Goal: Transaction & Acquisition: Purchase product/service

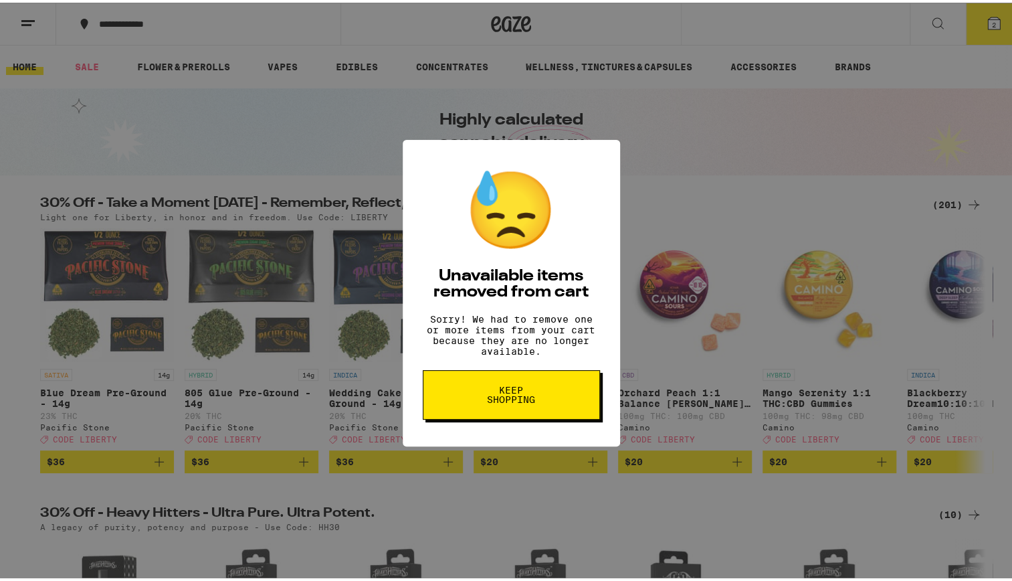
click at [510, 401] on span "Keep Shopping" at bounding box center [511, 392] width 69 height 19
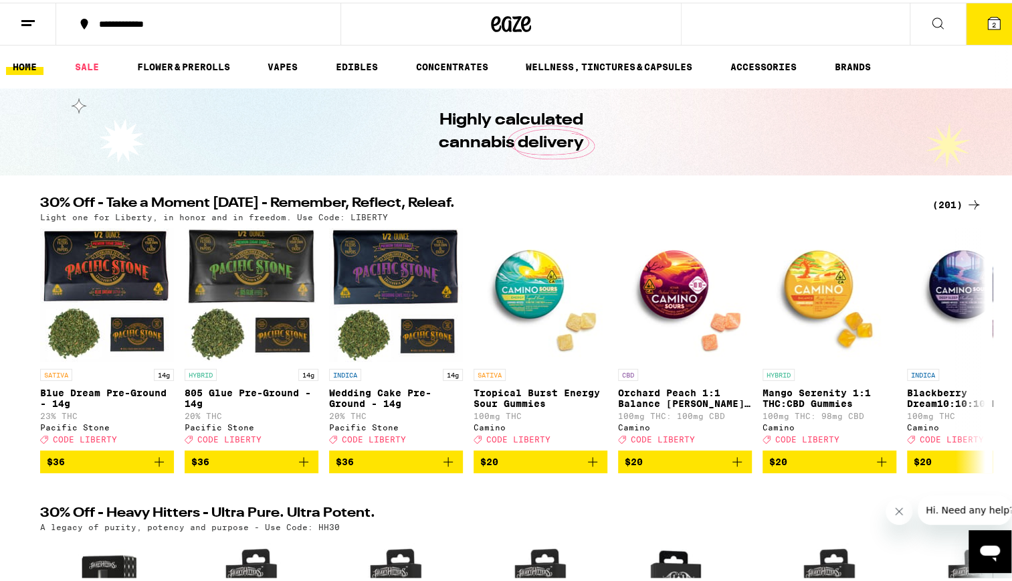
click at [937, 198] on div "(201)" at bounding box center [958, 202] width 50 height 16
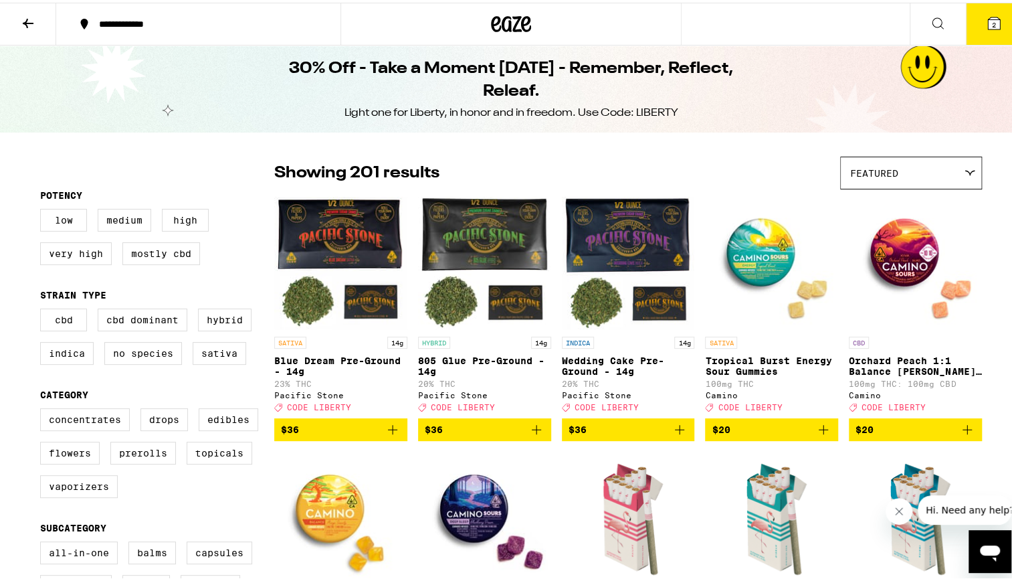
click at [787, 360] on p "Tropical Burst Energy Sour Gummies" at bounding box center [771, 363] width 133 height 21
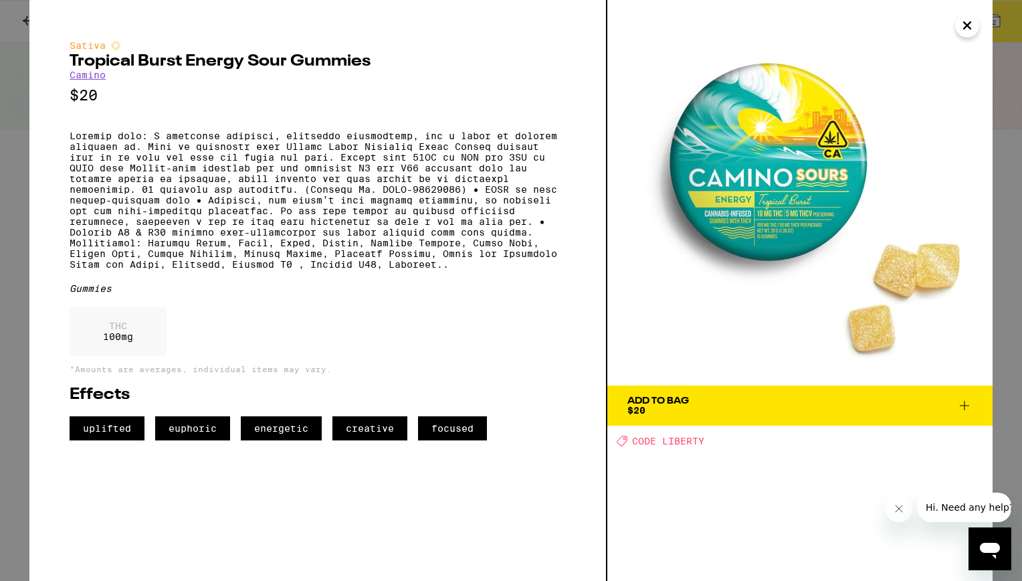
click at [968, 407] on icon at bounding box center [965, 405] width 16 height 16
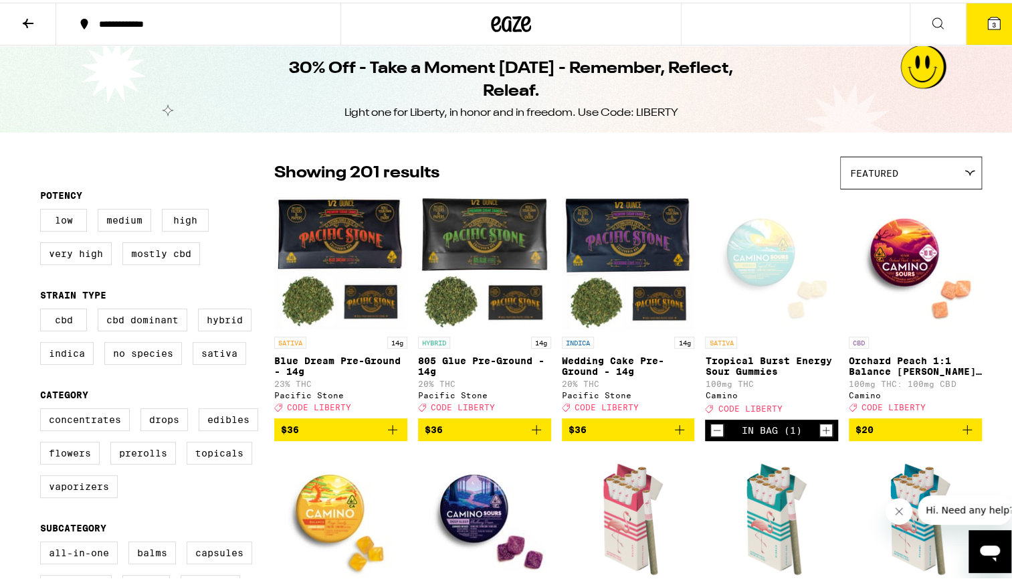
click at [917, 373] on p "Orchard Peach 1:1 Balance [PERSON_NAME] Gummies" at bounding box center [915, 363] width 133 height 21
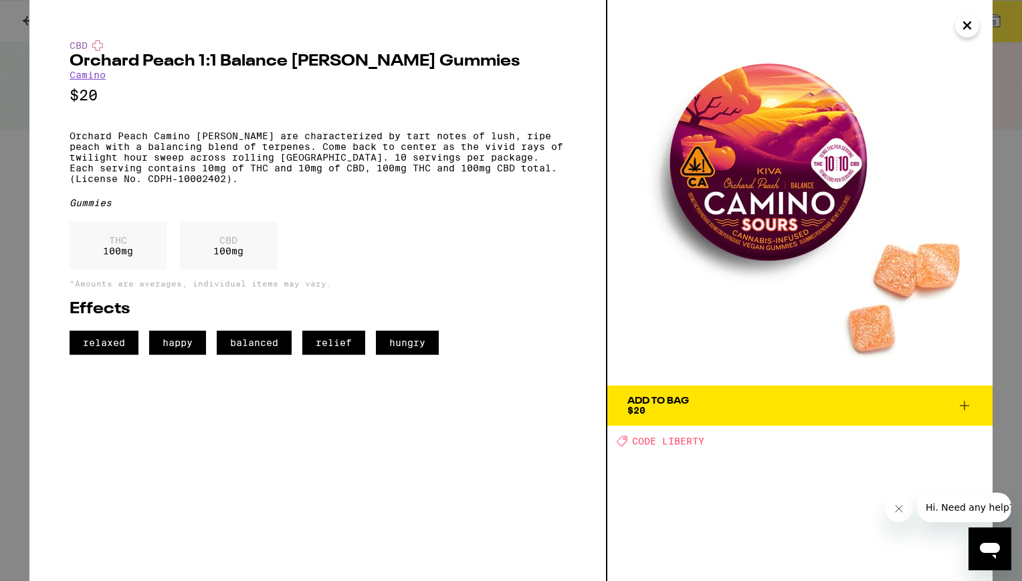
click at [969, 27] on icon "Close" at bounding box center [967, 25] width 7 height 7
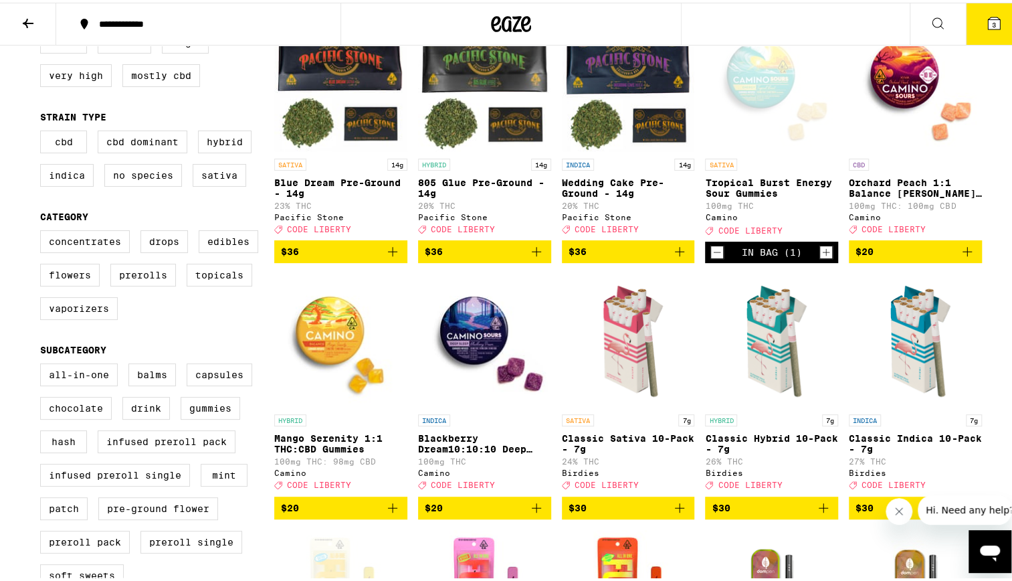
scroll to position [182, 0]
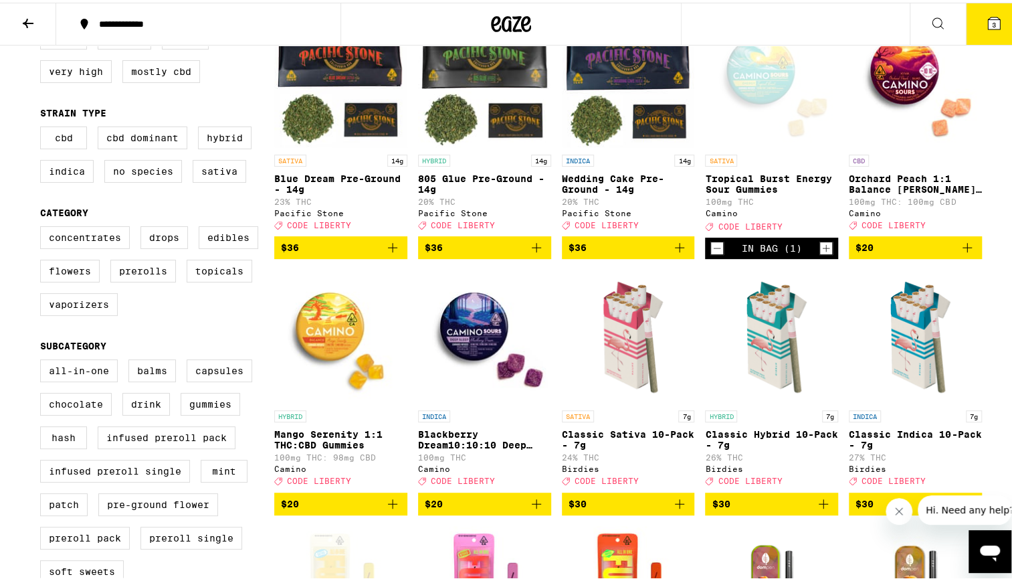
click at [320, 448] on p "Mango Serenity 1:1 THC:CBD Gummies" at bounding box center [340, 436] width 133 height 21
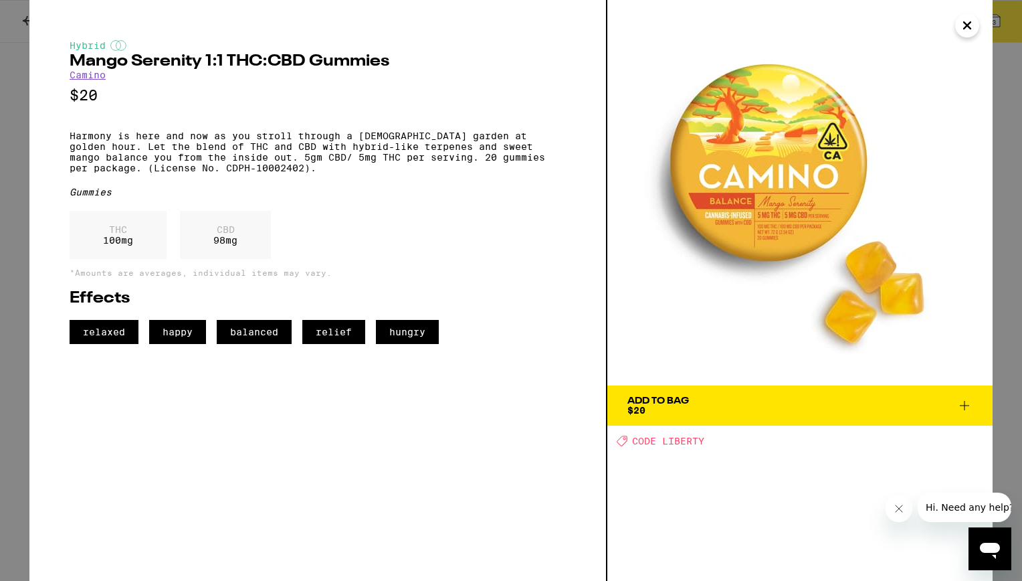
click at [965, 27] on icon "Close" at bounding box center [967, 25] width 7 height 7
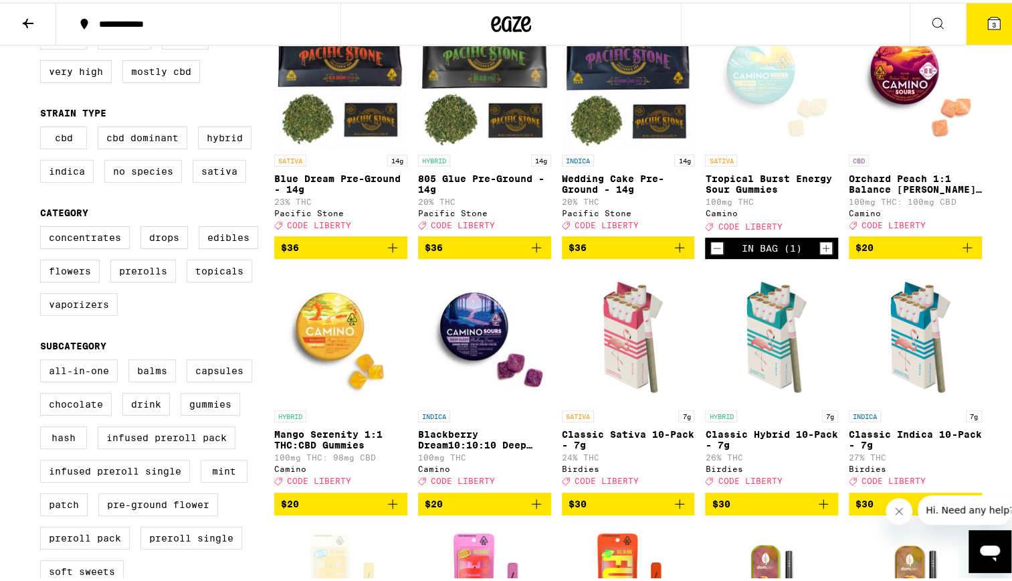
click at [479, 343] on img "Open page for Blackberry Dream10:10:10 Deep Sleep Gummies from Camino" at bounding box center [484, 334] width 133 height 134
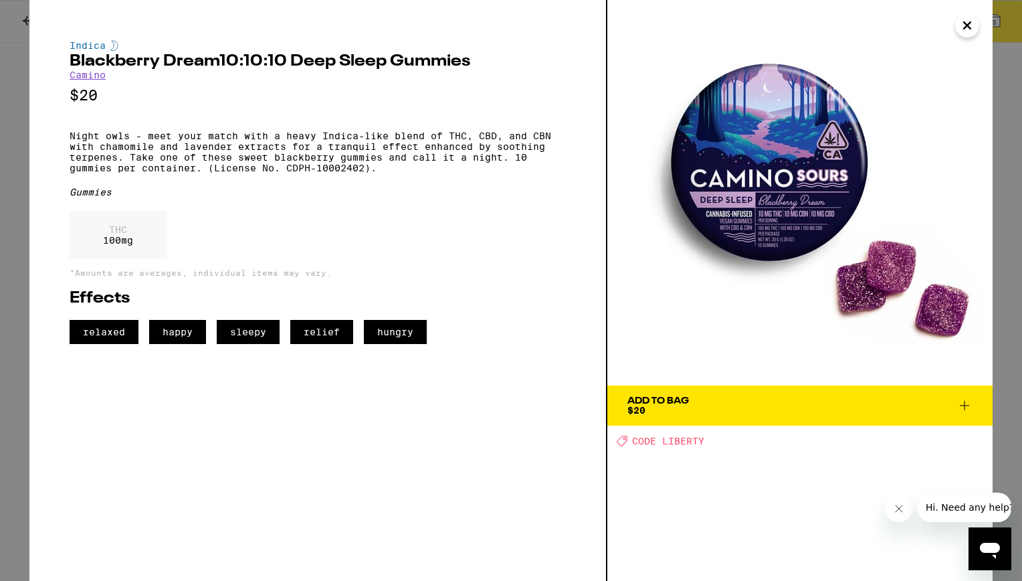
click at [648, 407] on div "Add To Bag $20" at bounding box center [659, 405] width 62 height 19
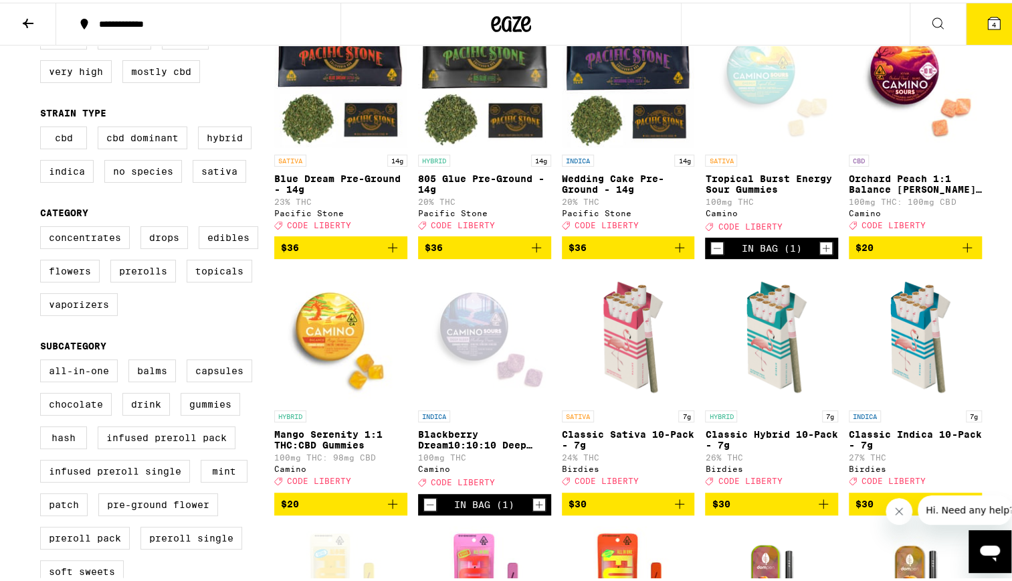
click at [820, 254] on icon "Increment" at bounding box center [826, 246] width 12 height 16
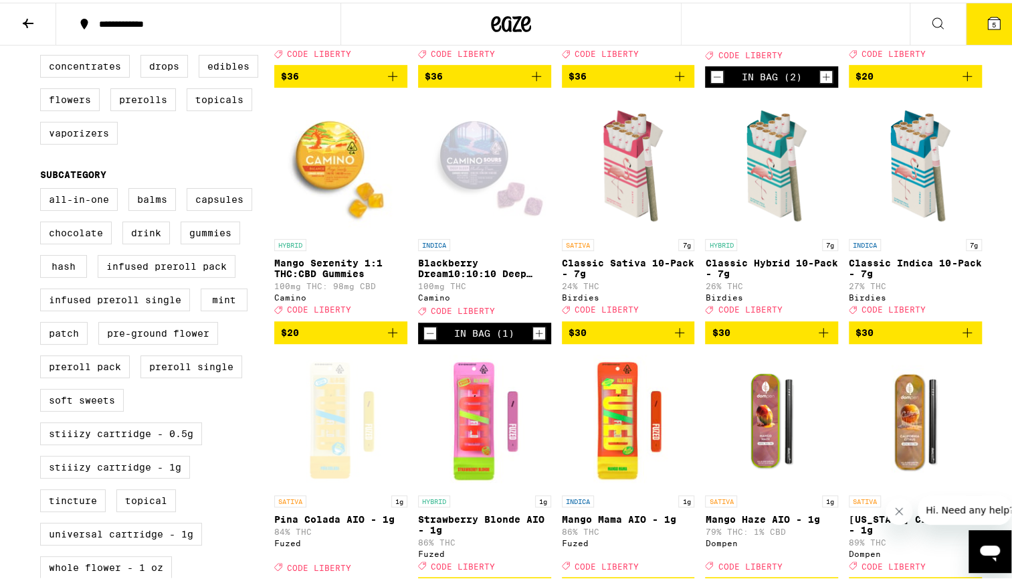
scroll to position [353, 0]
click at [637, 203] on img "Open page for Classic Sativa 10-Pack - 7g from Birdies" at bounding box center [628, 163] width 133 height 134
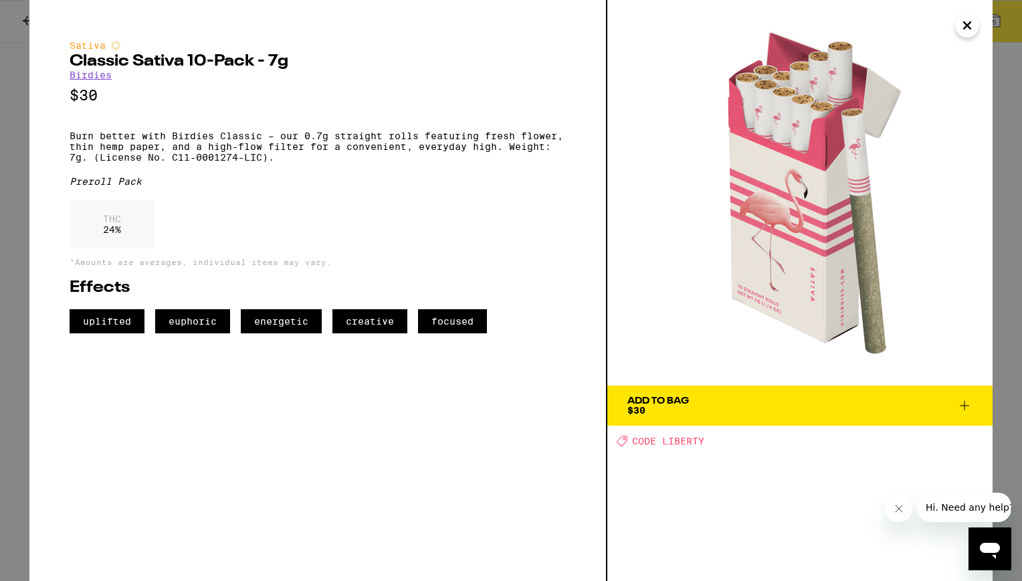
click at [961, 409] on icon at bounding box center [965, 405] width 16 height 16
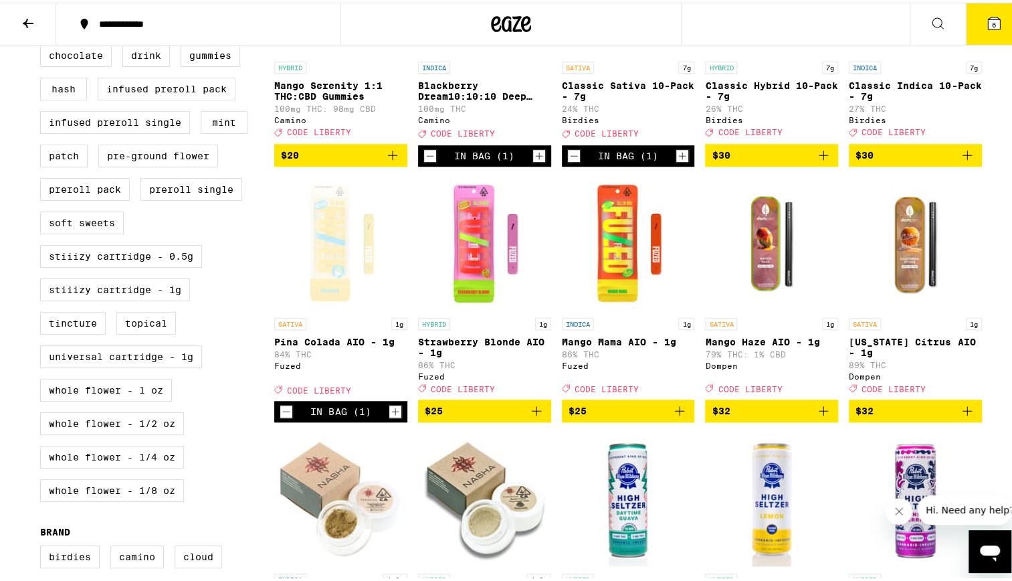
scroll to position [532, 0]
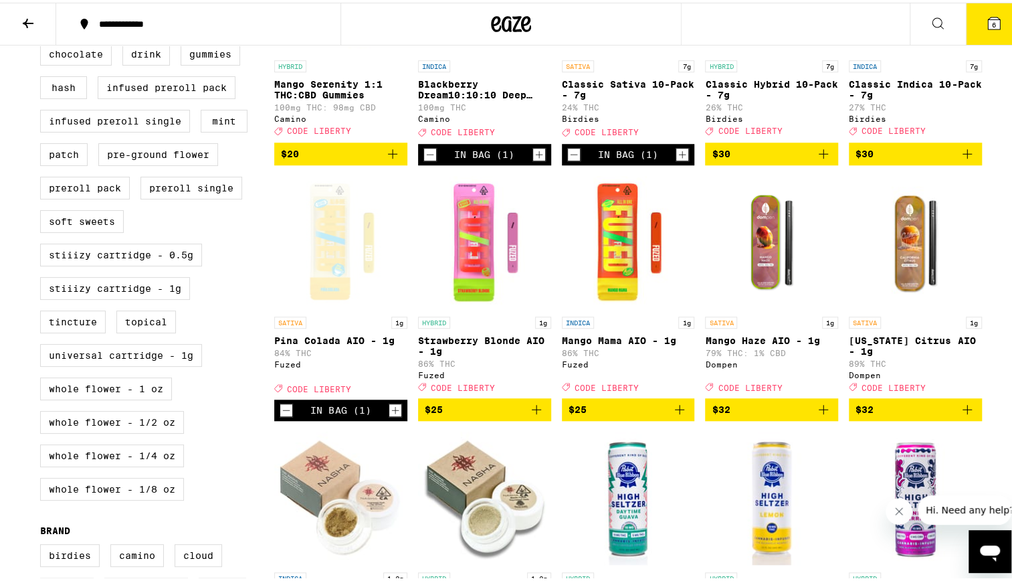
click at [328, 278] on div "Open page for Pina Colada AIO - 1g from Fuzed" at bounding box center [340, 240] width 133 height 134
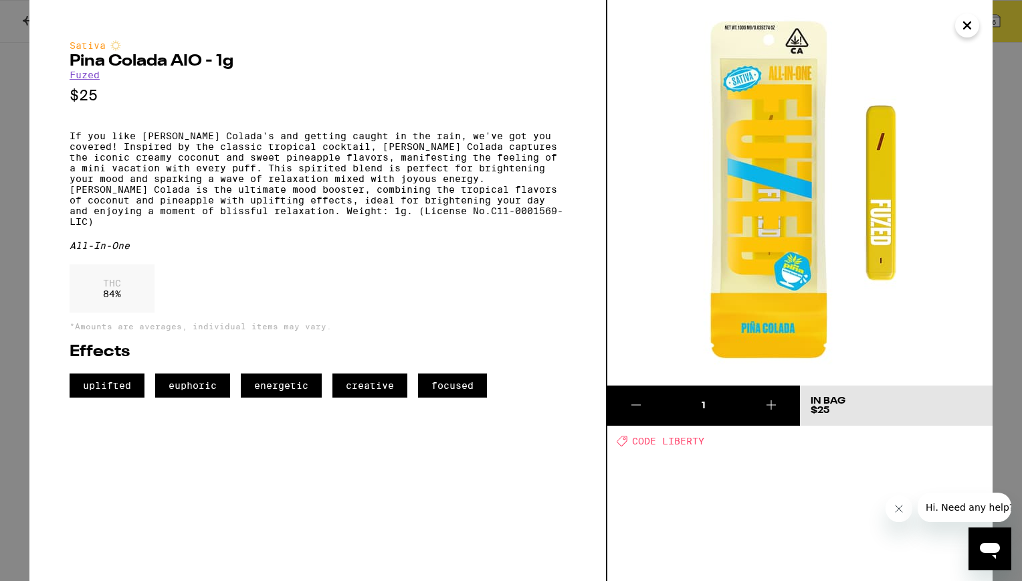
click at [970, 23] on icon "Close" at bounding box center [967, 25] width 7 height 7
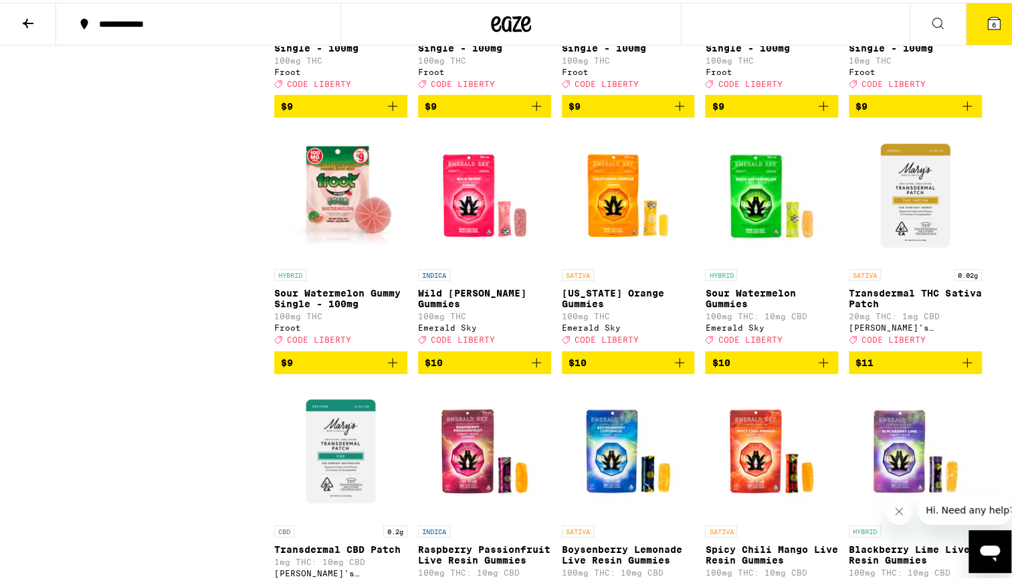
scroll to position [2371, 0]
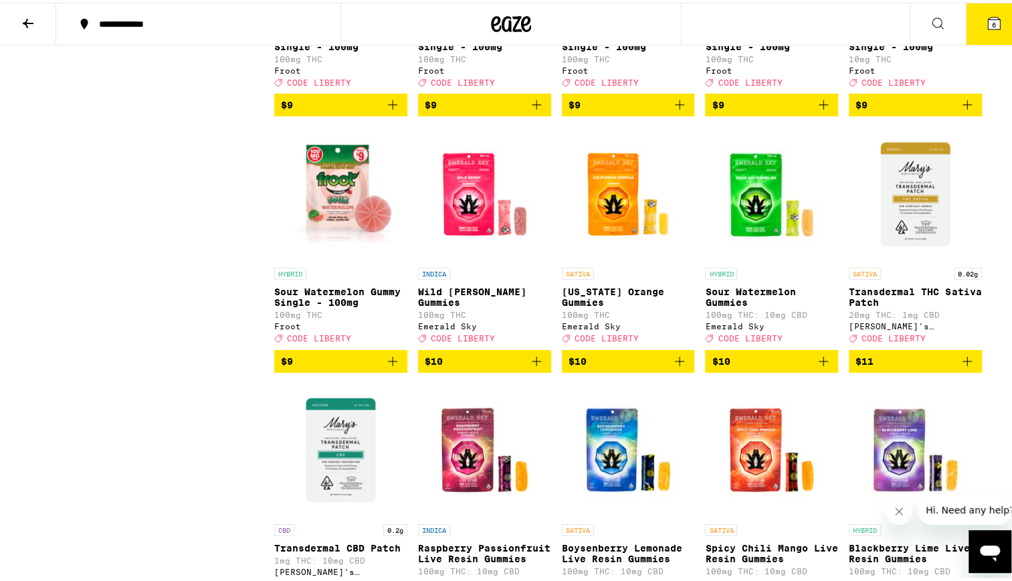
click at [627, 305] on p "[US_STATE] Orange Gummies" at bounding box center [628, 294] width 133 height 21
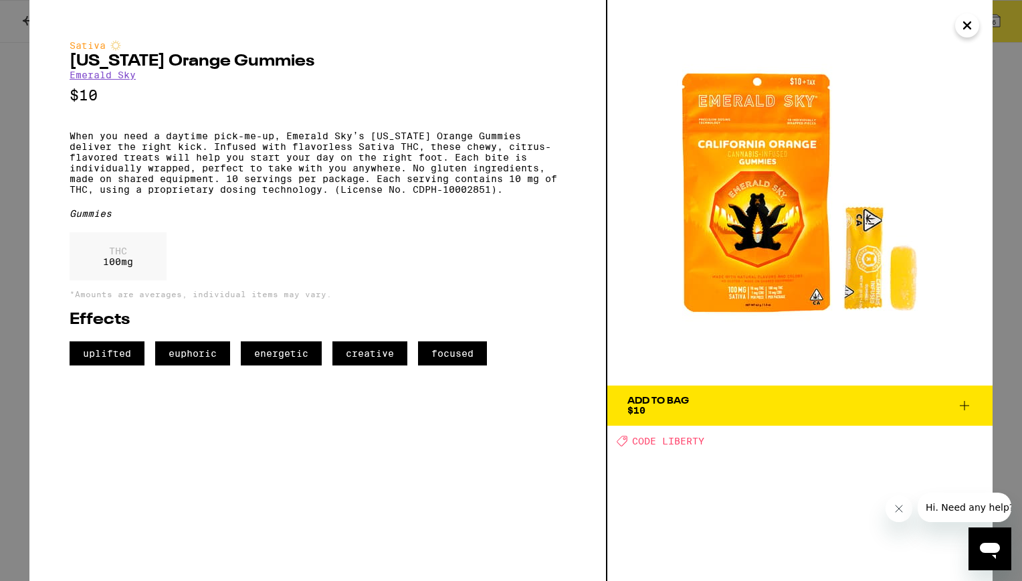
click at [963, 25] on icon "Close" at bounding box center [967, 25] width 16 height 20
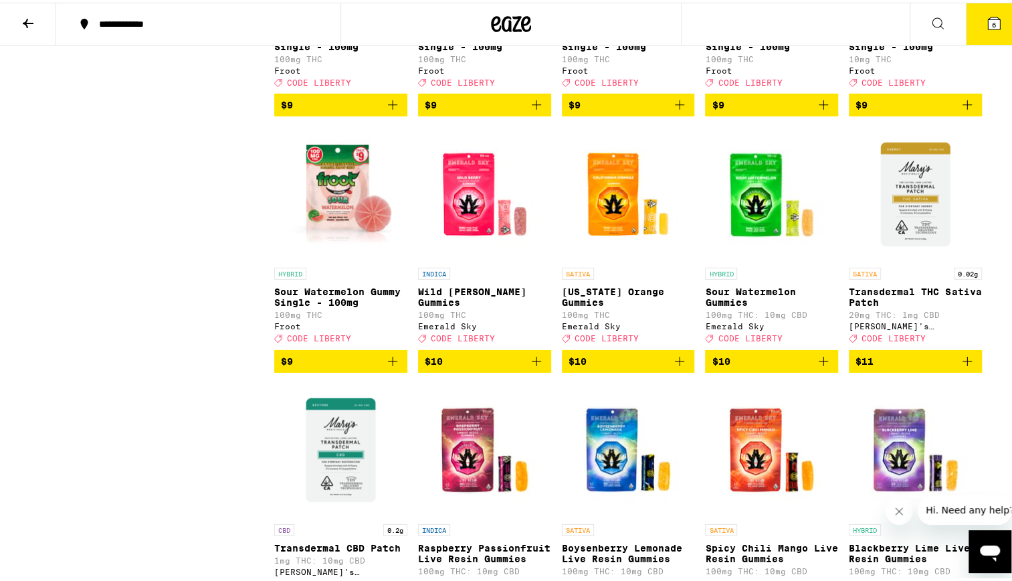
click at [917, 258] on img "Open page for Transdermal THC Sativa Patch from Mary's Medicinals" at bounding box center [915, 191] width 133 height 134
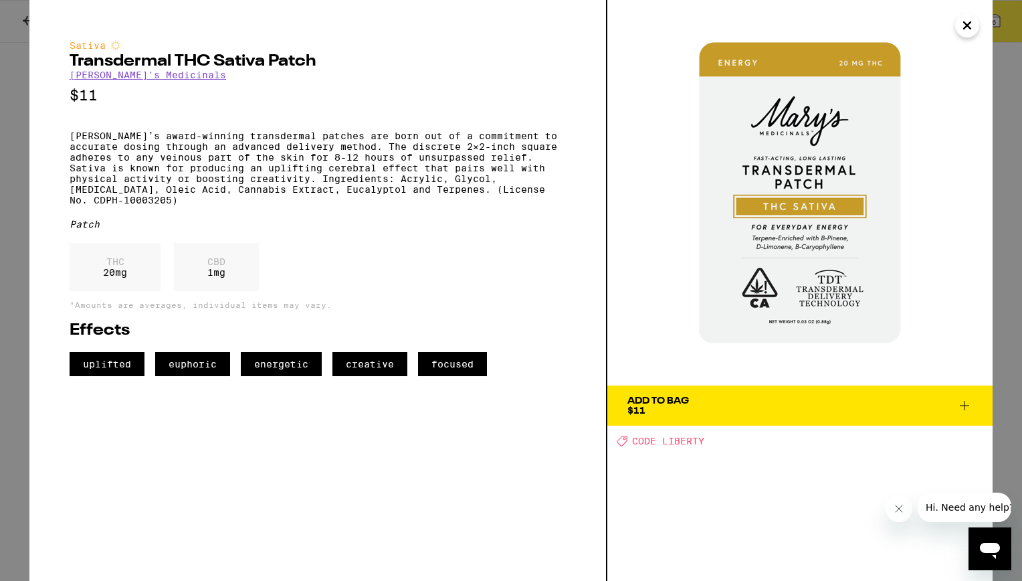
click at [974, 410] on button "Add To Bag $11" at bounding box center [800, 405] width 385 height 40
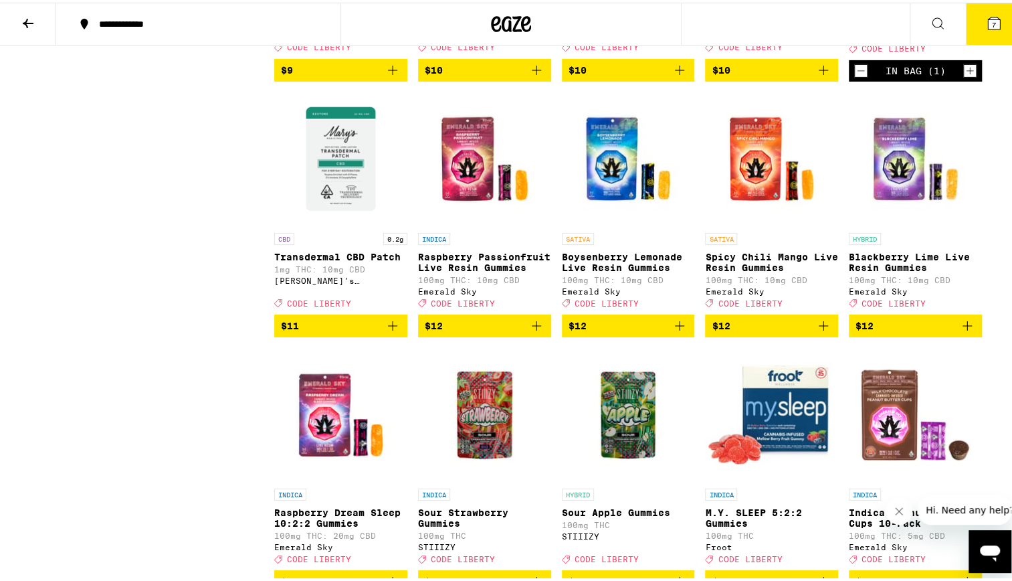
scroll to position [2676, 0]
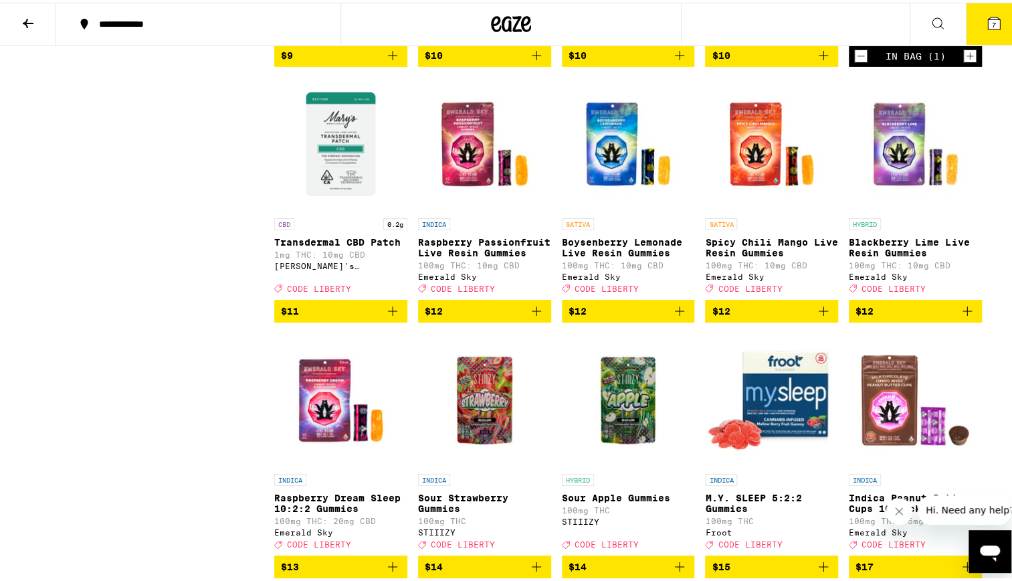
click at [327, 245] on p "Transdermal CBD Patch" at bounding box center [340, 239] width 133 height 11
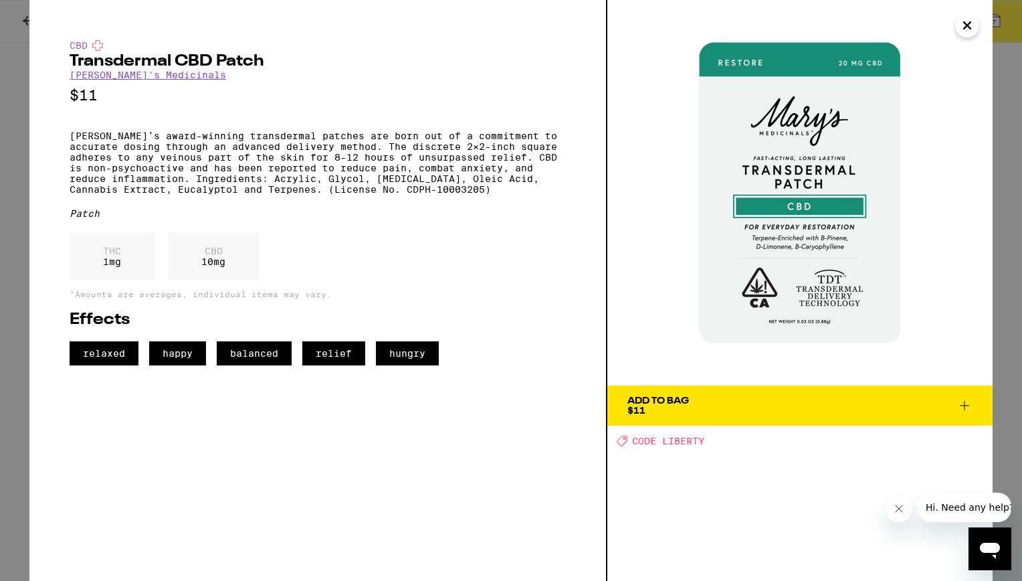
click at [958, 404] on icon at bounding box center [965, 405] width 16 height 16
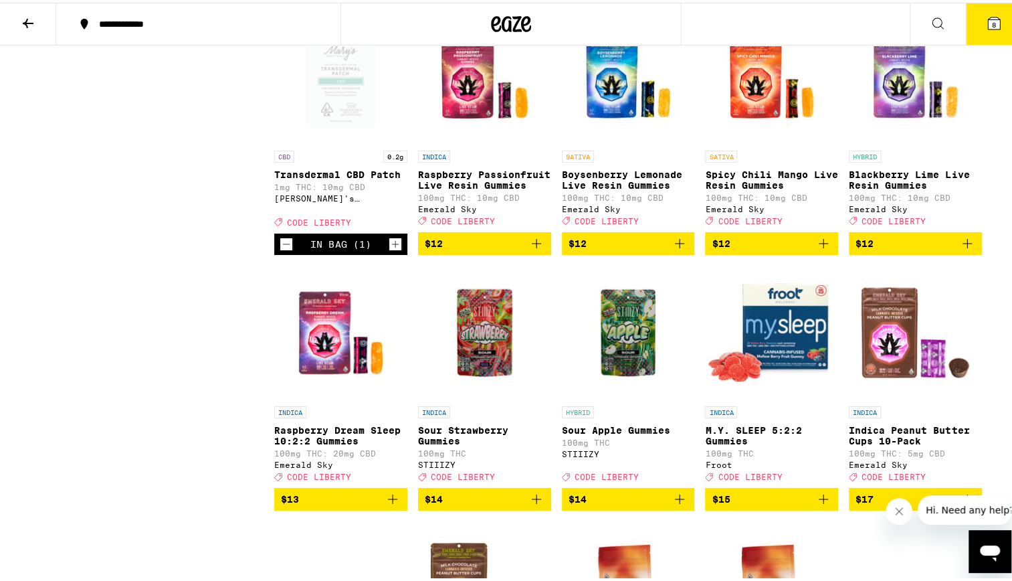
scroll to position [2745, 0]
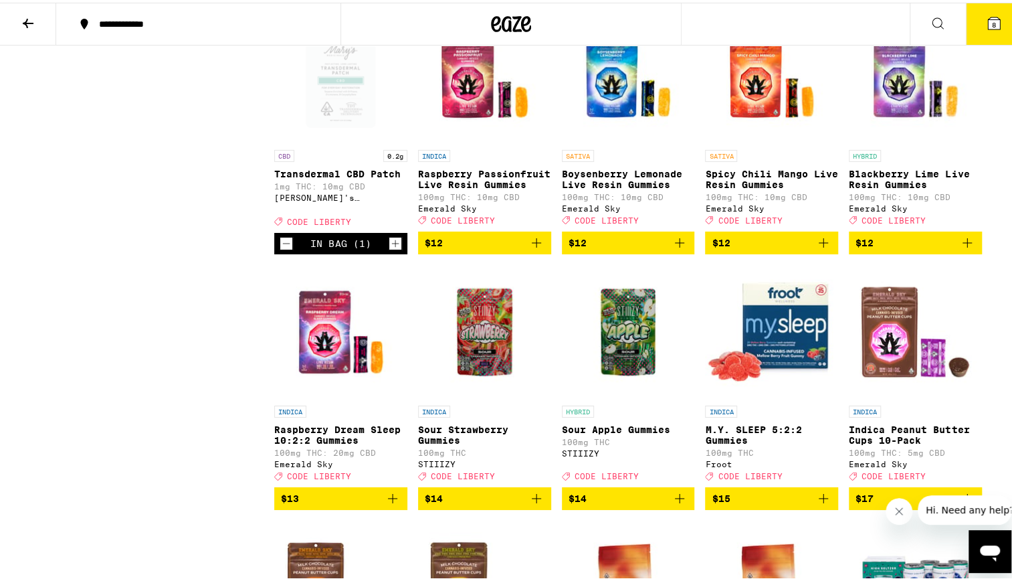
click at [751, 187] on p "Spicy Chili Mango Live Resin Gummies" at bounding box center [771, 176] width 133 height 21
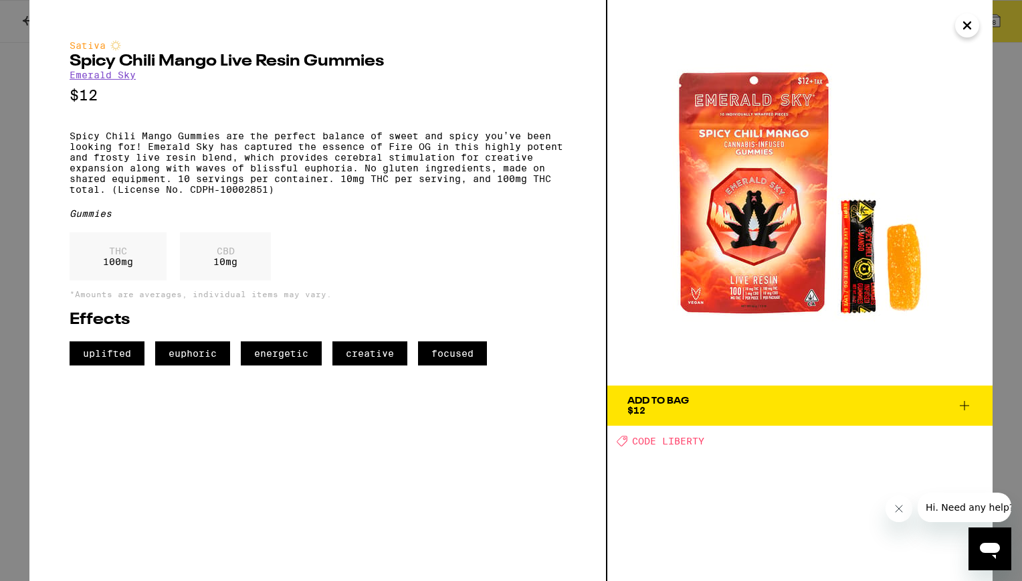
click at [968, 403] on icon at bounding box center [965, 405] width 16 height 16
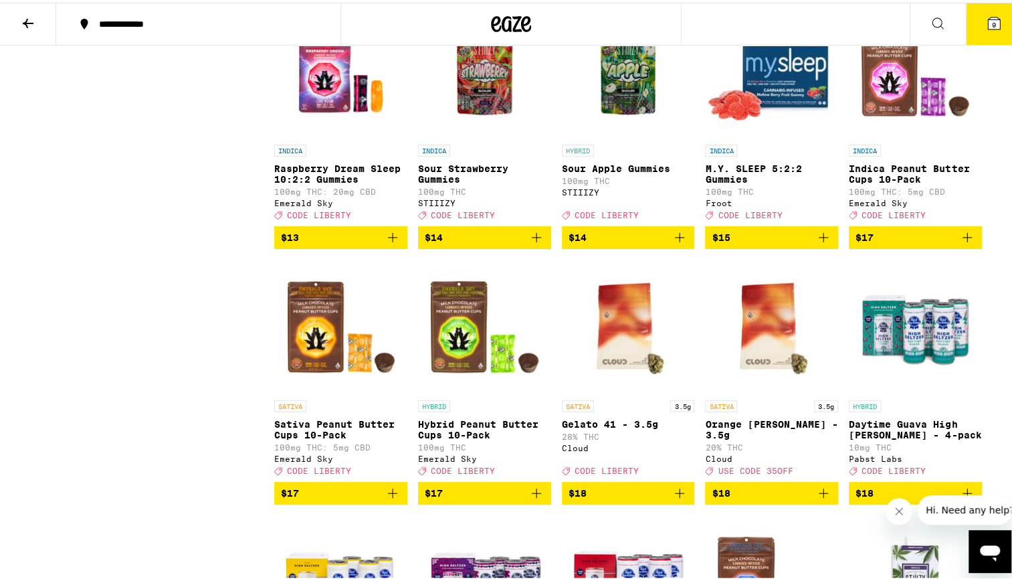
scroll to position [3018, 0]
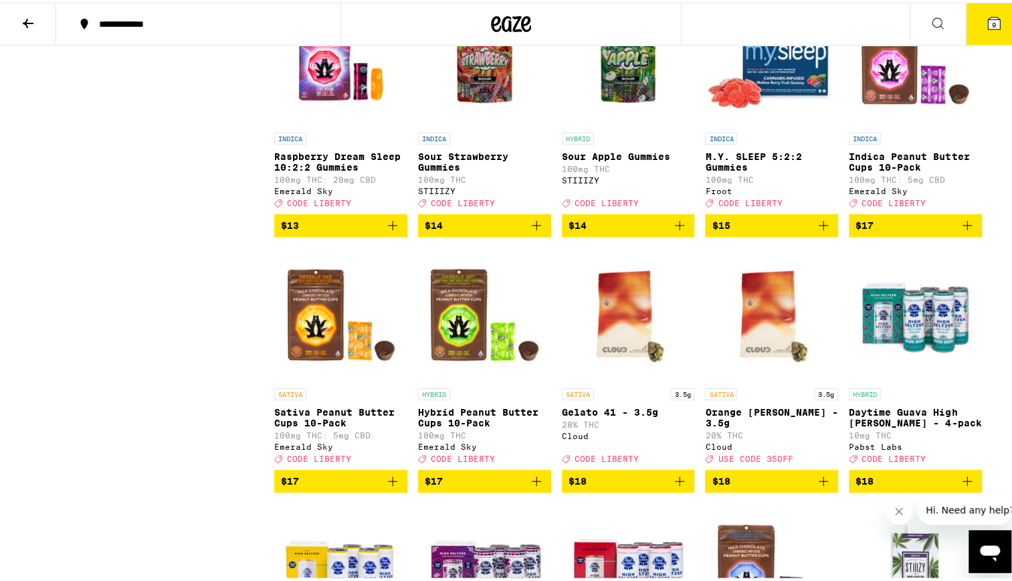
click at [752, 170] on p "M.Y. SLEEP 5:2:2 Gummies" at bounding box center [771, 159] width 133 height 21
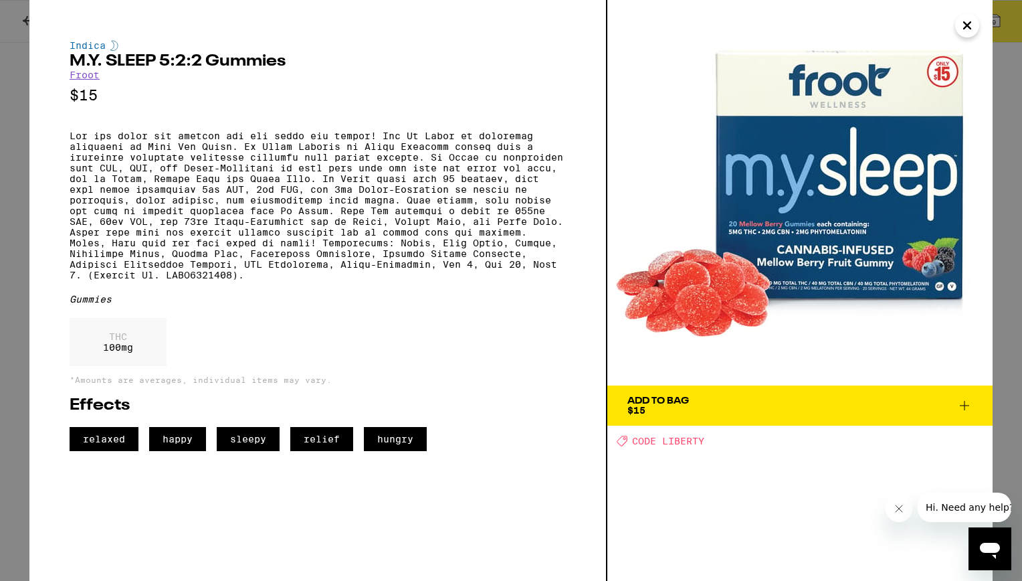
click at [649, 411] on div "Add To Bag $15" at bounding box center [659, 405] width 62 height 19
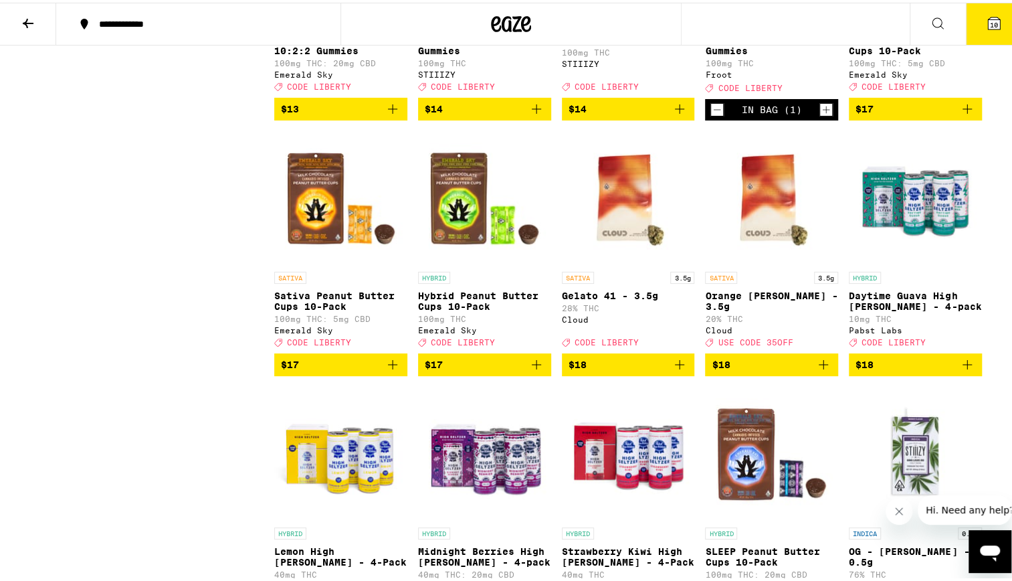
scroll to position [3170, 0]
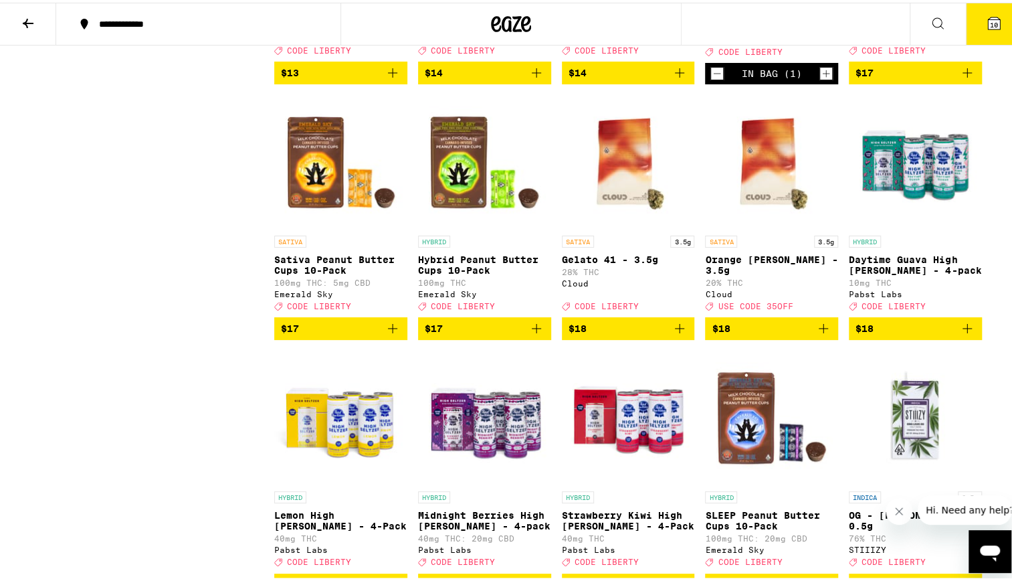
click at [310, 273] on p "Sativa Peanut Butter Cups 10-Pack" at bounding box center [340, 262] width 133 height 21
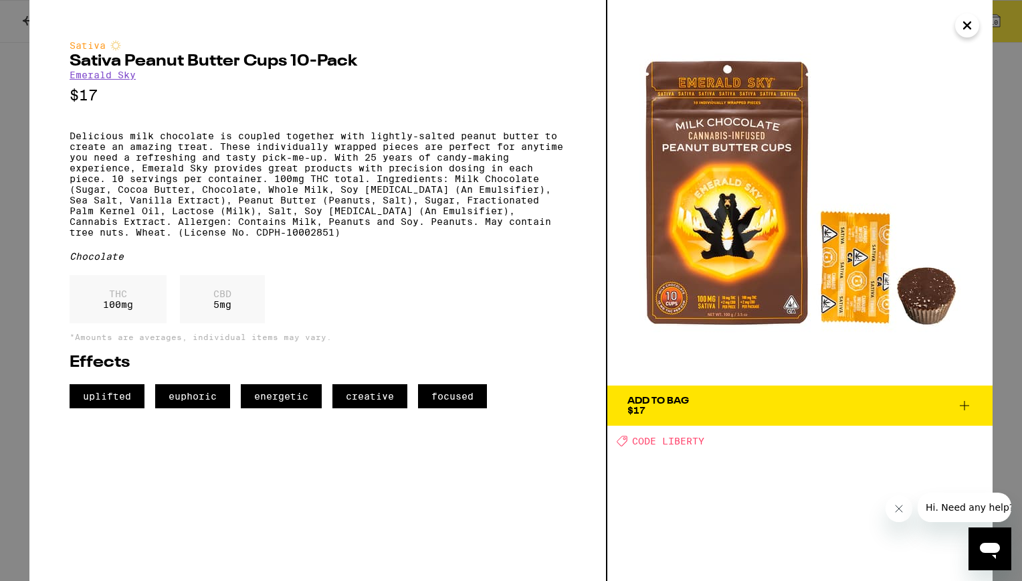
click at [959, 403] on icon at bounding box center [965, 405] width 16 height 16
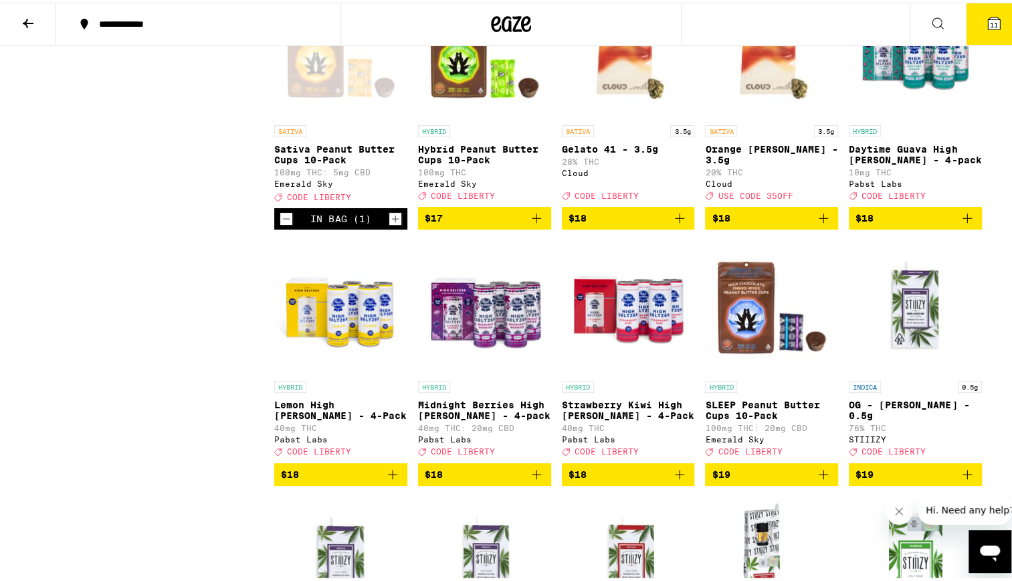
scroll to position [3325, 0]
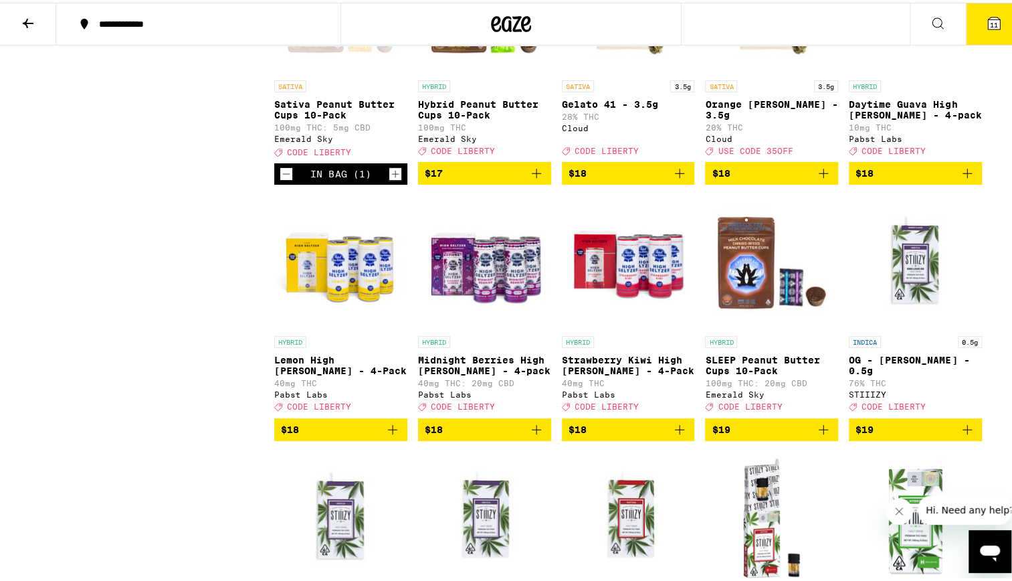
click at [887, 118] on p "Daytime Guava High [PERSON_NAME] - 4-pack" at bounding box center [915, 106] width 133 height 21
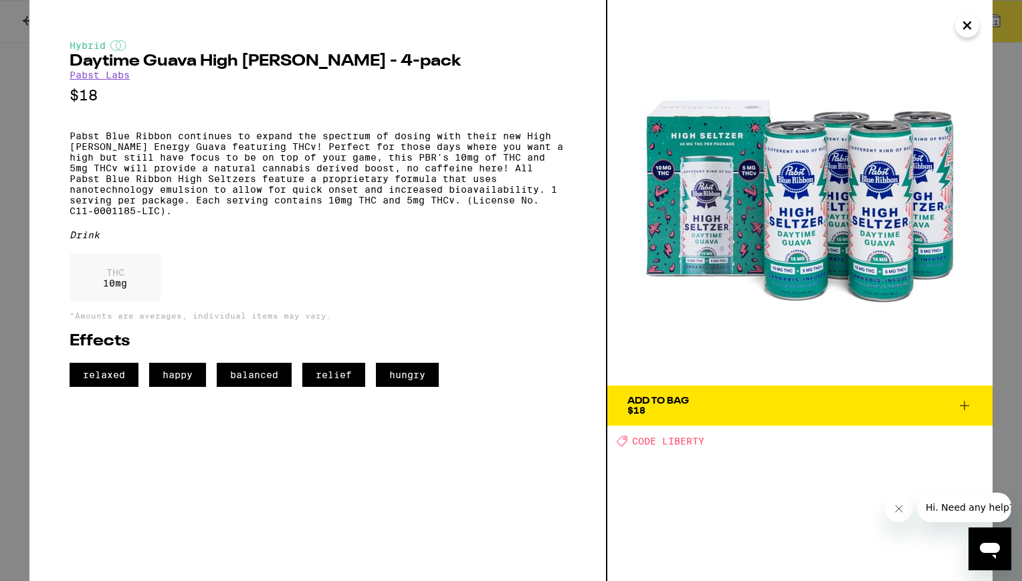
click at [971, 27] on icon "Close" at bounding box center [967, 25] width 16 height 20
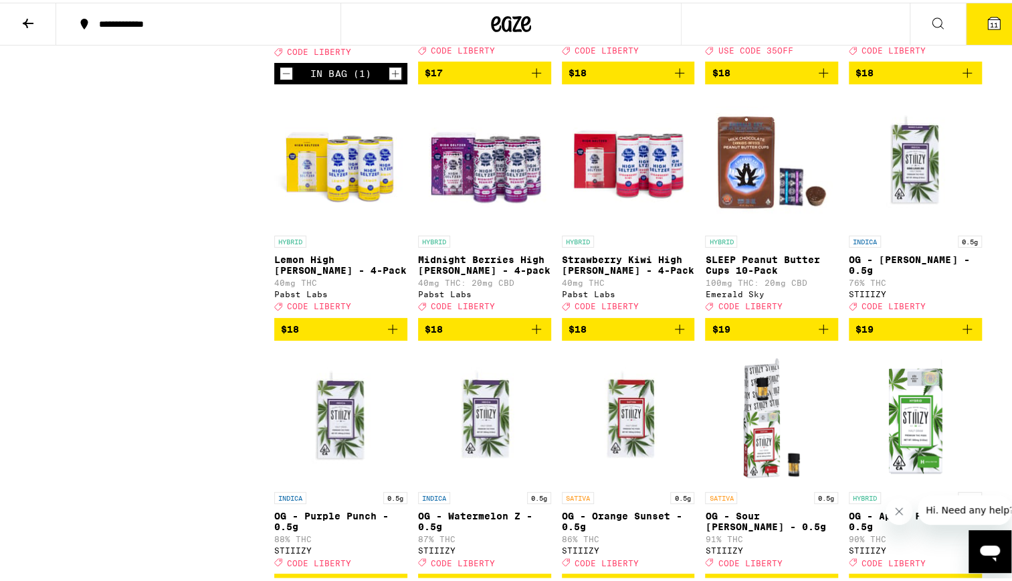
scroll to position [3434, 0]
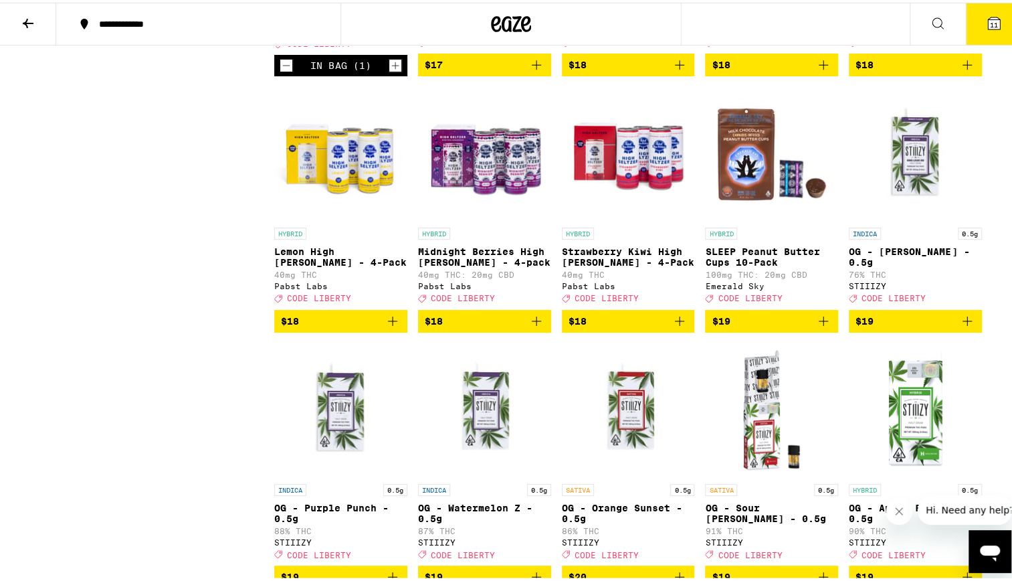
click at [765, 265] on p "SLEEP Peanut Butter Cups 10-Pack" at bounding box center [771, 254] width 133 height 21
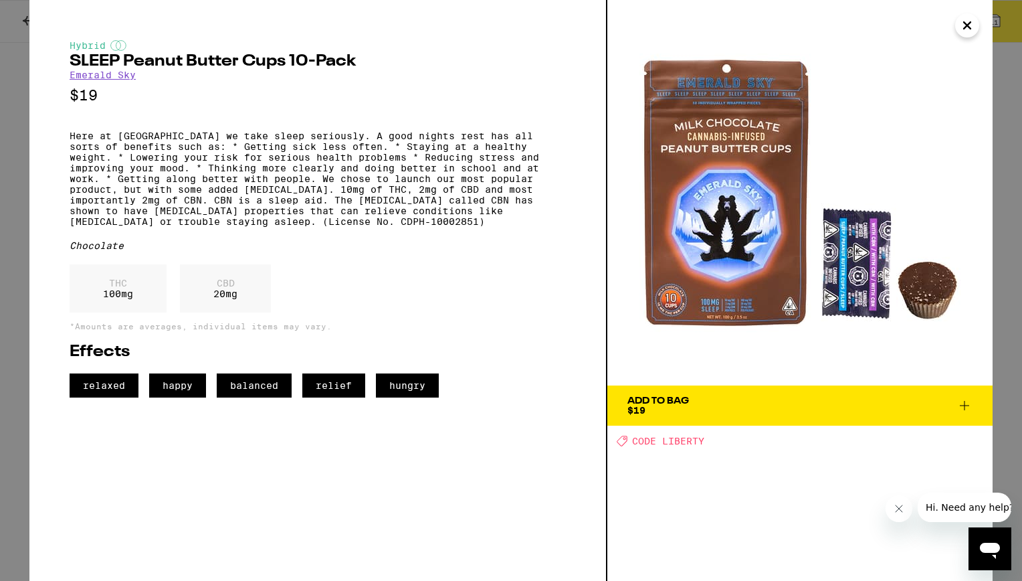
click at [969, 25] on icon "Close" at bounding box center [967, 25] width 16 height 20
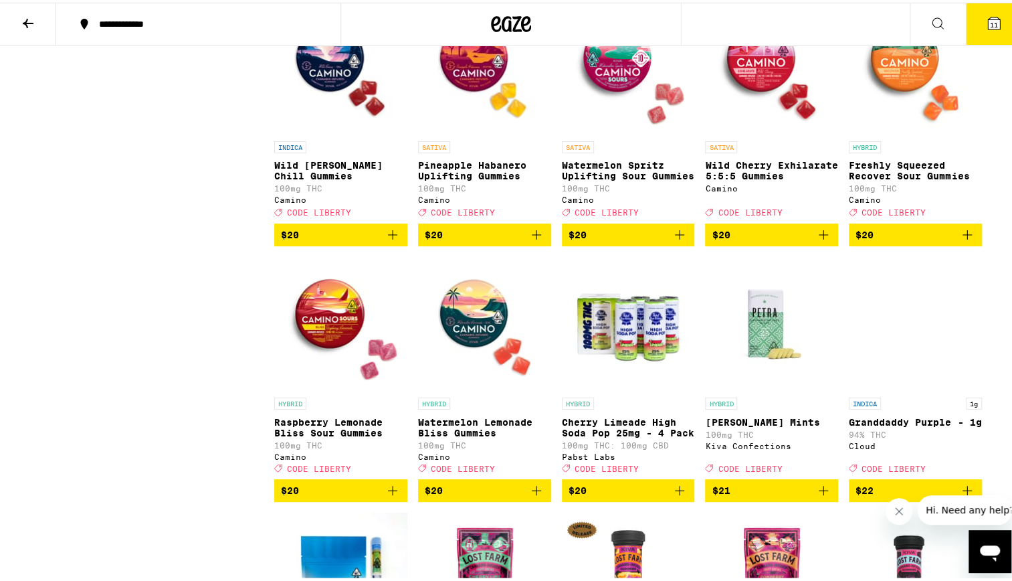
scroll to position [4293, 0]
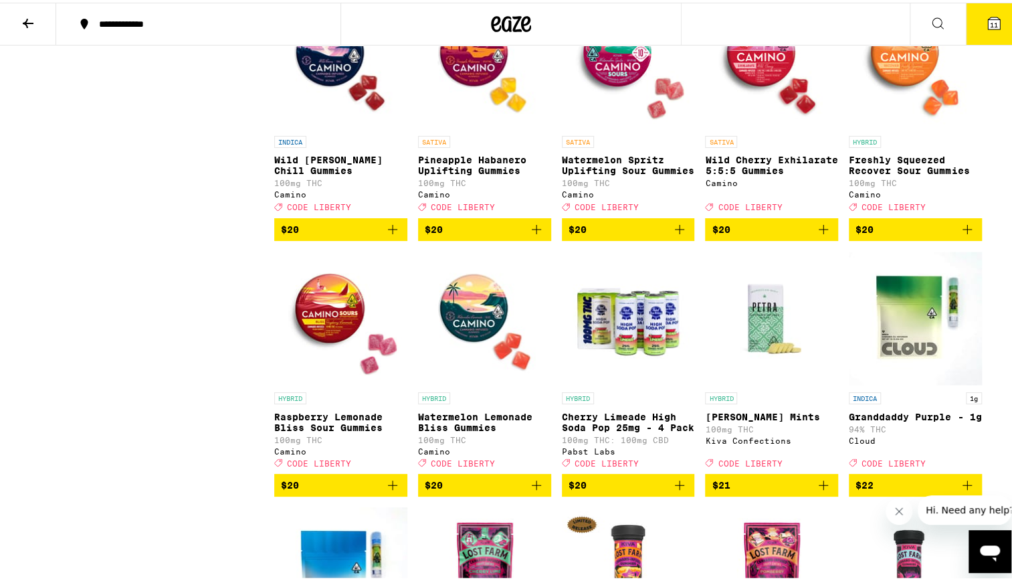
click at [490, 173] on p "Pineapple Habanero Uplifting Gummies" at bounding box center [484, 162] width 133 height 21
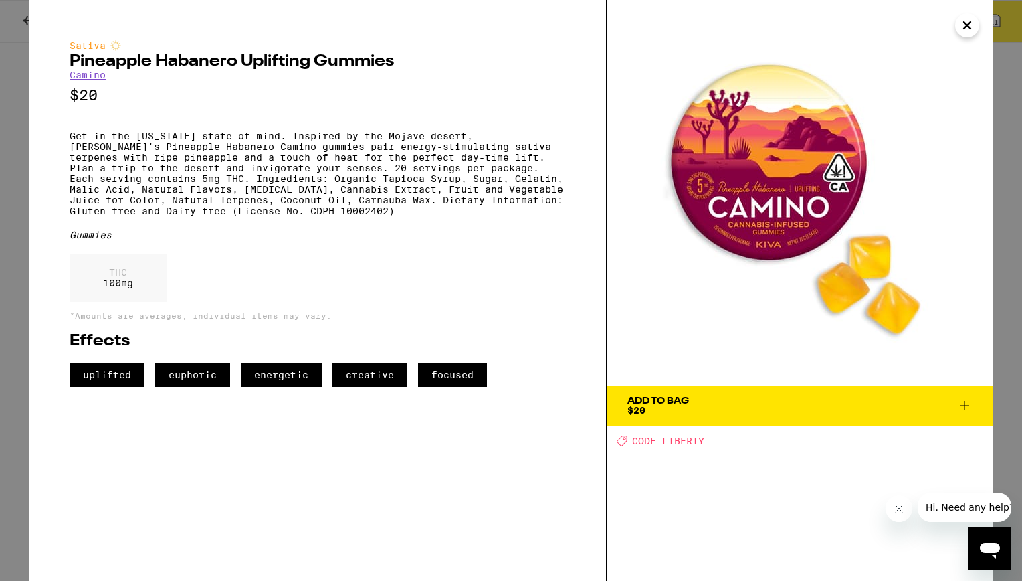
click at [972, 29] on icon "Close" at bounding box center [967, 25] width 16 height 20
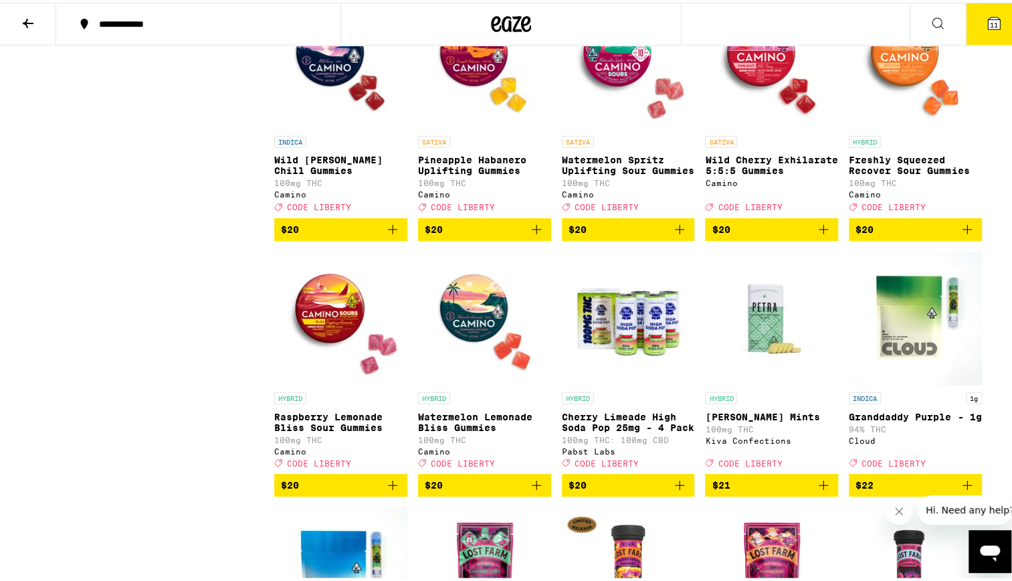
click at [597, 173] on p "Watermelon Spritz Uplifting Sour Gummies" at bounding box center [628, 162] width 133 height 21
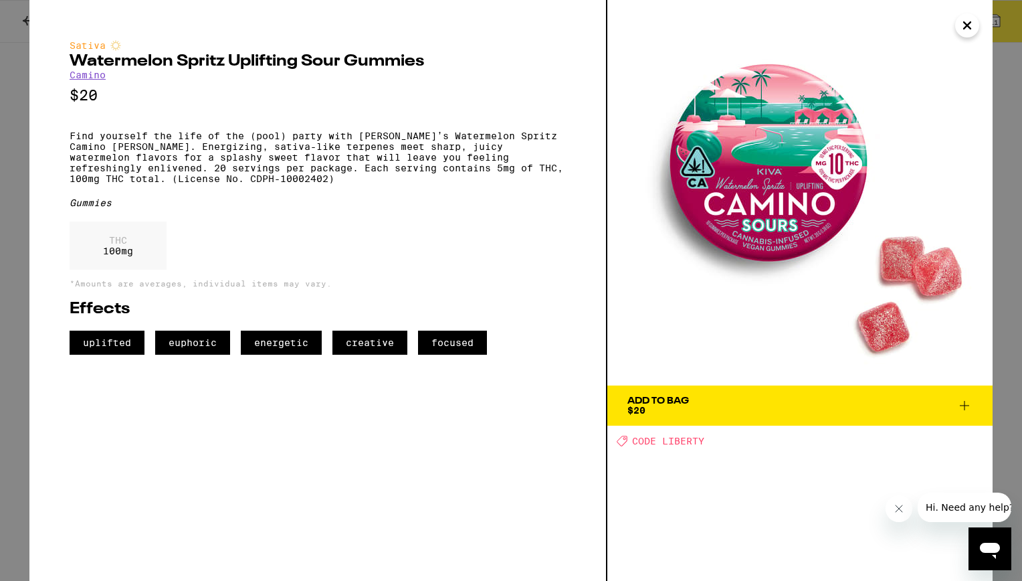
click at [970, 28] on icon "Close" at bounding box center [967, 25] width 7 height 7
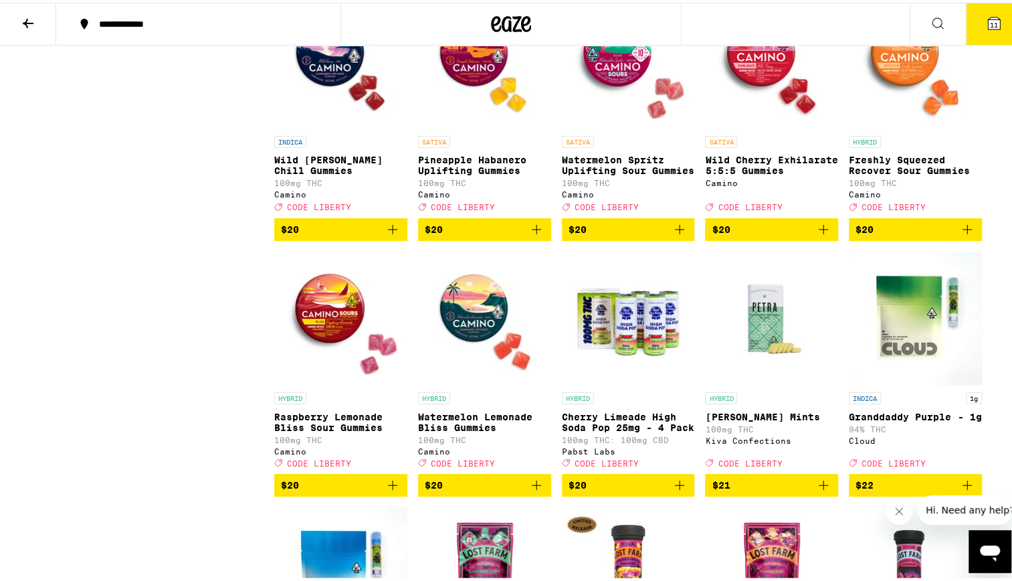
click at [739, 173] on p "Wild Cherry Exhilarate 5:5:5 Gummies" at bounding box center [771, 162] width 133 height 21
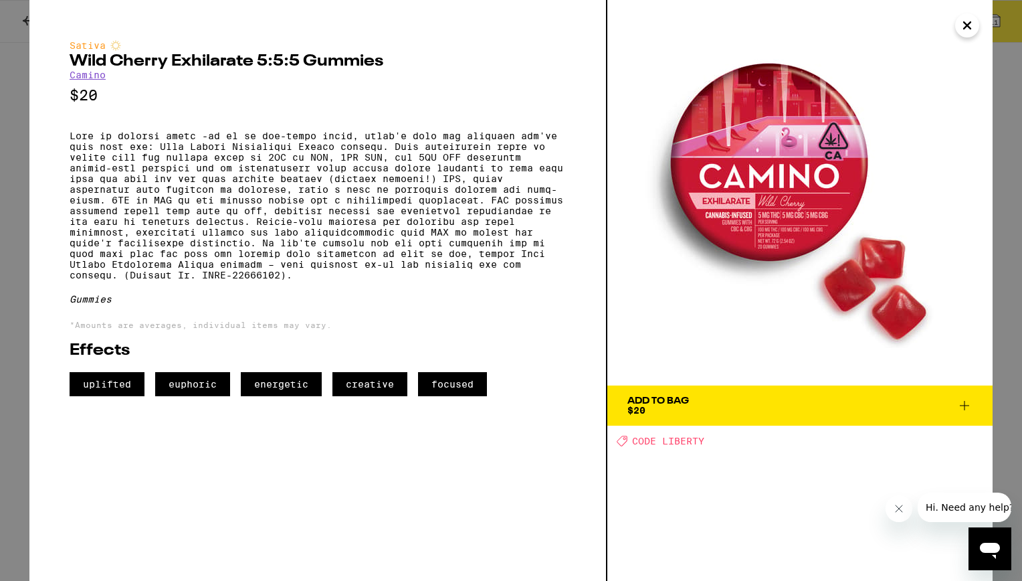
click at [954, 403] on span "Add To Bag $20" at bounding box center [800, 405] width 345 height 19
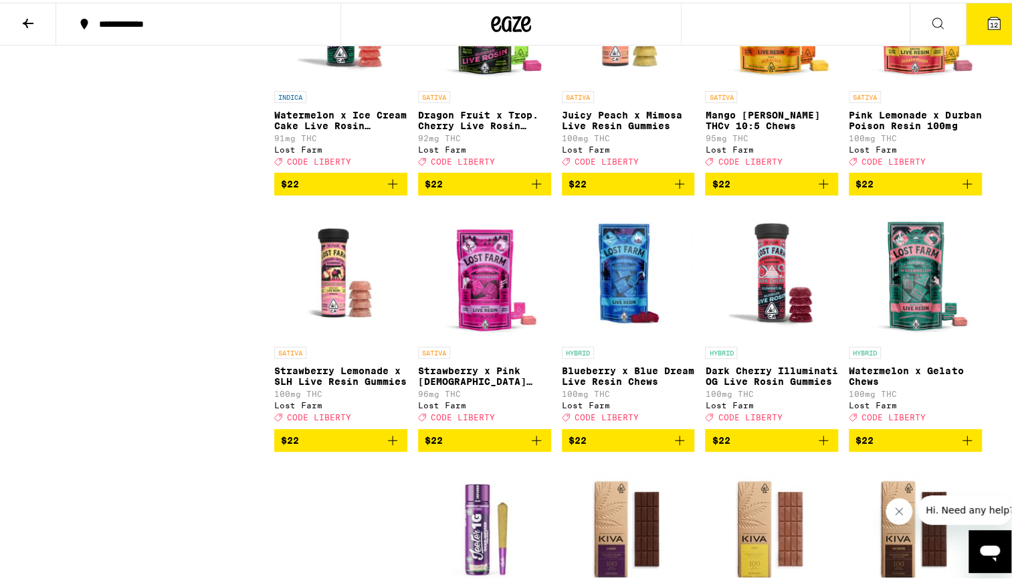
scroll to position [5108, 0]
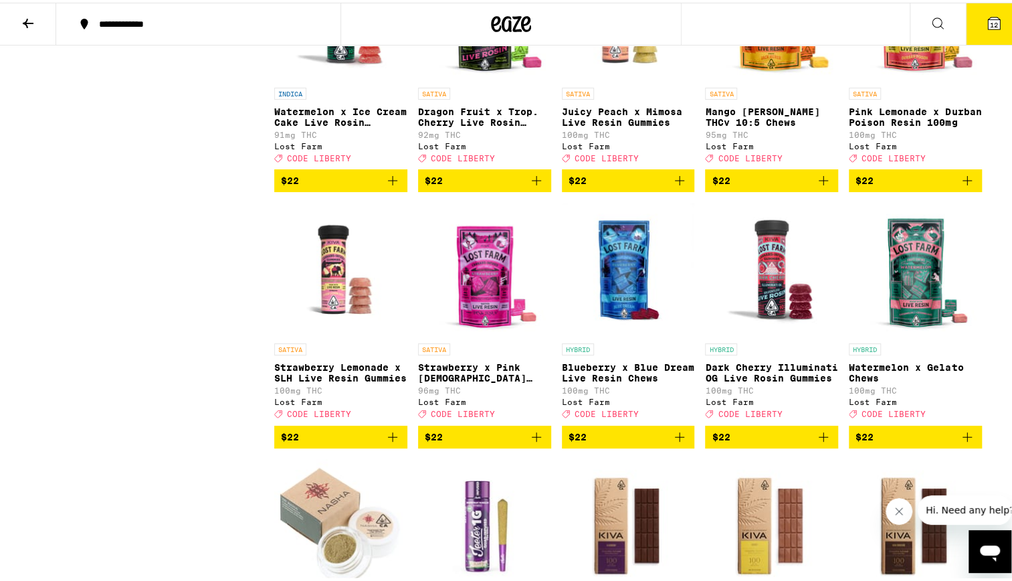
click at [779, 125] on p "Mango [PERSON_NAME] THCv 10:5 Chews" at bounding box center [771, 114] width 133 height 21
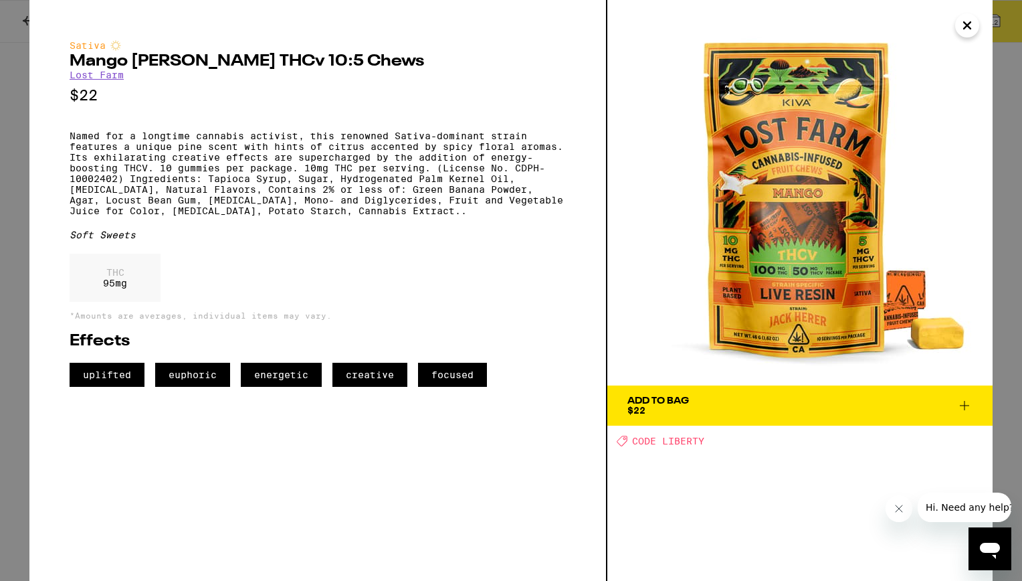
click at [955, 27] on img at bounding box center [800, 192] width 385 height 385
click at [962, 27] on icon "Close" at bounding box center [967, 25] width 16 height 20
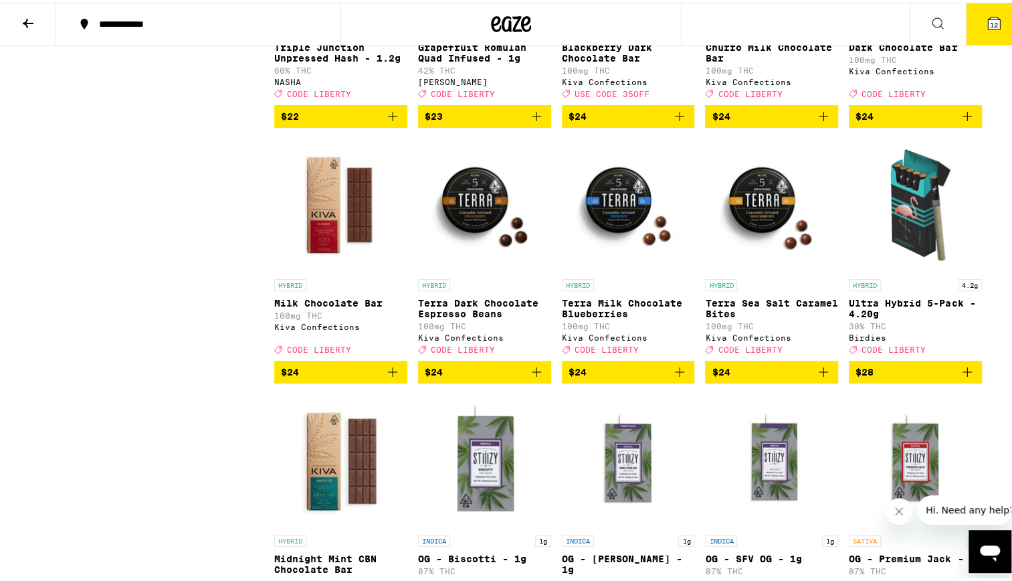
scroll to position [5690, 0]
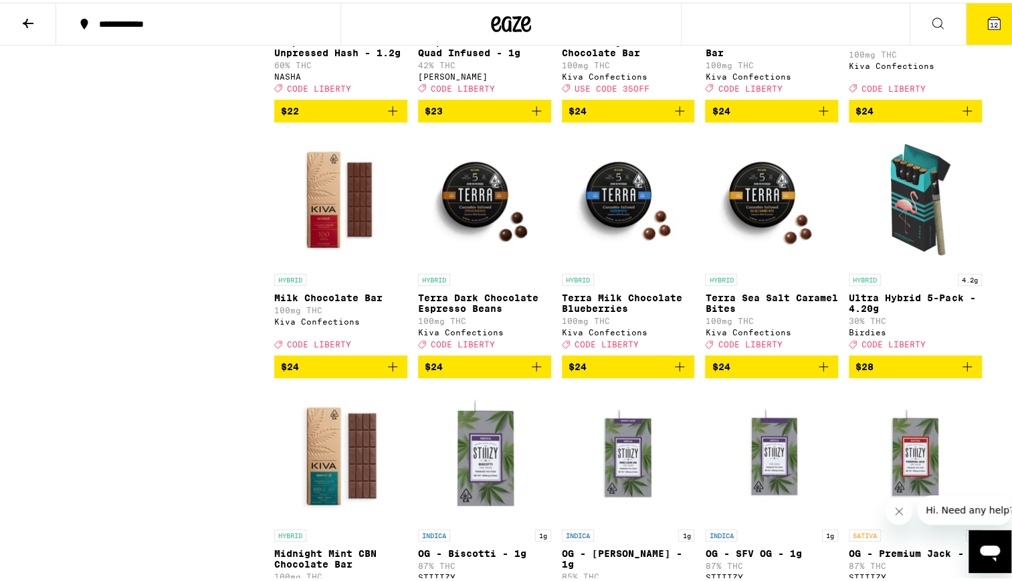
click at [911, 45] on p "Dark Chocolate Bar" at bounding box center [915, 39] width 133 height 11
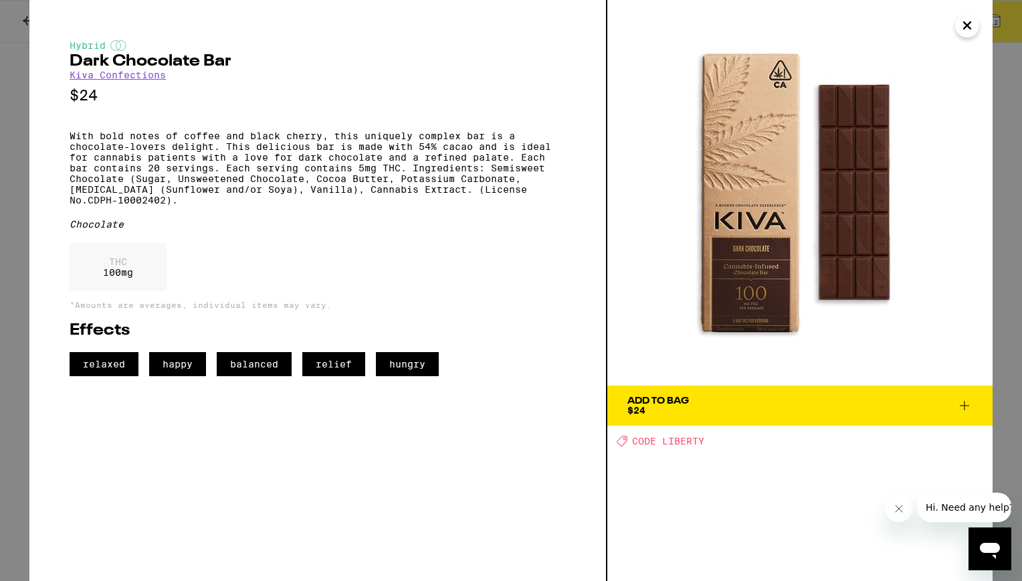
click at [973, 25] on icon "Close" at bounding box center [967, 25] width 16 height 20
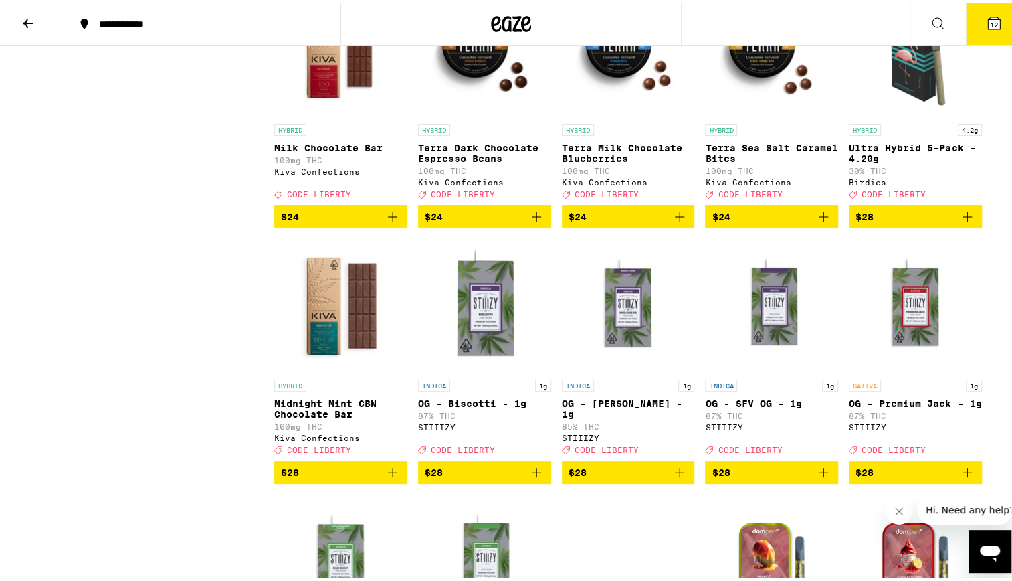
scroll to position [5853, 0]
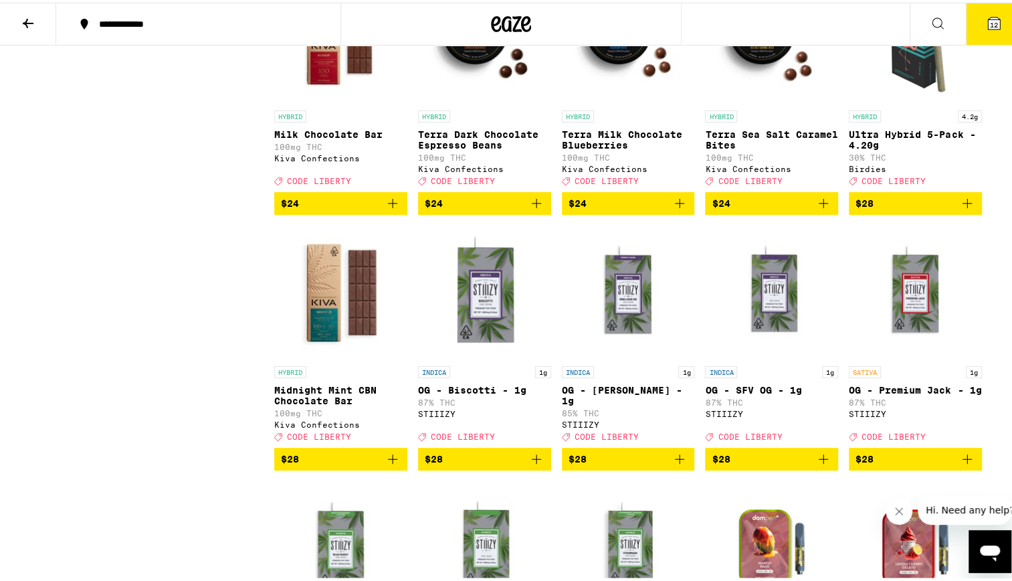
click at [880, 148] on p "Ultra Hybrid 5-Pack - 4.20g" at bounding box center [915, 136] width 133 height 21
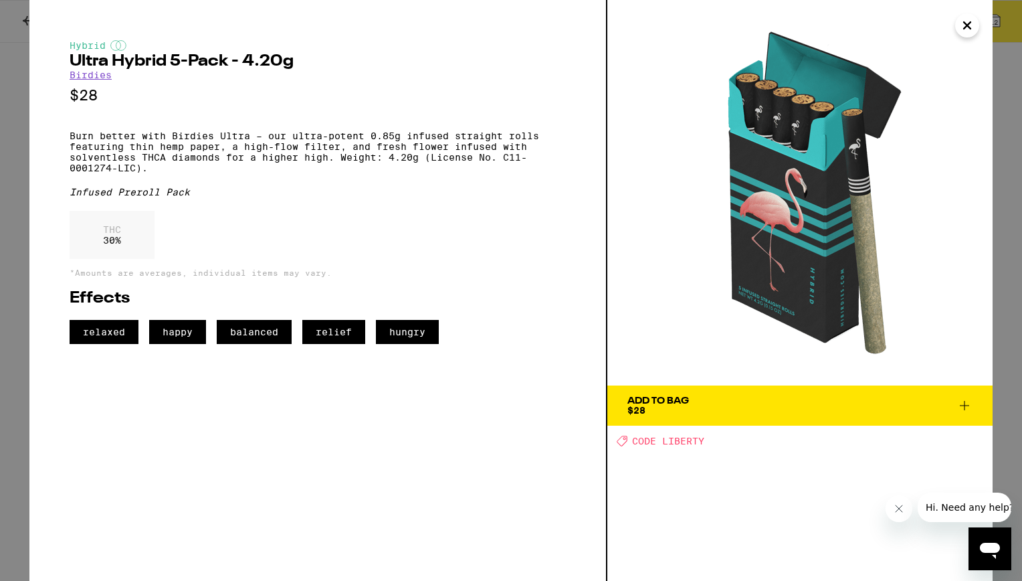
click at [961, 401] on icon at bounding box center [965, 405] width 16 height 16
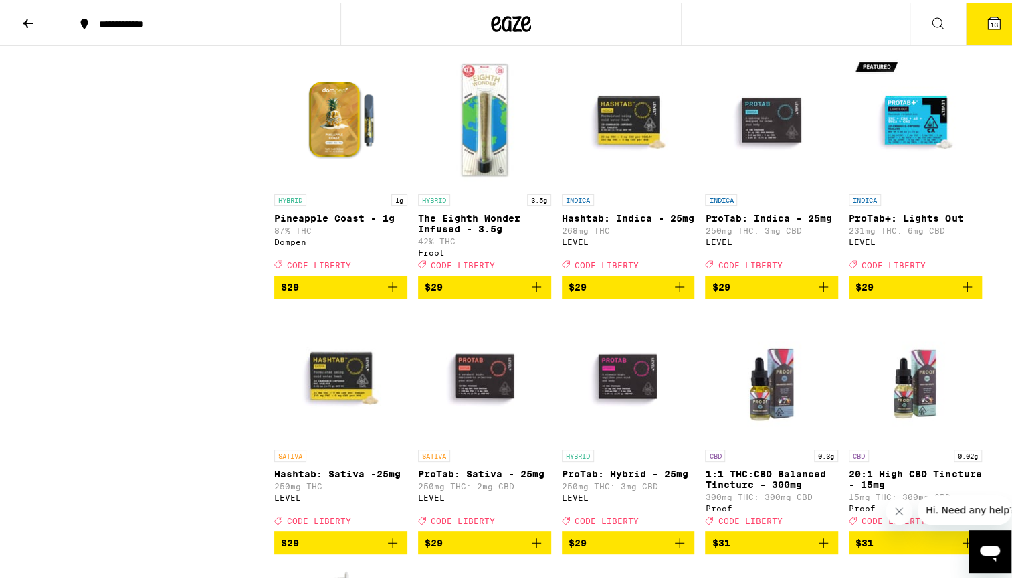
scroll to position [6597, 0]
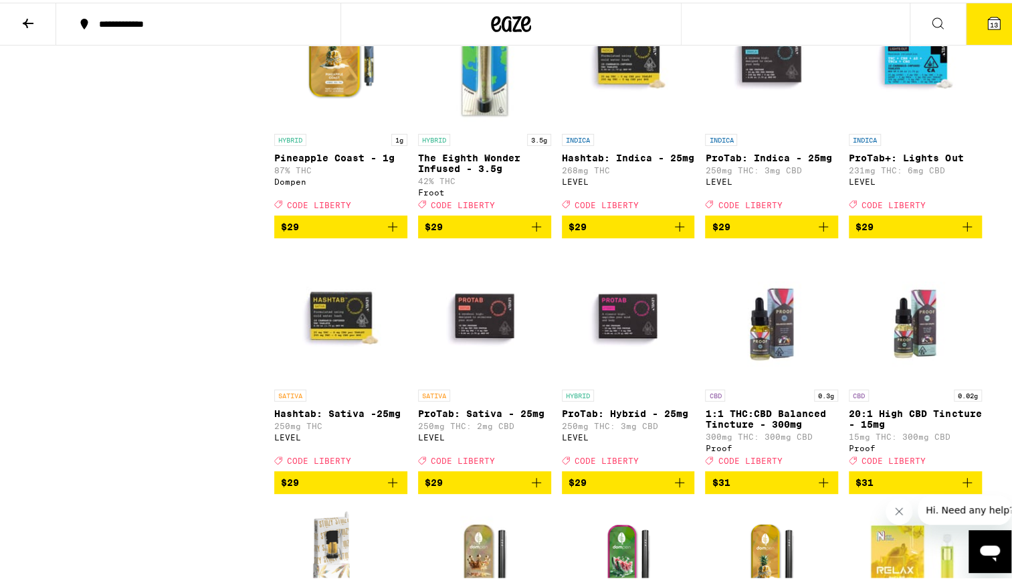
click at [632, 124] on img "Open page for Hashtab: Indica - 25mg from LEVEL" at bounding box center [628, 58] width 133 height 134
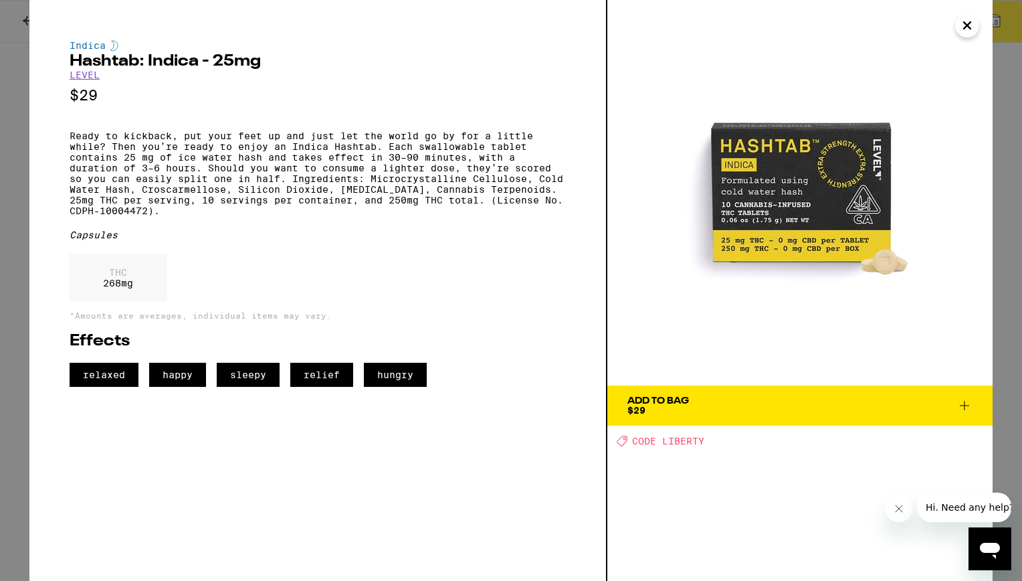
click at [965, 32] on icon "Close" at bounding box center [967, 25] width 16 height 20
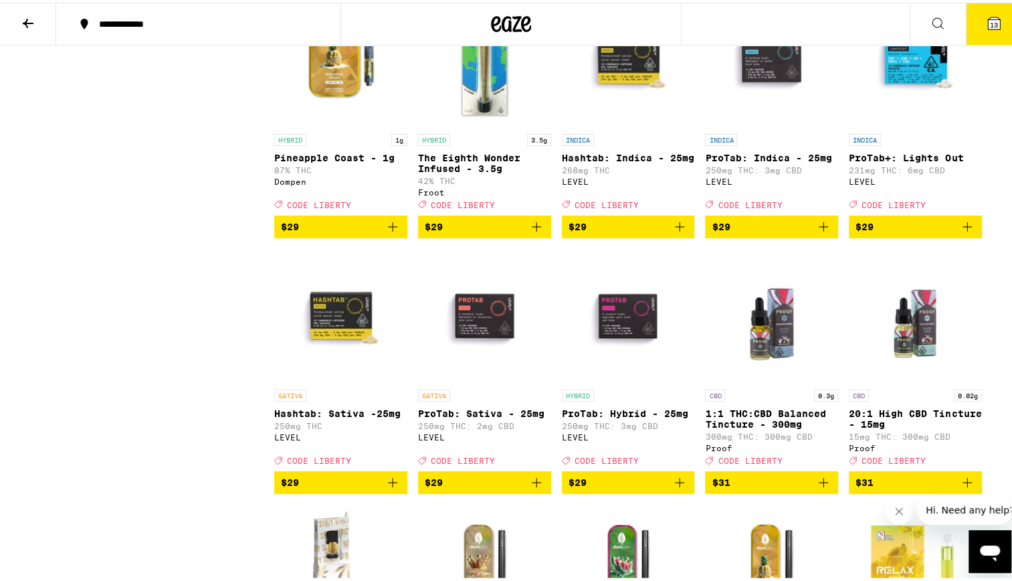
click at [481, 124] on img "Open page for The Eighth Wonder Infused - 3.5g from Froot" at bounding box center [484, 58] width 133 height 134
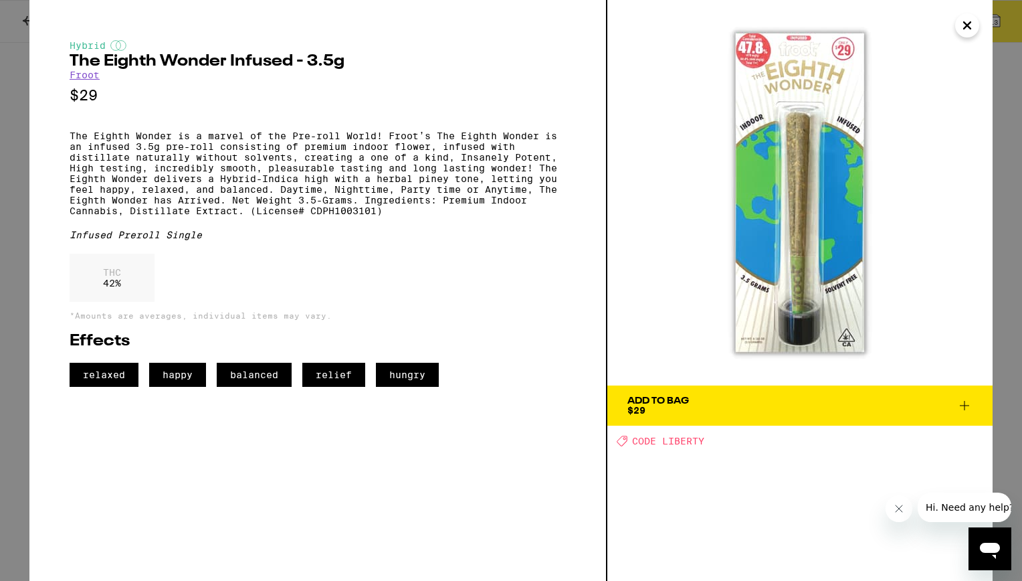
click at [969, 25] on icon "Close" at bounding box center [967, 25] width 16 height 20
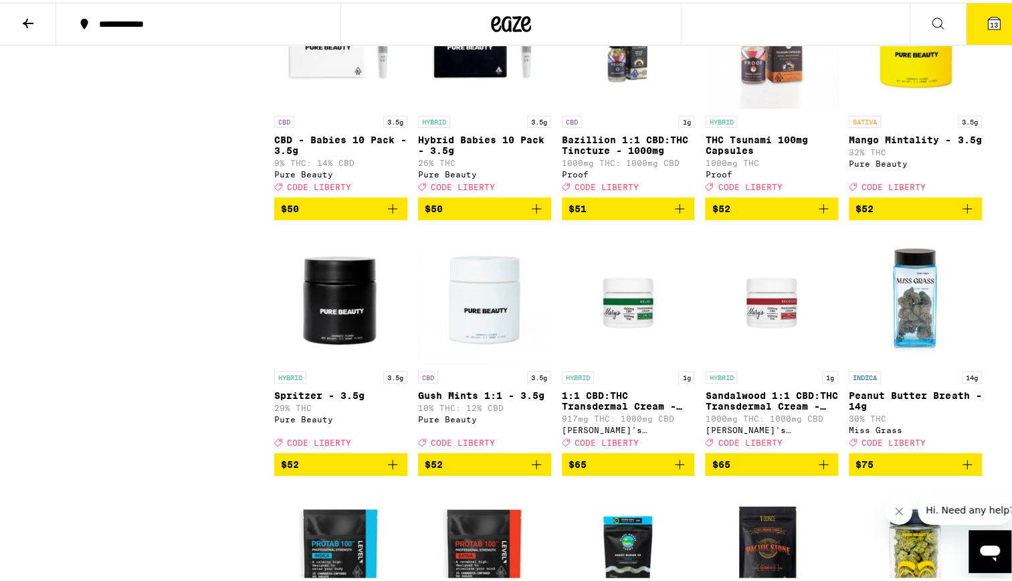
scroll to position [9690, 0]
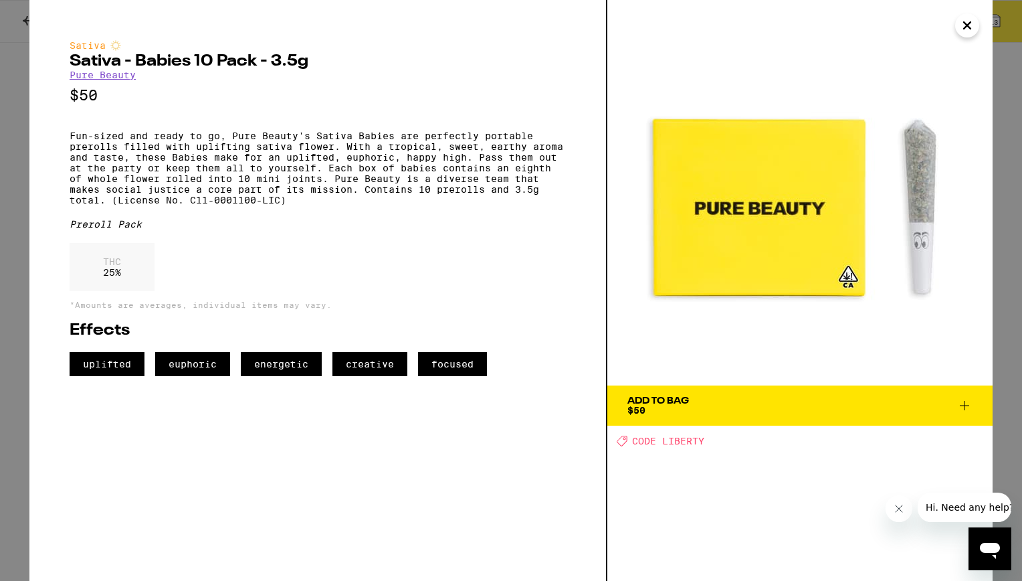
click at [977, 31] on button "Close" at bounding box center [967, 25] width 24 height 24
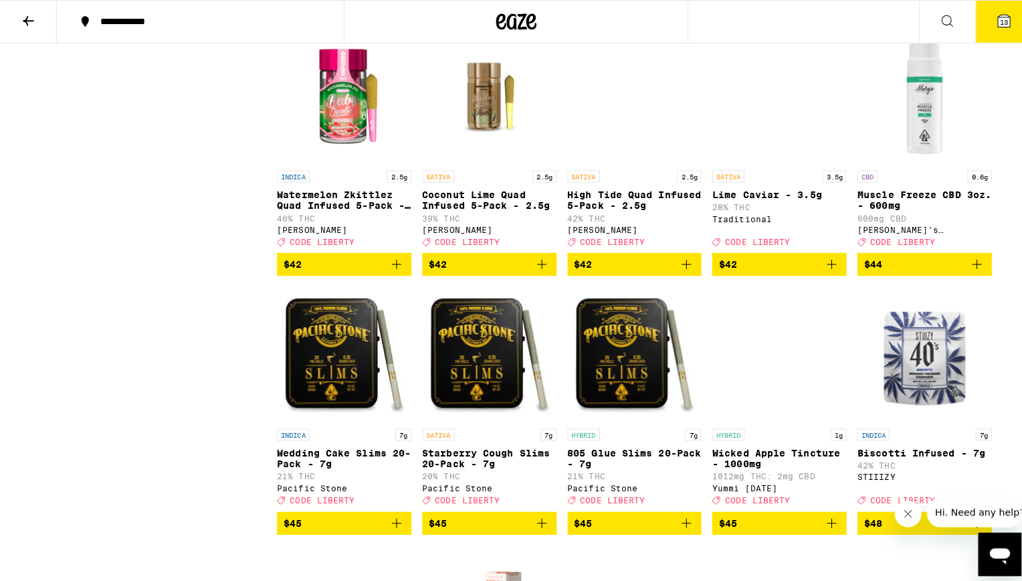
scroll to position [8673, 0]
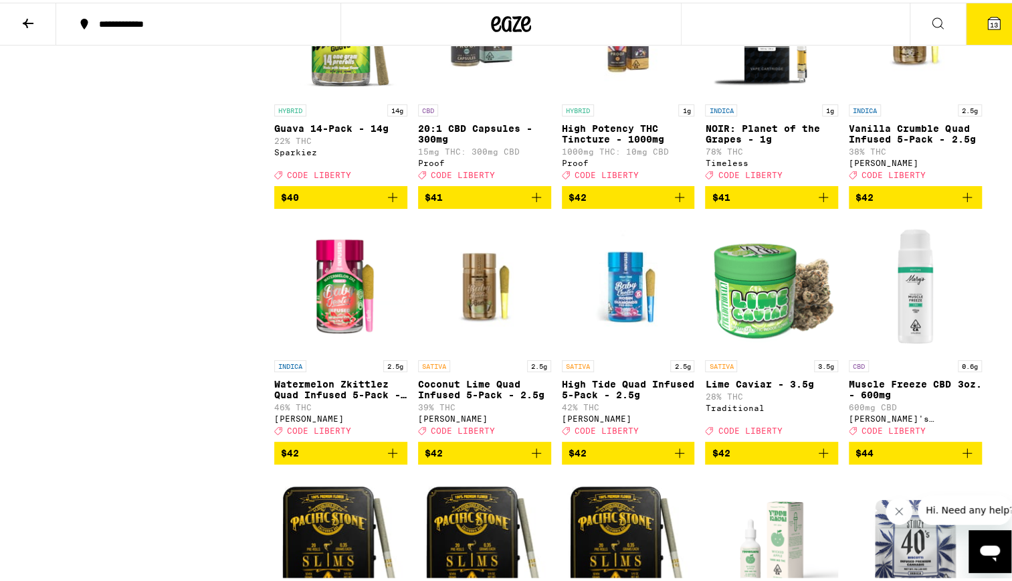
click at [996, 24] on button "13" at bounding box center [994, 21] width 56 height 41
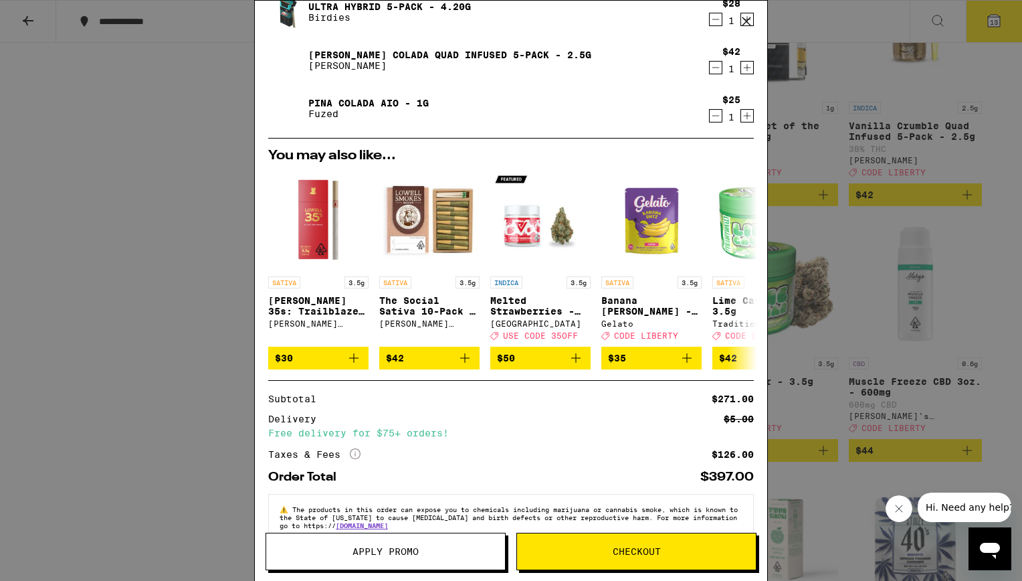
scroll to position [519, 0]
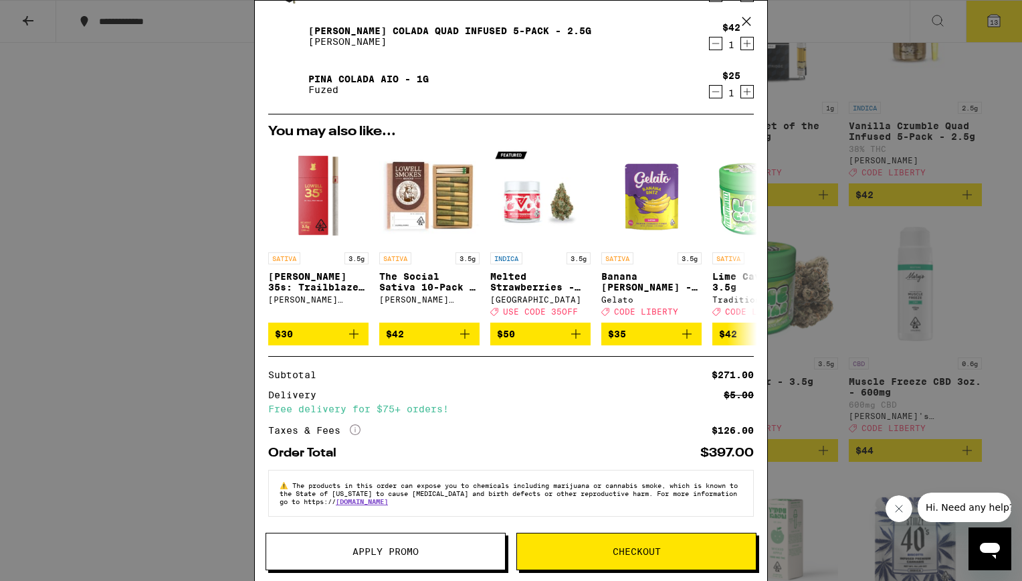
click at [387, 553] on span "Apply Promo" at bounding box center [386, 551] width 66 height 9
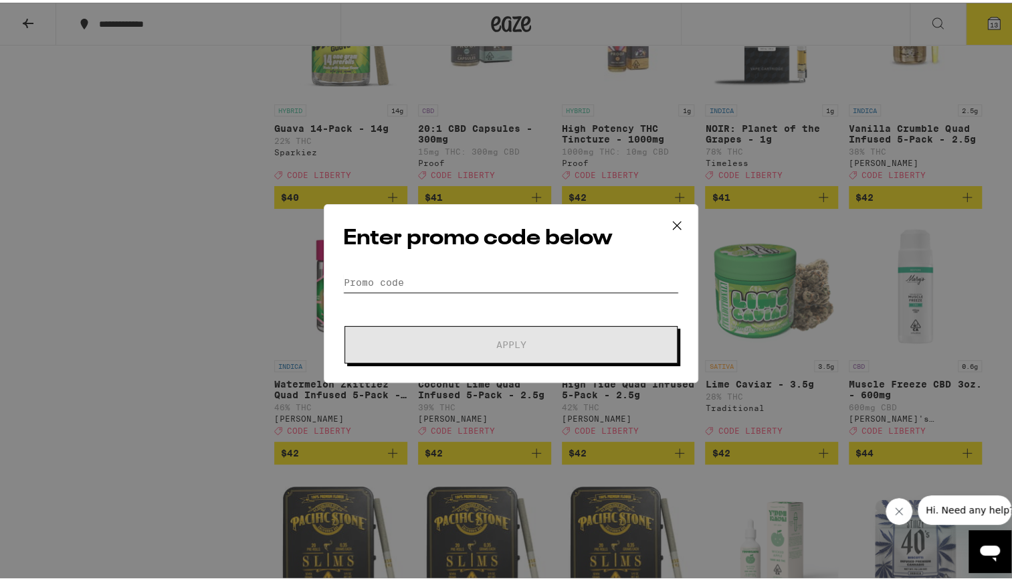
click at [452, 282] on input "Promo Code" at bounding box center [511, 280] width 336 height 20
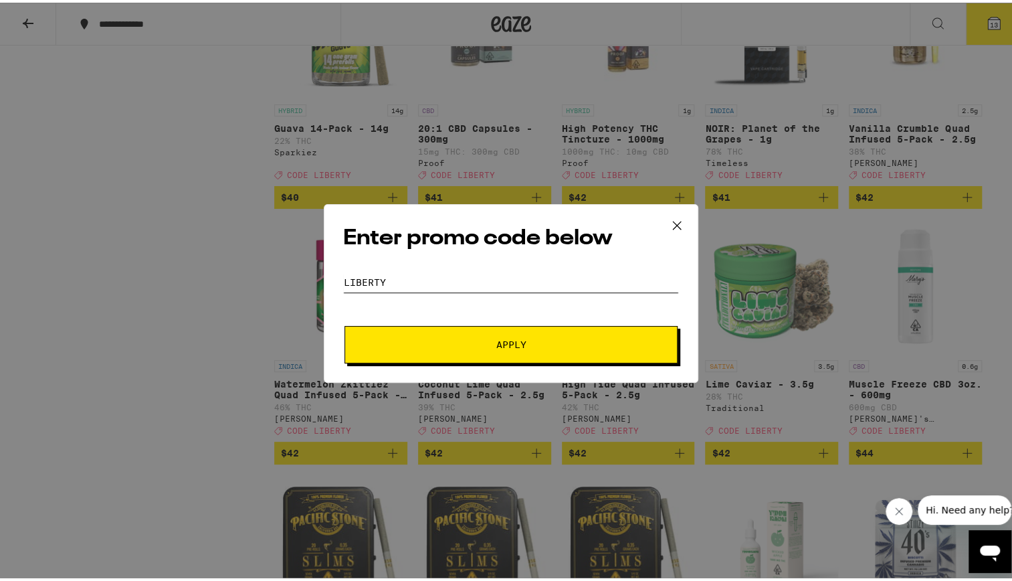
type input "liberty"
click at [591, 343] on span "Apply" at bounding box center [511, 341] width 241 height 9
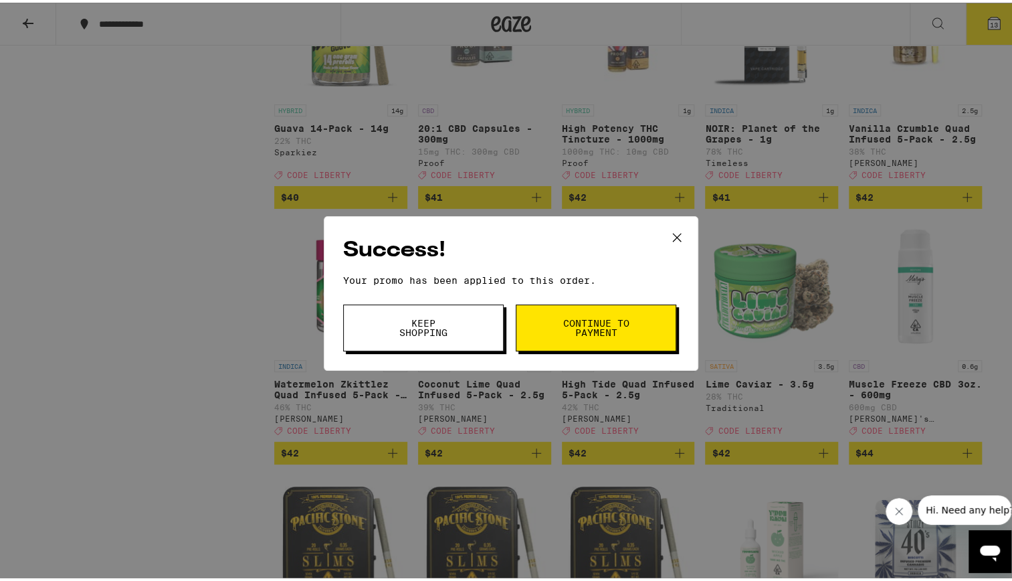
click at [453, 328] on button "Keep Shopping" at bounding box center [423, 325] width 161 height 47
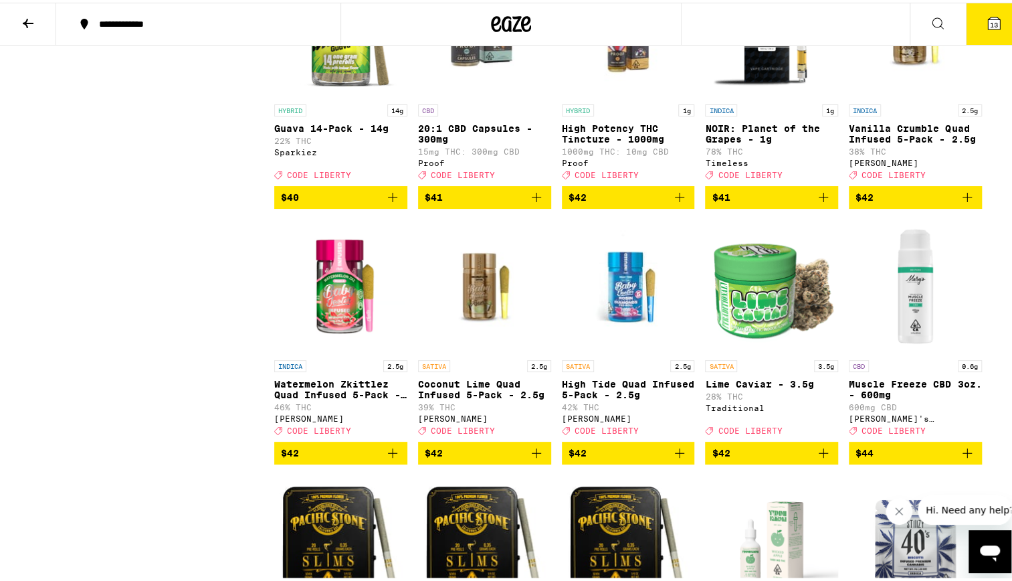
click at [986, 15] on icon at bounding box center [994, 21] width 16 height 16
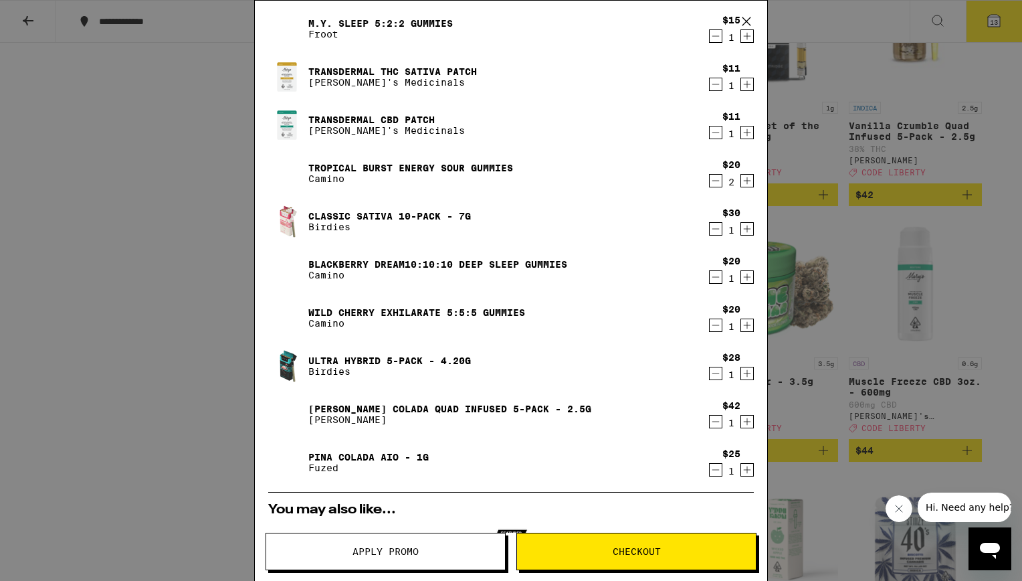
scroll to position [167, 0]
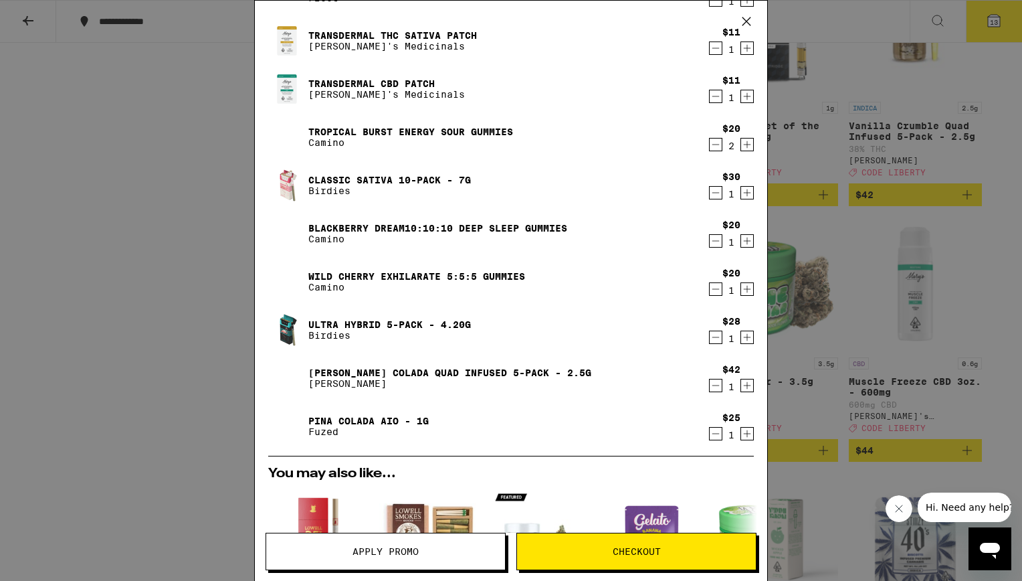
click at [415, 369] on link "[PERSON_NAME] Colada Quad Infused 5-Pack - 2.5g" at bounding box center [449, 372] width 283 height 11
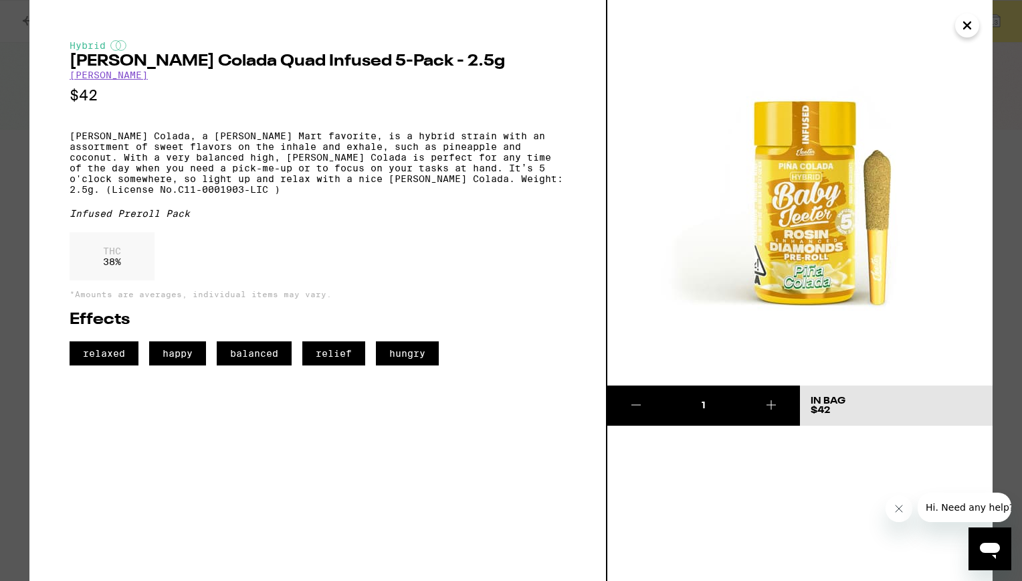
click at [972, 34] on icon "Close" at bounding box center [967, 25] width 16 height 20
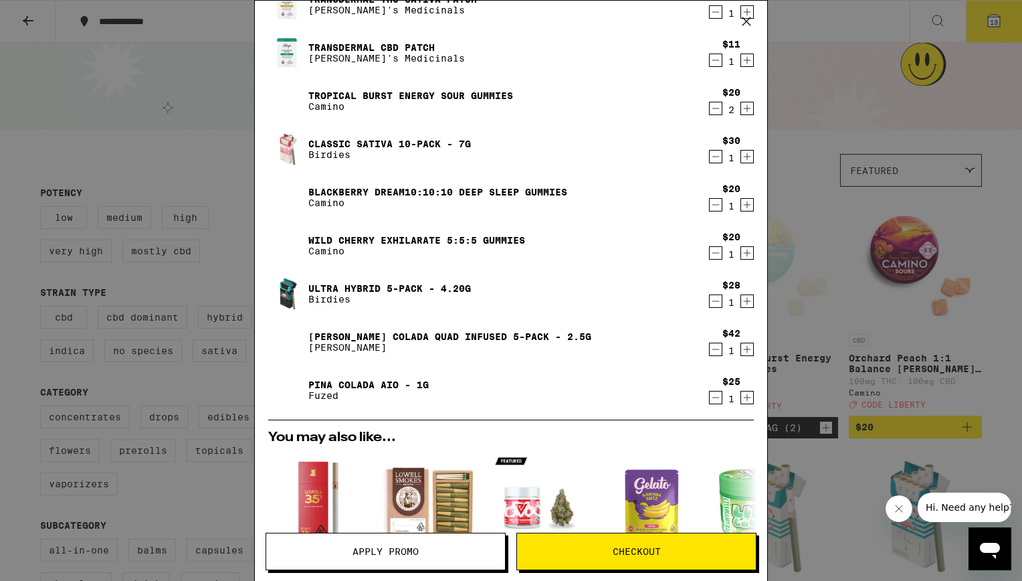
scroll to position [159, 0]
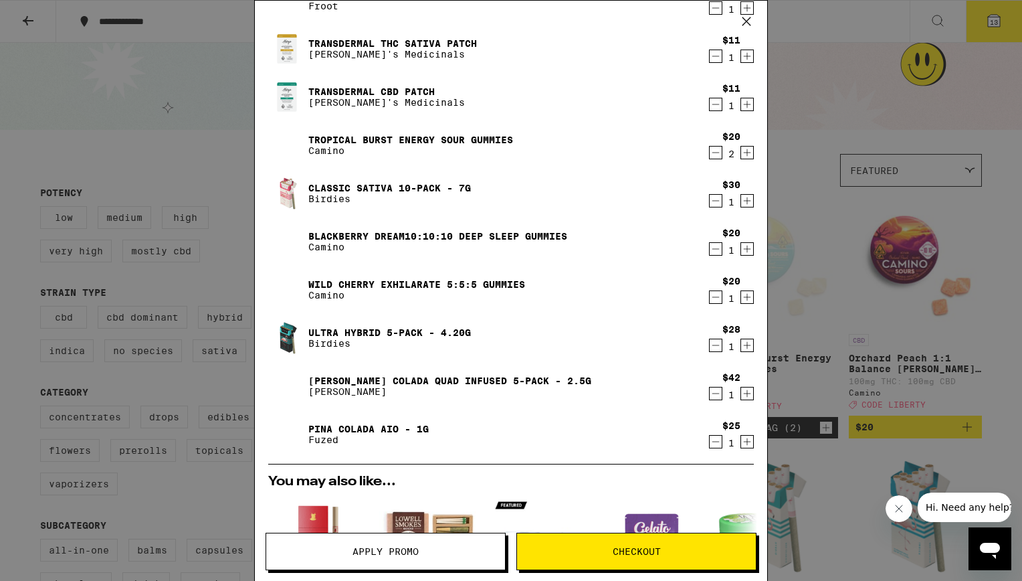
click at [710, 396] on icon "Decrement" at bounding box center [716, 393] width 12 height 16
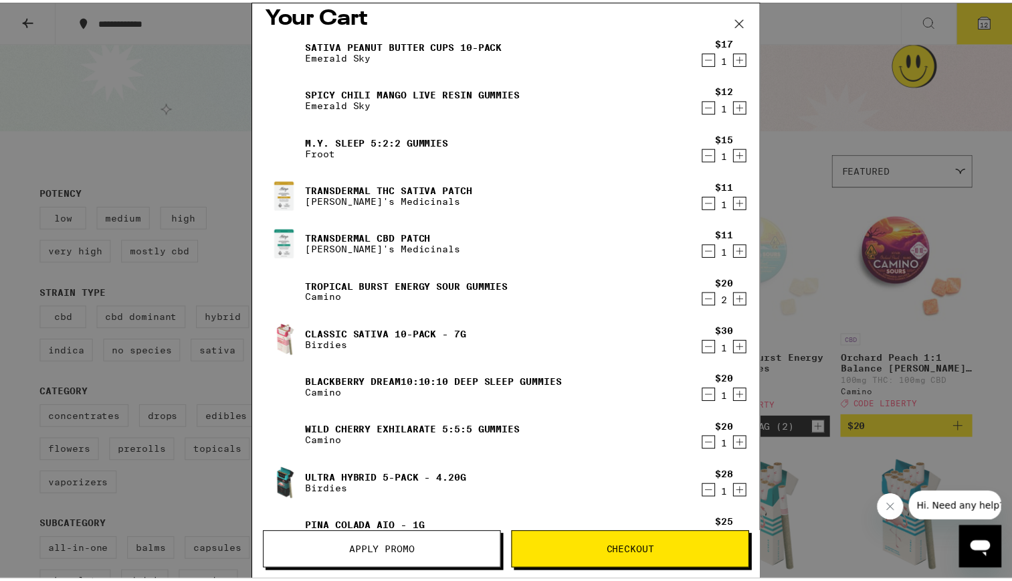
scroll to position [0, 0]
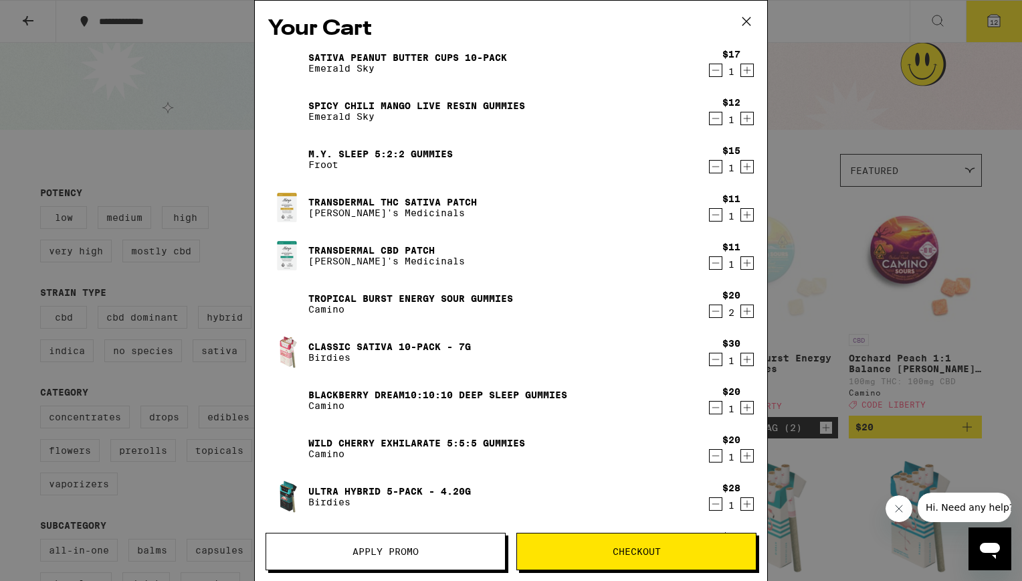
click at [751, 22] on icon at bounding box center [747, 21] width 20 height 20
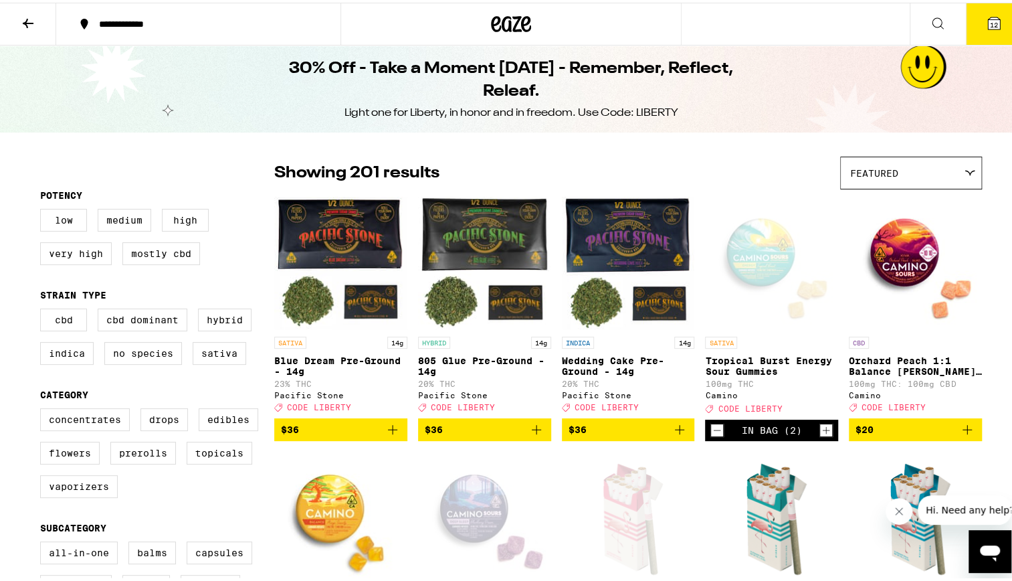
click at [509, 23] on icon at bounding box center [512, 21] width 20 height 16
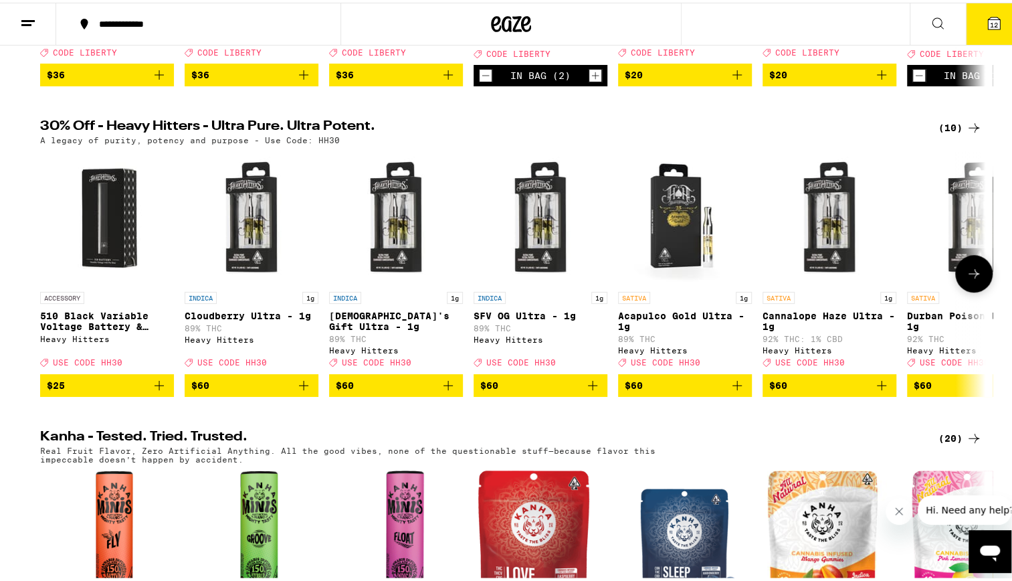
scroll to position [400, 0]
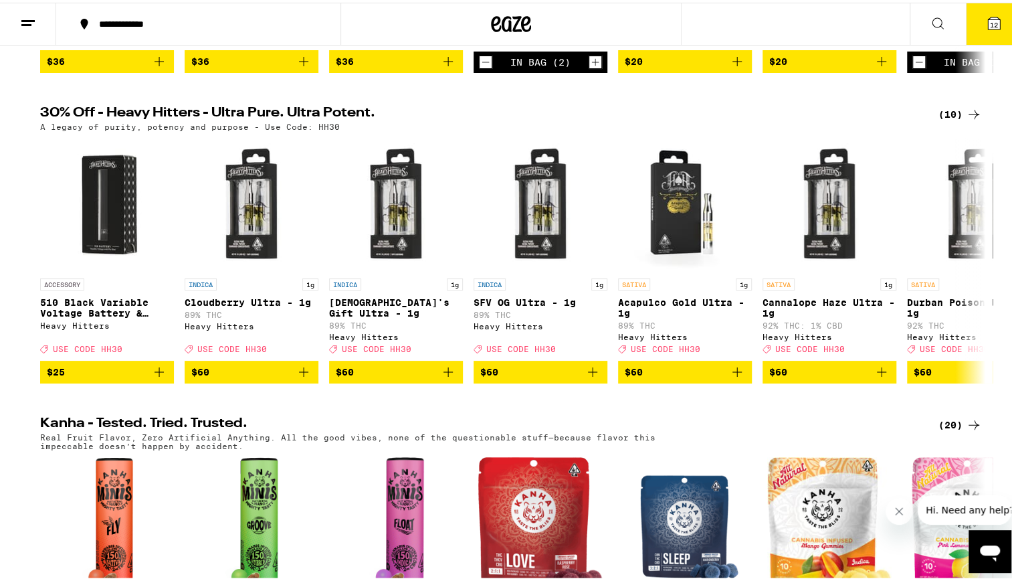
click at [958, 120] on div "(10)" at bounding box center [960, 112] width 43 height 16
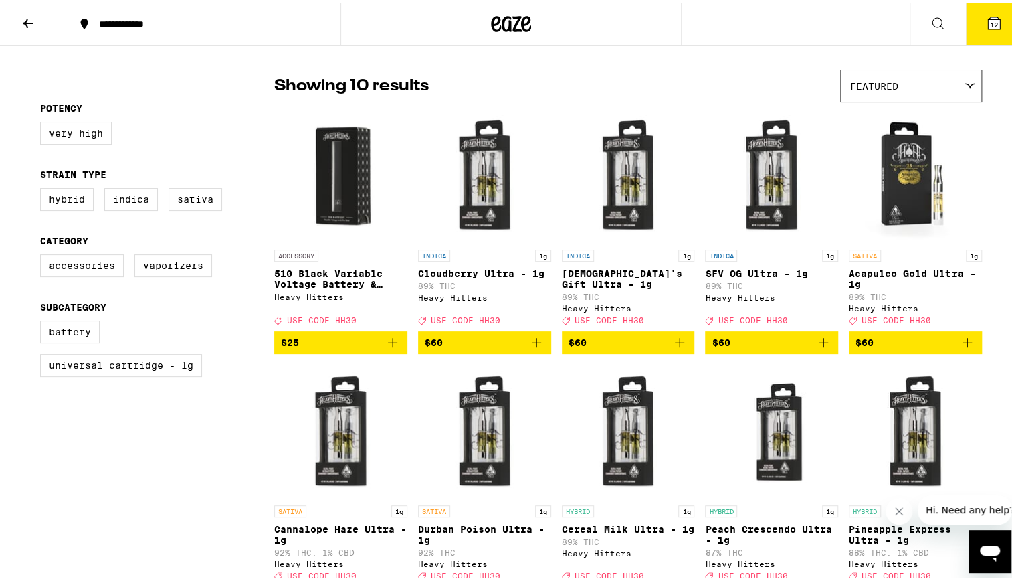
scroll to position [172, 0]
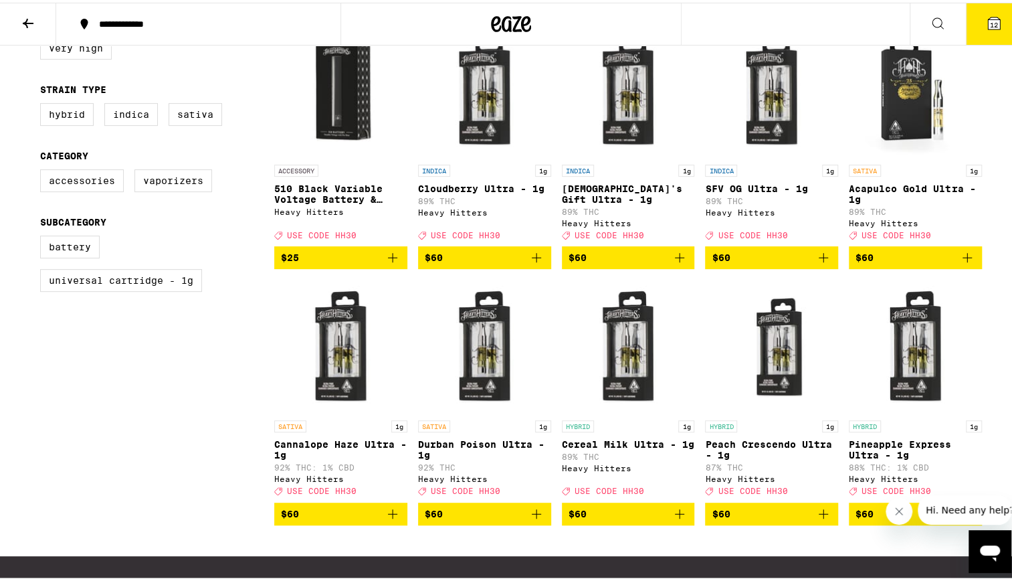
click at [923, 126] on img "Open page for Acapulco Gold Ultra - 1g from Heavy Hitters" at bounding box center [915, 88] width 133 height 134
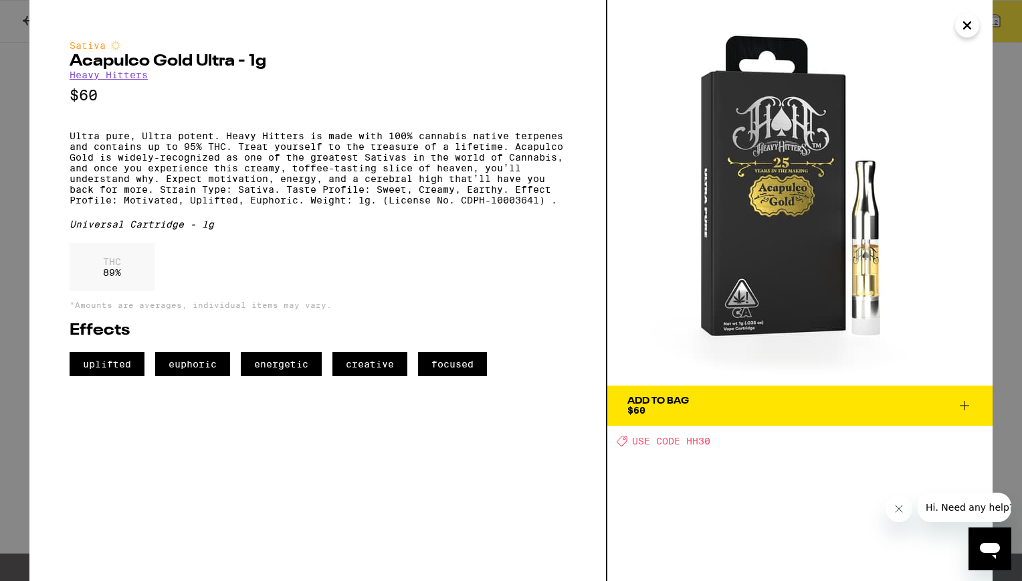
click at [977, 31] on button "Close" at bounding box center [967, 25] width 24 height 24
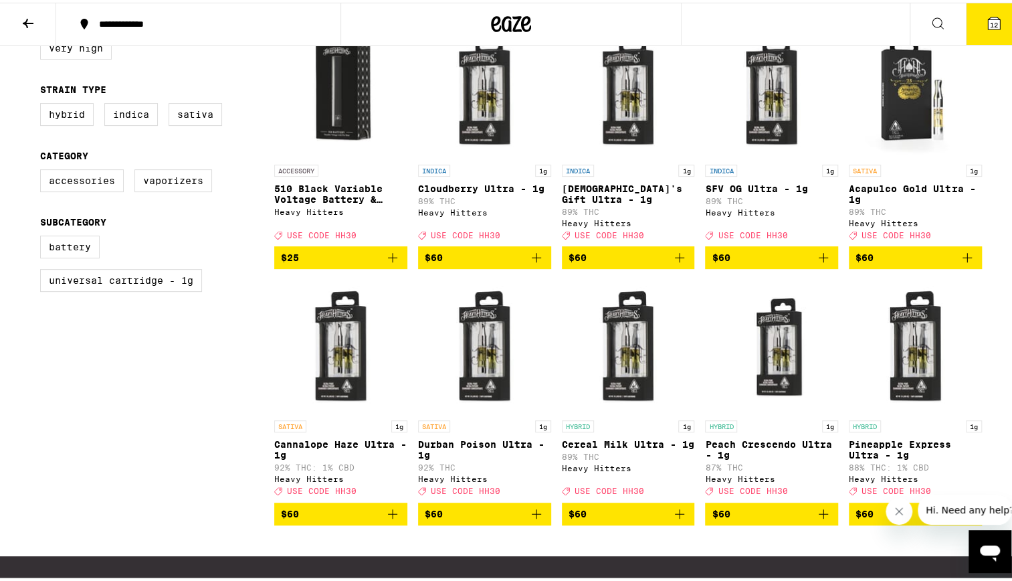
click at [339, 367] on img "Open page for Cannalope Haze Ultra - 1g from Heavy Hitters" at bounding box center [340, 344] width 133 height 134
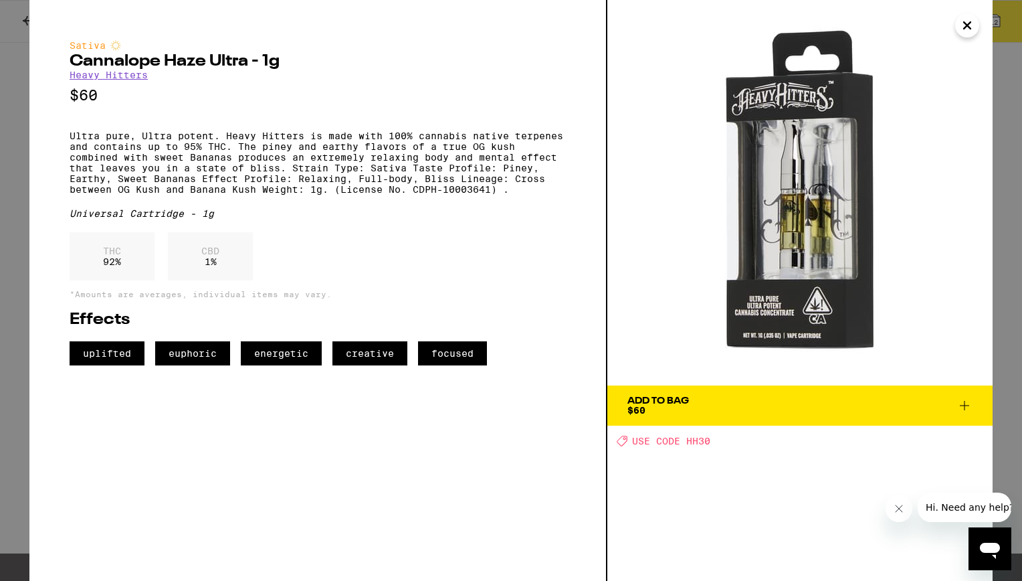
click at [972, 25] on icon "Close" at bounding box center [967, 25] width 16 height 20
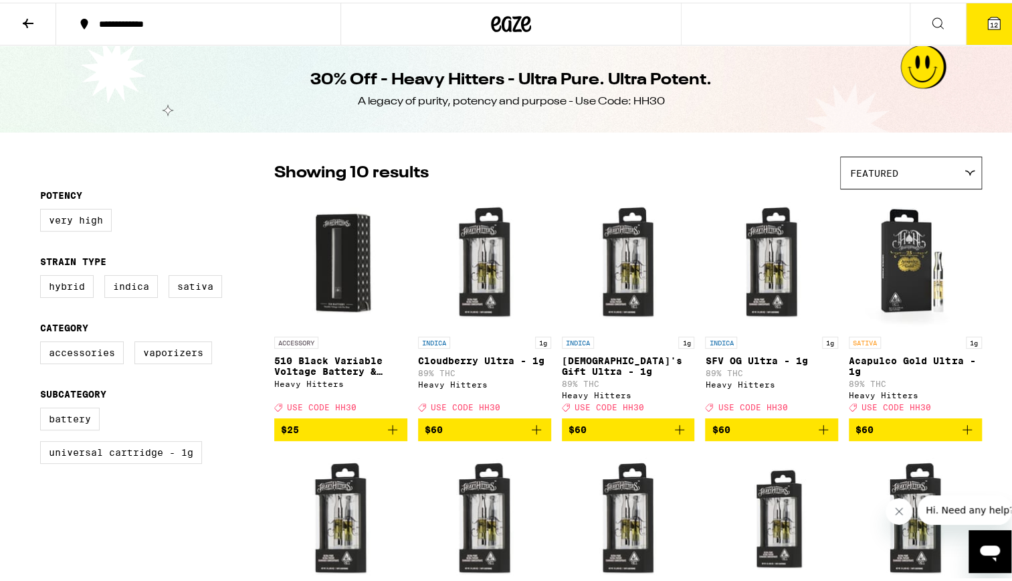
click at [511, 25] on icon at bounding box center [511, 21] width 40 height 24
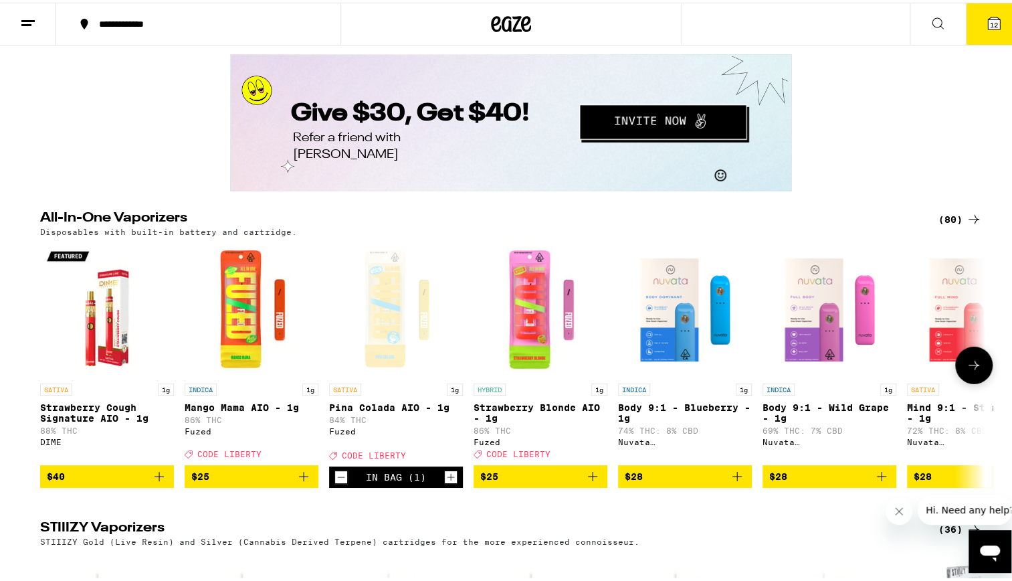
scroll to position [2366, 0]
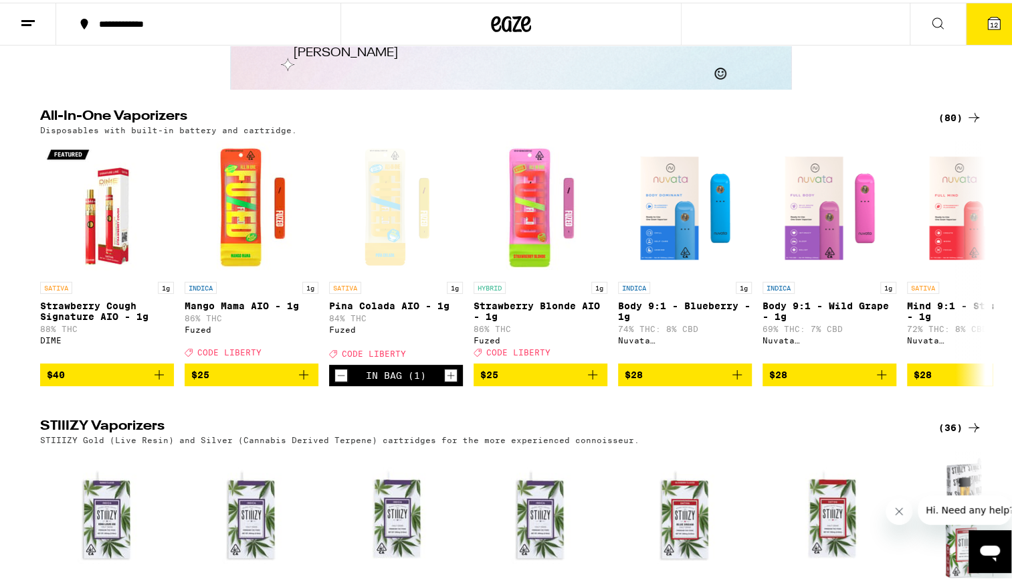
click at [951, 123] on div "(80)" at bounding box center [960, 115] width 43 height 16
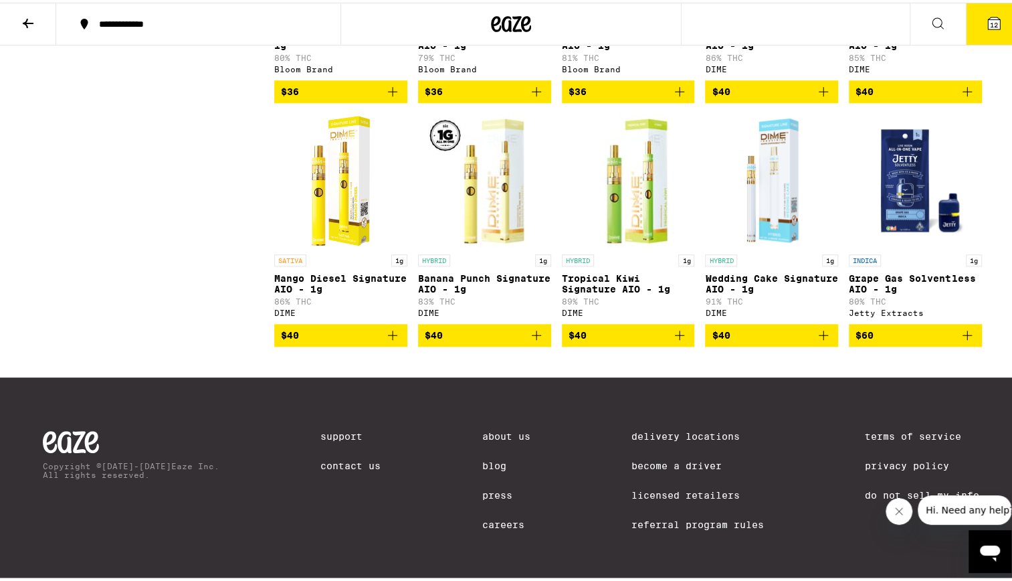
scroll to position [3787, 0]
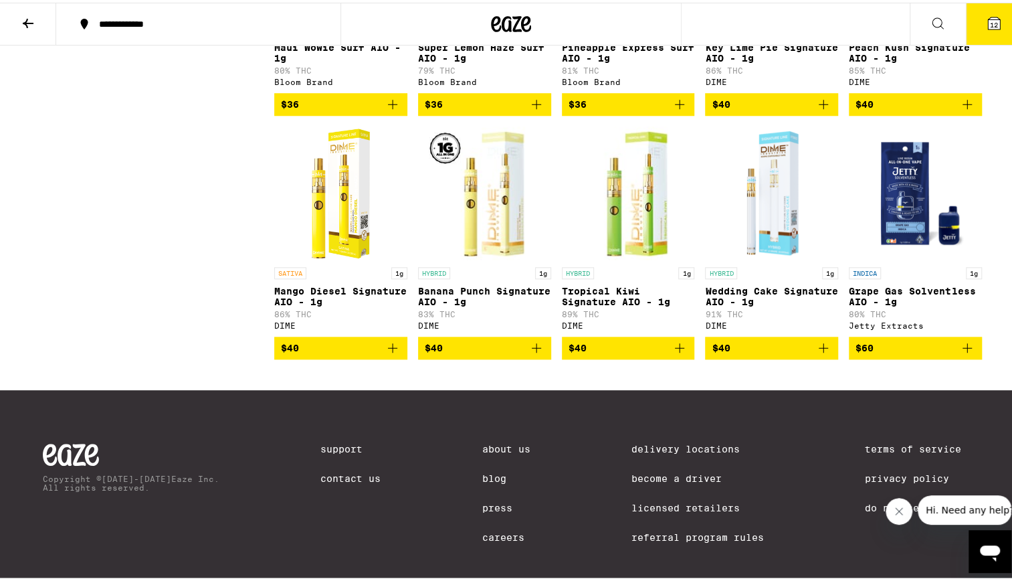
click at [357, 258] on img "Open page for Mango Diesel Signature AIO - 1g from DIME" at bounding box center [341, 191] width 76 height 134
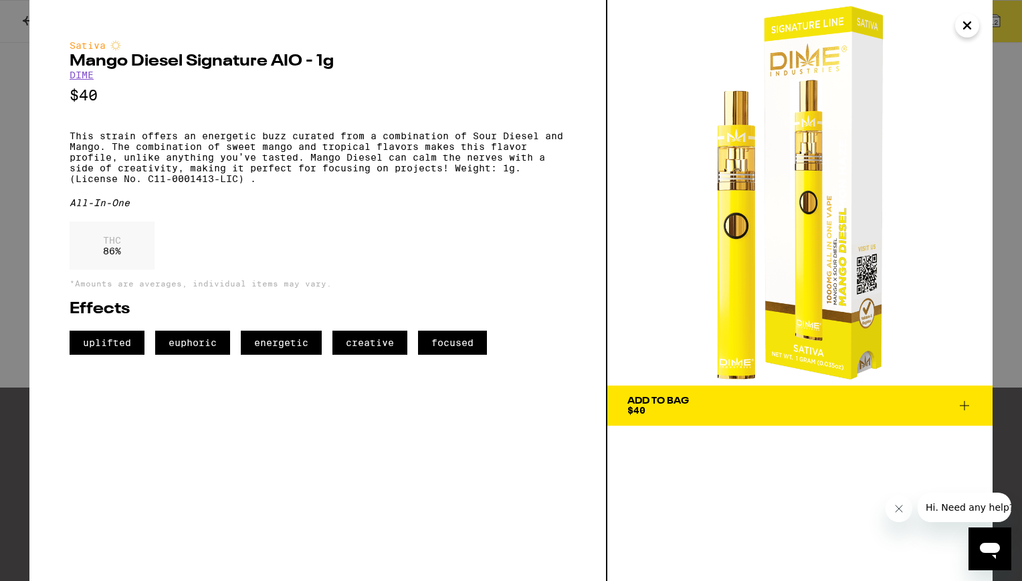
click at [990, 28] on img at bounding box center [800, 192] width 385 height 385
click at [974, 28] on icon "Close" at bounding box center [967, 25] width 16 height 20
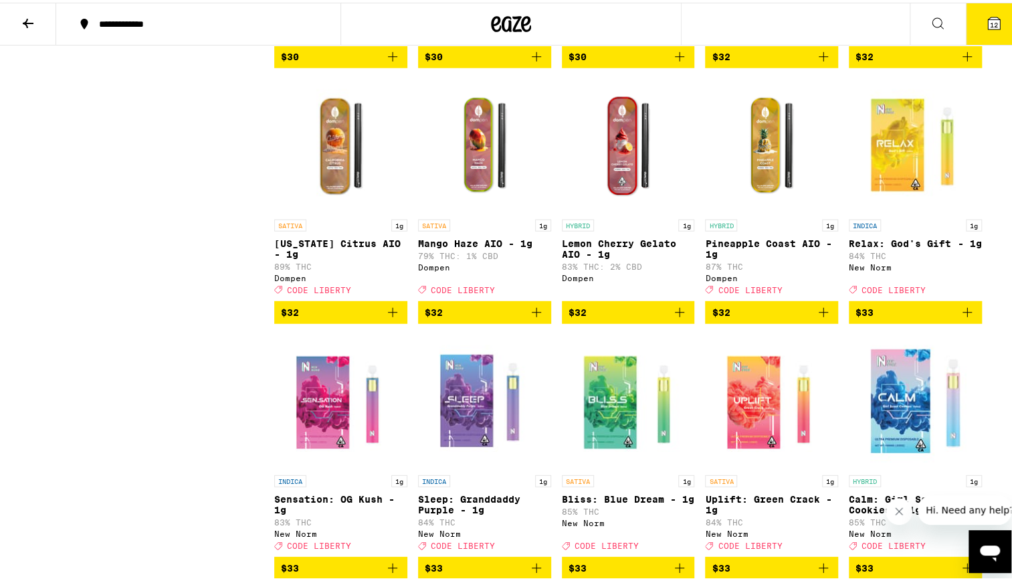
scroll to position [2088, 0]
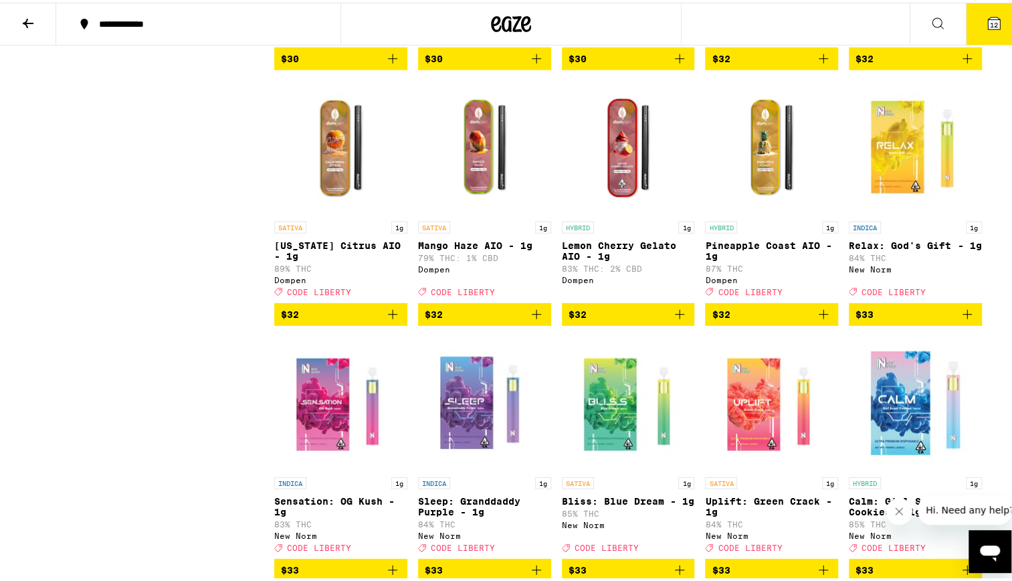
click at [510, 17] on icon at bounding box center [511, 21] width 40 height 24
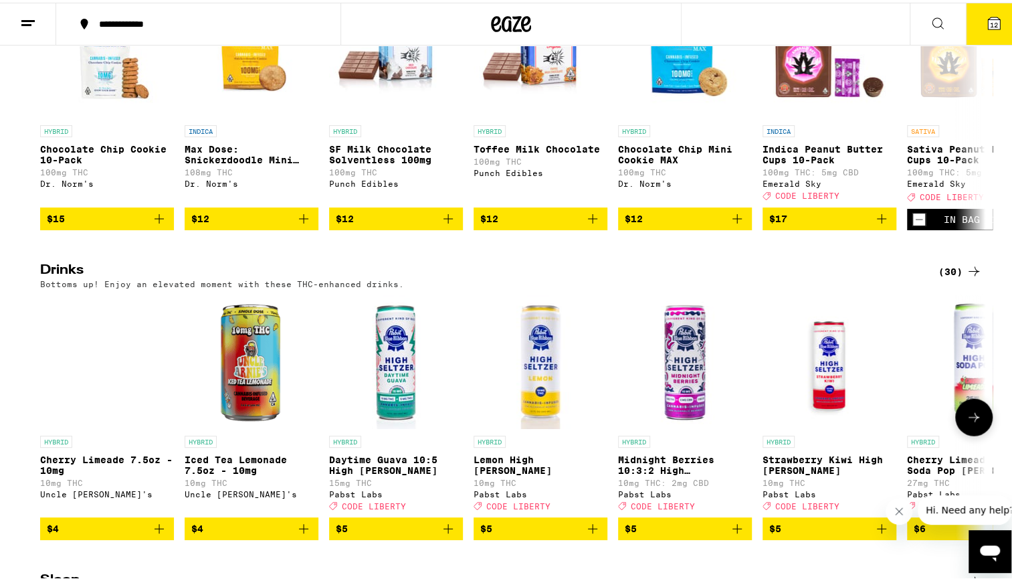
scroll to position [4610, 0]
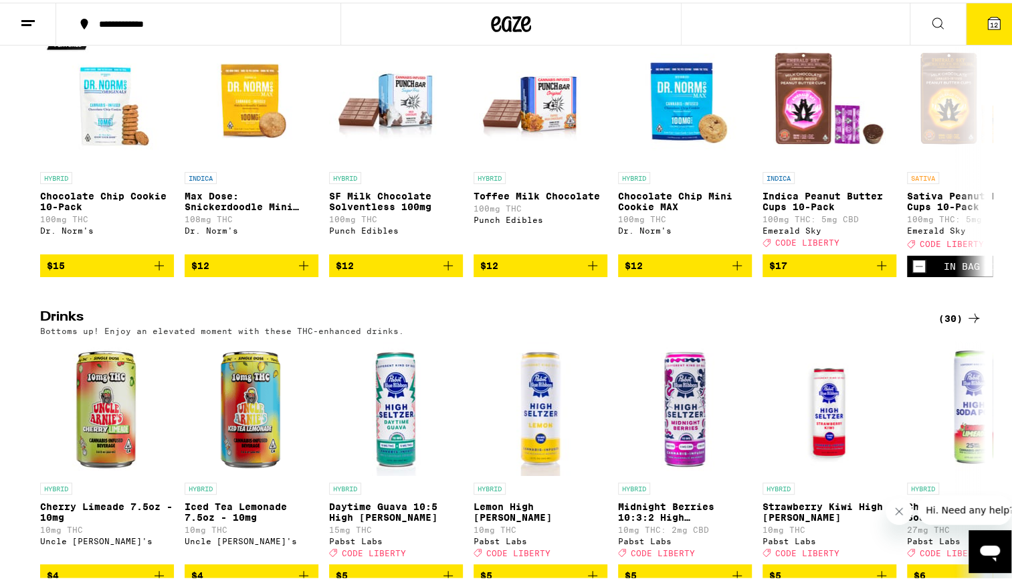
click at [966, 13] on icon at bounding box center [974, 5] width 16 height 16
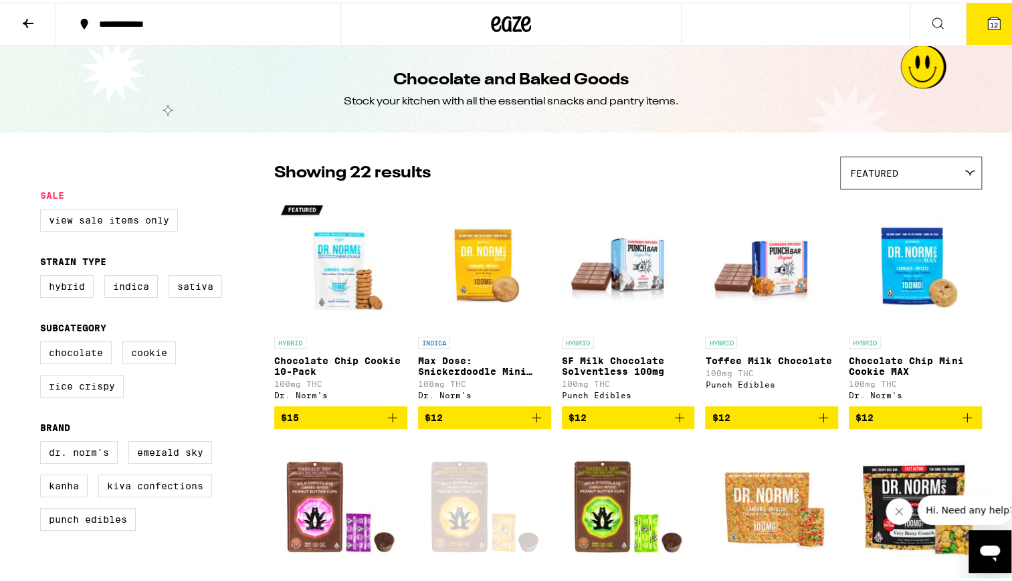
click at [521, 29] on icon at bounding box center [526, 21] width 10 height 16
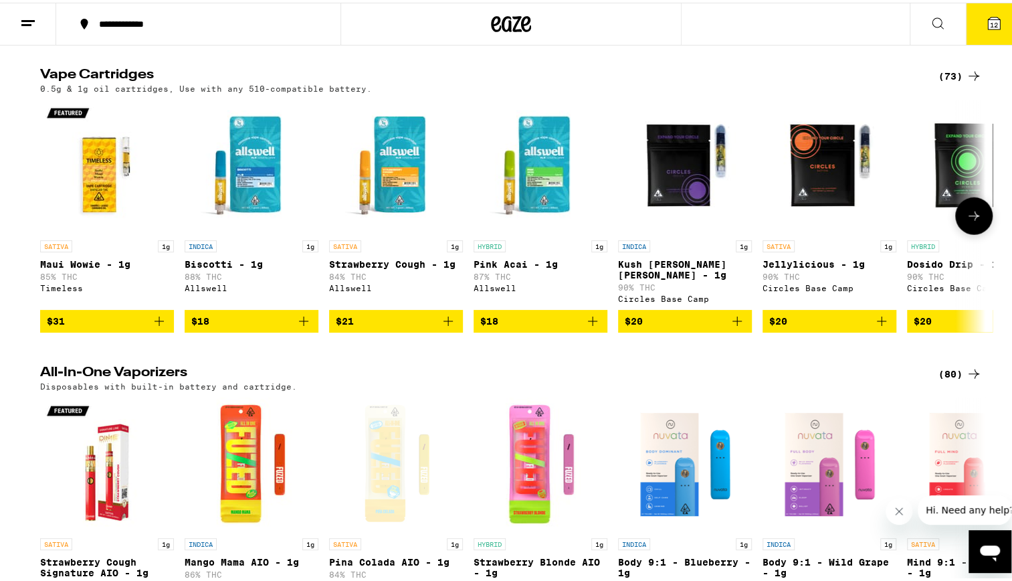
scroll to position [1998, 0]
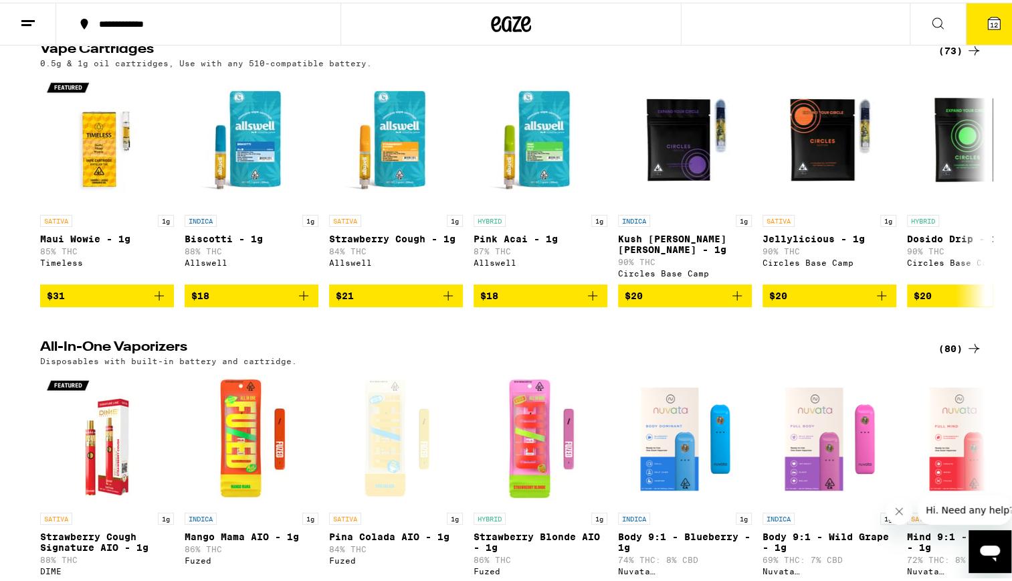
click at [955, 56] on div "(73)" at bounding box center [960, 48] width 43 height 16
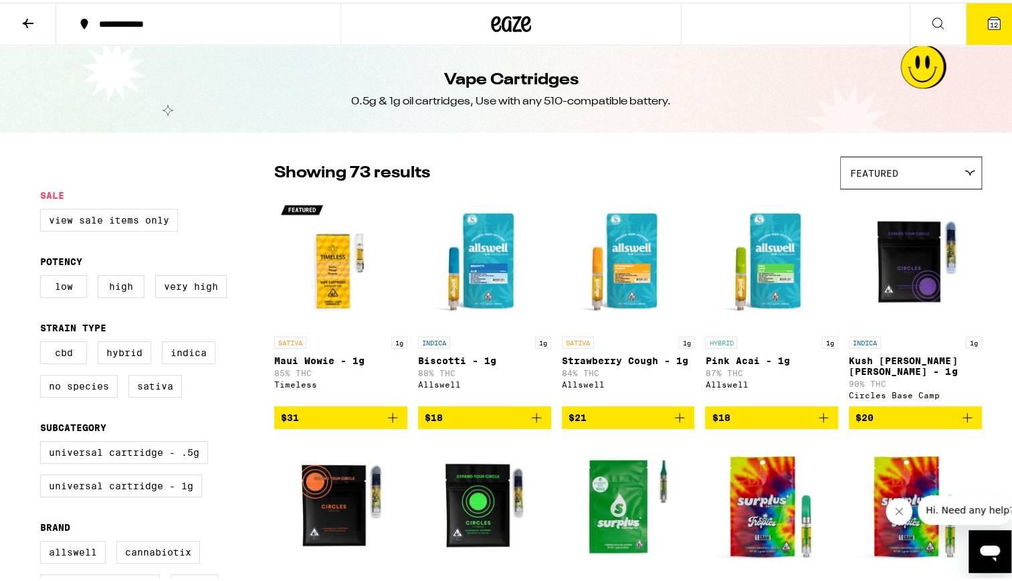
click at [330, 278] on img "Open page for Maui Wowie - 1g from Timeless" at bounding box center [340, 260] width 133 height 134
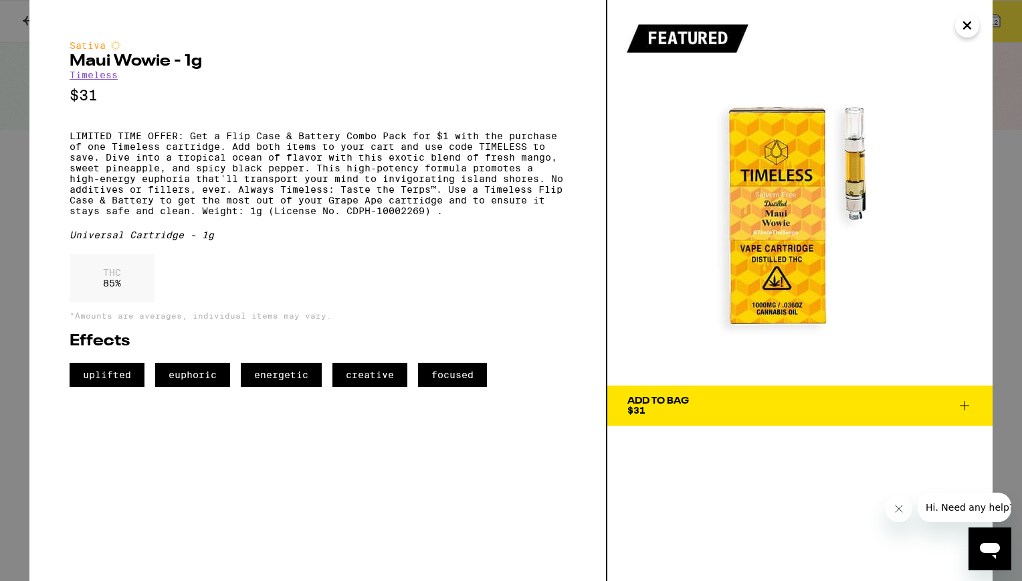
click at [967, 24] on icon "Close" at bounding box center [967, 25] width 16 height 20
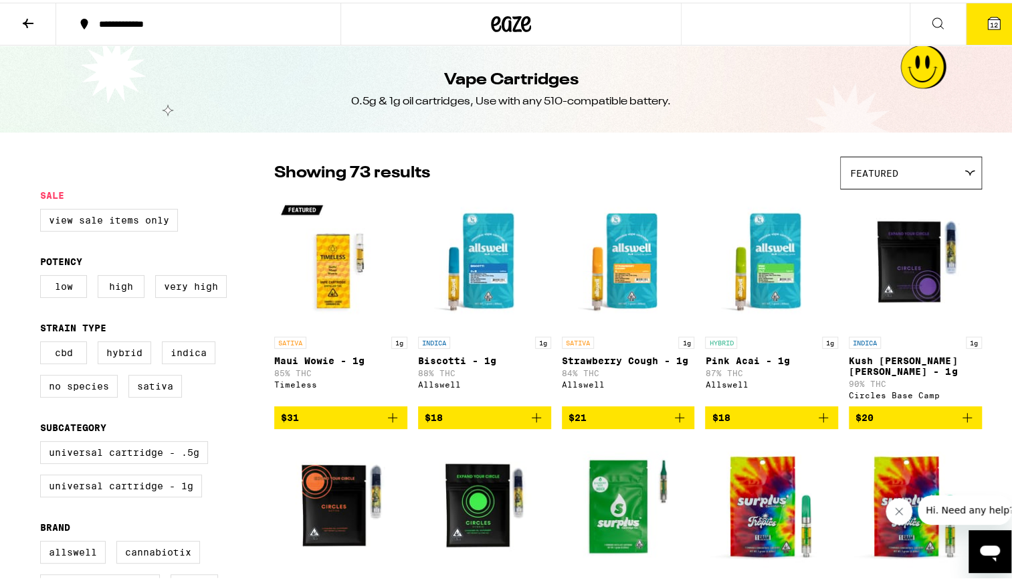
click at [614, 361] on p "Strawberry Cough - 1g" at bounding box center [628, 358] width 133 height 11
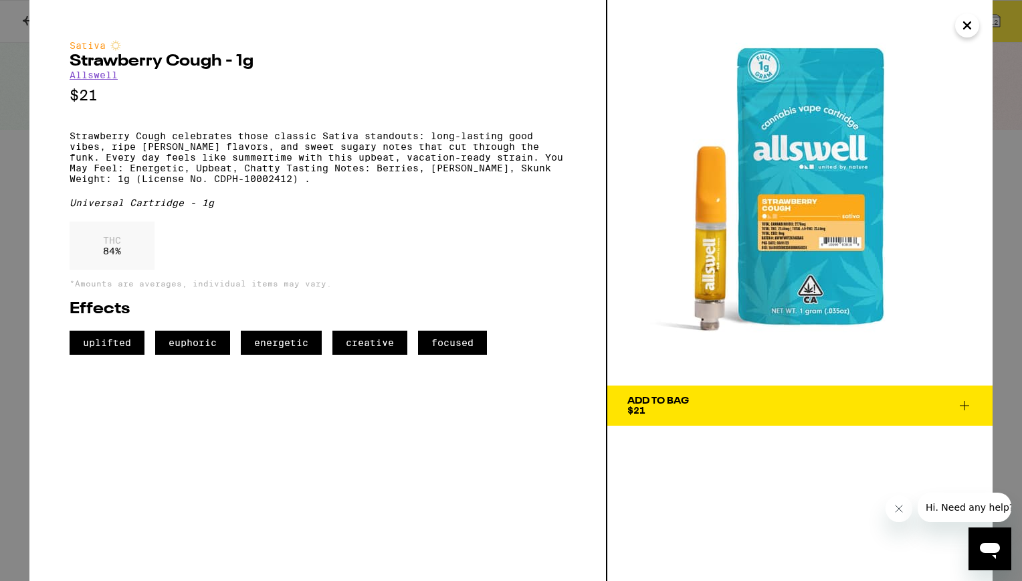
click at [971, 25] on icon "Close" at bounding box center [967, 25] width 16 height 20
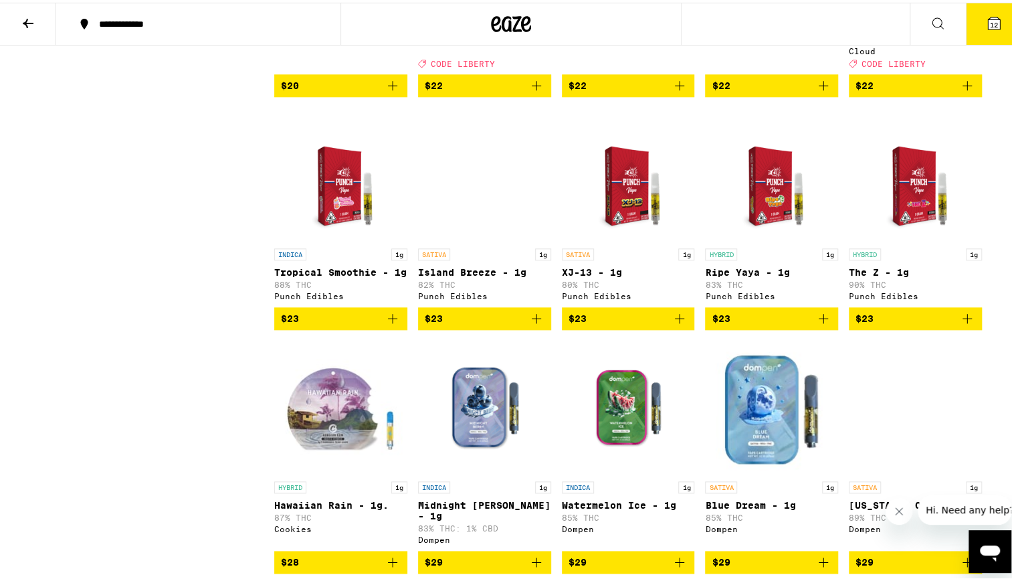
scroll to position [829, 0]
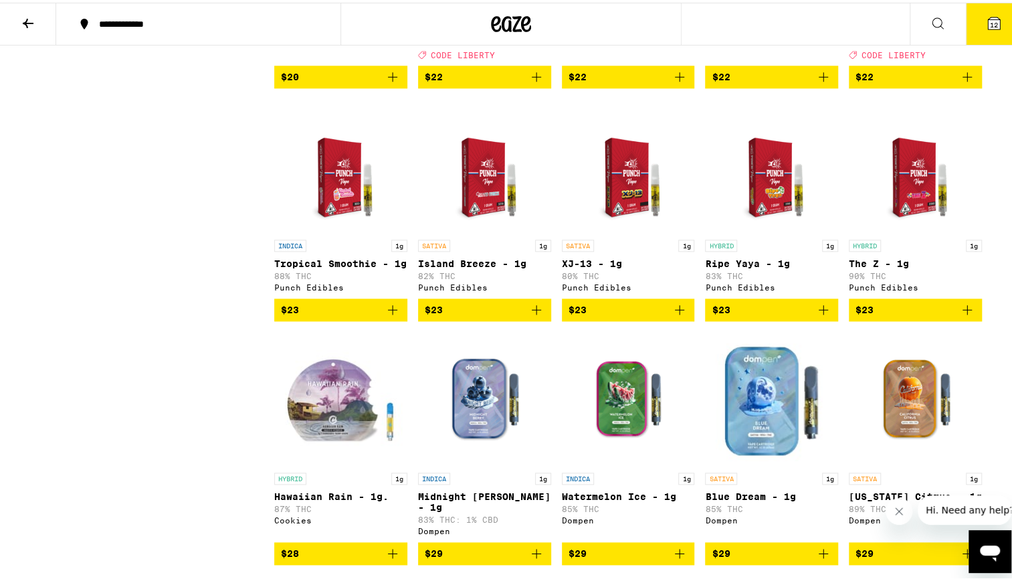
click at [464, 266] on p "Island Breeze - 1g" at bounding box center [484, 261] width 133 height 11
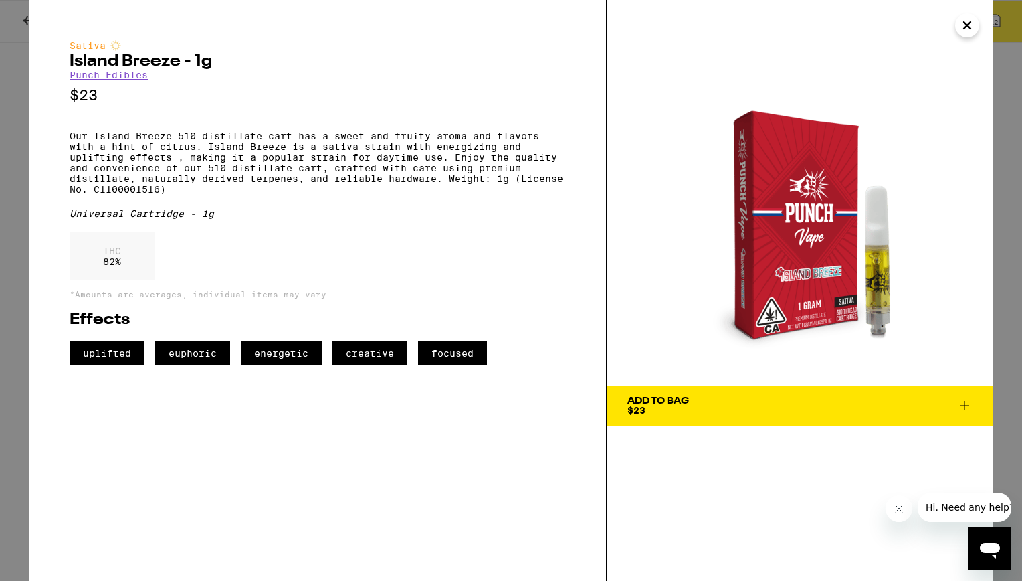
click at [969, 29] on icon "Close" at bounding box center [967, 25] width 16 height 20
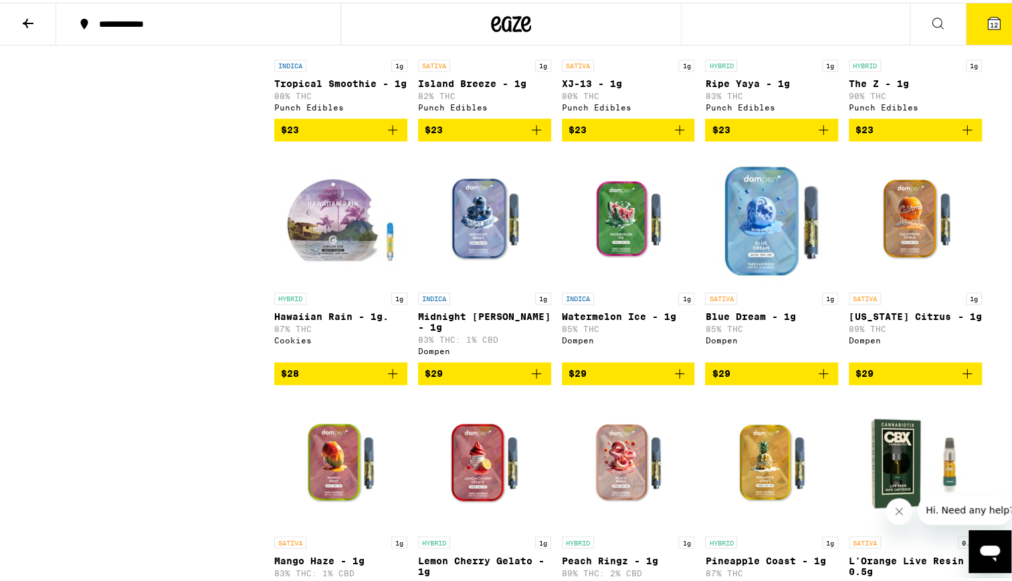
scroll to position [1022, 0]
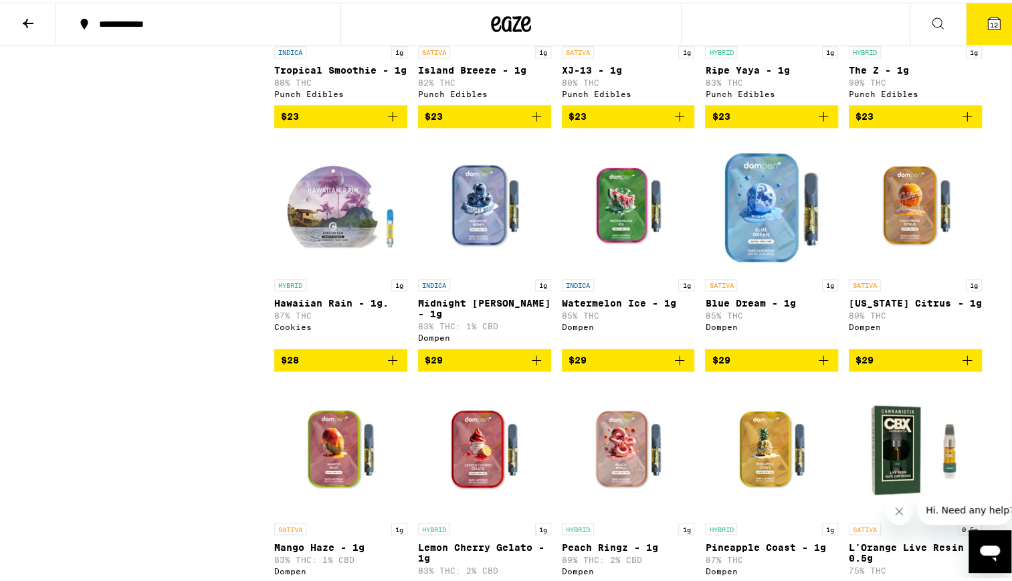
click at [751, 268] on img "Open page for Blue Dream - 1g from Dompen" at bounding box center [771, 203] width 133 height 134
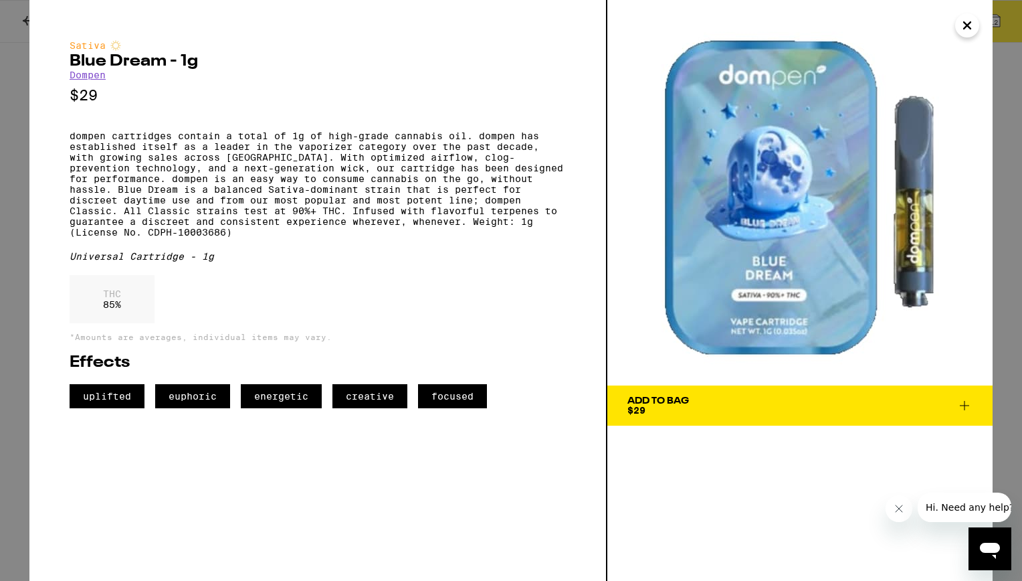
click at [966, 25] on icon "Close" at bounding box center [967, 25] width 16 height 20
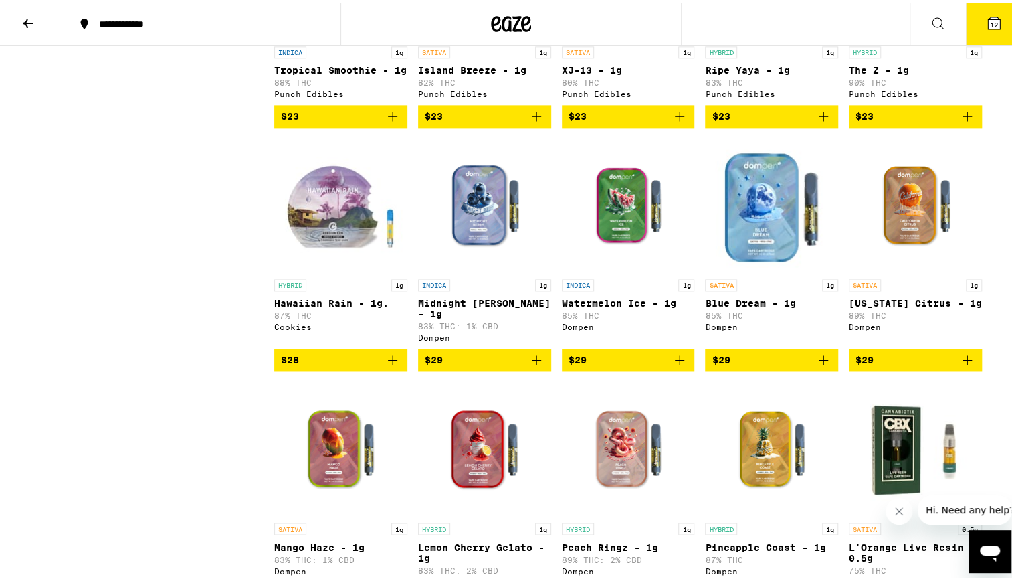
click at [895, 244] on img "Open page for California Citrus - 1g from Dompen" at bounding box center [915, 203] width 133 height 134
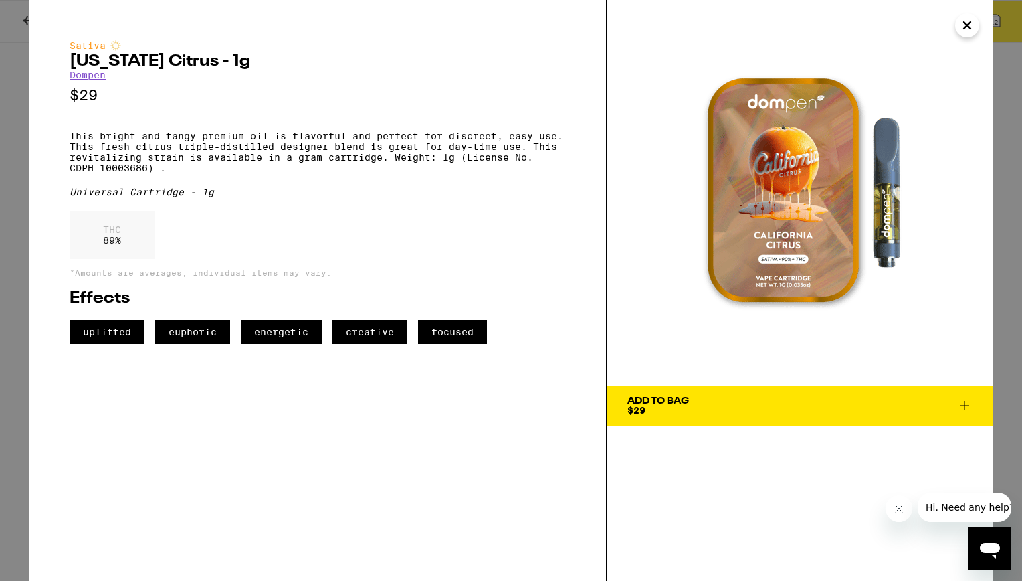
click at [973, 29] on icon "Close" at bounding box center [967, 25] width 16 height 20
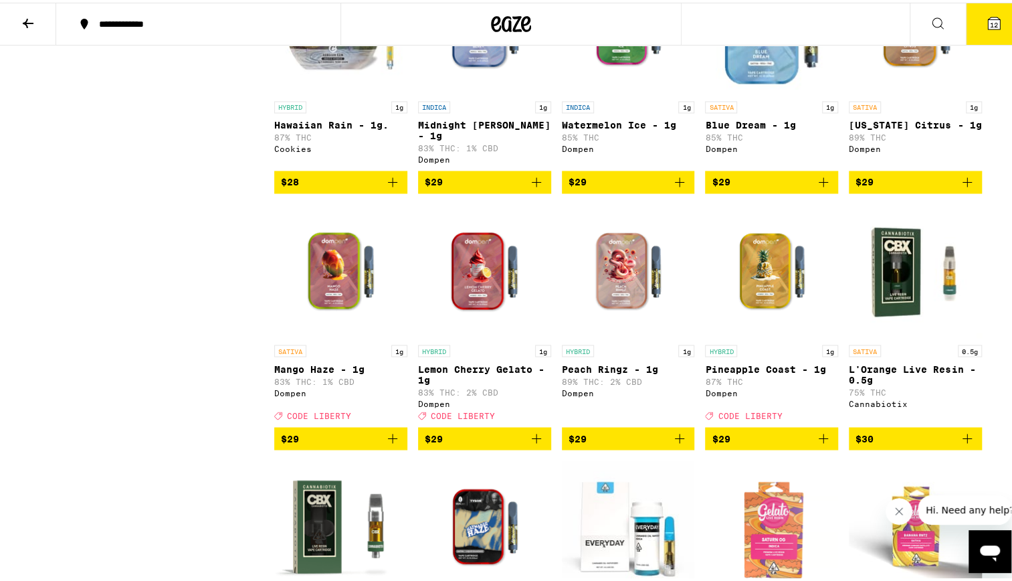
scroll to position [1218, 0]
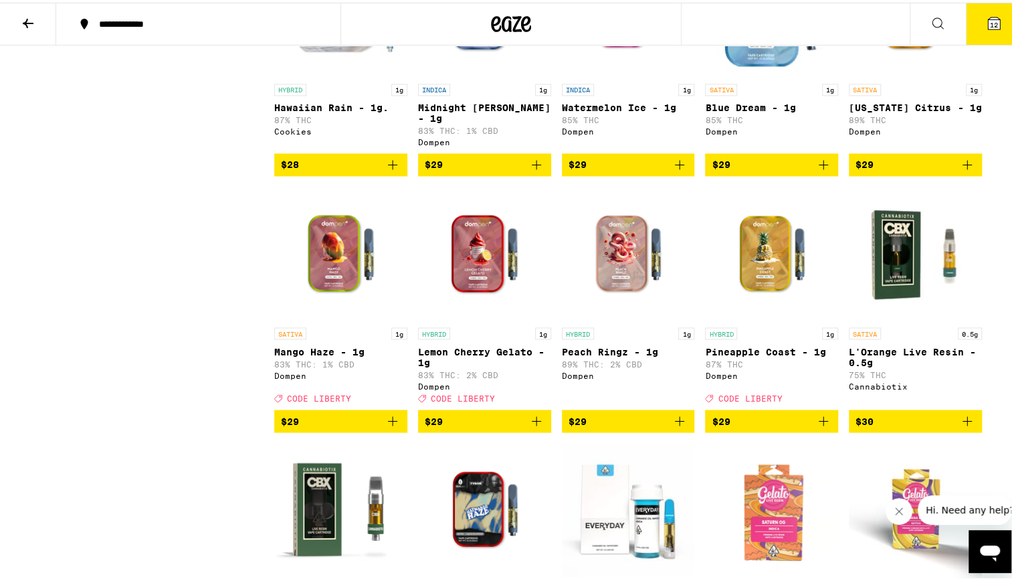
click at [335, 310] on img "Open page for Mango Haze - 1g from Dompen" at bounding box center [340, 251] width 133 height 134
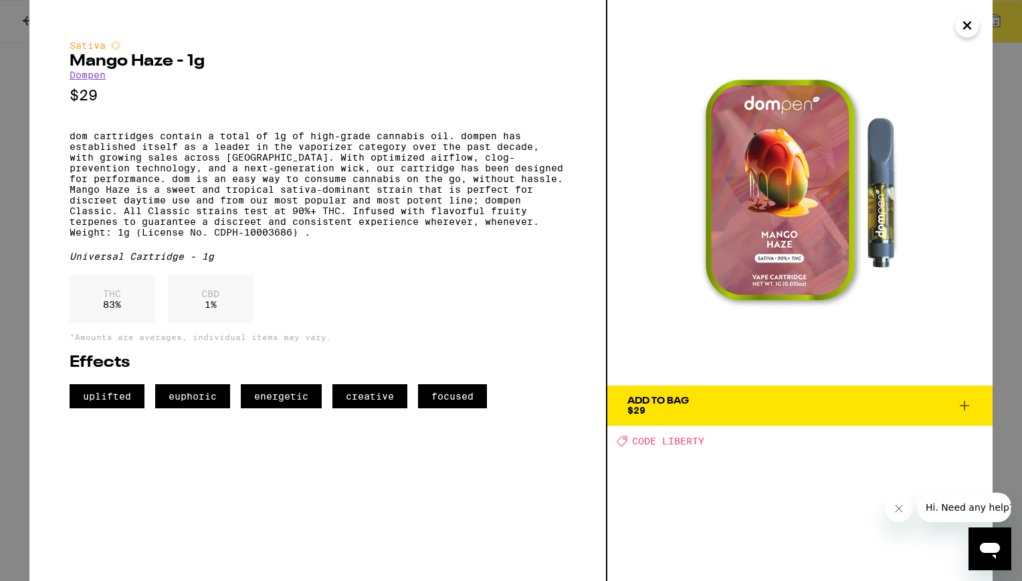
click at [959, 27] on icon "Close" at bounding box center [967, 25] width 16 height 20
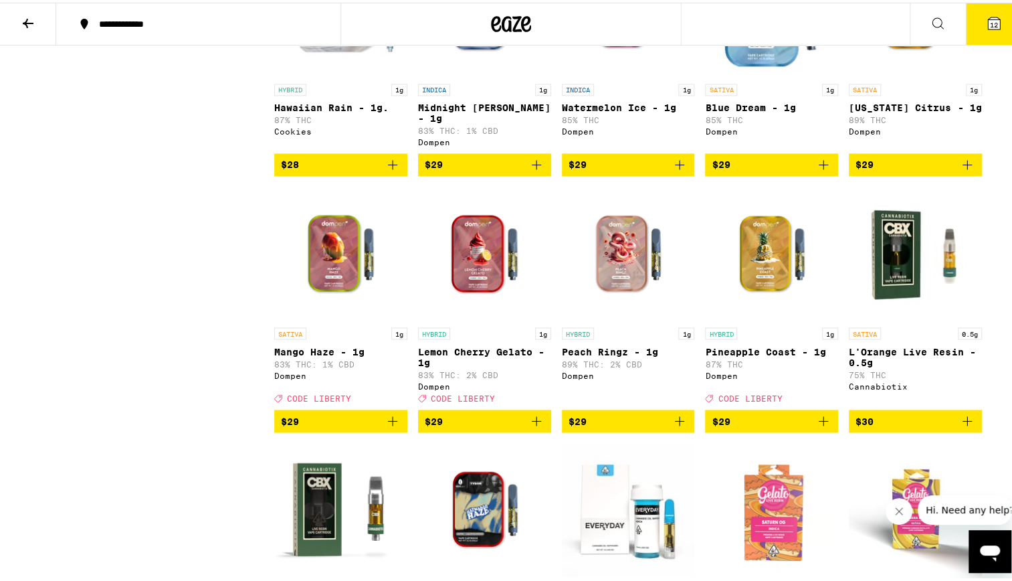
click at [733, 354] on p "Pineapple Coast - 1g" at bounding box center [771, 348] width 133 height 11
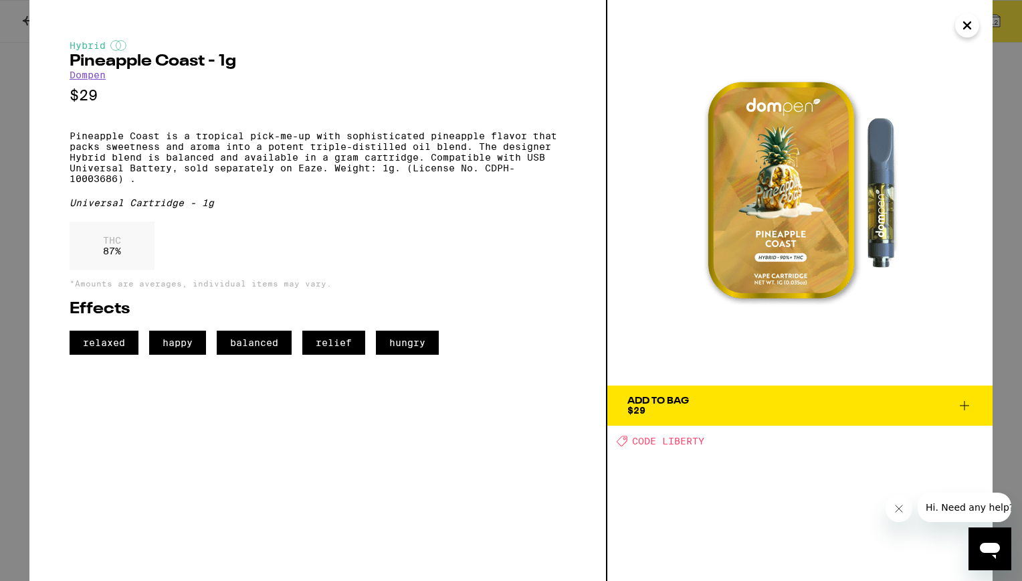
click at [969, 27] on icon "Close" at bounding box center [967, 25] width 7 height 7
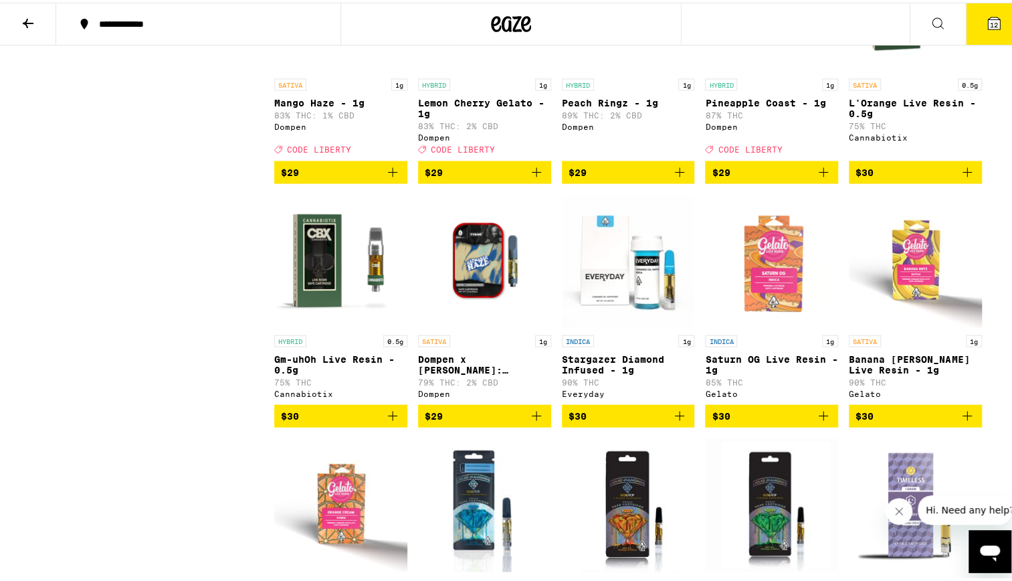
scroll to position [1504, 0]
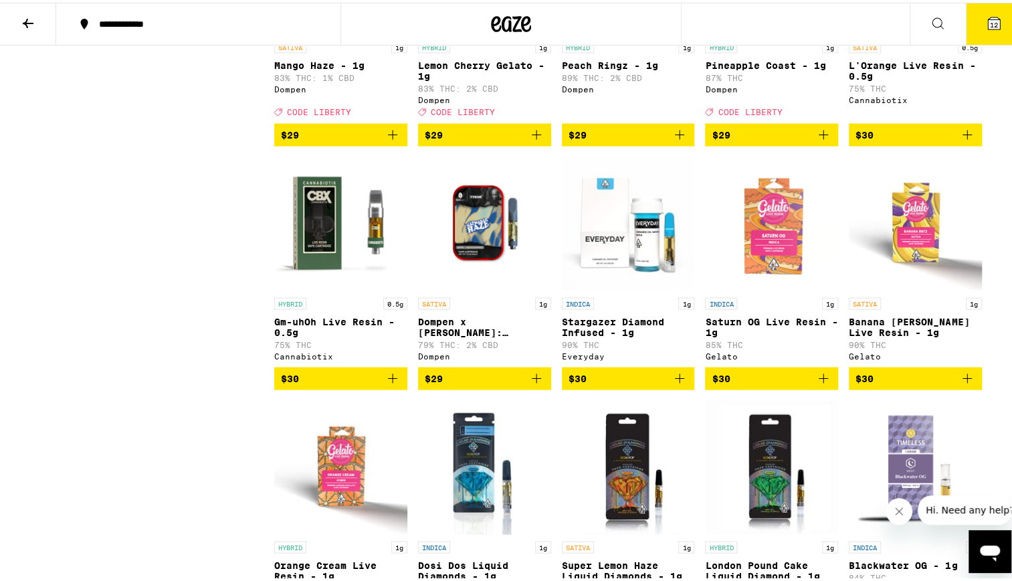
click at [493, 335] on p "Dompen x [PERSON_NAME]: [PERSON_NAME] Haze Live Resin Liquid Diamonds - 1g" at bounding box center [484, 323] width 133 height 21
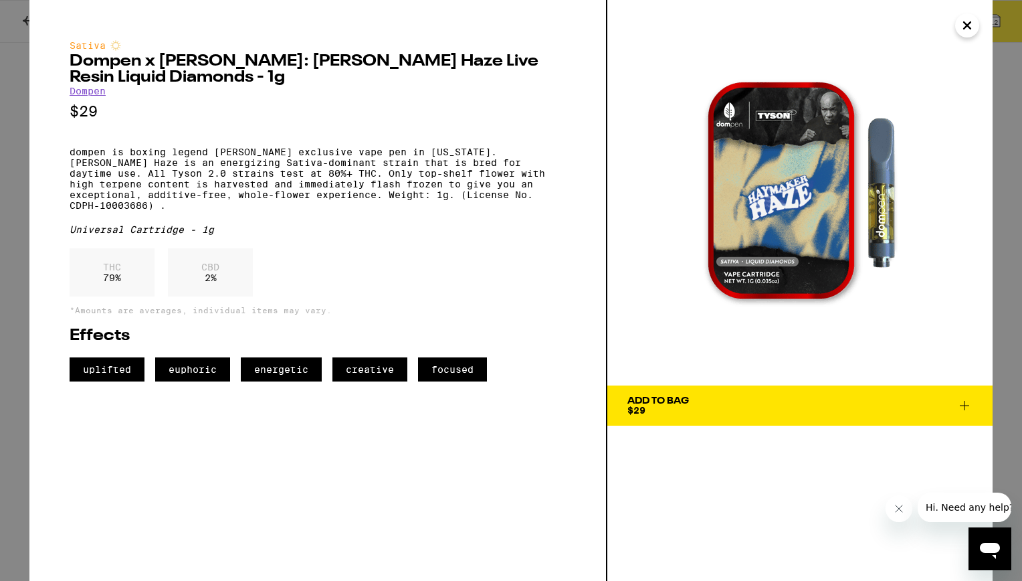
click at [973, 27] on icon "Close" at bounding box center [967, 25] width 16 height 20
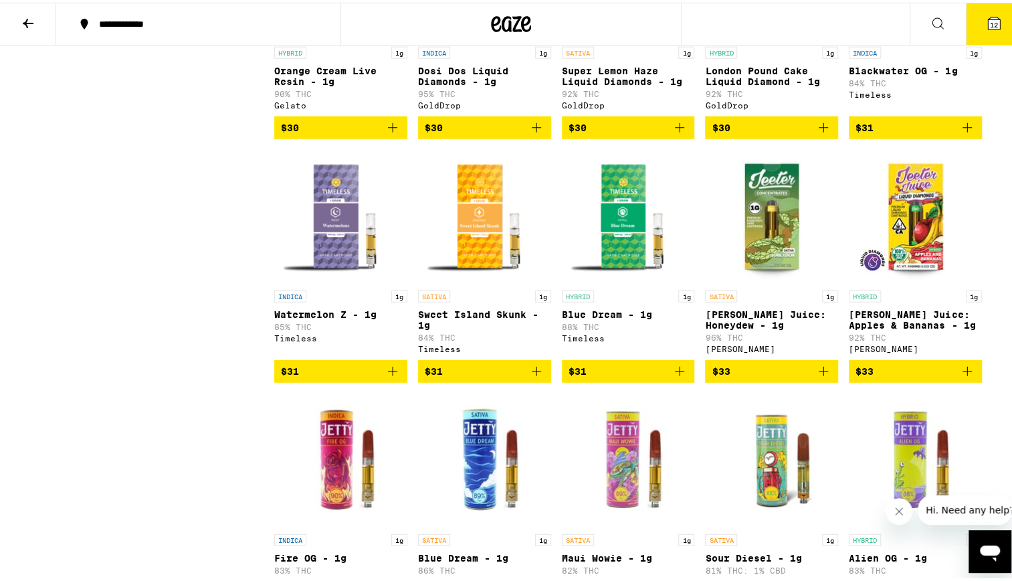
scroll to position [2001, 0]
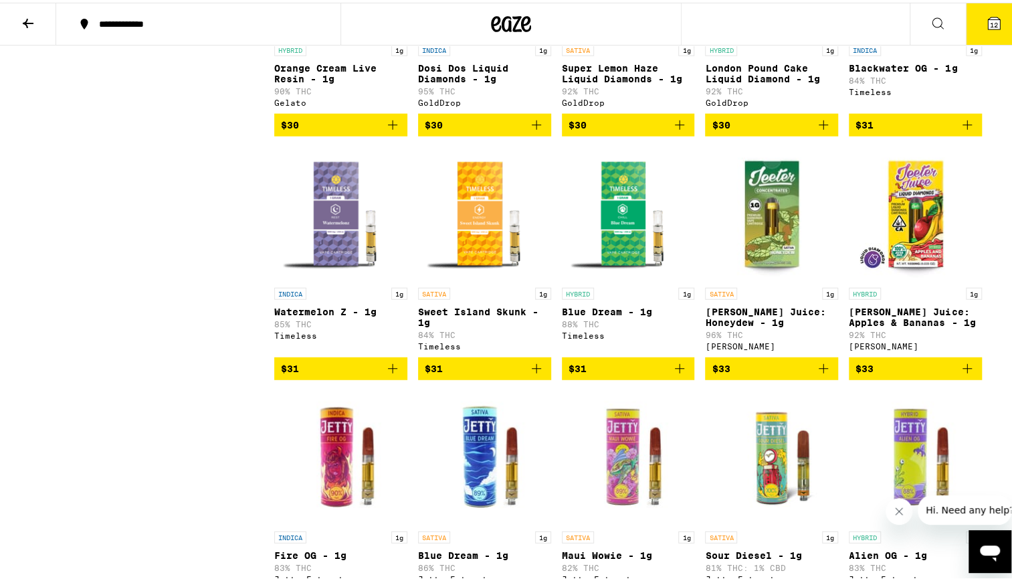
click at [447, 325] on p "Sweet Island Skunk - 1g" at bounding box center [484, 314] width 133 height 21
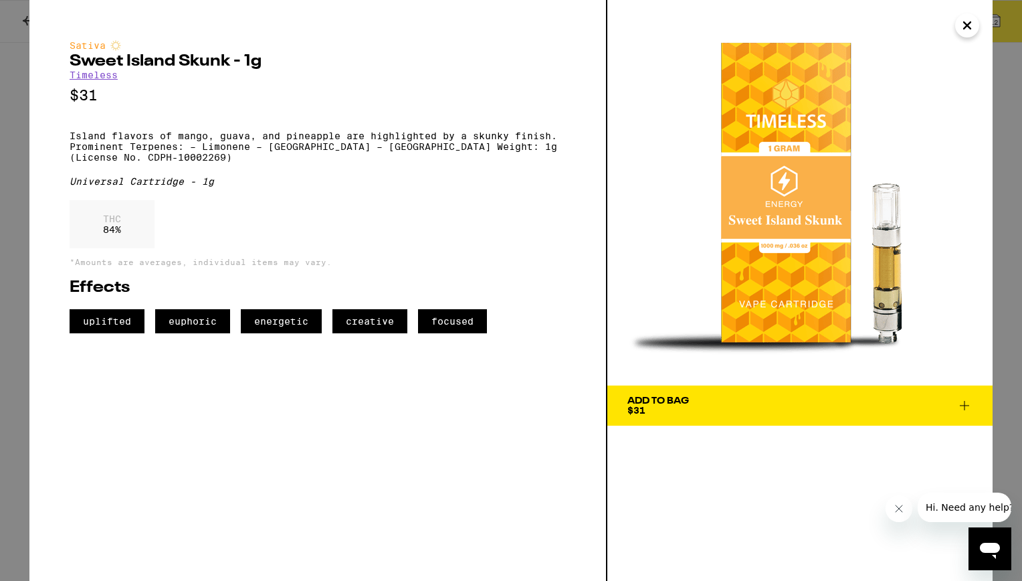
click at [967, 25] on icon "Close" at bounding box center [967, 25] width 7 height 7
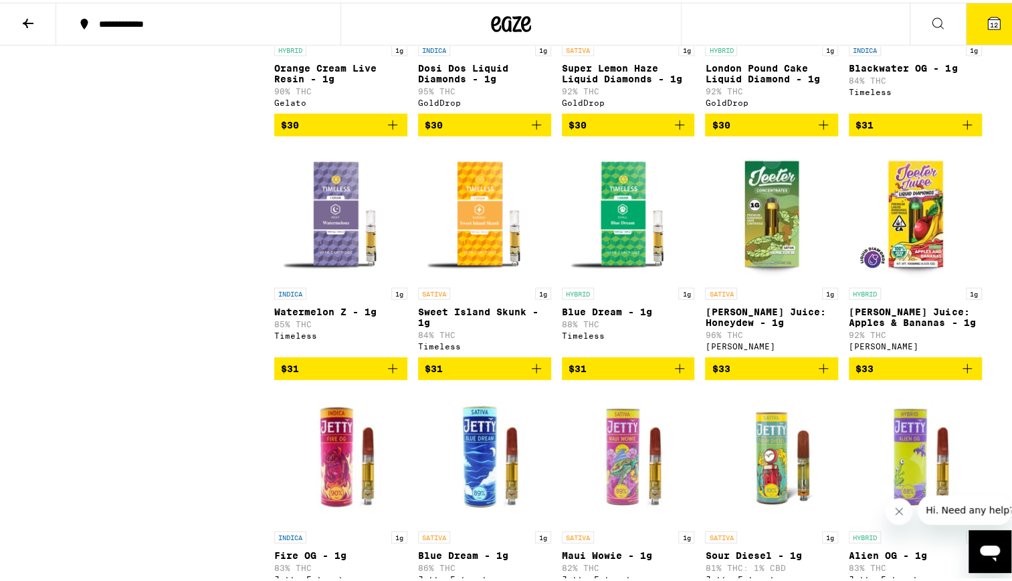
click at [536, 374] on icon "Add to bag" at bounding box center [537, 366] width 16 height 16
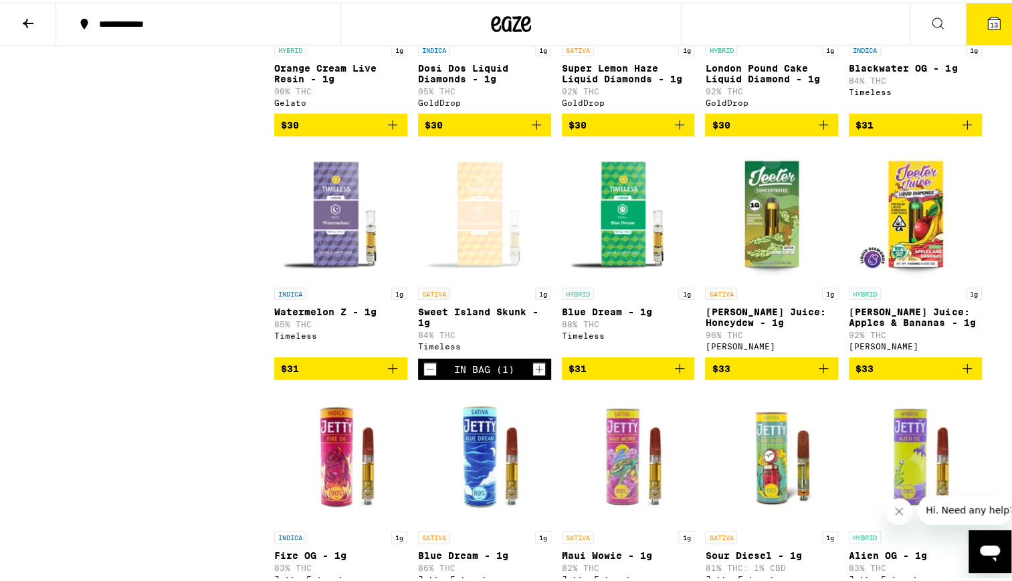
click at [779, 278] on img "Open page for Jeeter Juice: Honeydew - 1g from Jeeter" at bounding box center [771, 212] width 133 height 134
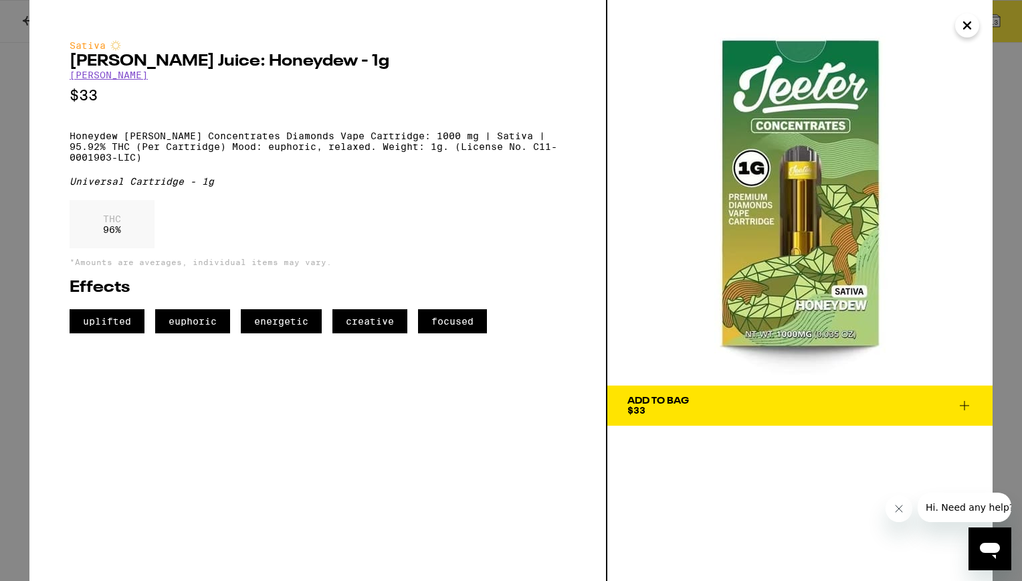
click at [965, 35] on icon "Close" at bounding box center [967, 25] width 16 height 20
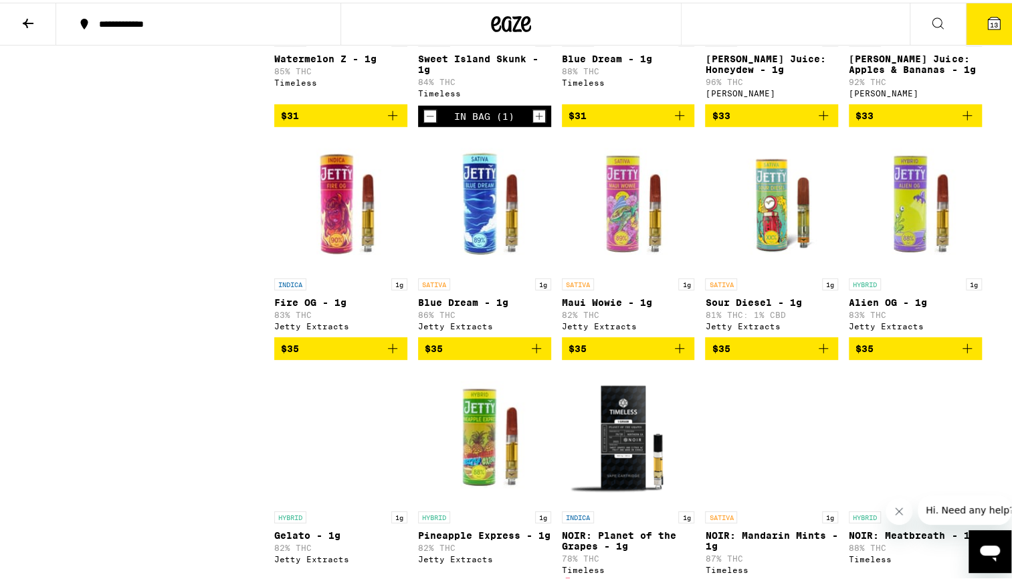
scroll to position [2278, 0]
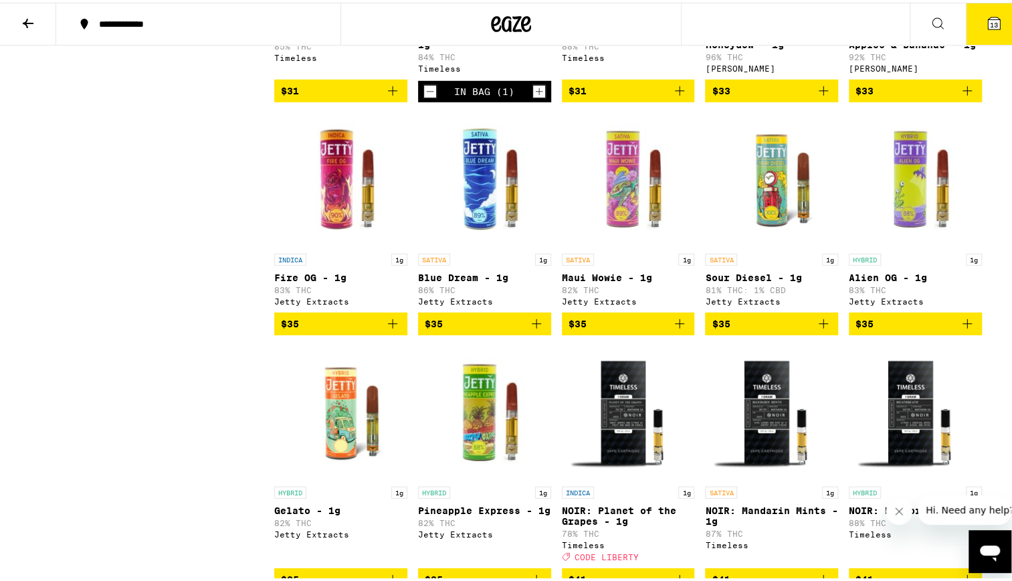
click at [595, 280] on p "Maui Wowie - 1g" at bounding box center [628, 275] width 133 height 11
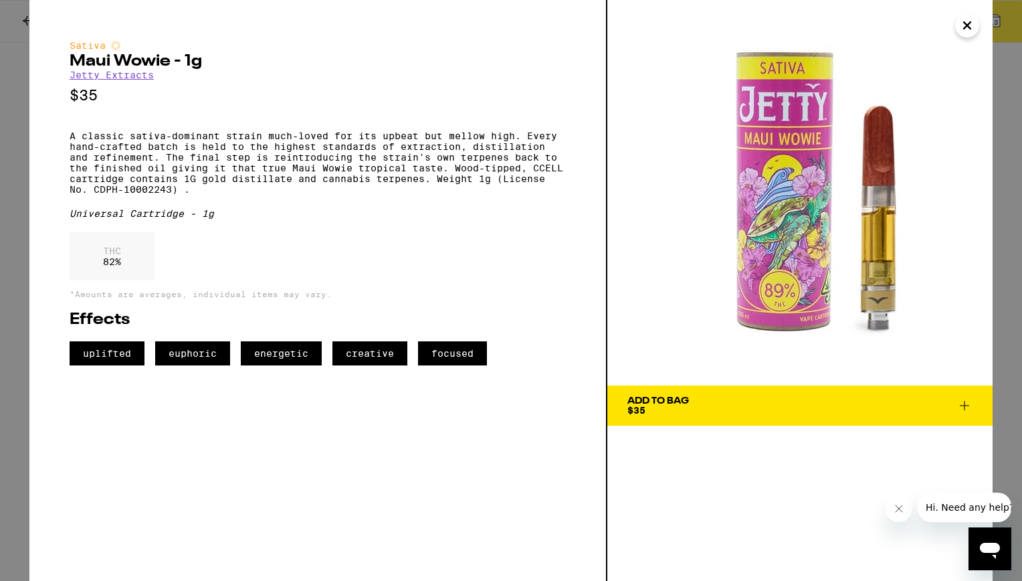
click at [970, 27] on icon "Close" at bounding box center [967, 25] width 16 height 20
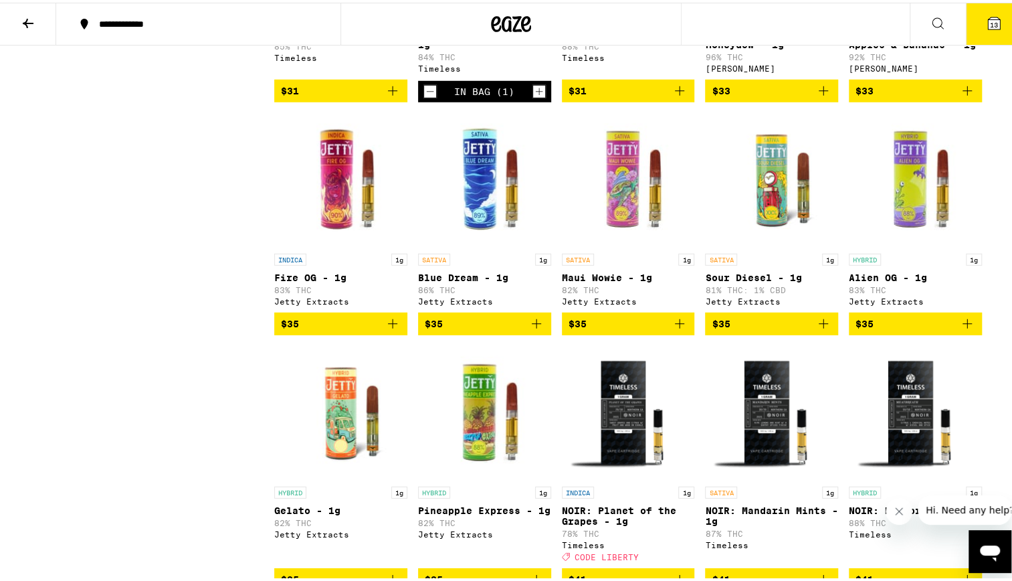
click at [750, 280] on p "Sour Diesel - 1g" at bounding box center [771, 275] width 133 height 11
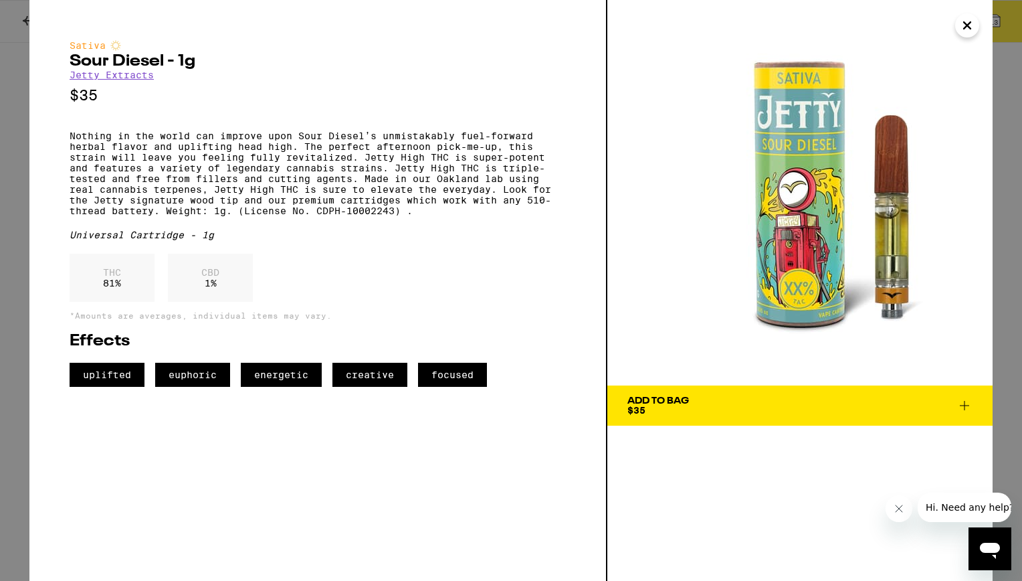
click at [969, 408] on icon at bounding box center [965, 405] width 16 height 16
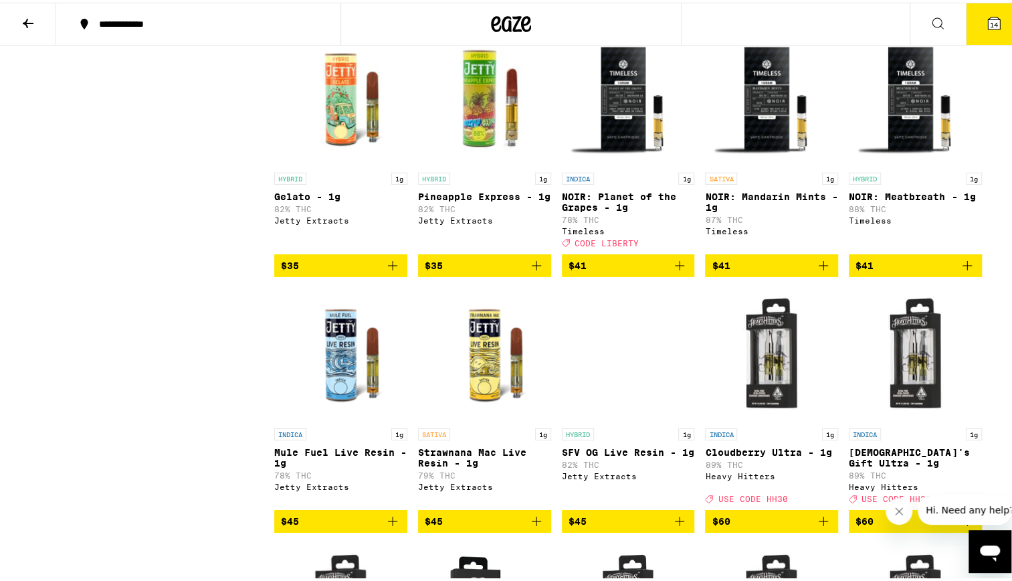
scroll to position [2627, 0]
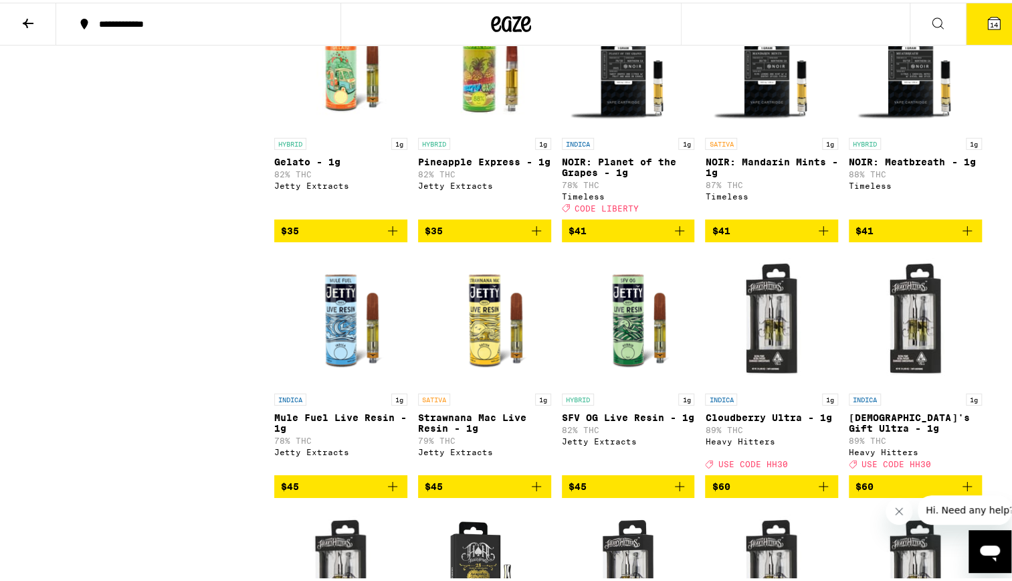
click at [499, 384] on img "Open page for Strawnana Mac Live Resin - 1g from Jetty Extracts" at bounding box center [484, 317] width 133 height 134
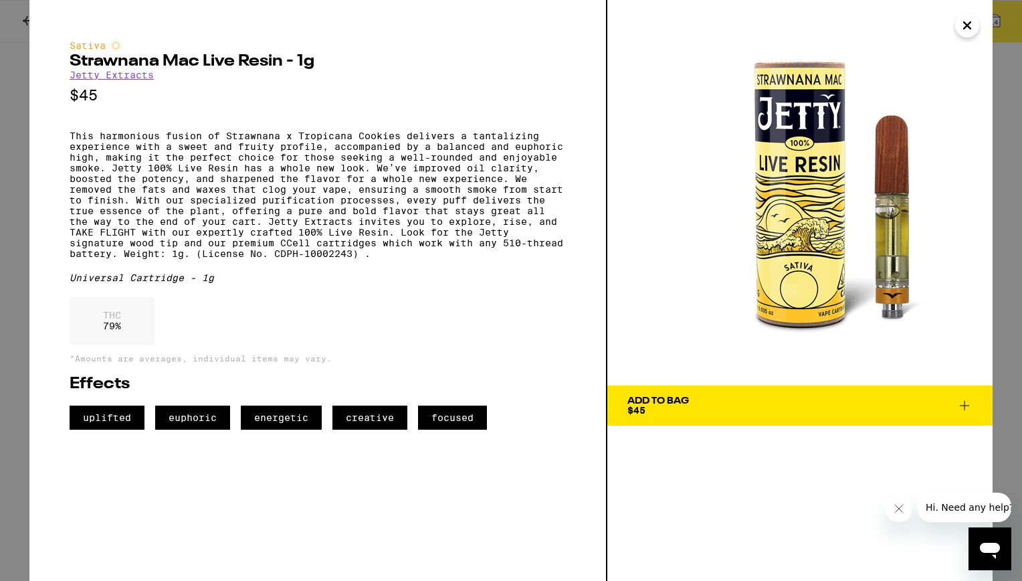
click at [963, 393] on button "Add To Bag $45" at bounding box center [800, 405] width 385 height 40
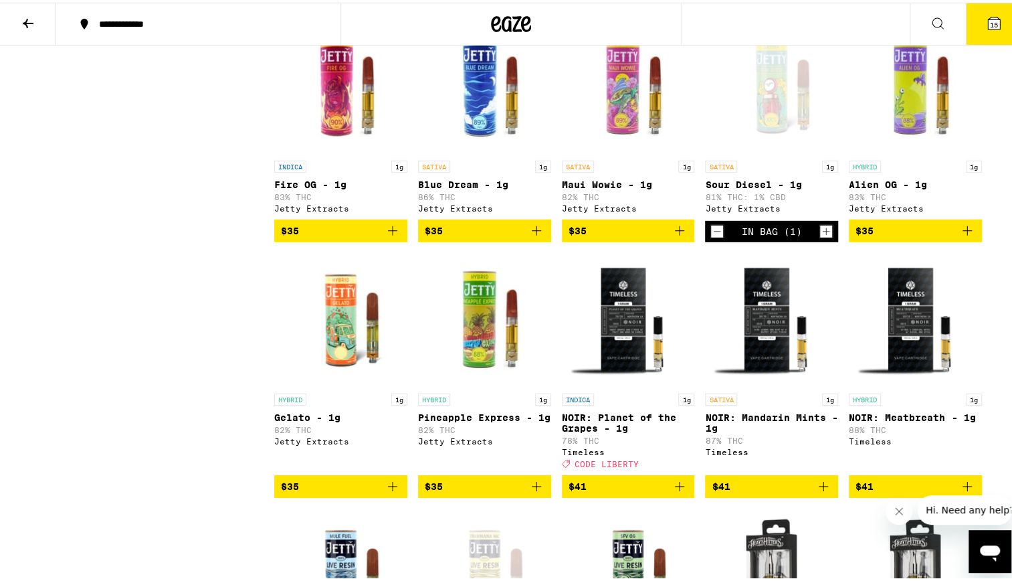
scroll to position [2361, 0]
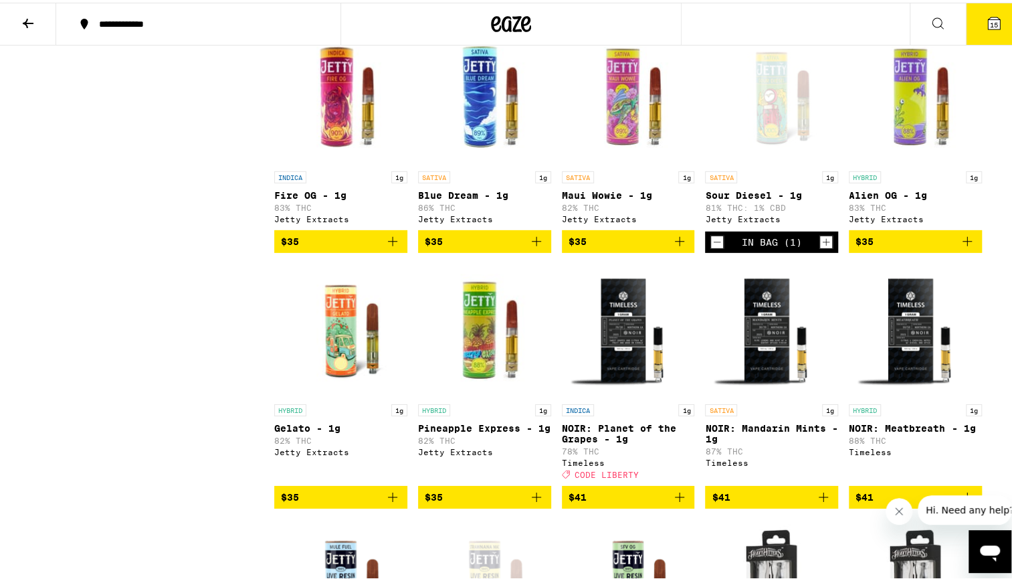
click at [761, 162] on div "Open page for Sour Diesel - 1g from Jetty Extracts" at bounding box center [771, 95] width 133 height 134
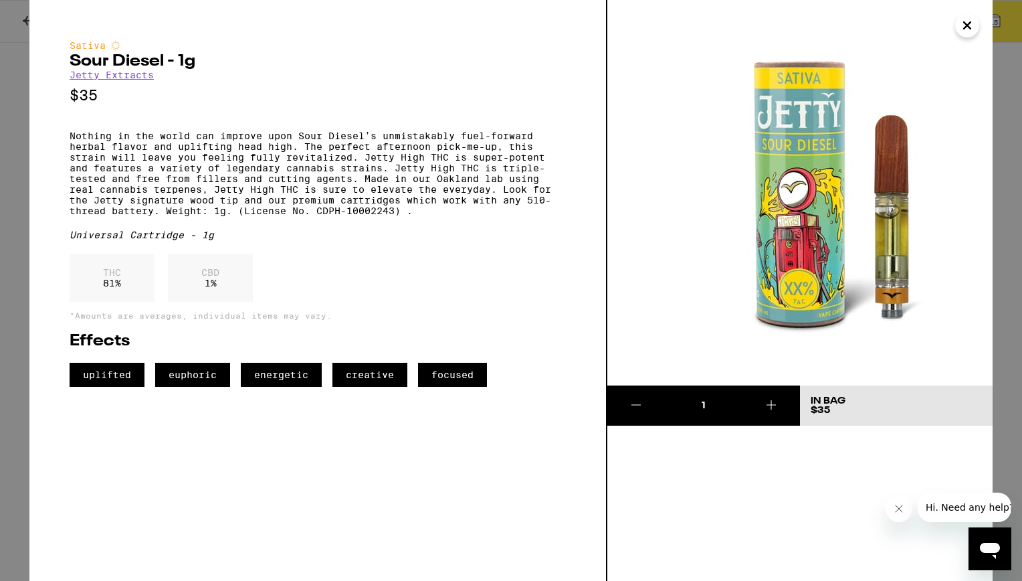
click at [968, 24] on icon "Close" at bounding box center [967, 25] width 7 height 7
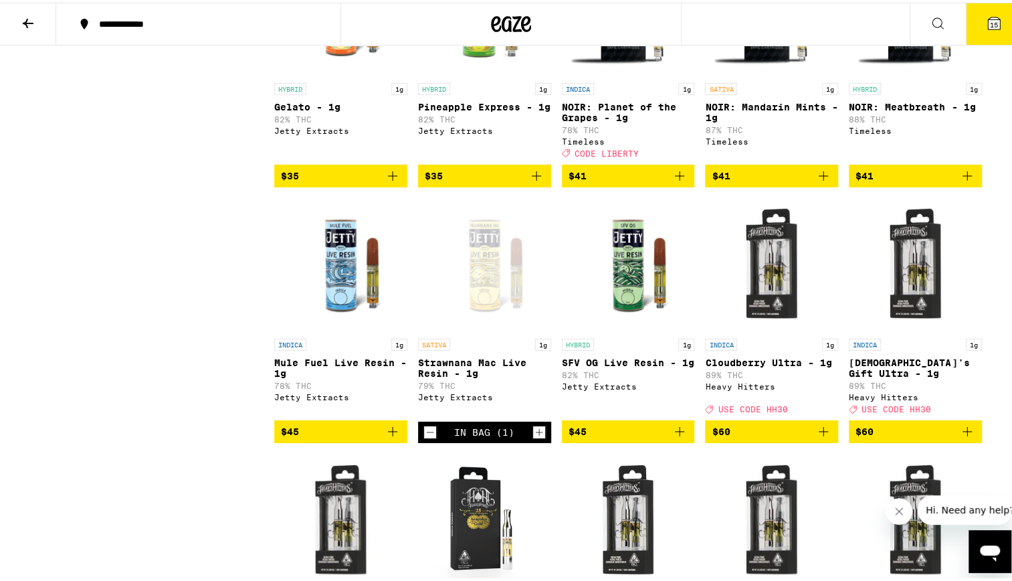
scroll to position [2729, 0]
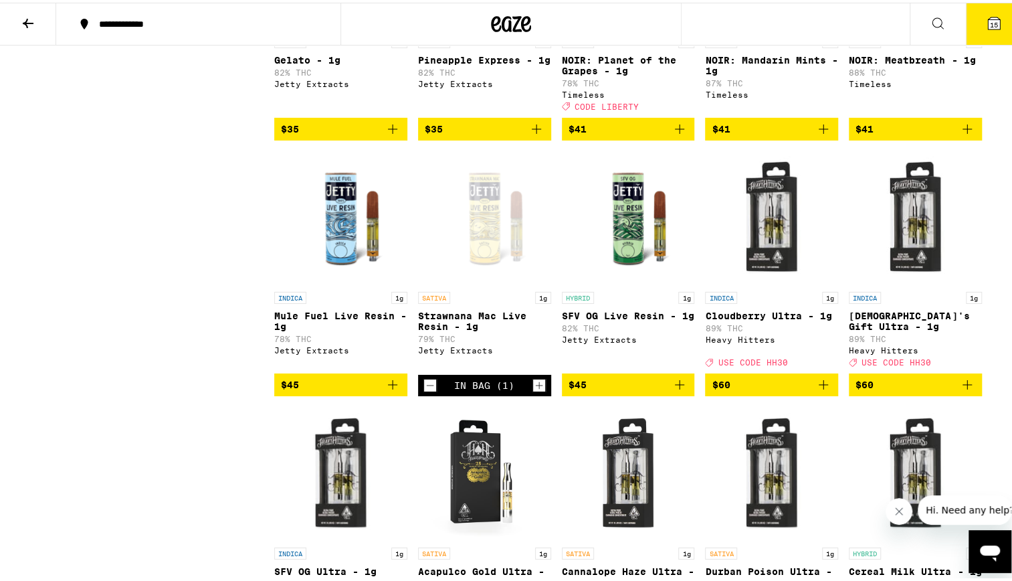
click at [473, 282] on div "Open page for Strawnana Mac Live Resin - 1g from Jetty Extracts" at bounding box center [484, 216] width 133 height 134
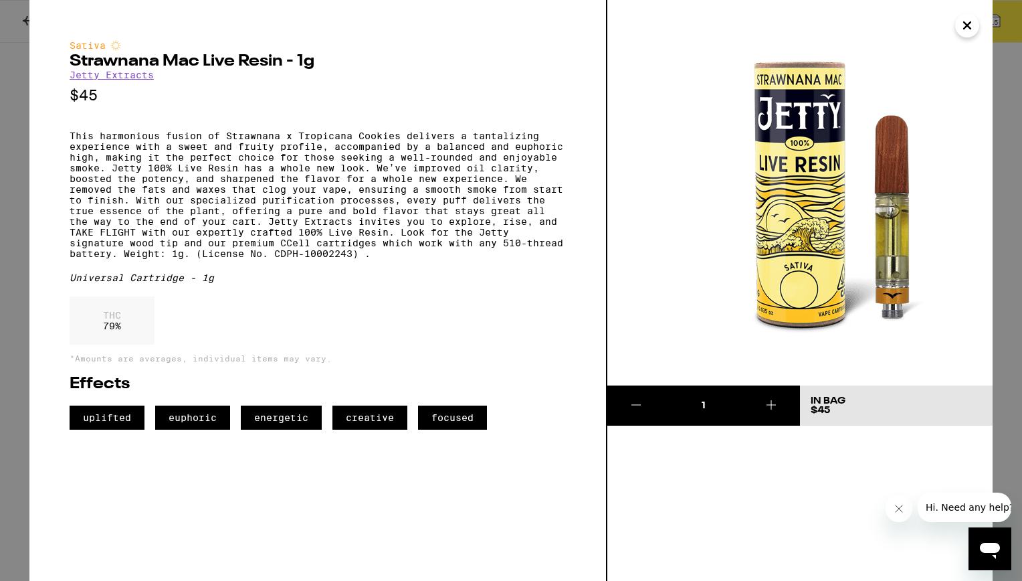
click at [970, 27] on icon "Close" at bounding box center [967, 25] width 7 height 7
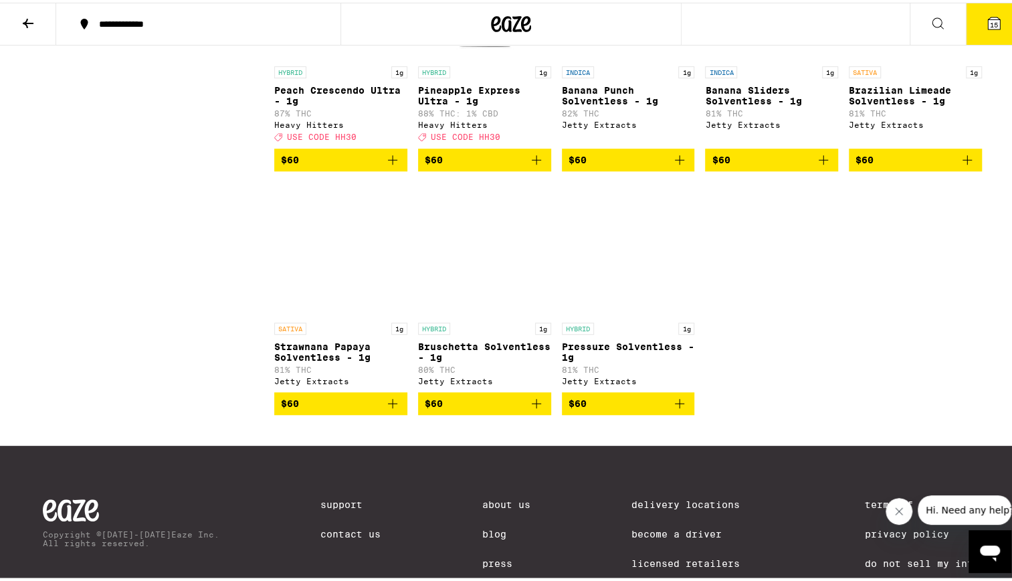
scroll to position [3432, 0]
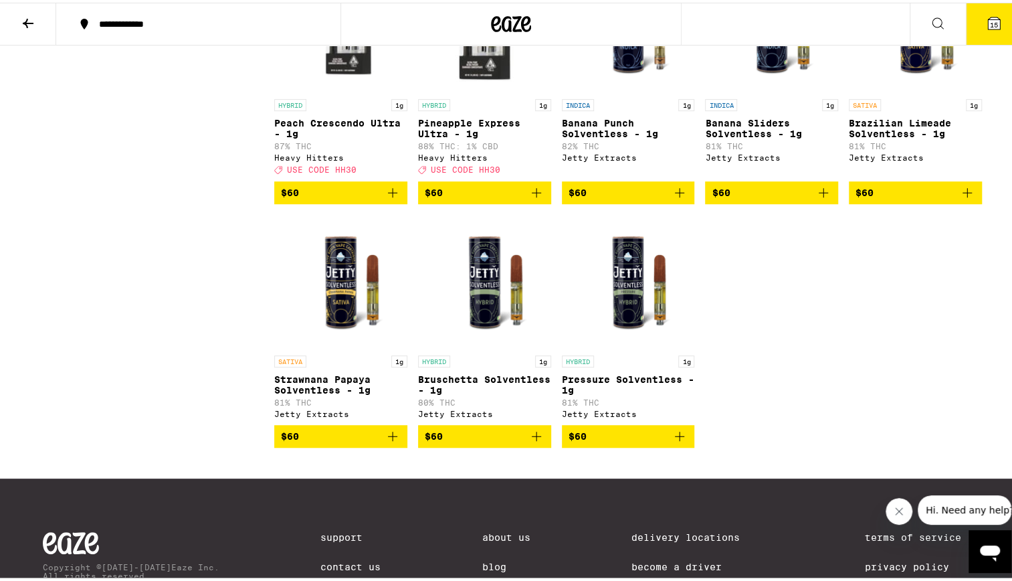
click at [895, 136] on p "Brazilian Limeade Solventless - 1g" at bounding box center [915, 125] width 133 height 21
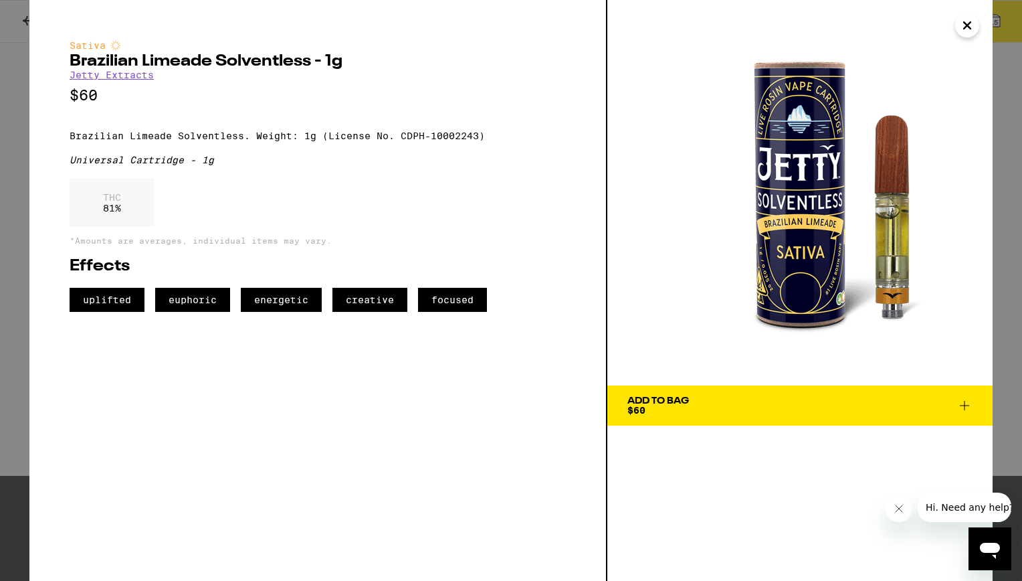
click at [961, 27] on icon "Close" at bounding box center [967, 25] width 16 height 20
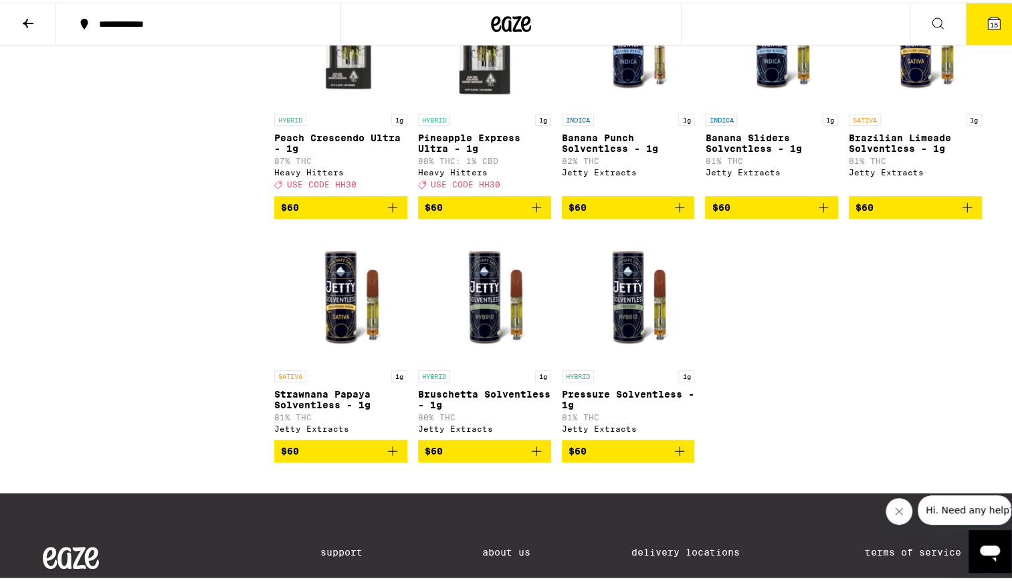
scroll to position [3452, 0]
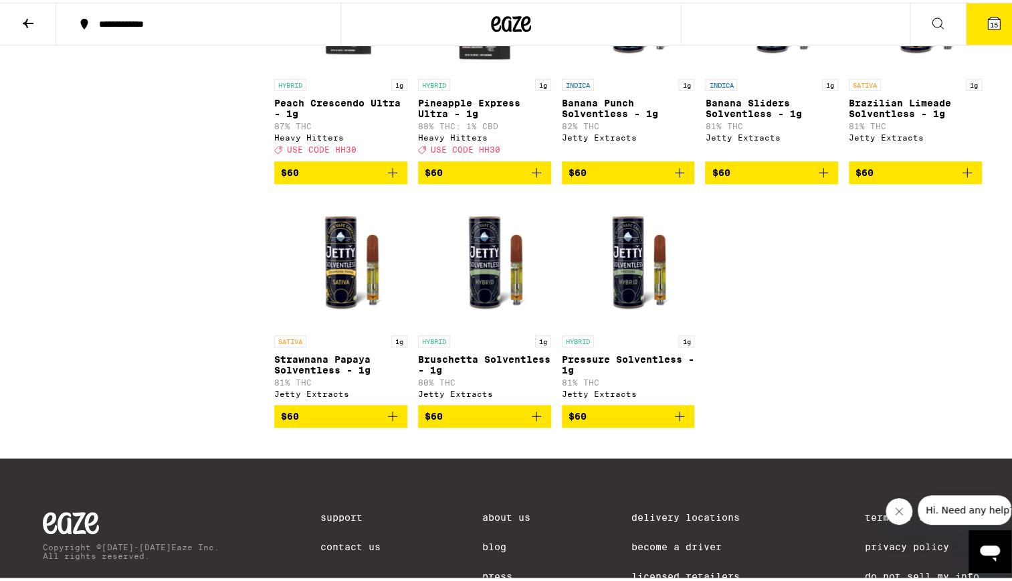
click at [339, 326] on img "Open page for Strawnana Papaya Solventless - 1g from Jetty Extracts" at bounding box center [340, 259] width 133 height 134
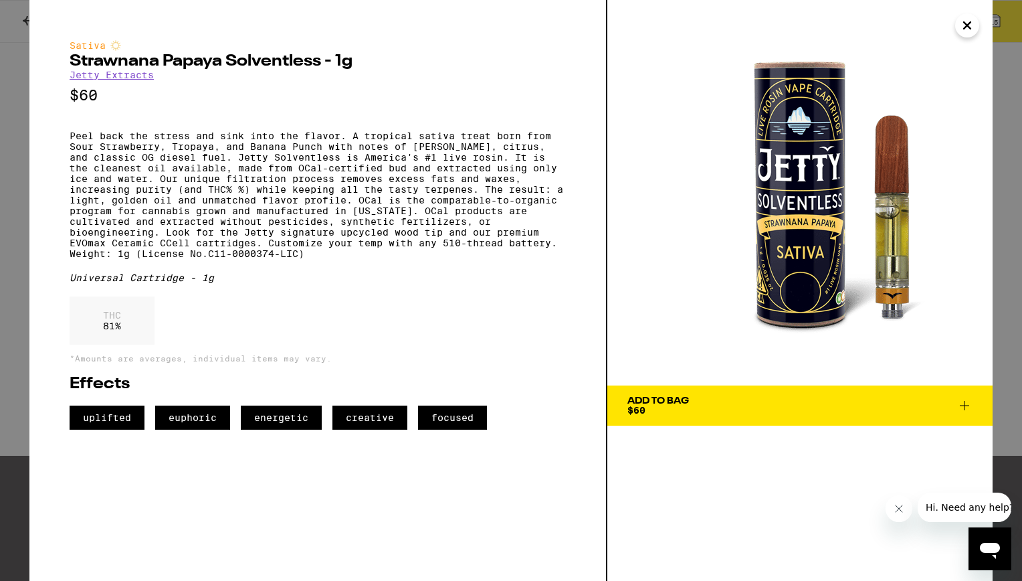
click at [949, 402] on span "Add To Bag $60" at bounding box center [800, 405] width 345 height 19
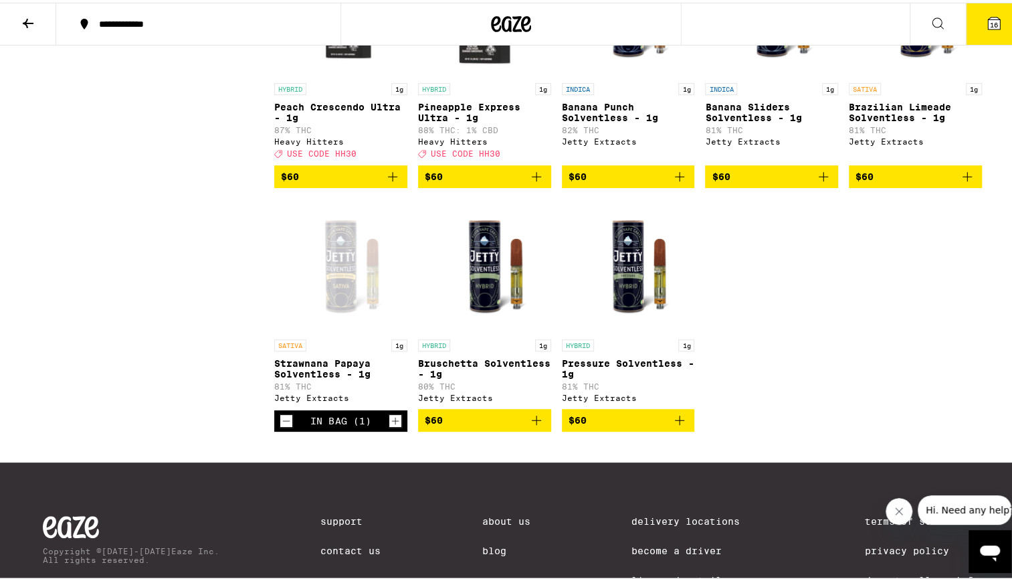
scroll to position [3450, 0]
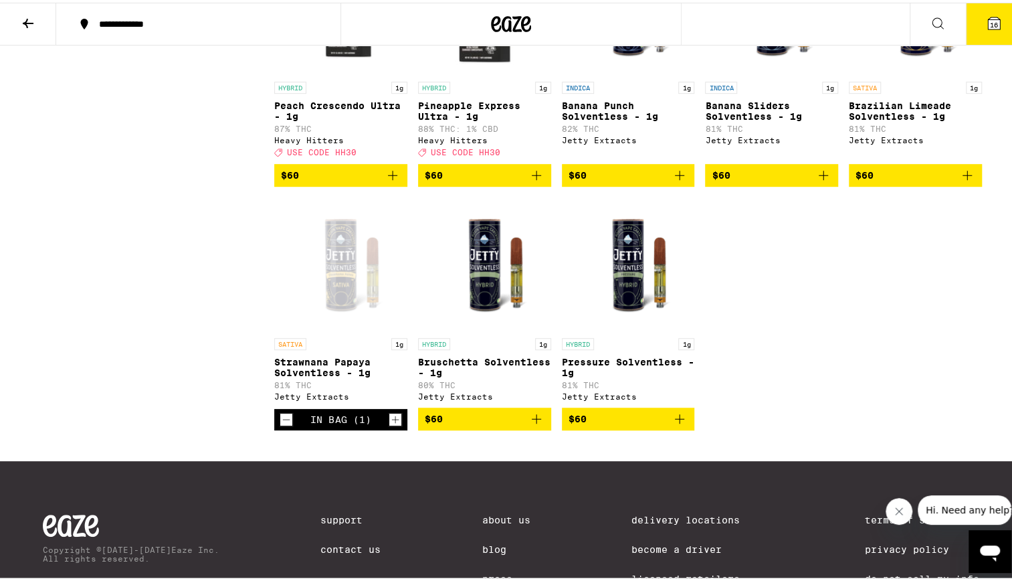
click at [861, 119] on p "Brazilian Limeade Solventless - 1g" at bounding box center [915, 108] width 133 height 21
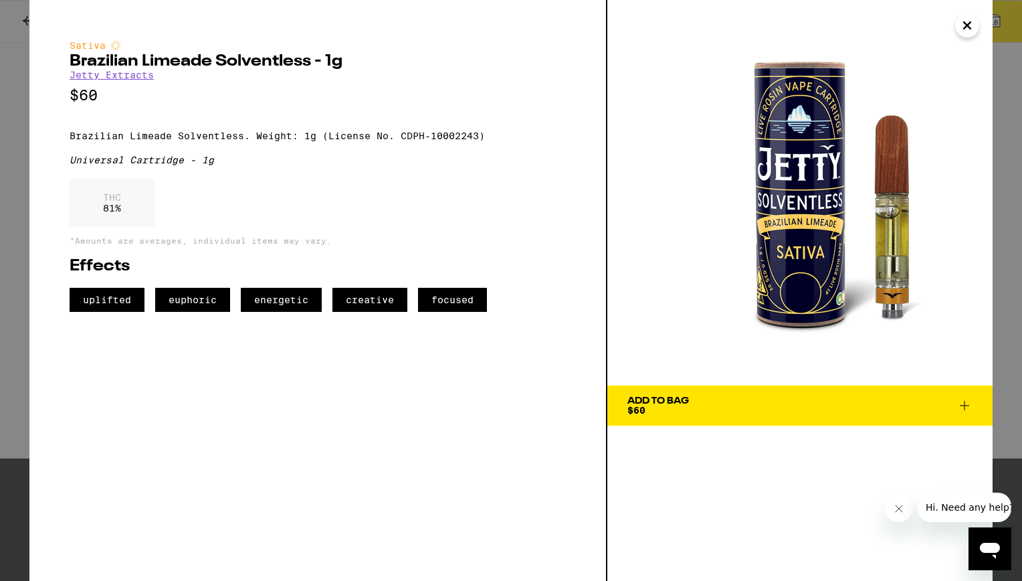
click at [970, 29] on icon "Close" at bounding box center [967, 25] width 16 height 20
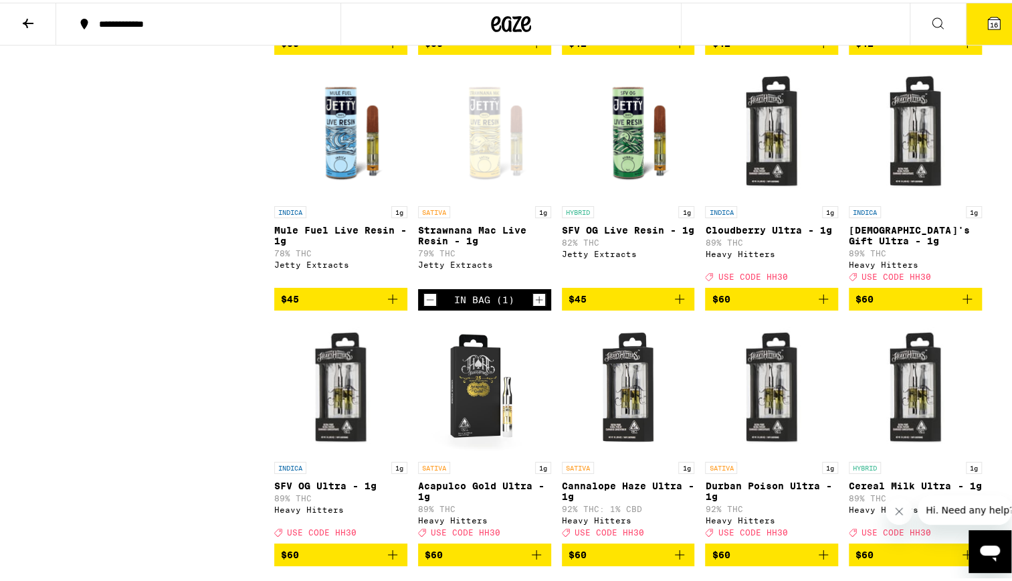
scroll to position [2806, 0]
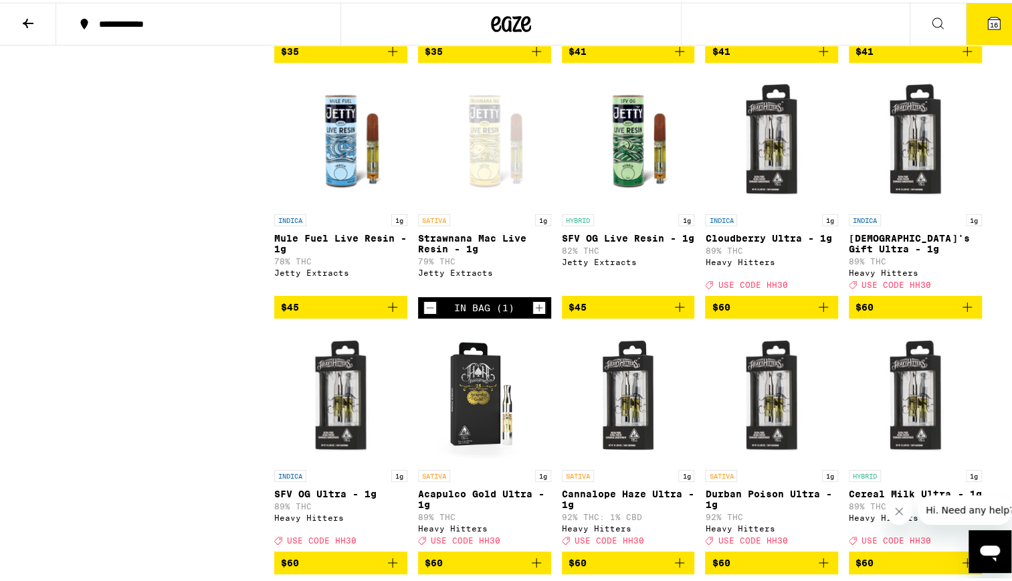
click at [480, 205] on div "Open page for Strawnana Mac Live Resin - 1g from Jetty Extracts" at bounding box center [484, 138] width 133 height 134
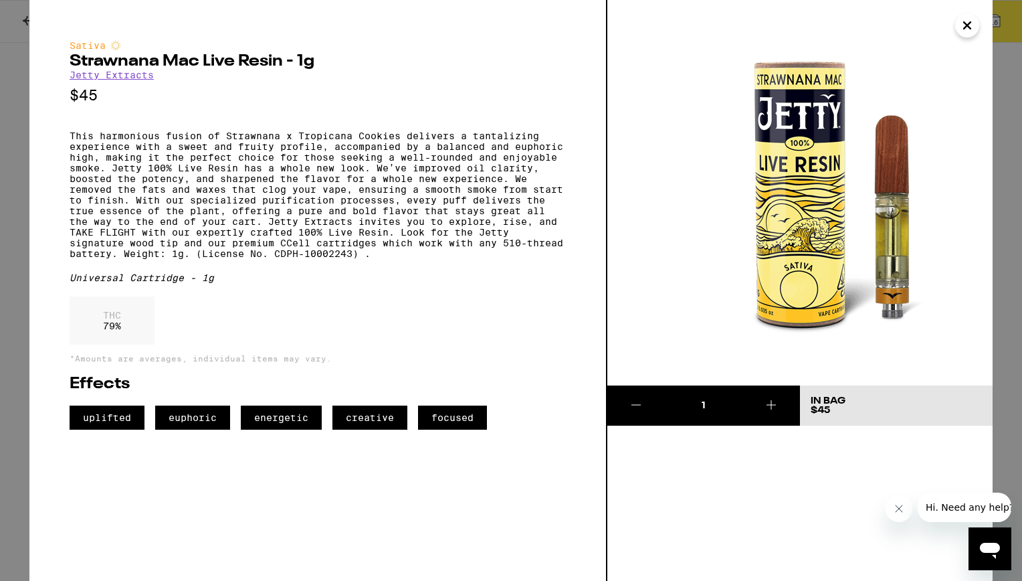
click at [969, 27] on icon "Close" at bounding box center [967, 25] width 7 height 7
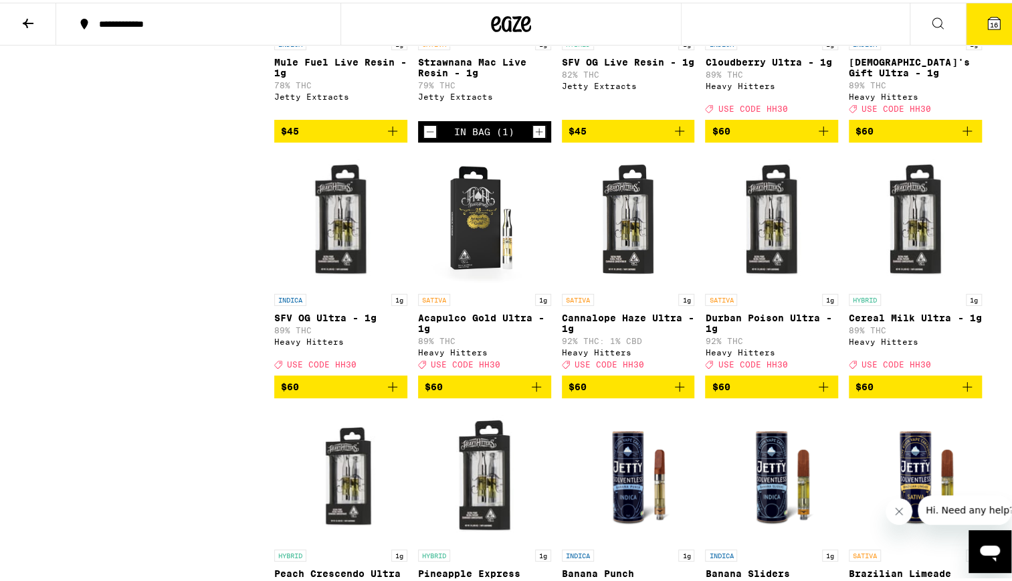
scroll to position [2908, 0]
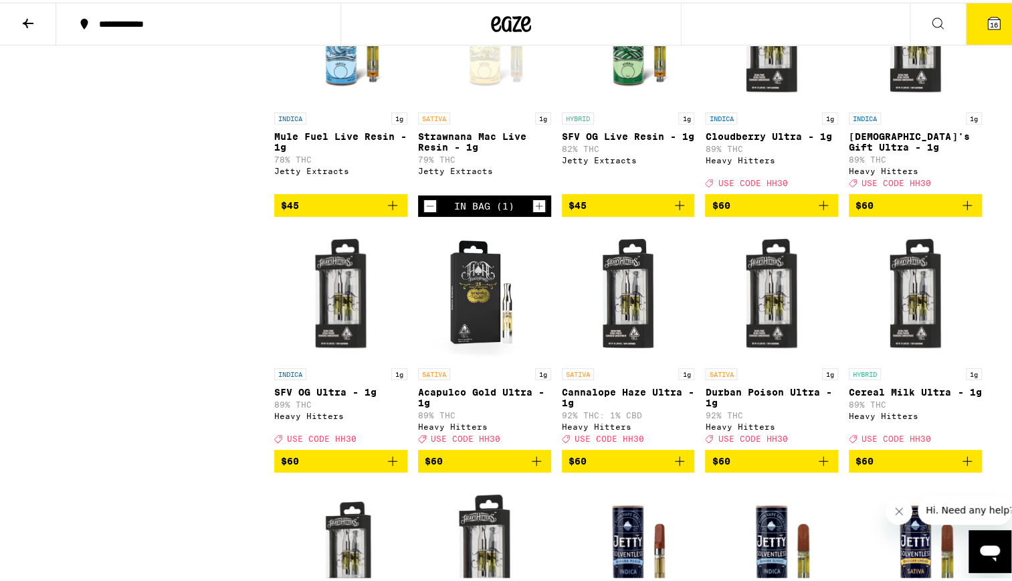
click at [494, 103] on div "Open page for Strawnana Mac Live Resin - 1g from Jetty Extracts" at bounding box center [484, 36] width 133 height 134
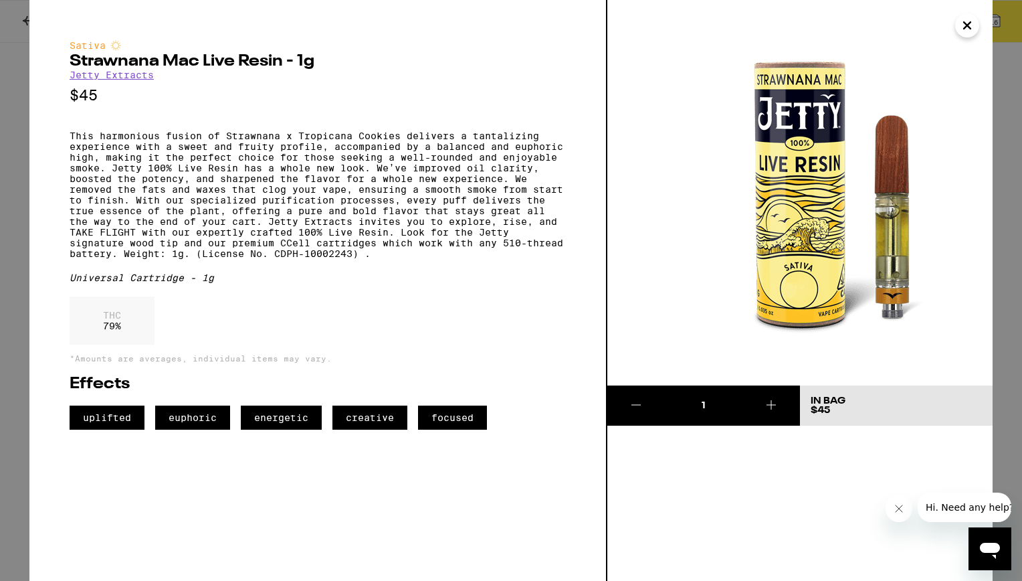
click at [974, 25] on icon "Close" at bounding box center [967, 25] width 16 height 20
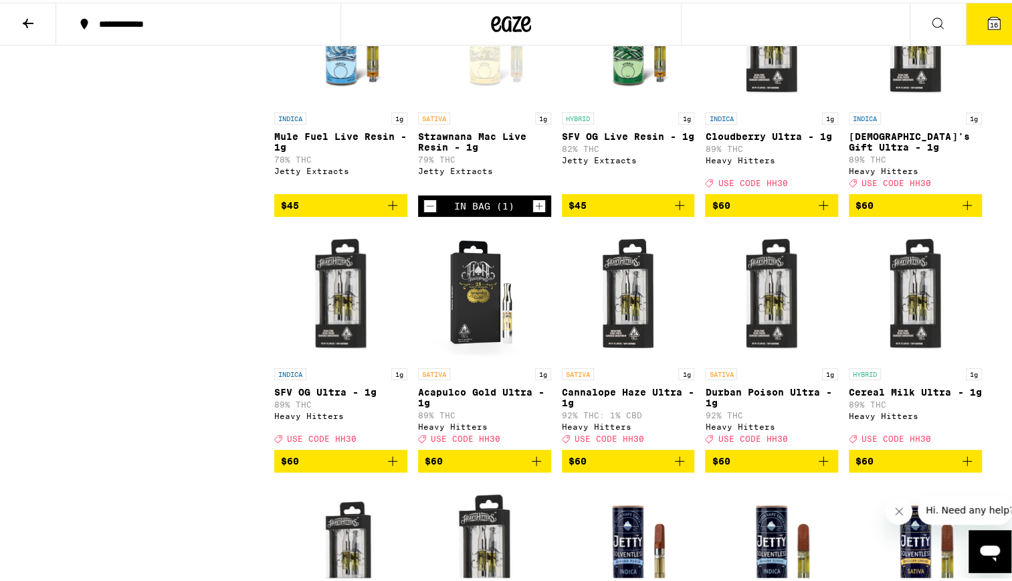
click at [428, 211] on icon "Decrement" at bounding box center [430, 203] width 12 height 16
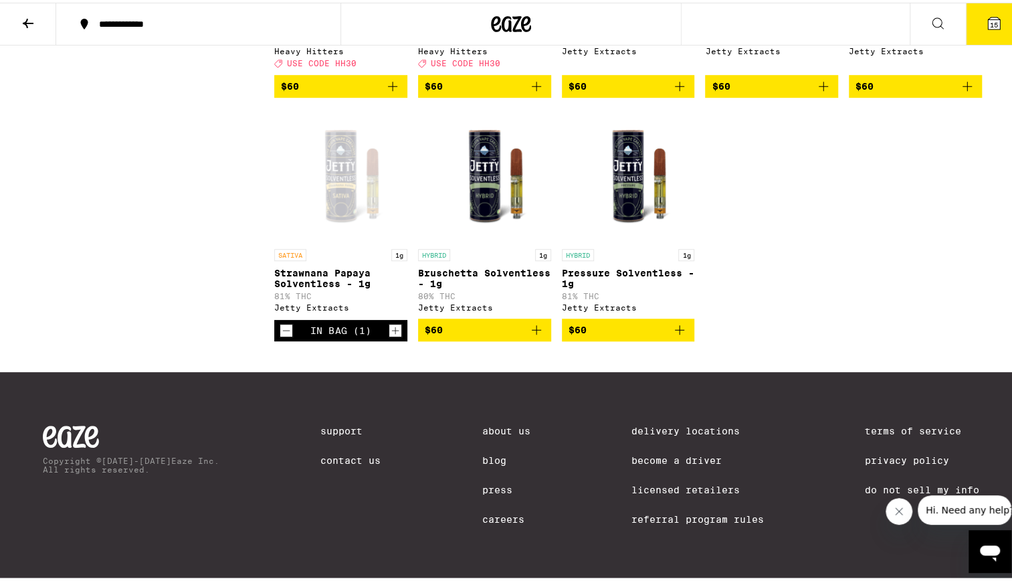
scroll to position [3660, 0]
click at [327, 171] on div "Open page for Strawnana Papaya Solventless - 1g from Jetty Extracts" at bounding box center [340, 173] width 133 height 134
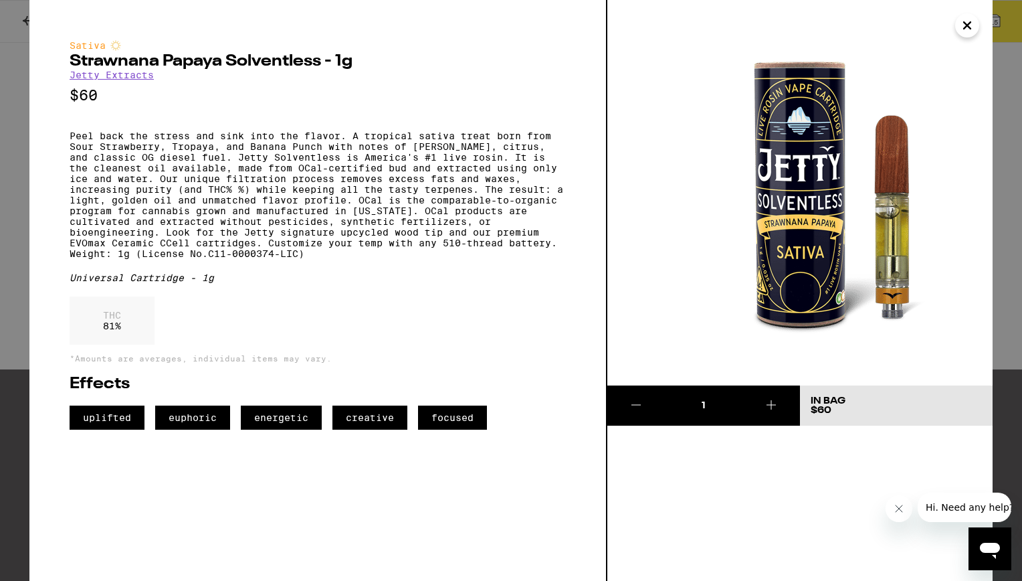
click at [968, 29] on icon "Close" at bounding box center [967, 25] width 16 height 20
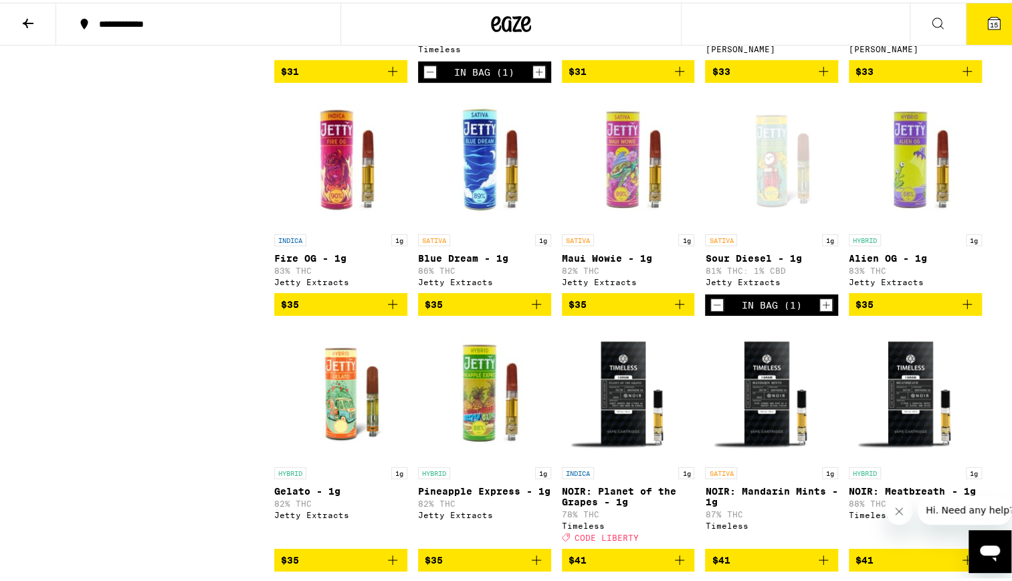
scroll to position [2286, 0]
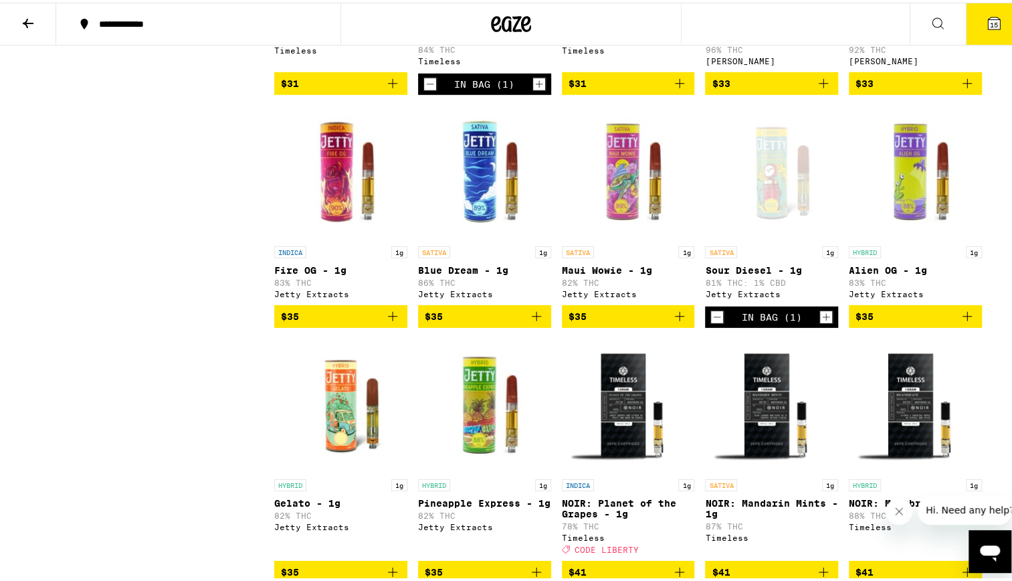
click at [786, 237] on div "Open page for Sour Diesel - 1g from Jetty Extracts" at bounding box center [771, 170] width 133 height 134
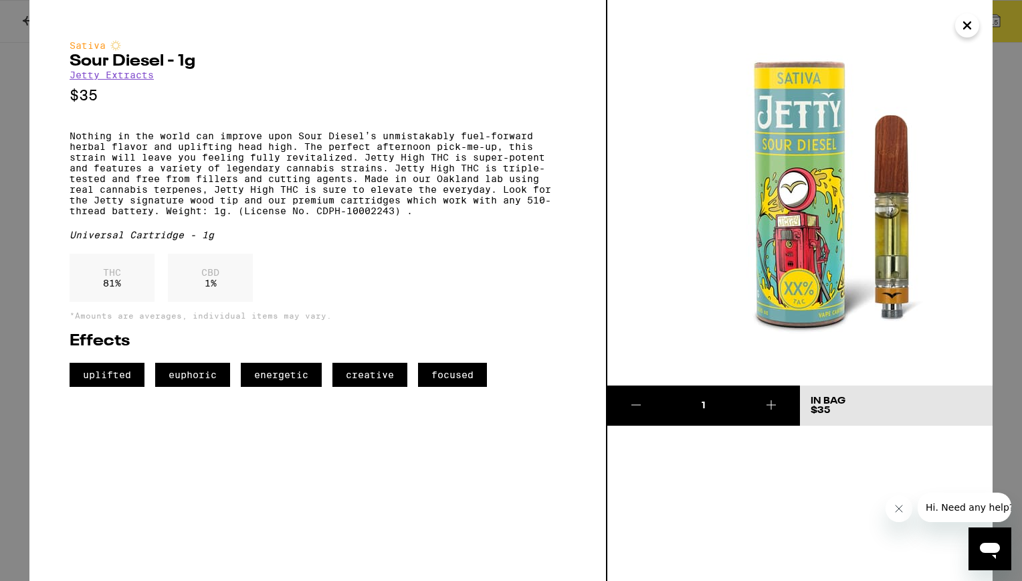
click at [969, 28] on icon "Close" at bounding box center [967, 25] width 16 height 20
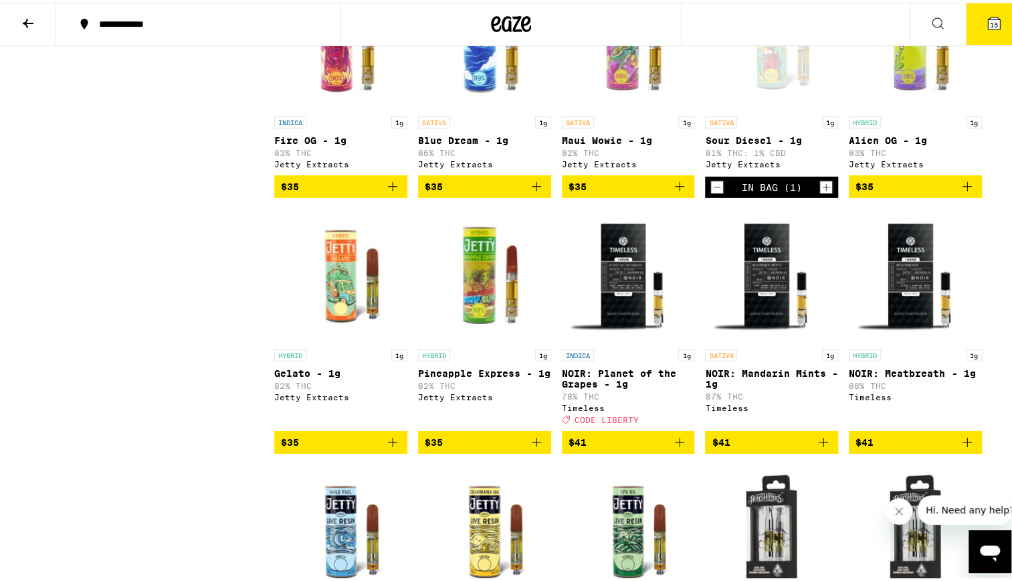
scroll to position [2377, 0]
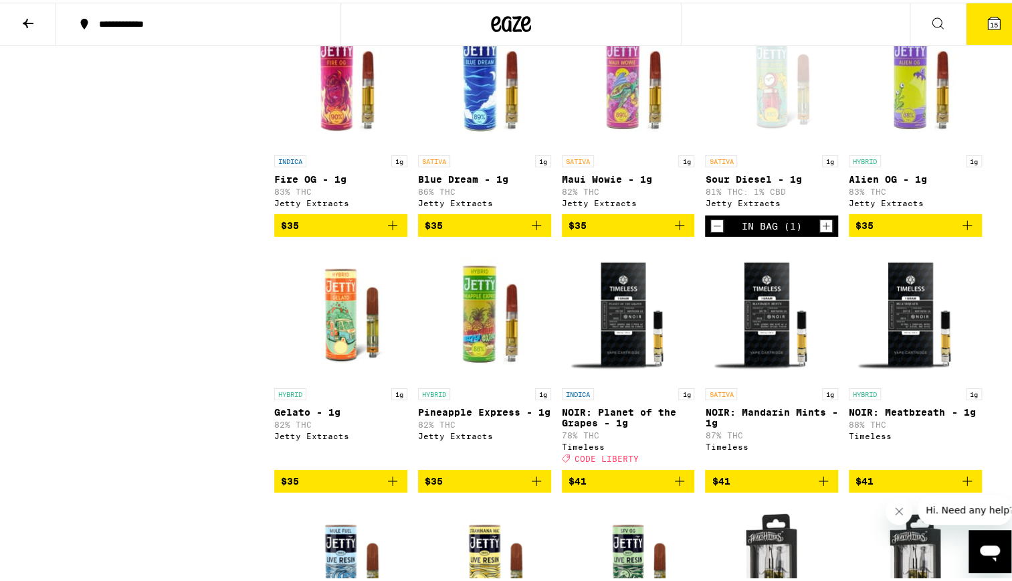
click at [716, 232] on icon "Decrement" at bounding box center [717, 223] width 12 height 16
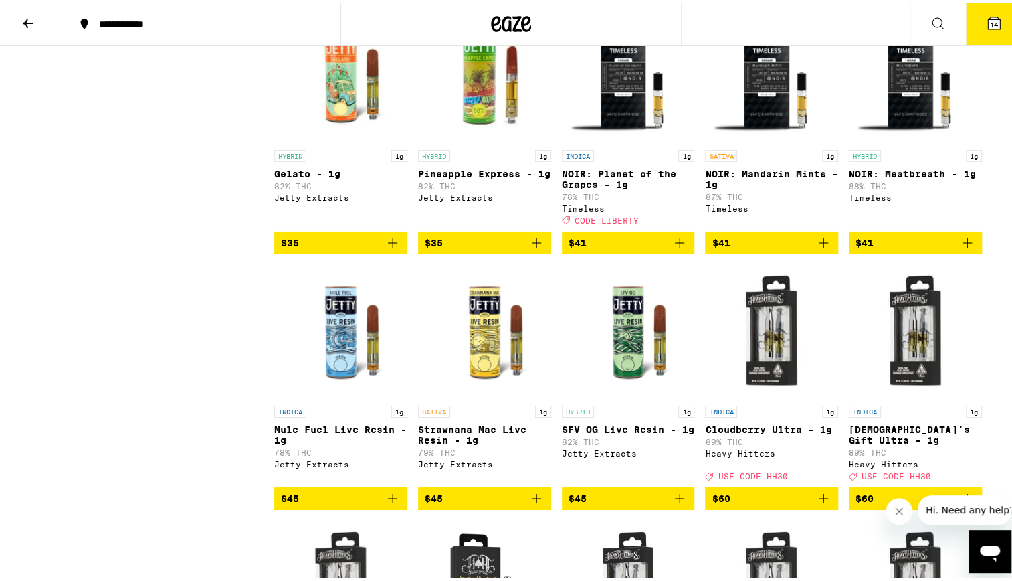
scroll to position [2615, 0]
click at [751, 187] on p "NOIR: Mandarin Mints - 1g" at bounding box center [771, 176] width 133 height 21
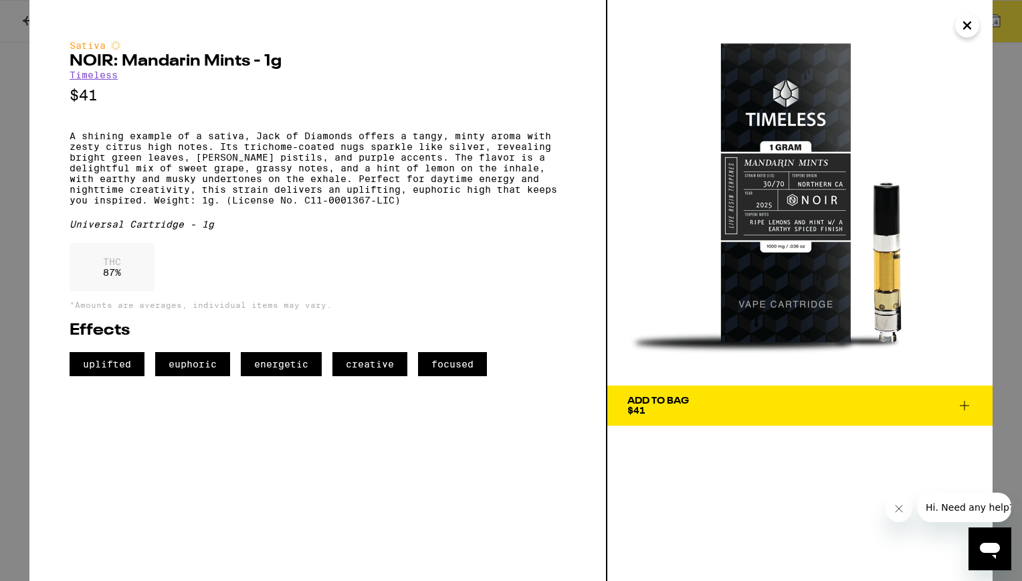
click at [973, 28] on icon "Close" at bounding box center [967, 25] width 16 height 20
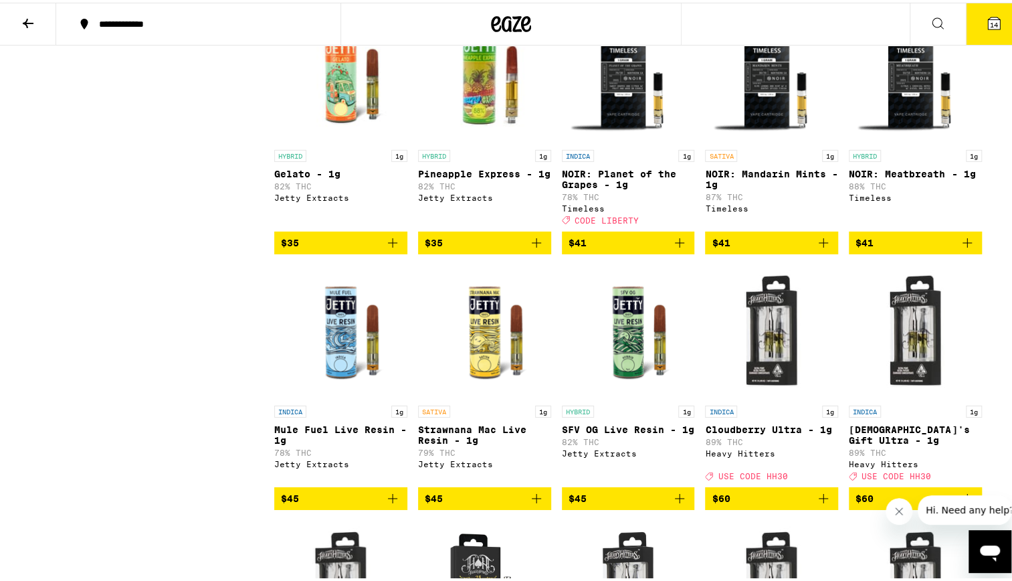
click at [600, 187] on p "NOIR: Planet of the Grapes - 1g" at bounding box center [628, 176] width 133 height 21
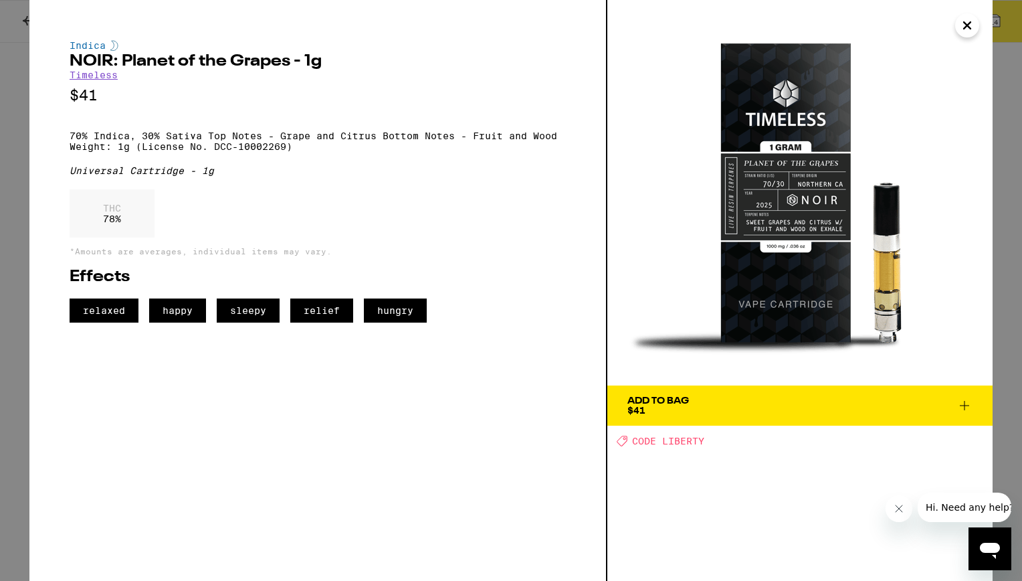
click at [958, 27] on button "Close" at bounding box center [967, 25] width 24 height 24
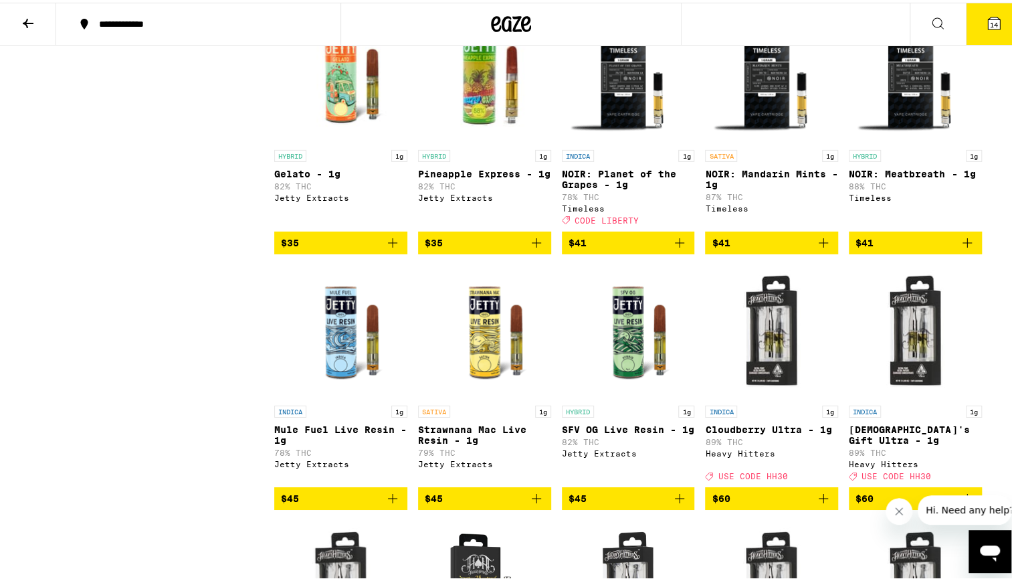
click at [792, 187] on p "NOIR: Mandarin Mints - 1g" at bounding box center [771, 176] width 133 height 21
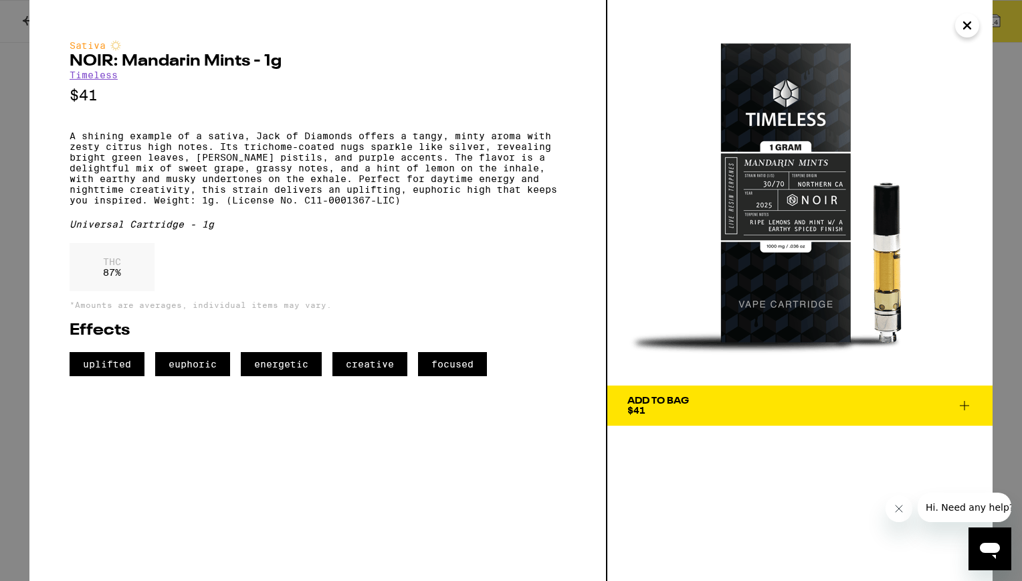
click at [966, 22] on icon "Close" at bounding box center [967, 25] width 16 height 20
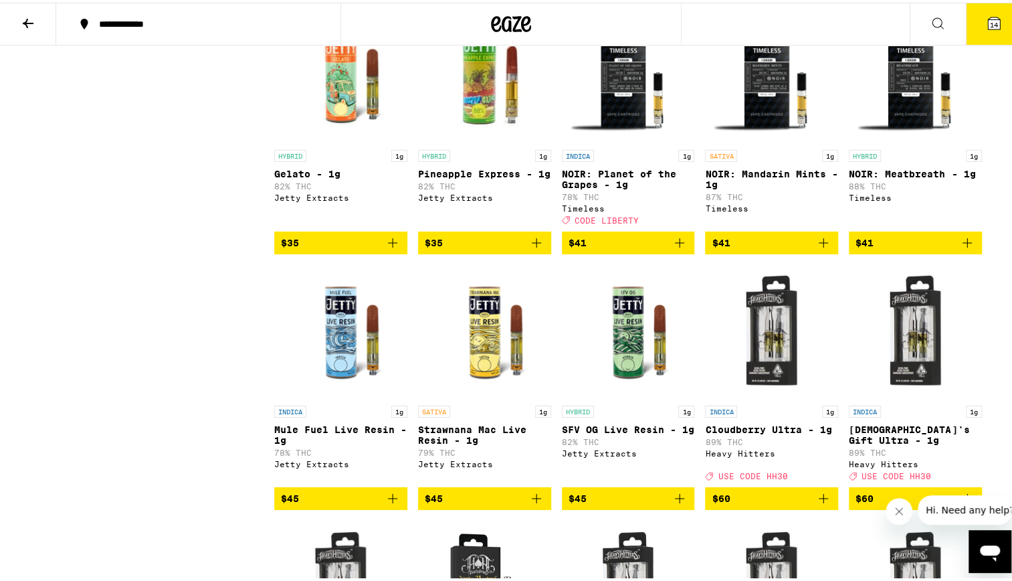
click at [707, 141] on img "Open page for NOIR: Mandarin Mints - 1g from Timeless" at bounding box center [771, 74] width 133 height 134
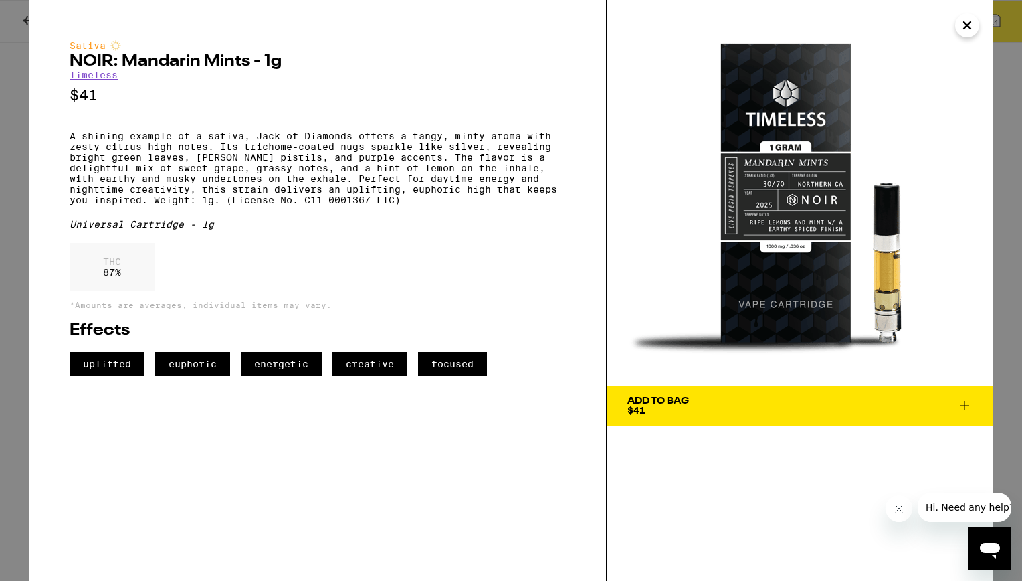
click at [926, 401] on span "Add To Bag $41" at bounding box center [800, 405] width 345 height 19
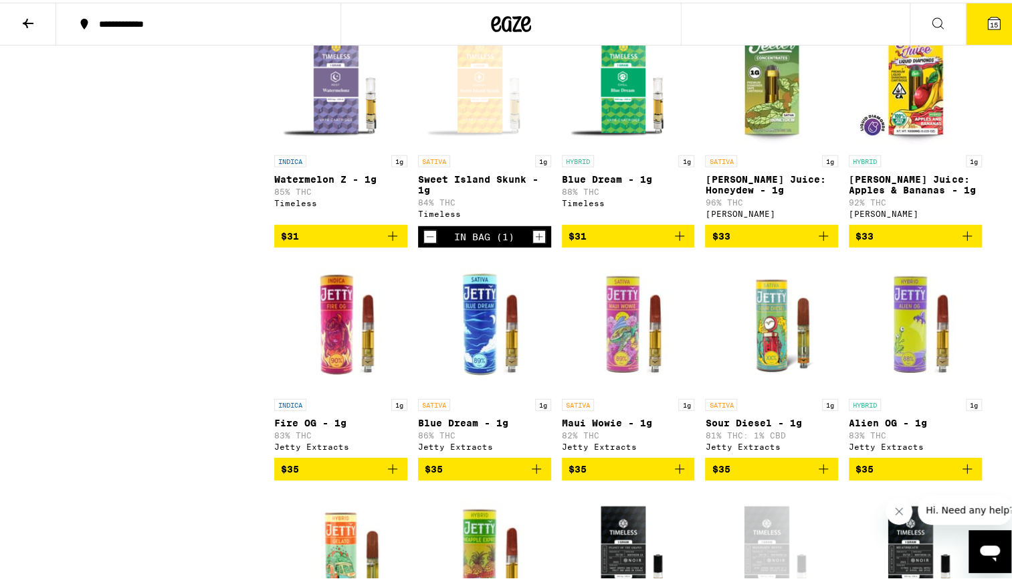
scroll to position [2125, 0]
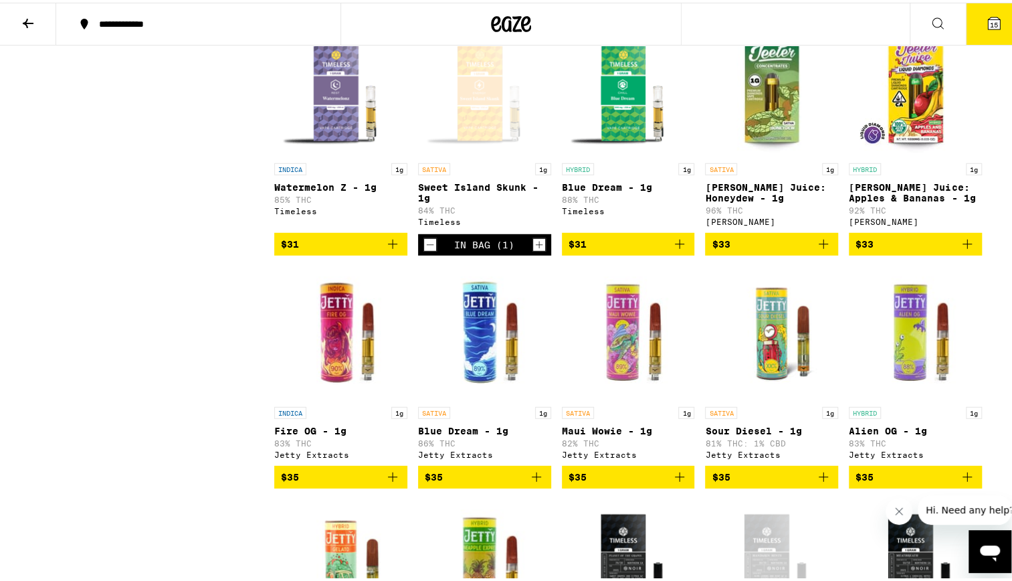
click at [471, 154] on div "Open page for Sweet Island Skunk - 1g from Timeless" at bounding box center [484, 87] width 133 height 134
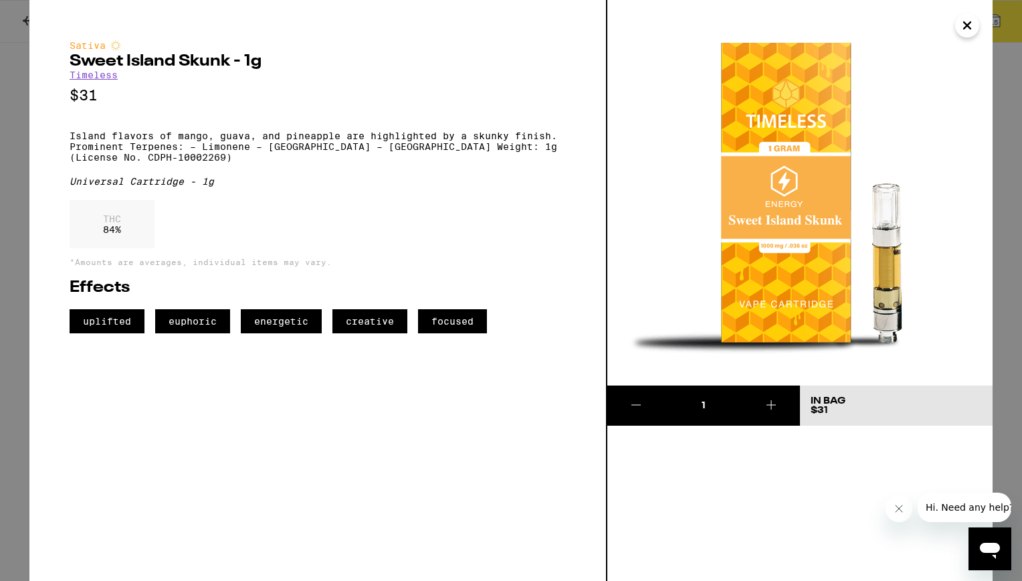
click at [976, 28] on button "Close" at bounding box center [967, 25] width 24 height 24
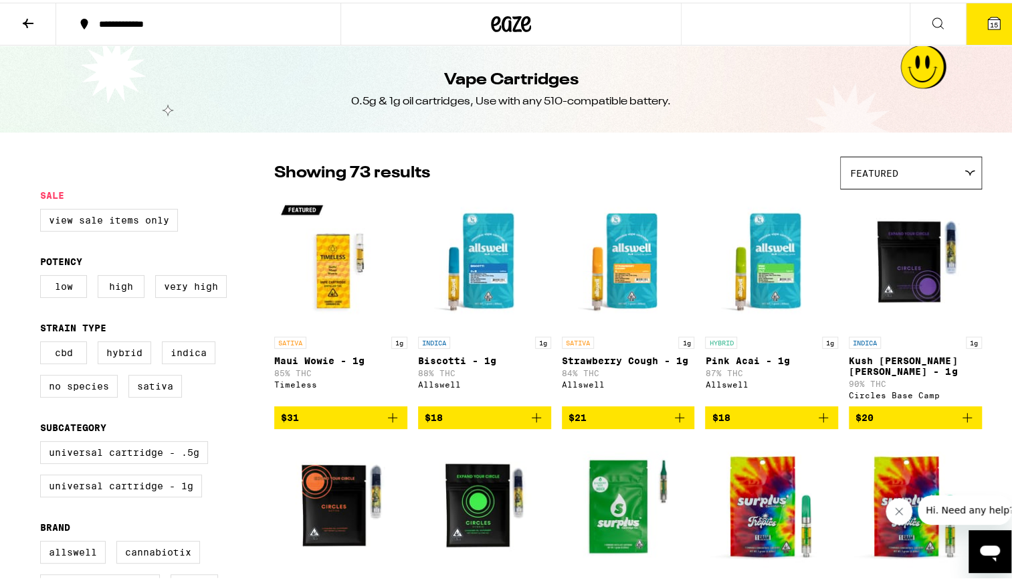
click at [343, 266] on img "Open page for Maui Wowie - 1g from Timeless" at bounding box center [340, 260] width 133 height 134
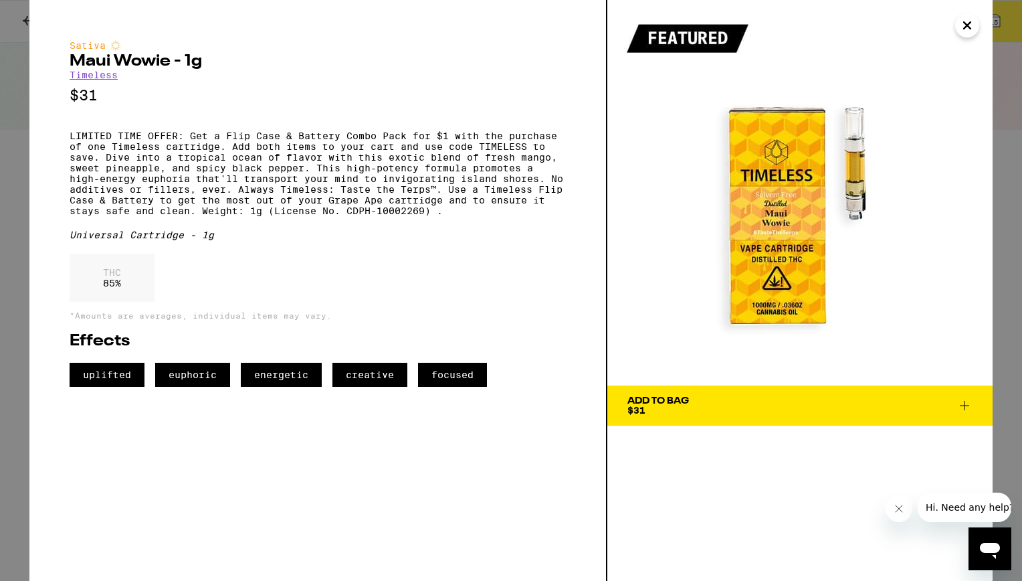
click at [955, 407] on span "Add To Bag $31" at bounding box center [800, 405] width 345 height 19
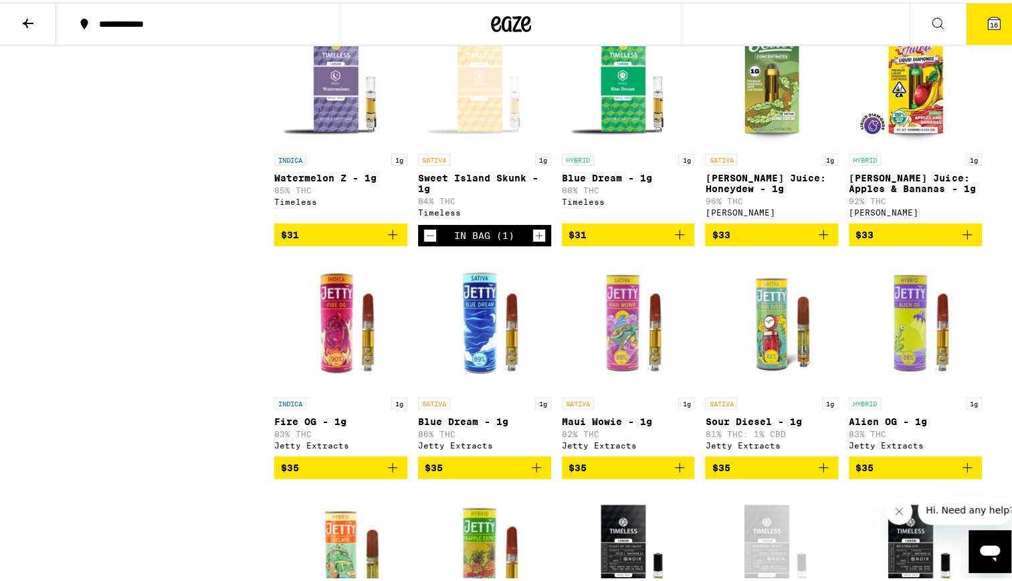
scroll to position [2128, 0]
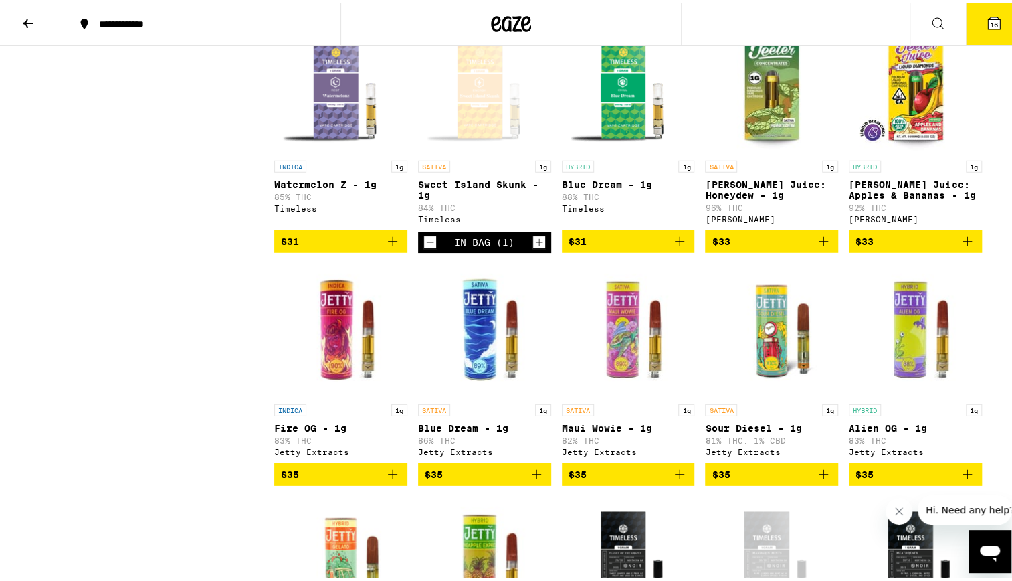
click at [428, 248] on icon "Decrement" at bounding box center [430, 240] width 12 height 16
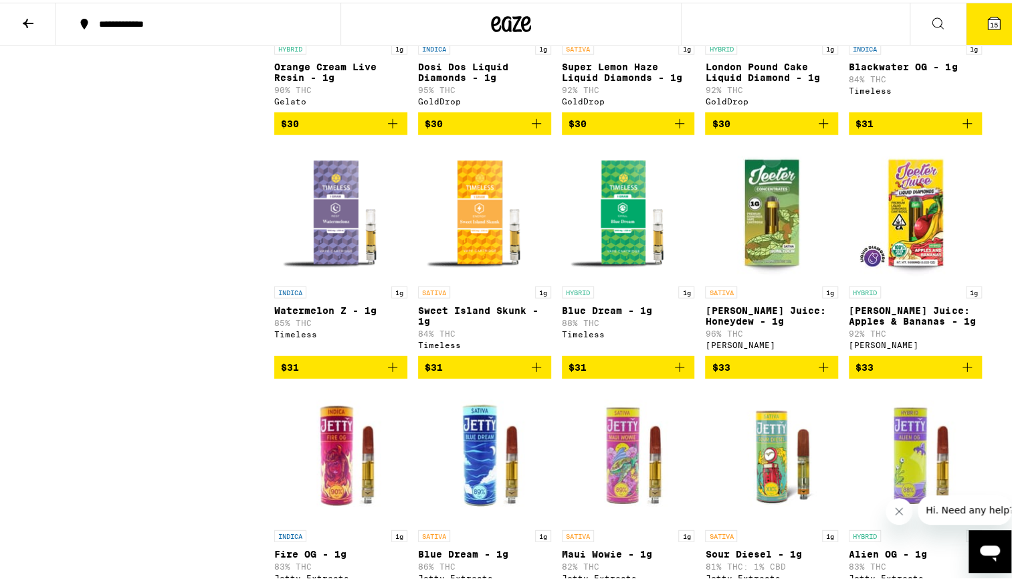
scroll to position [1989, 0]
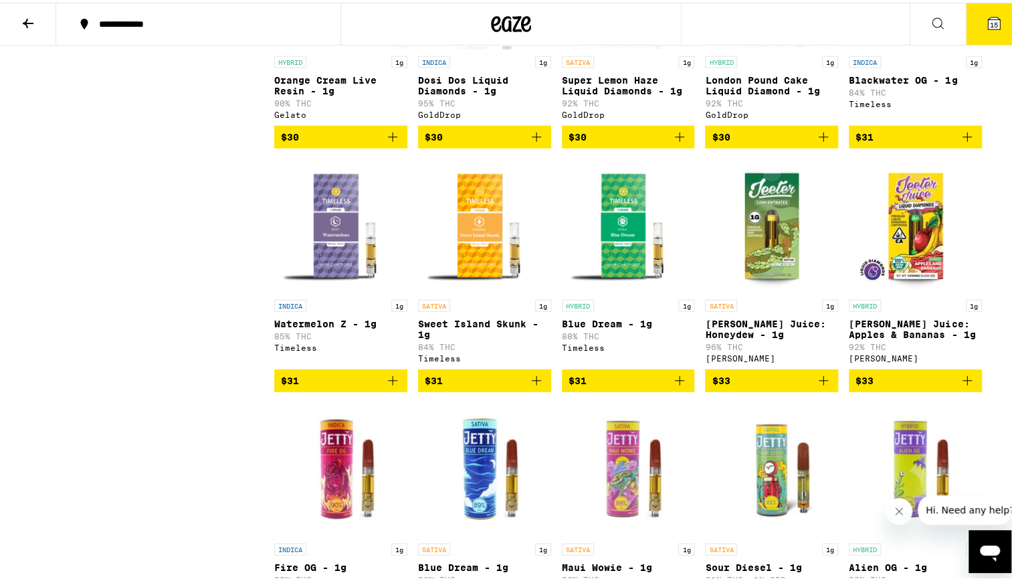
click at [620, 290] on img "Open page for Blue Dream - 1g from Timeless" at bounding box center [628, 224] width 133 height 134
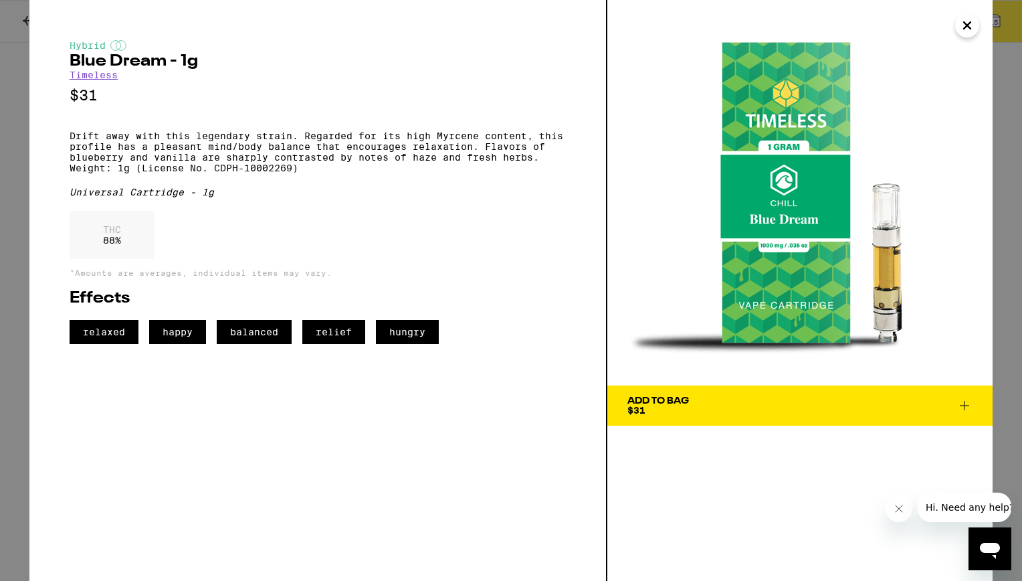
click at [955, 24] on button "Close" at bounding box center [967, 25] width 24 height 24
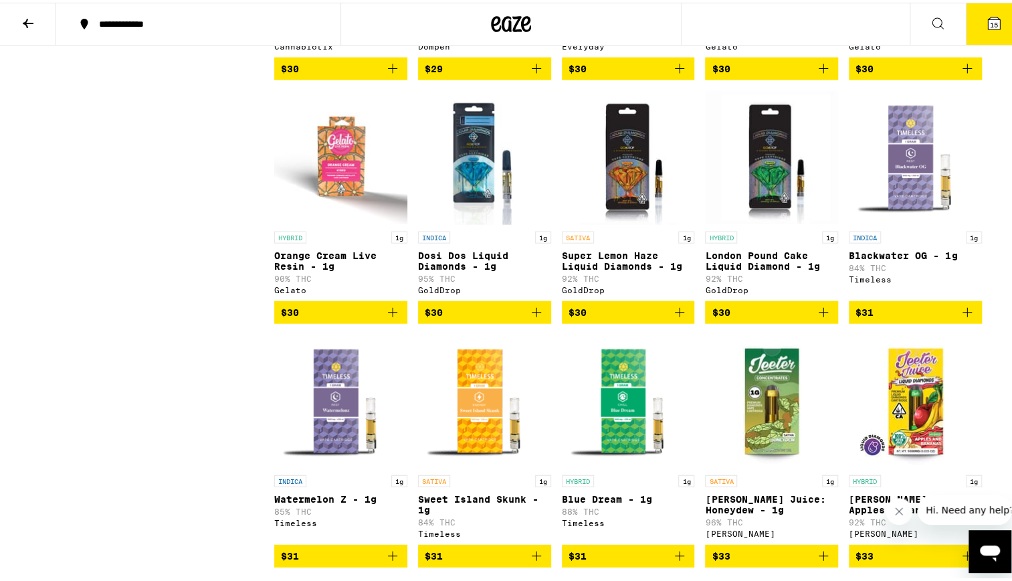
scroll to position [1804, 0]
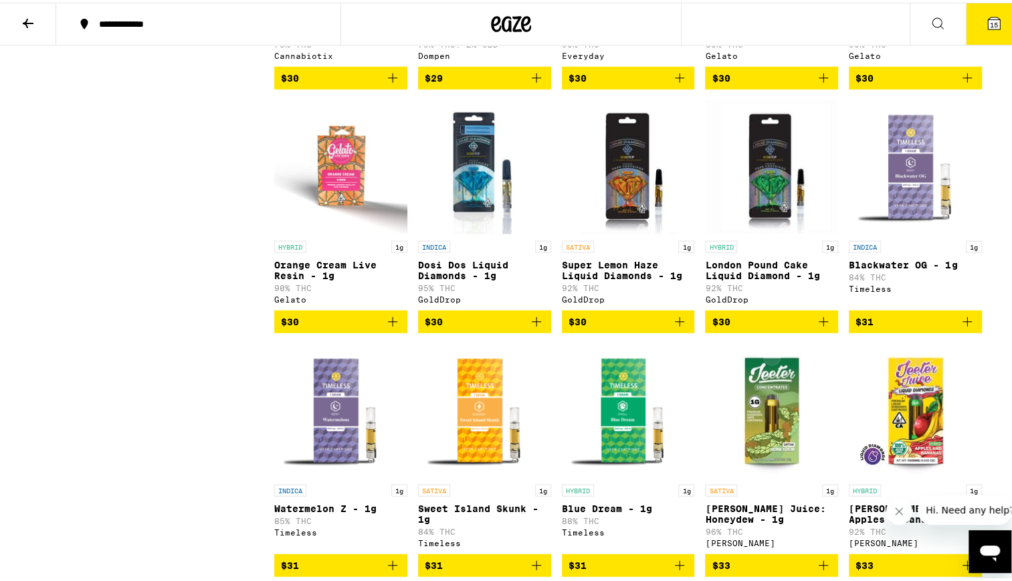
click at [879, 268] on p "Blackwater OG - 1g" at bounding box center [915, 262] width 133 height 11
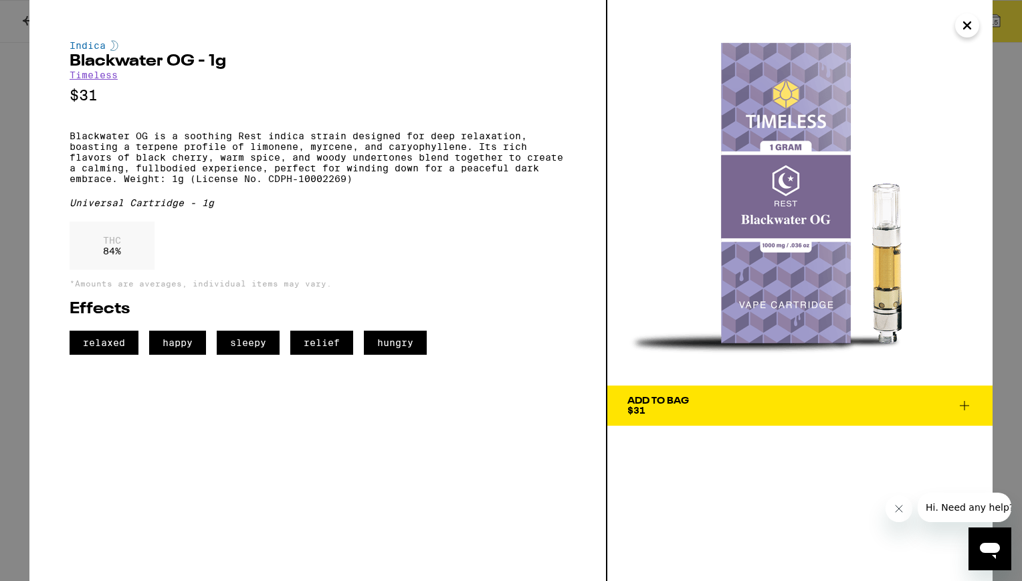
click at [962, 24] on icon "Close" at bounding box center [967, 25] width 16 height 20
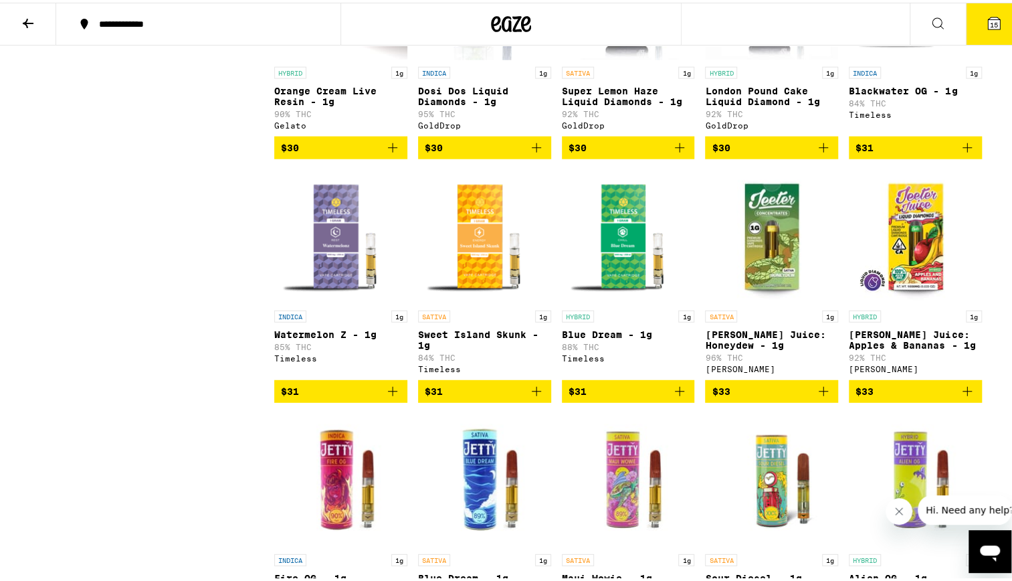
scroll to position [1987, 0]
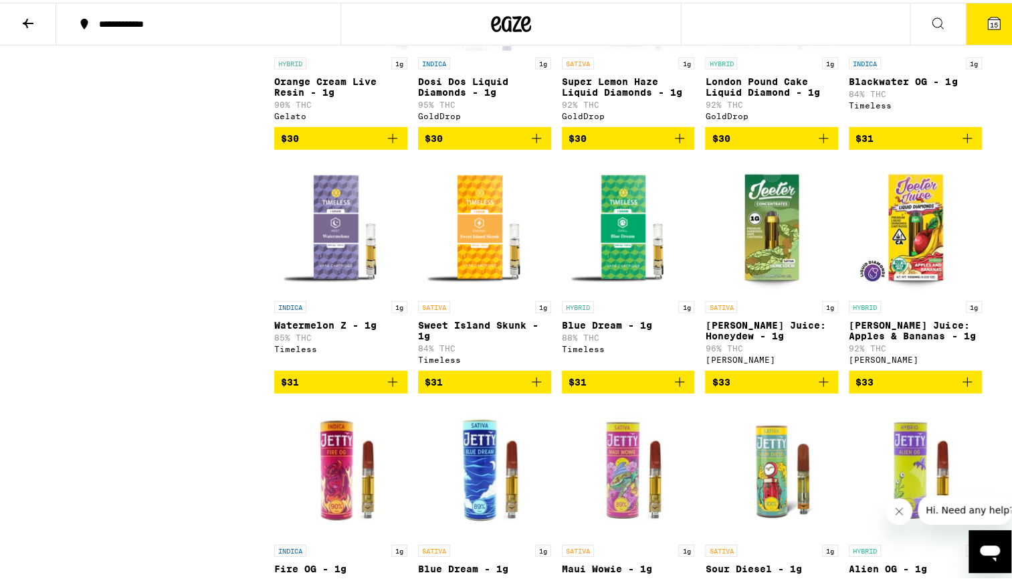
click at [335, 292] on img "Open page for Watermelon Z - 1g from Timeless" at bounding box center [340, 225] width 133 height 134
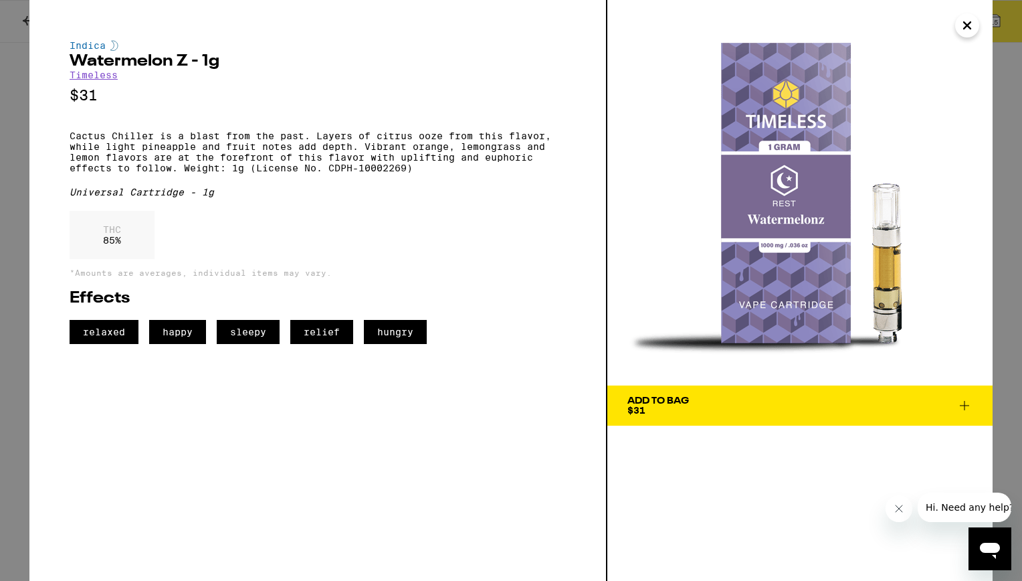
click at [976, 32] on button "Close" at bounding box center [967, 25] width 24 height 24
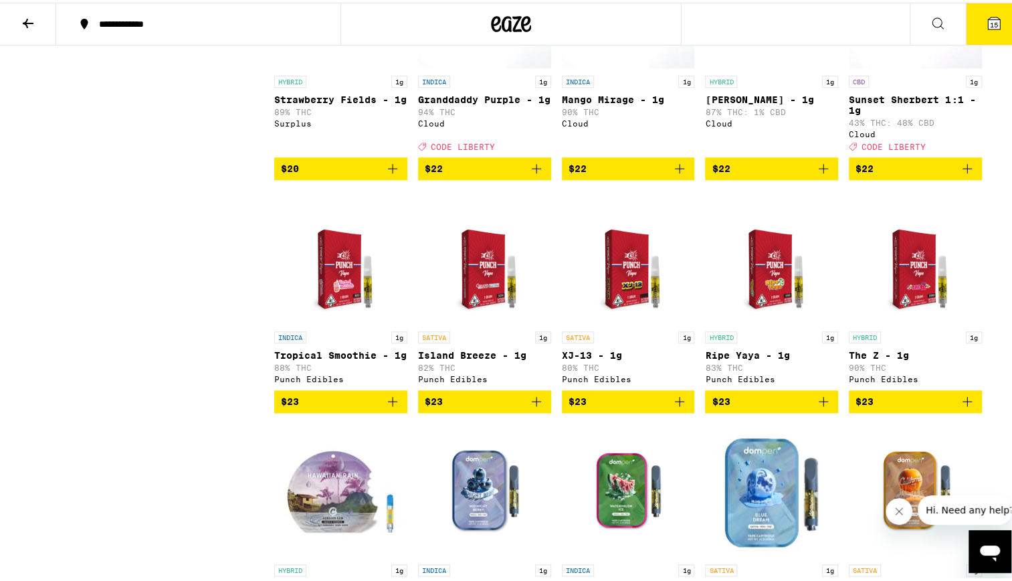
scroll to position [737, 0]
click at [500, 289] on img "Open page for Island Breeze - 1g from Punch Edibles" at bounding box center [485, 255] width 104 height 134
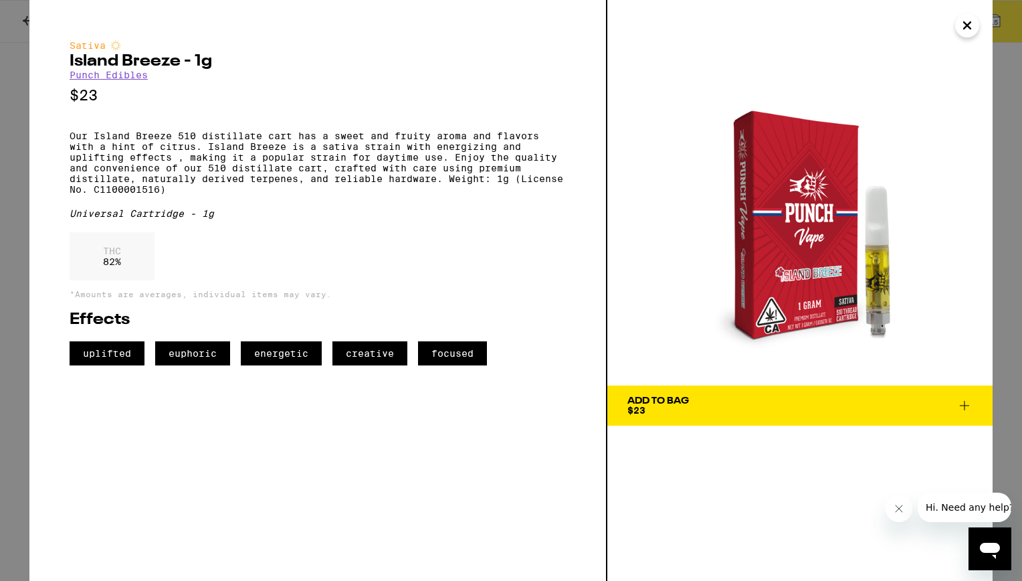
click at [973, 28] on icon "Close" at bounding box center [967, 25] width 16 height 20
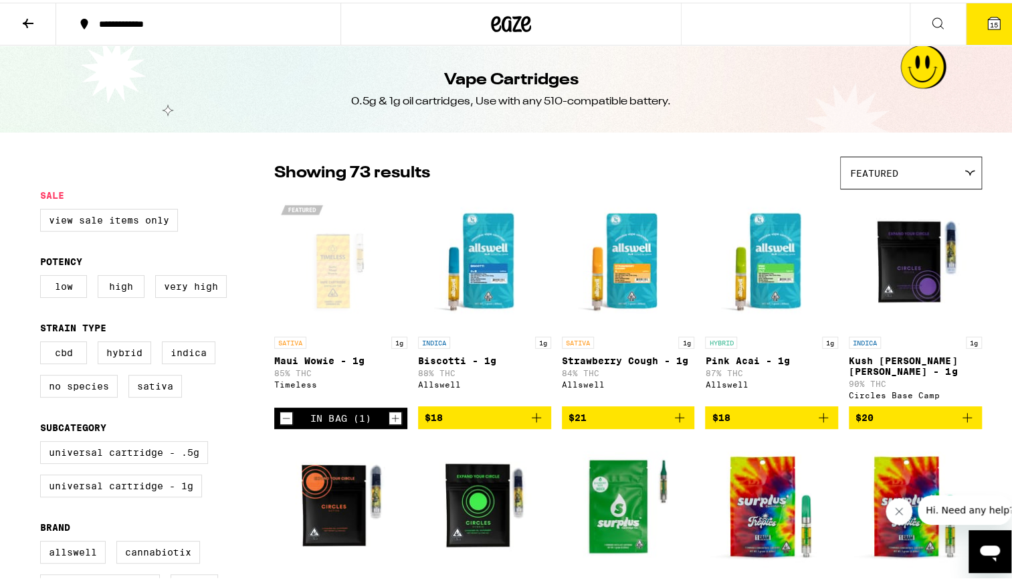
click at [511, 29] on icon at bounding box center [511, 21] width 40 height 24
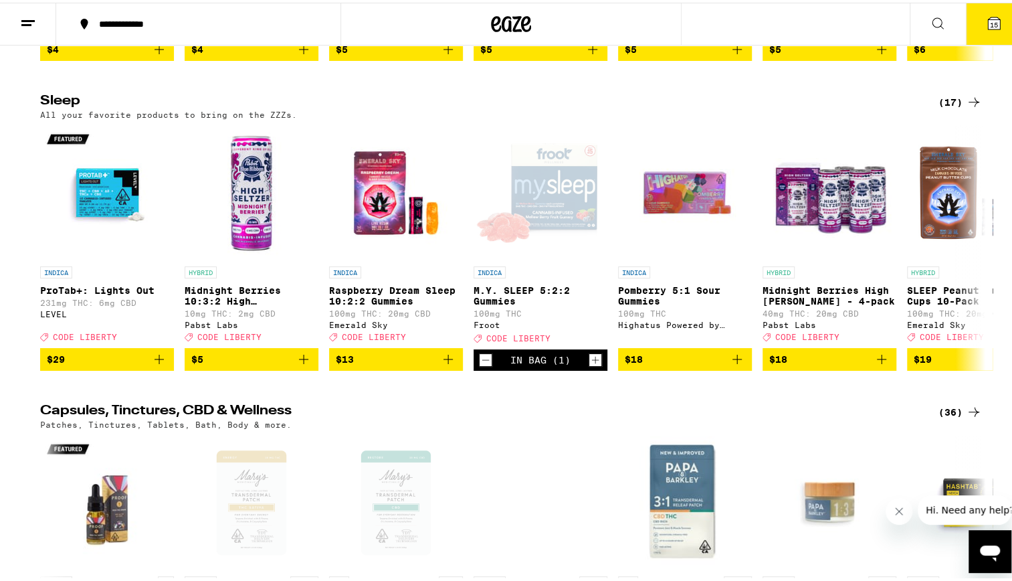
scroll to position [5154, 0]
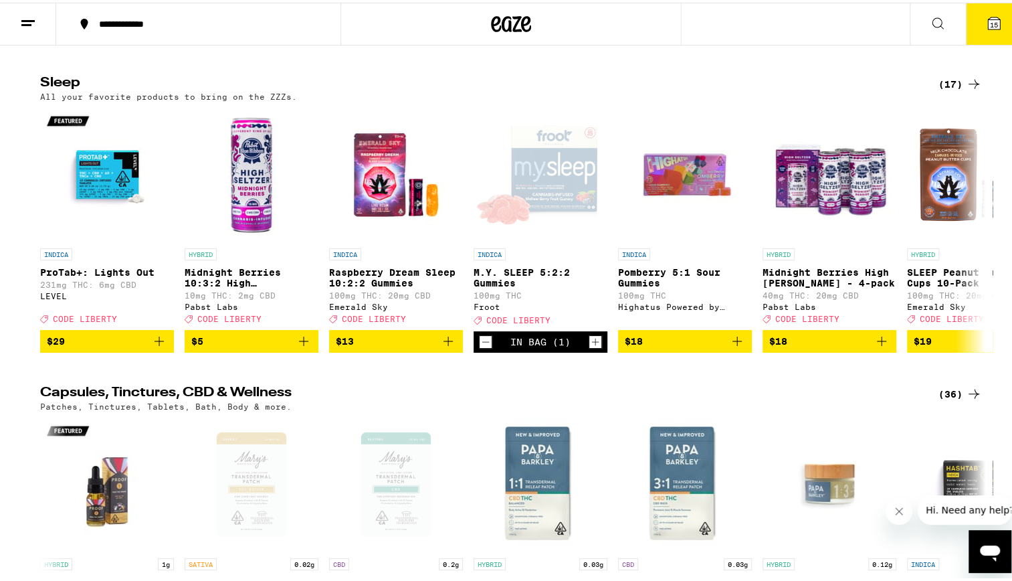
click at [955, 90] on div "(17)" at bounding box center [960, 82] width 43 height 16
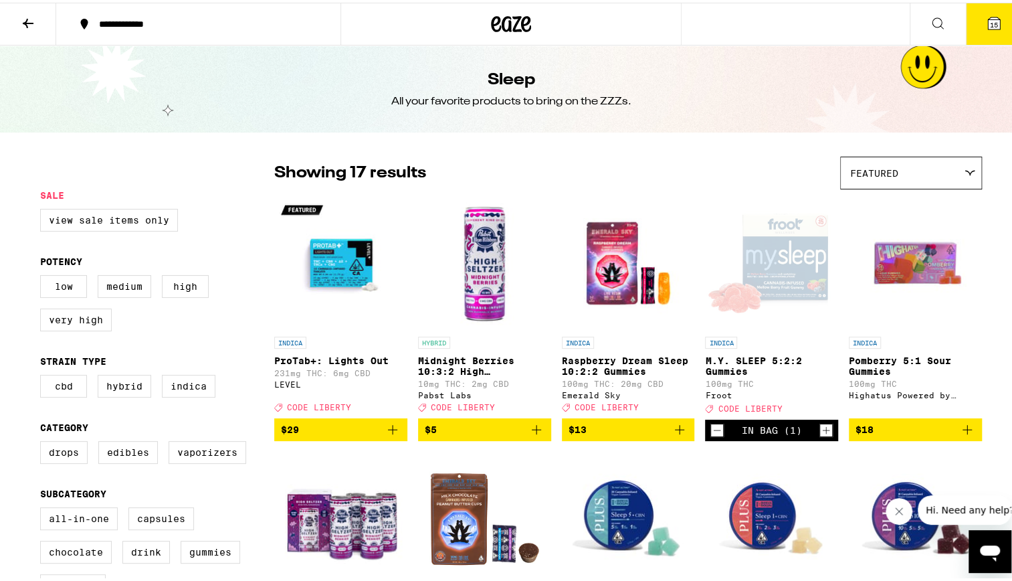
click at [347, 361] on p "ProTab+: Lights Out" at bounding box center [340, 358] width 133 height 11
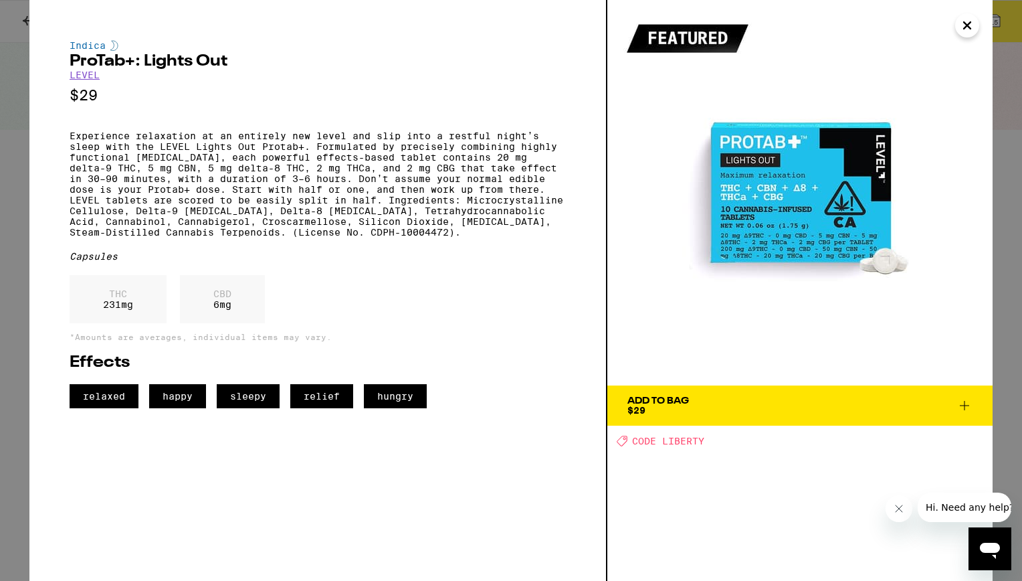
click at [961, 33] on icon "Close" at bounding box center [967, 25] width 16 height 20
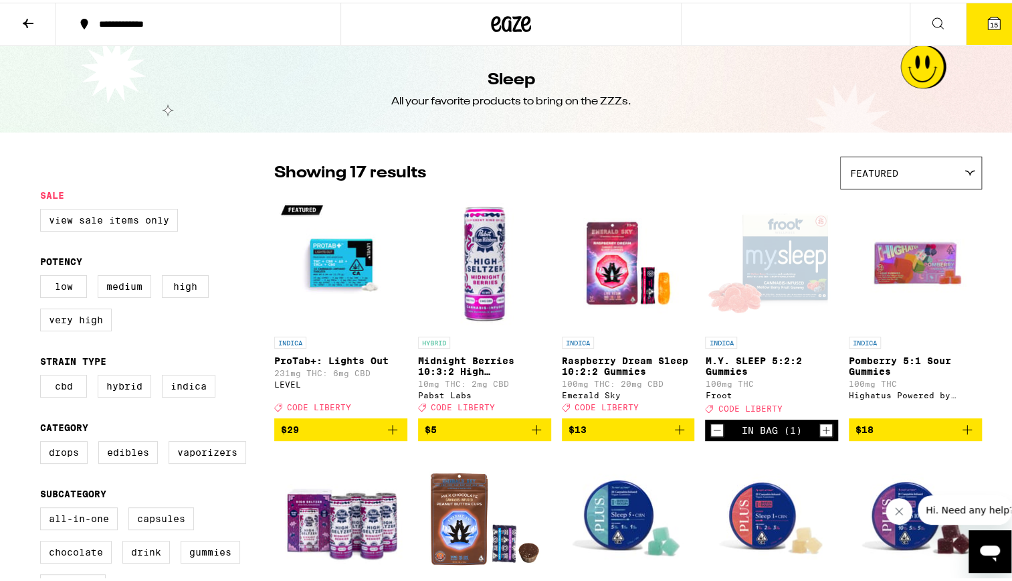
click at [741, 369] on p "M.Y. SLEEP 5:2:2 Gummies" at bounding box center [771, 363] width 133 height 21
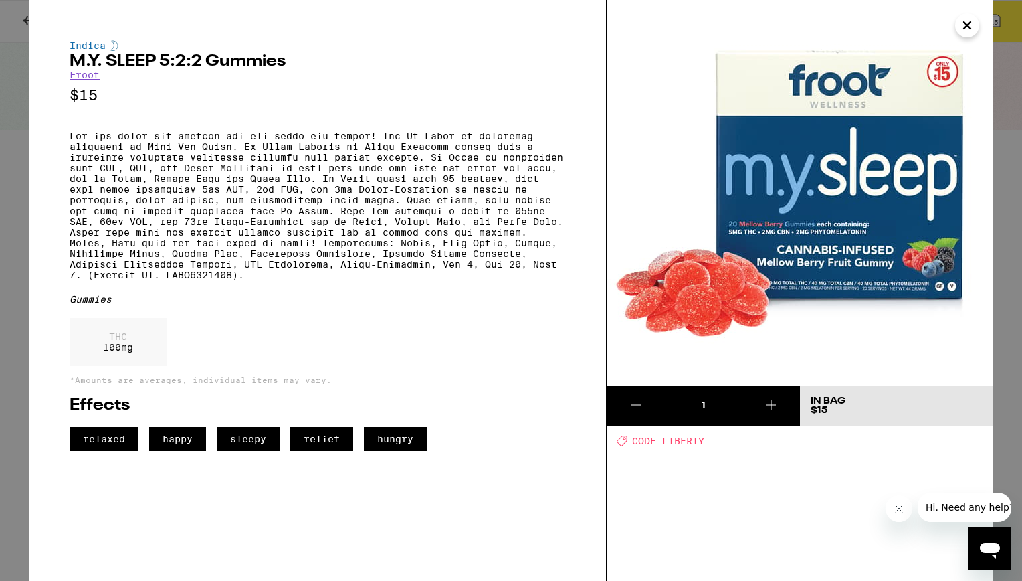
click at [965, 25] on icon "Close" at bounding box center [967, 25] width 16 height 20
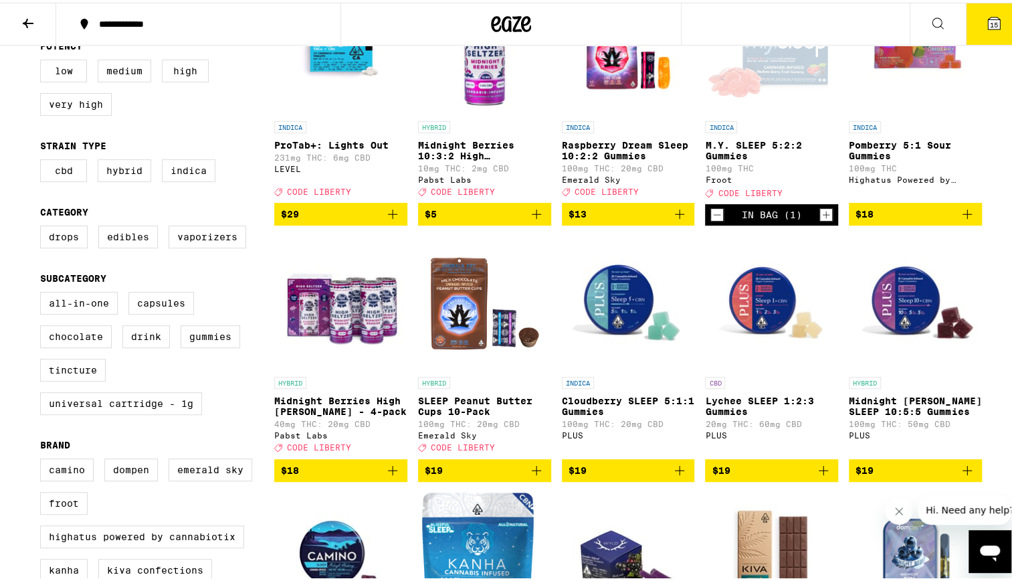
scroll to position [227, 0]
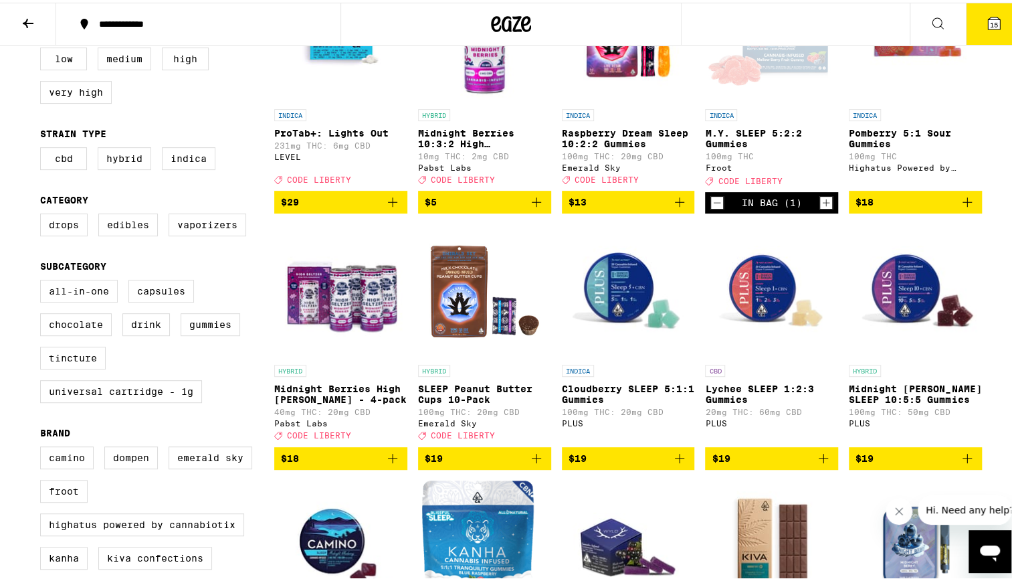
click at [438, 395] on p "SLEEP Peanut Butter Cups 10-Pack" at bounding box center [484, 391] width 133 height 21
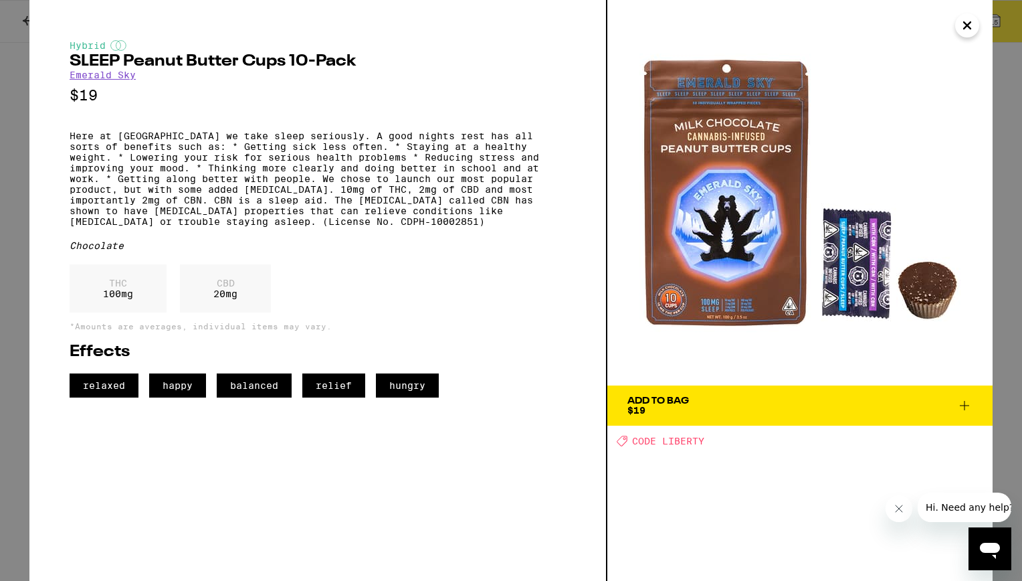
click at [968, 28] on icon "Close" at bounding box center [967, 25] width 16 height 20
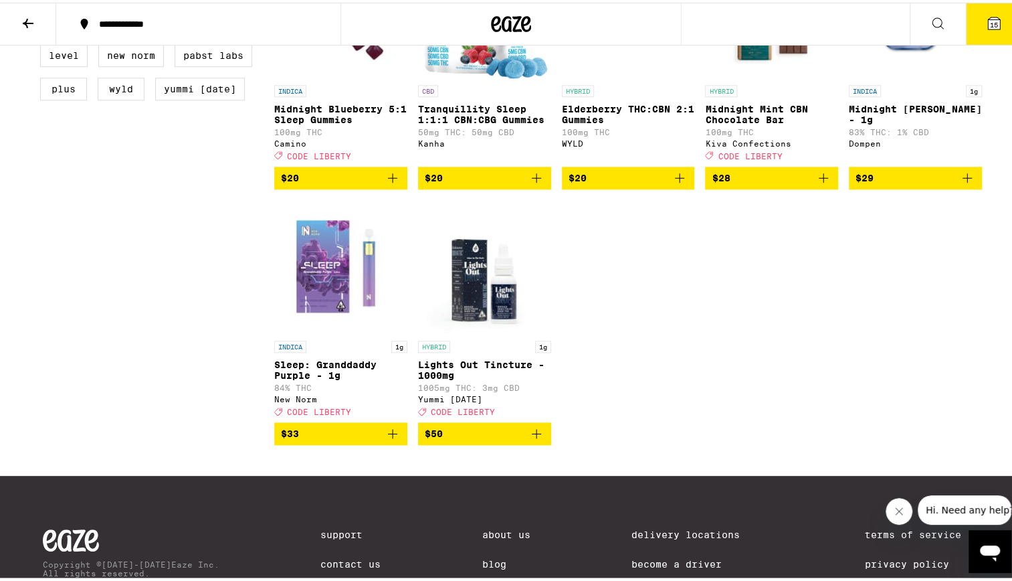
scroll to position [764, 0]
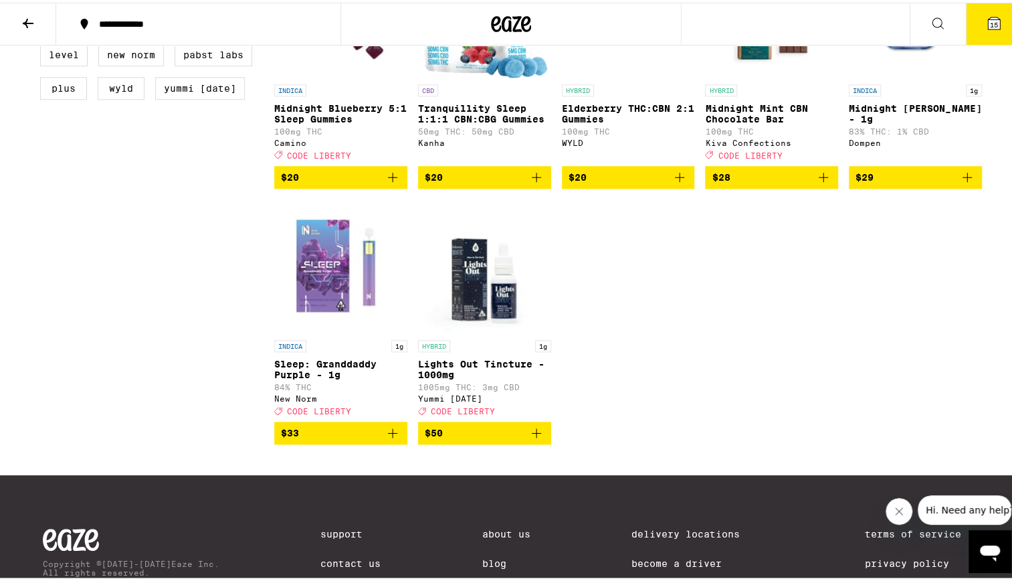
click at [483, 331] on img "Open page for Lights Out Tincture - 1000mg from Yummi Karma" at bounding box center [484, 264] width 133 height 134
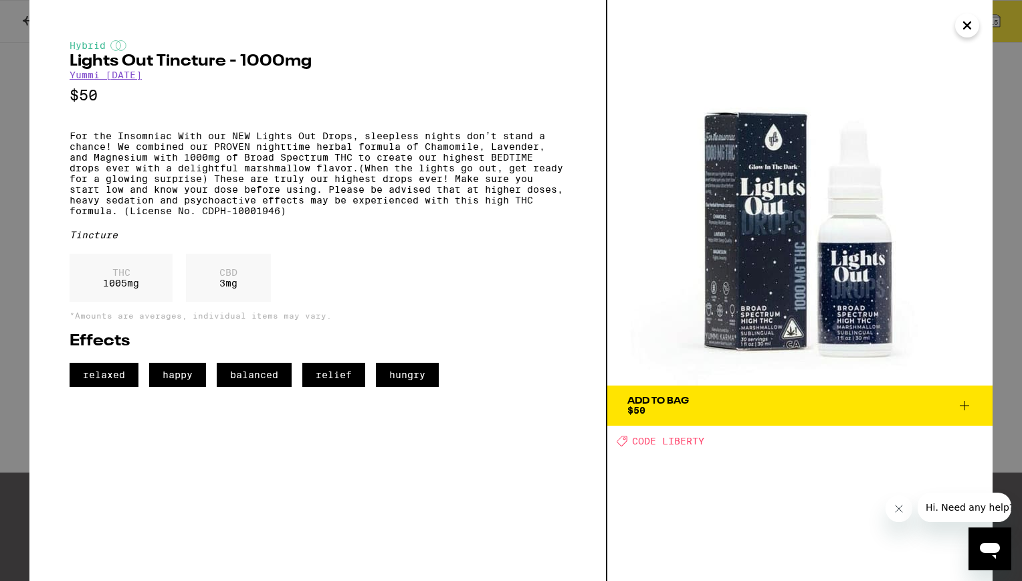
drag, startPoint x: 962, startPoint y: 23, endPoint x: 953, endPoint y: 26, distance: 9.9
click at [962, 23] on icon "Close" at bounding box center [967, 25] width 16 height 20
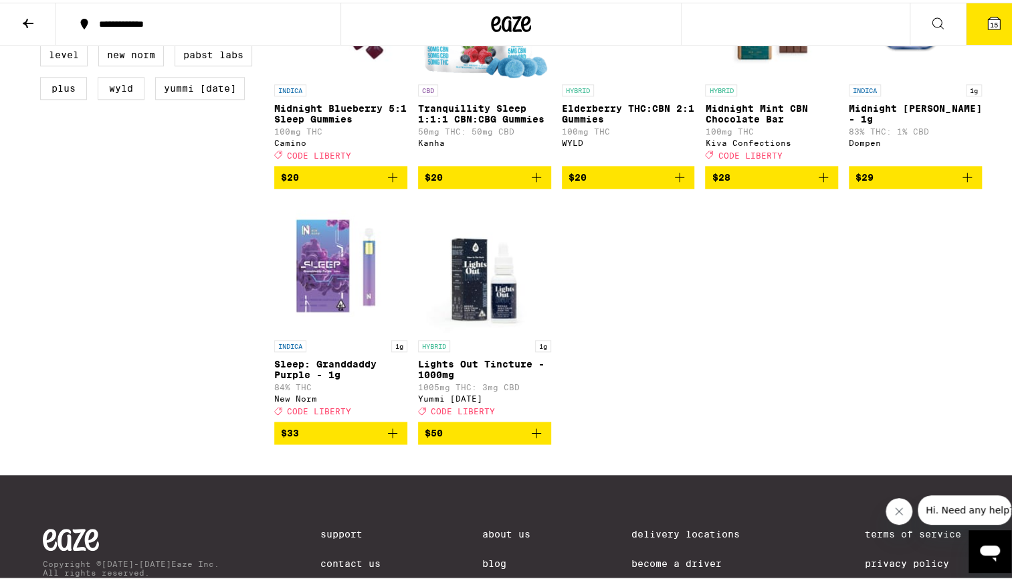
click at [302, 331] on img "Open page for Sleep: Granddaddy Purple - 1g from New Norm" at bounding box center [340, 264] width 133 height 134
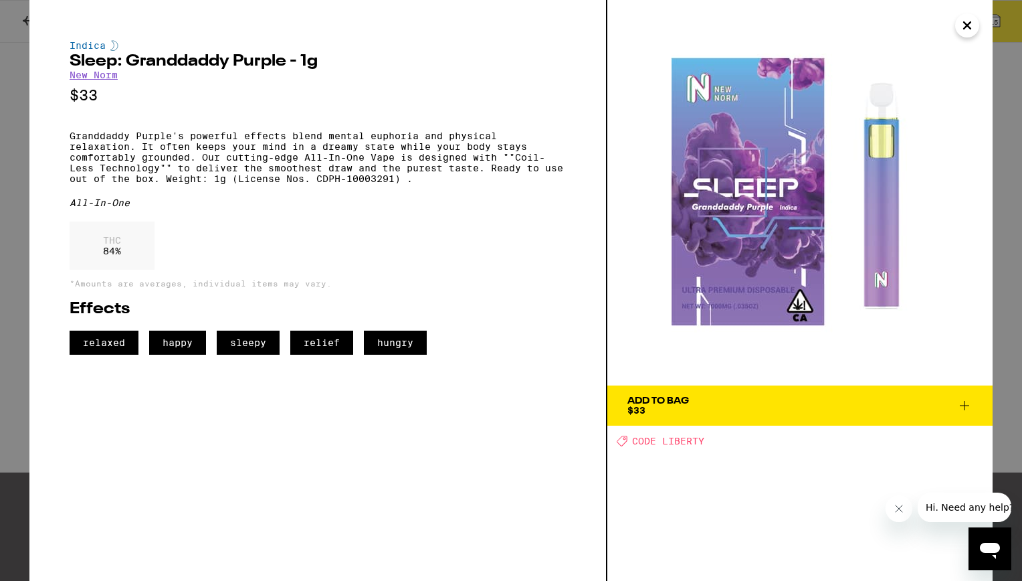
click at [961, 27] on icon "Close" at bounding box center [967, 25] width 16 height 20
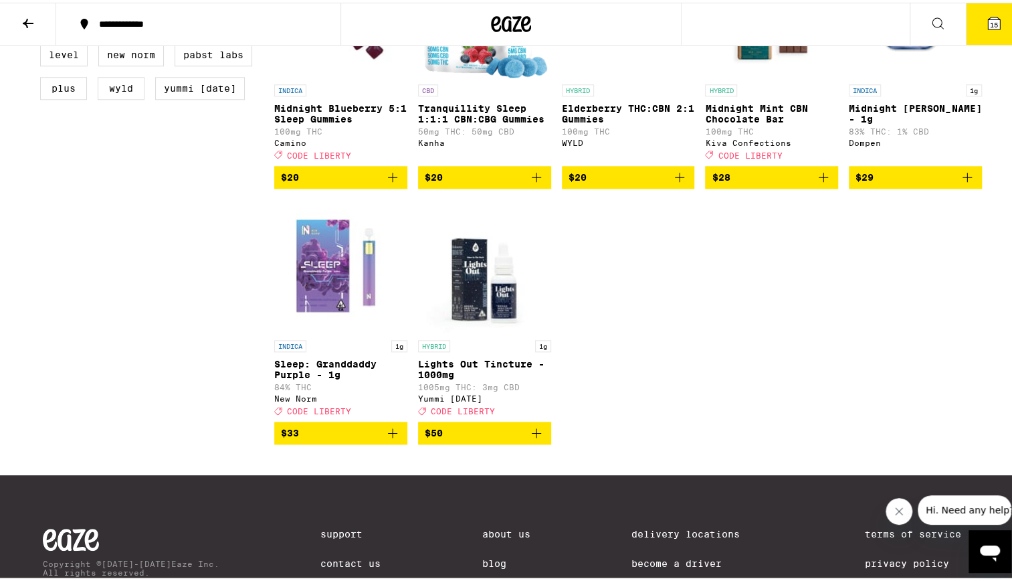
click at [388, 435] on icon "Add to bag" at bounding box center [392, 430] width 9 height 9
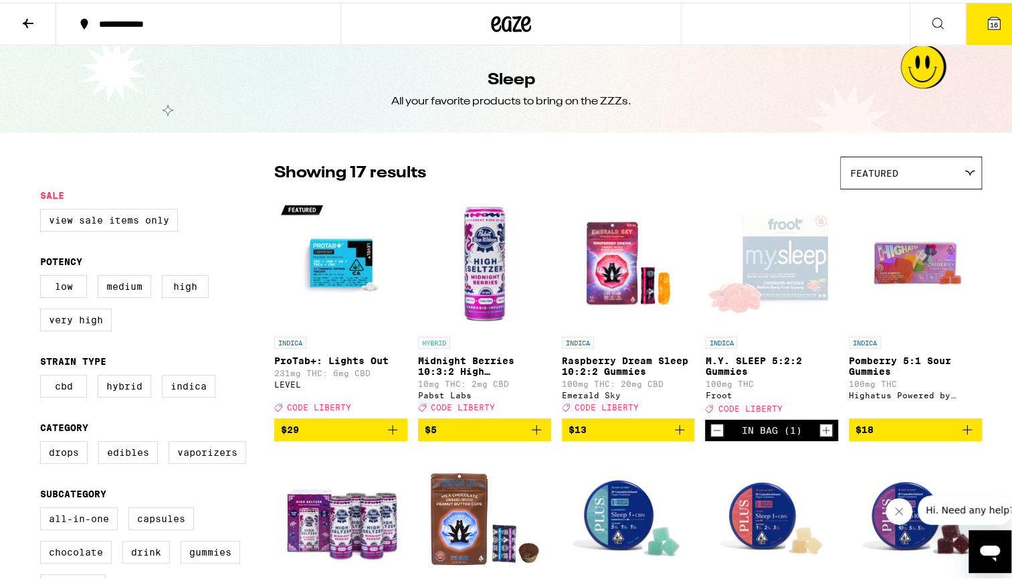
click at [990, 21] on span "16" at bounding box center [994, 22] width 8 height 8
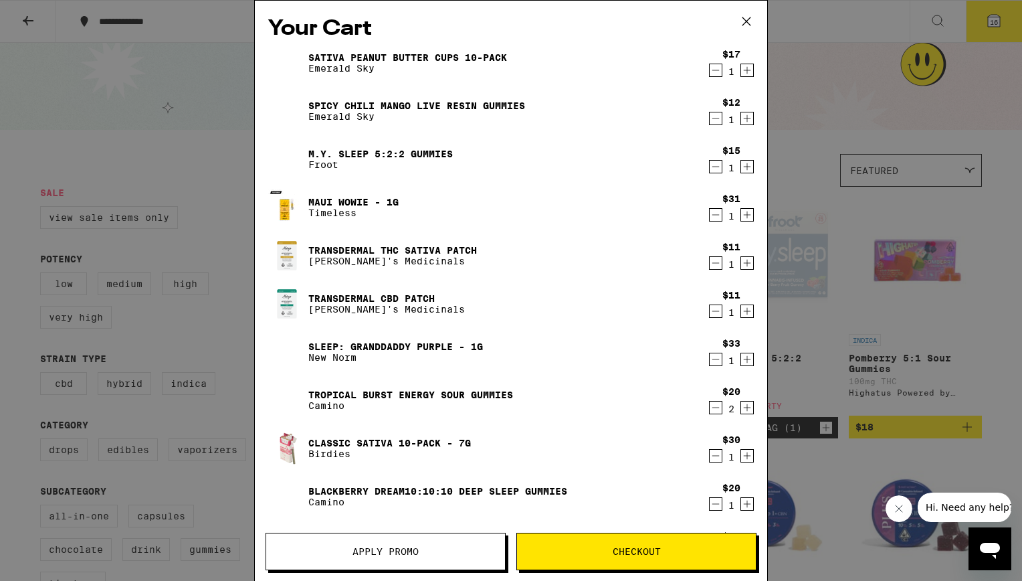
click at [363, 58] on link "Sativa Peanut Butter Cups 10-Pack" at bounding box center [407, 57] width 199 height 11
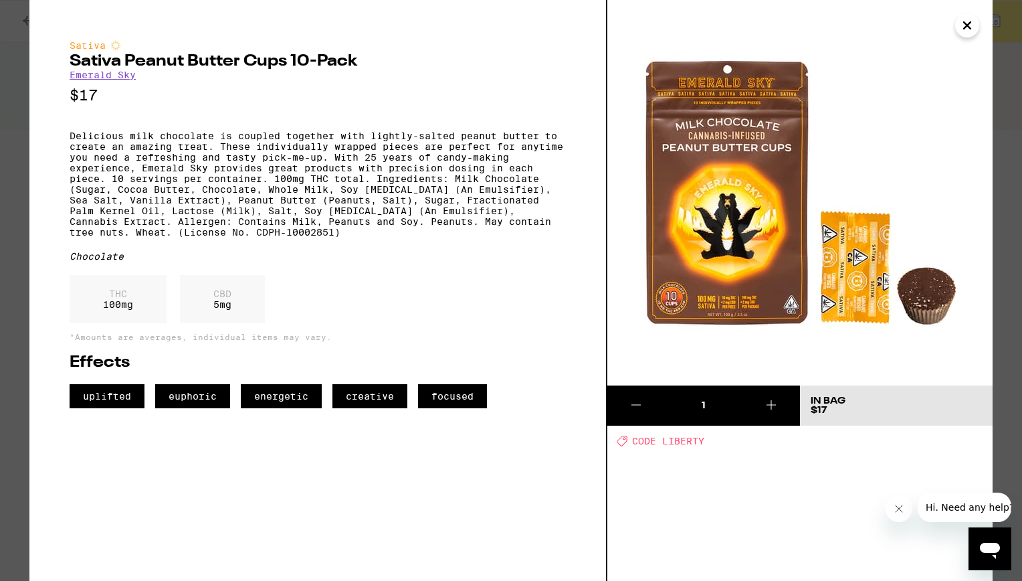
click at [958, 26] on button "Close" at bounding box center [967, 25] width 24 height 24
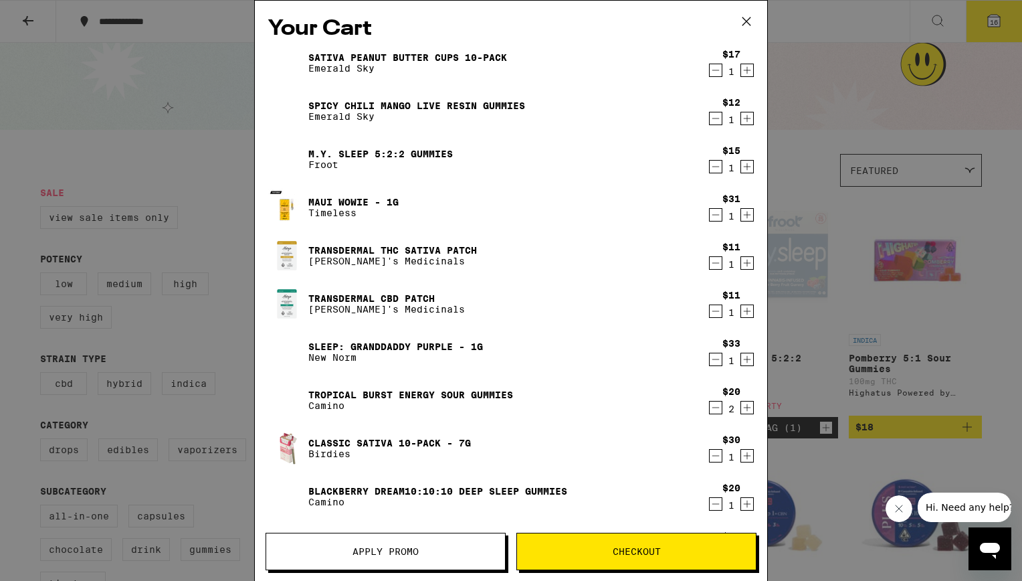
click at [372, 104] on link "Spicy Chili Mango Live Resin Gummies" at bounding box center [416, 105] width 217 height 11
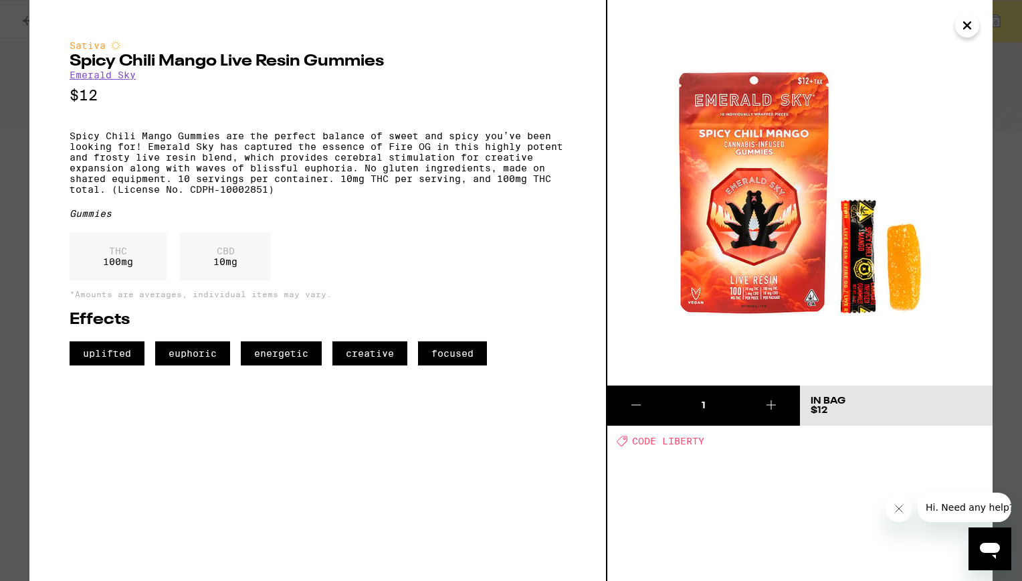
click at [962, 19] on icon "Close" at bounding box center [967, 25] width 16 height 20
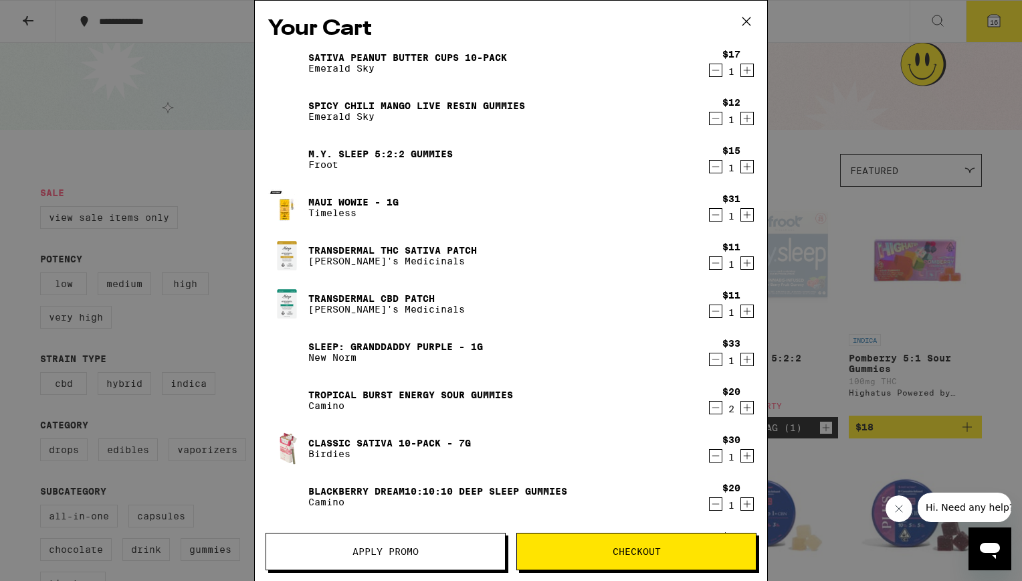
click at [710, 119] on icon "Decrement" at bounding box center [716, 118] width 12 height 16
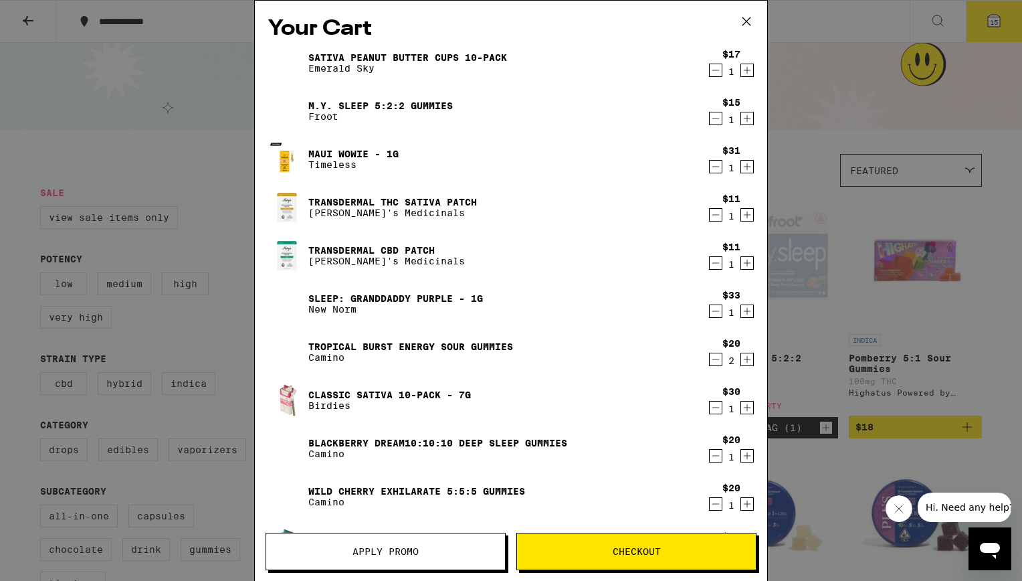
click at [353, 155] on link "Maui Wowie - 1g" at bounding box center [353, 154] width 90 height 11
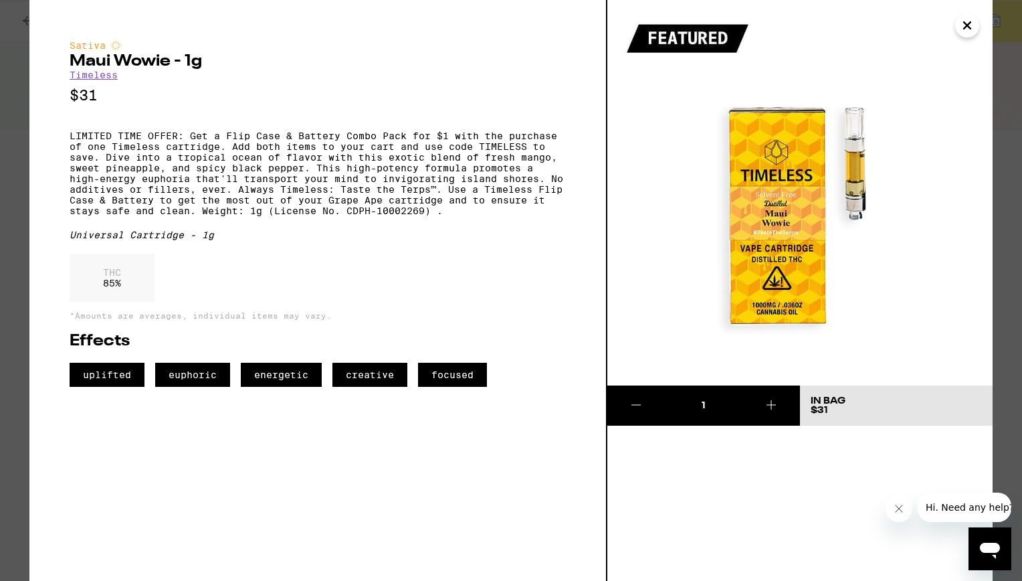
click at [968, 31] on icon "Close" at bounding box center [967, 25] width 16 height 20
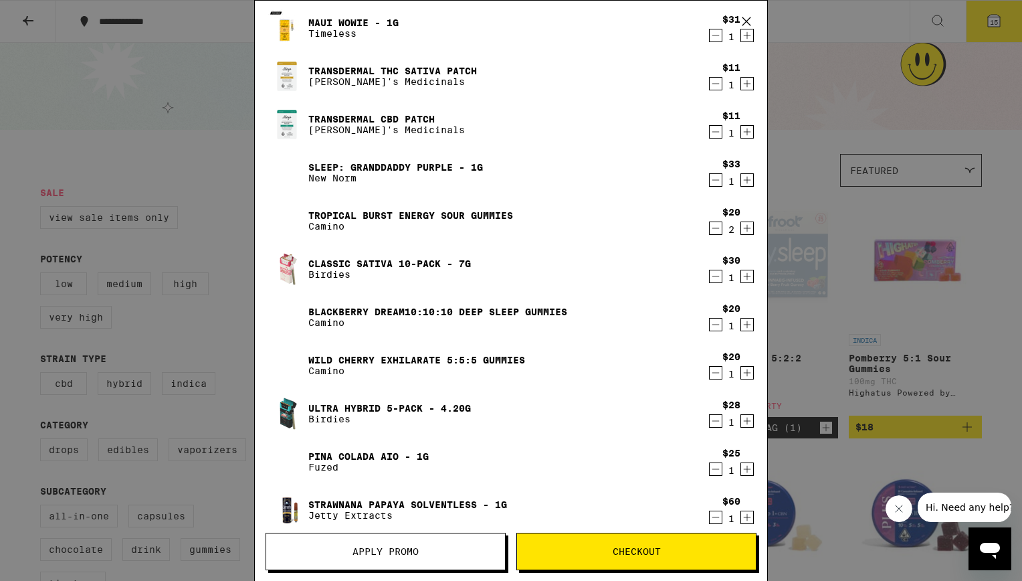
scroll to position [133, 0]
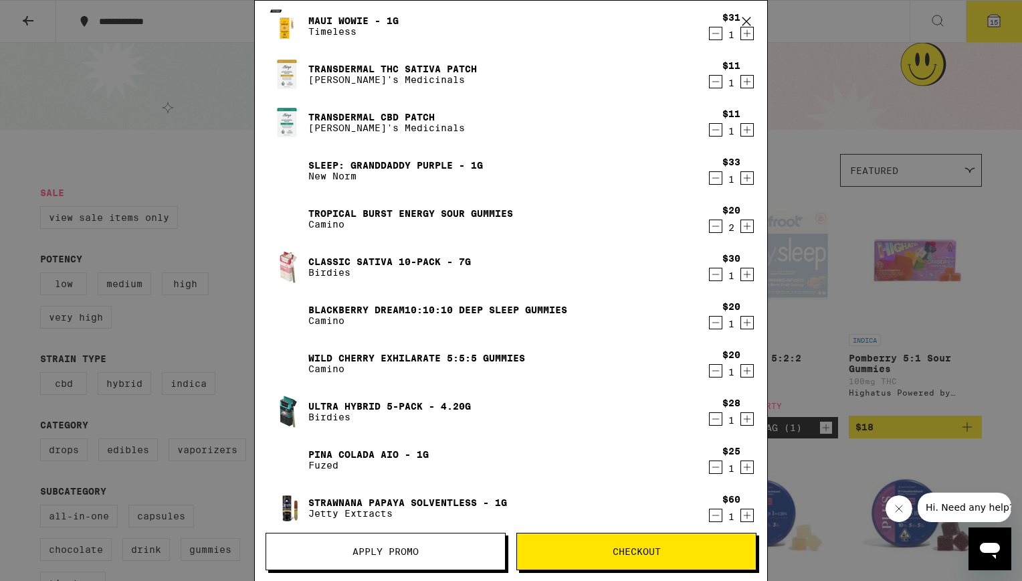
click at [331, 262] on link "Classic Sativa 10-Pack - 7g" at bounding box center [389, 261] width 163 height 11
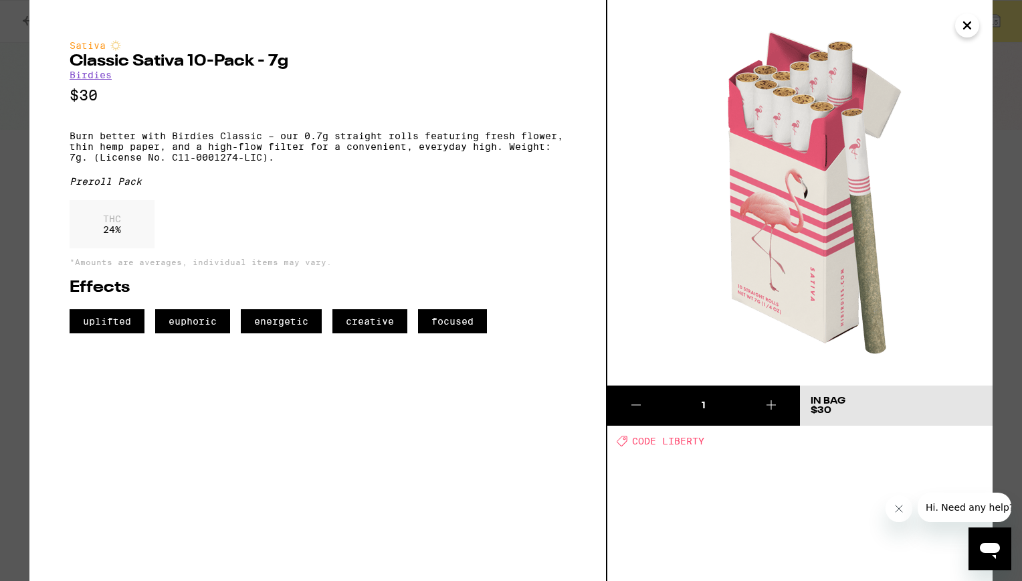
click at [961, 31] on icon "Close" at bounding box center [967, 25] width 16 height 20
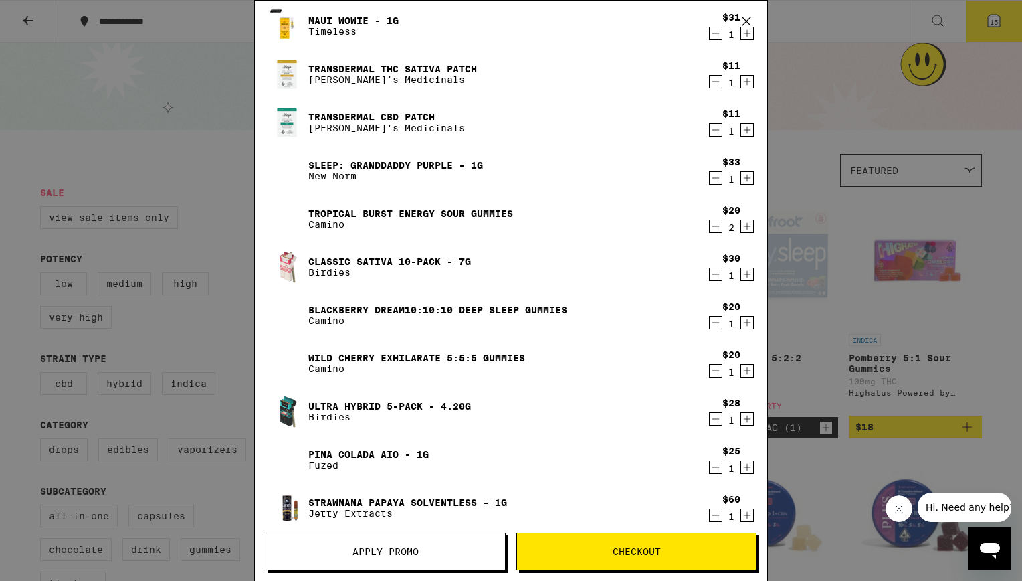
click at [352, 262] on link "Classic Sativa 10-Pack - 7g" at bounding box center [389, 261] width 163 height 11
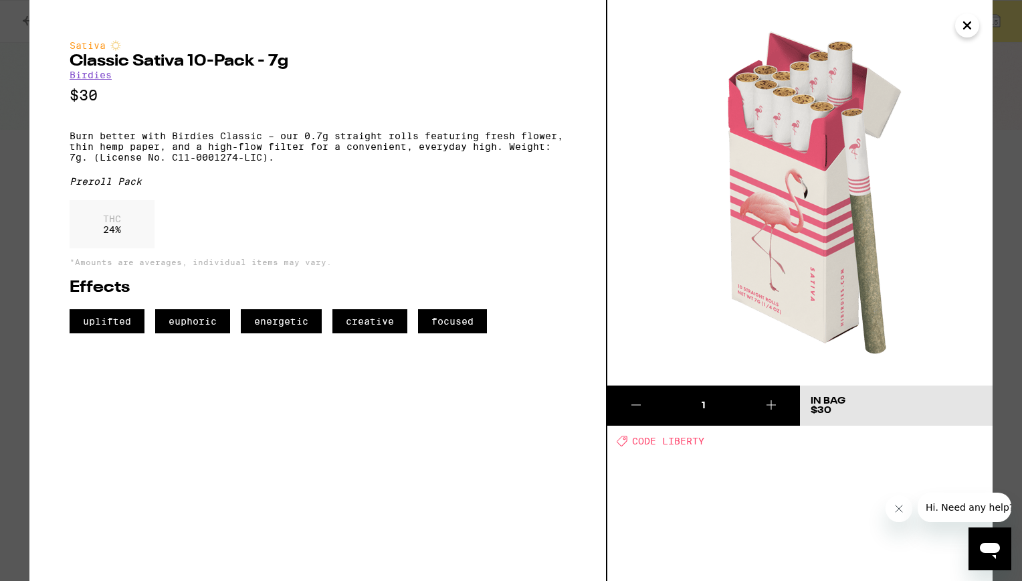
click at [963, 31] on icon "Close" at bounding box center [967, 25] width 16 height 20
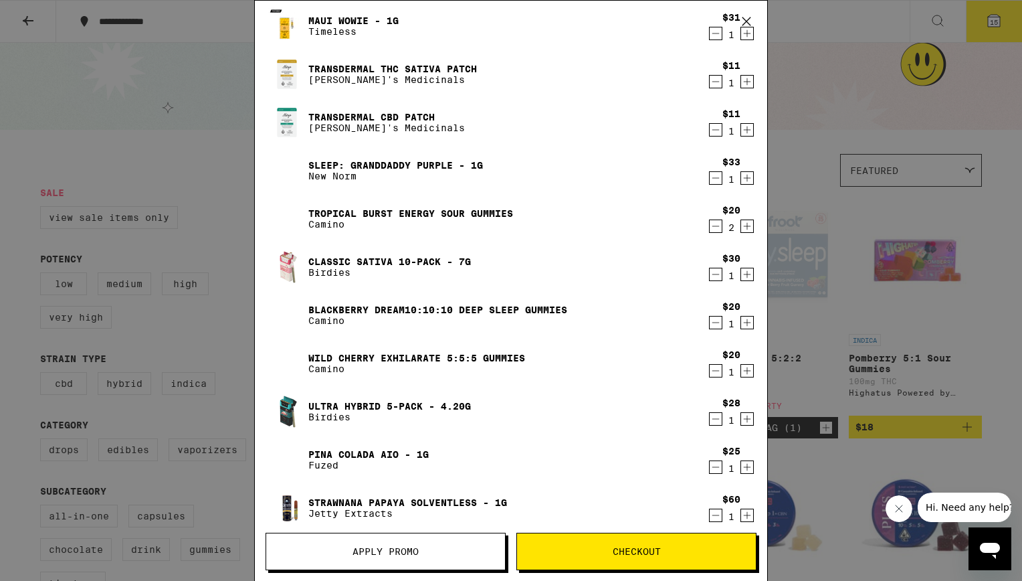
click at [341, 305] on link "Blackberry Dream10:10:10 Deep Sleep Gummies" at bounding box center [437, 309] width 259 height 11
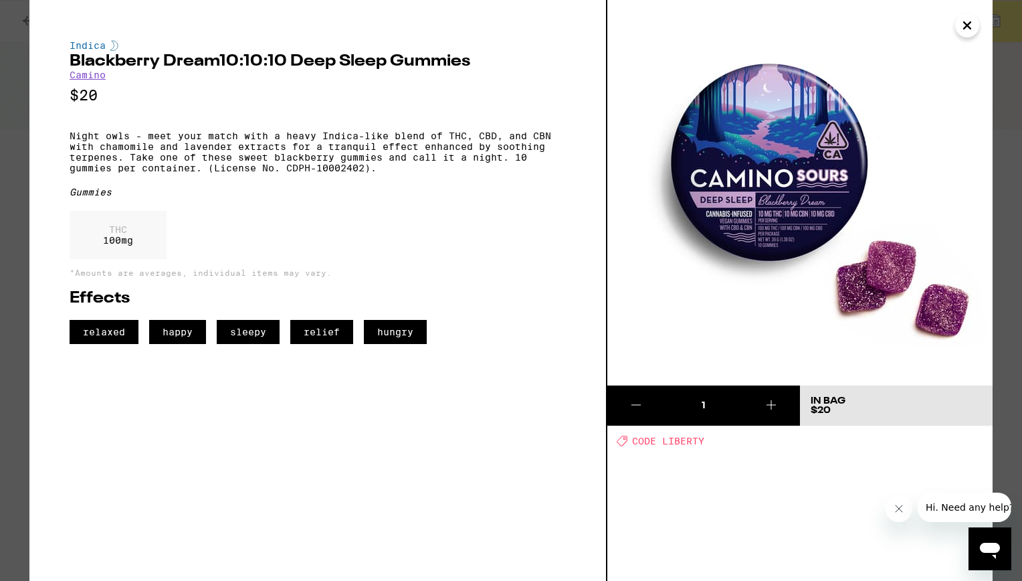
click at [968, 30] on icon "Close" at bounding box center [967, 25] width 16 height 20
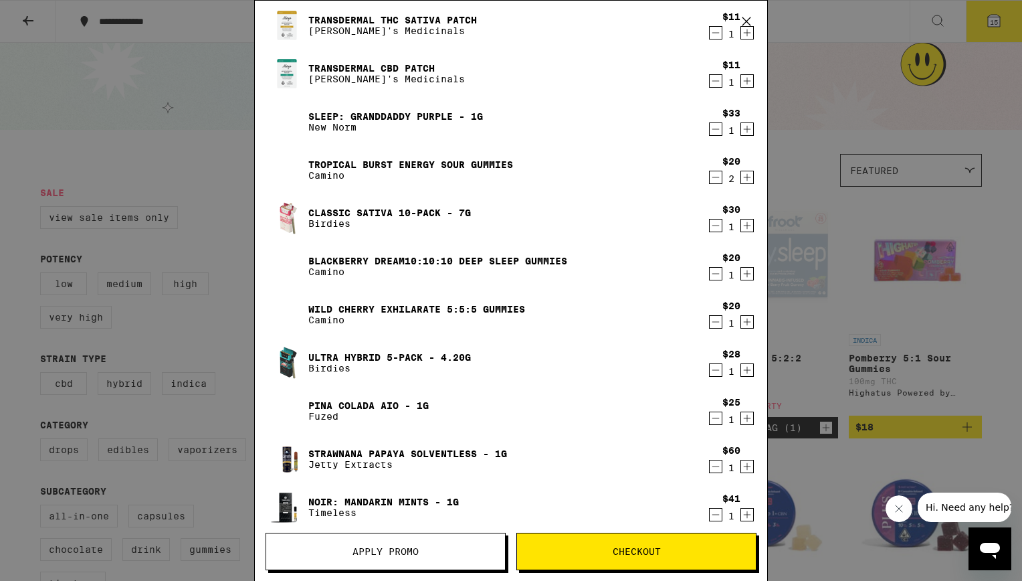
scroll to position [183, 0]
click at [397, 257] on link "Blackberry Dream10:10:10 Deep Sleep Gummies" at bounding box center [437, 259] width 259 height 11
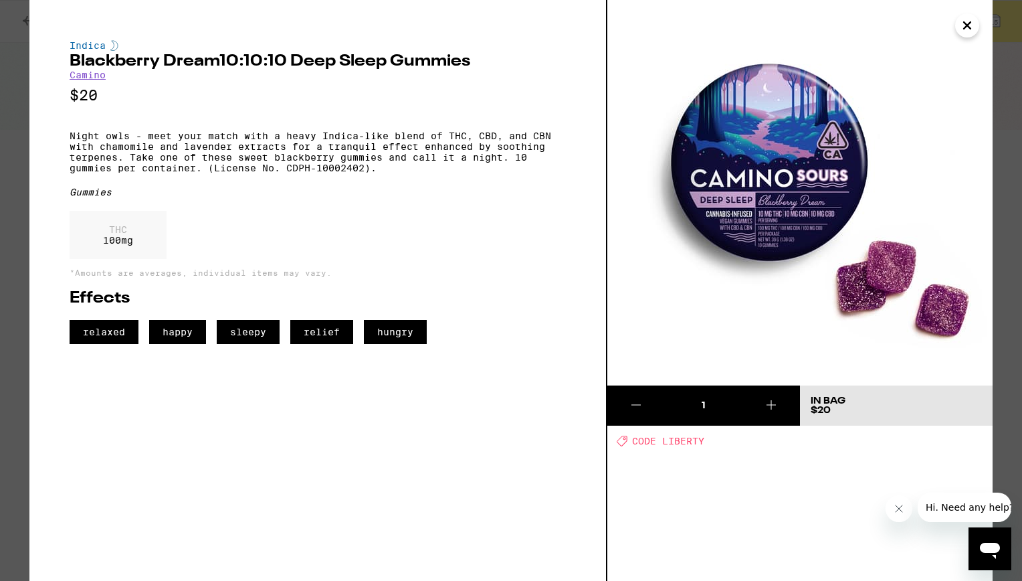
click at [974, 30] on icon "Close" at bounding box center [967, 25] width 16 height 20
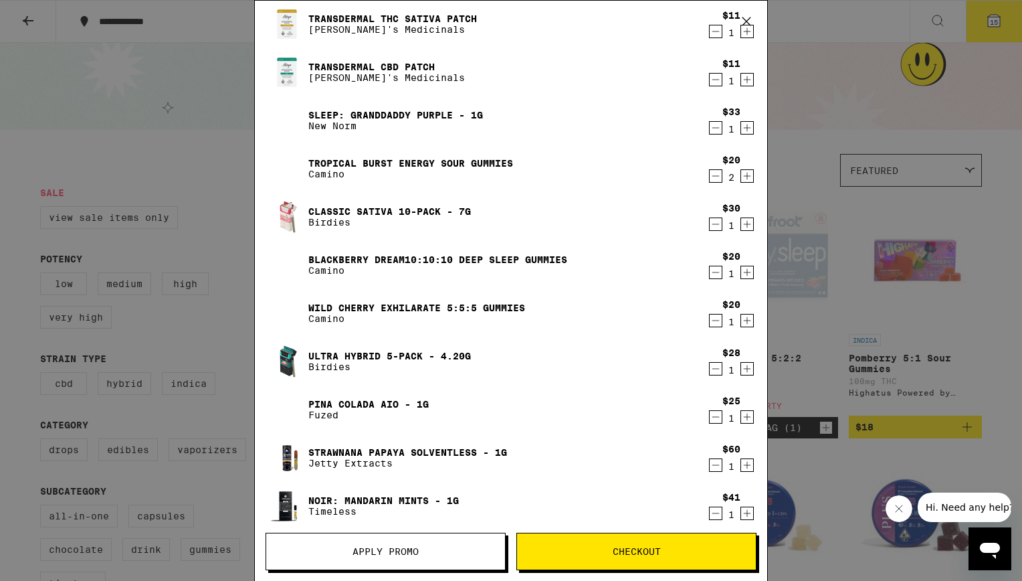
click at [378, 308] on link "Wild Cherry Exhilarate 5:5:5 Gummies" at bounding box center [416, 307] width 217 height 11
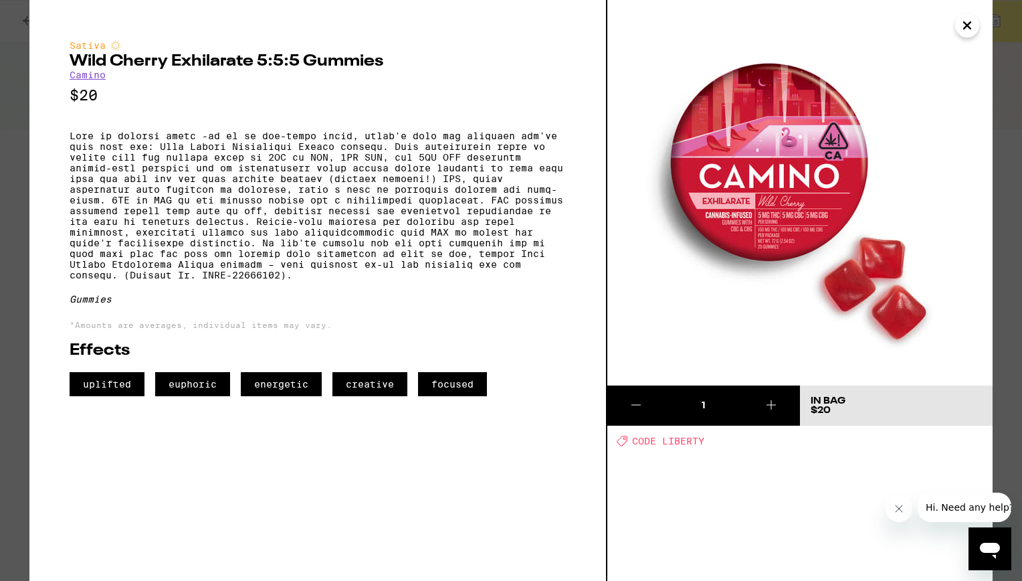
click at [966, 23] on icon "Close" at bounding box center [967, 25] width 7 height 7
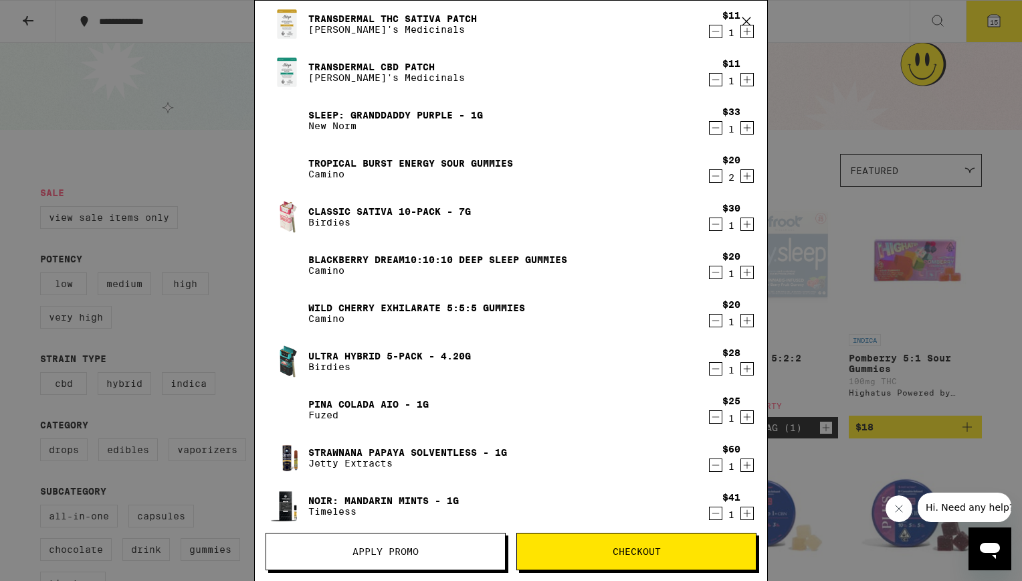
click at [361, 357] on link "Ultra Hybrid 5-Pack - 4.20g" at bounding box center [389, 356] width 163 height 11
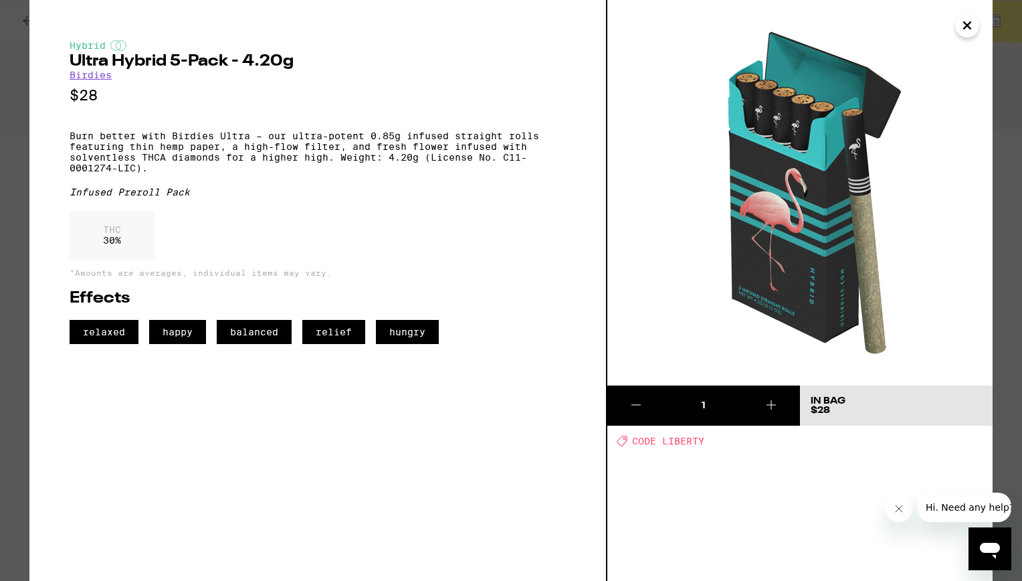
click at [973, 31] on icon "Close" at bounding box center [967, 25] width 16 height 20
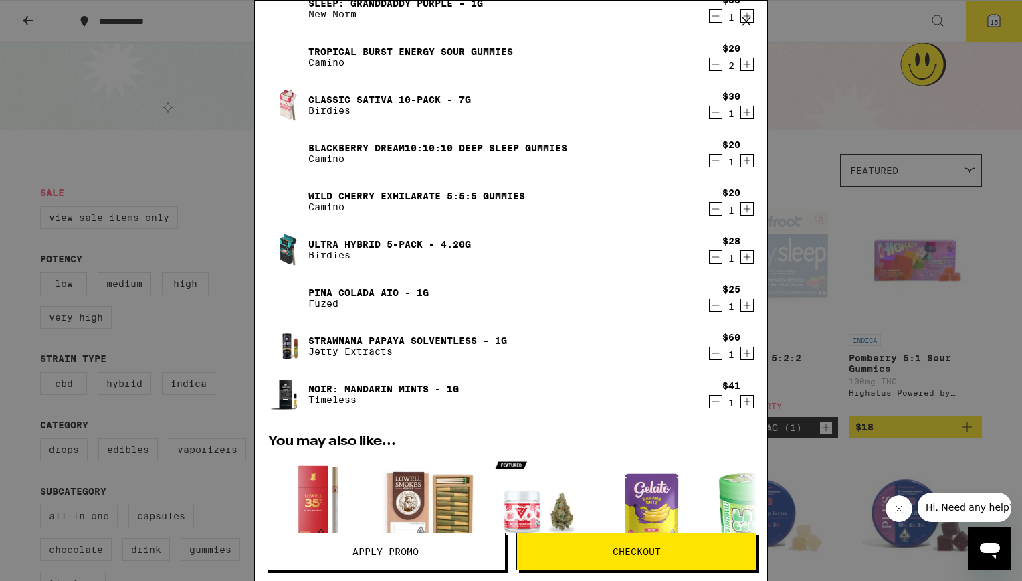
scroll to position [312, 0]
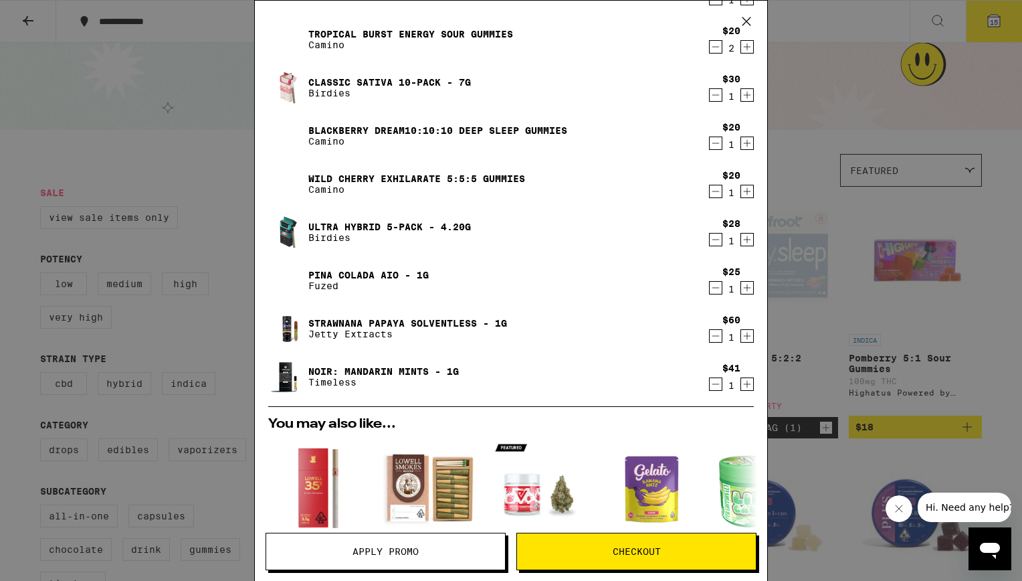
click at [381, 369] on link "NOIR: Mandarin Mints - 1g" at bounding box center [383, 371] width 151 height 11
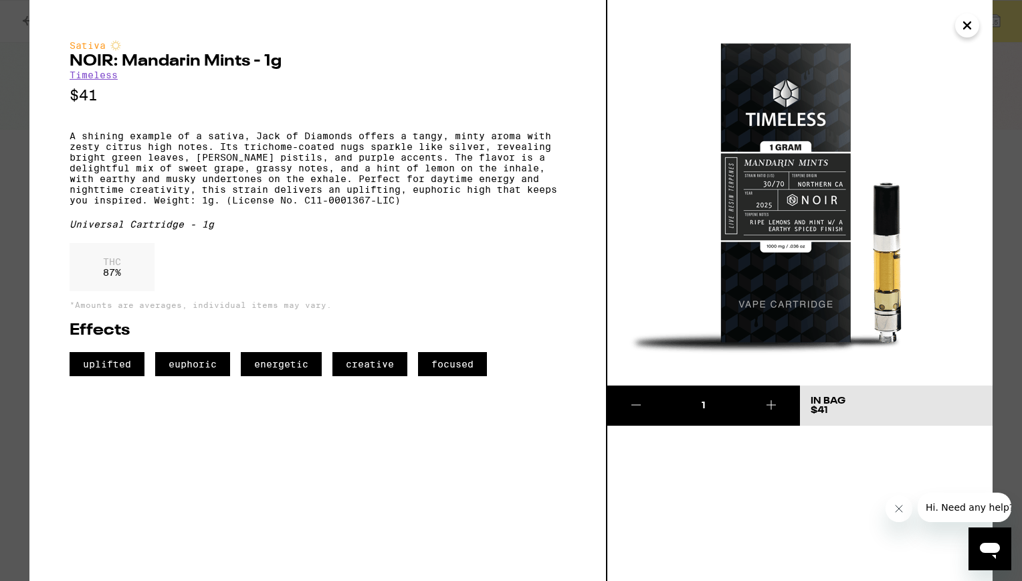
click at [959, 33] on icon "Close" at bounding box center [967, 25] width 16 height 20
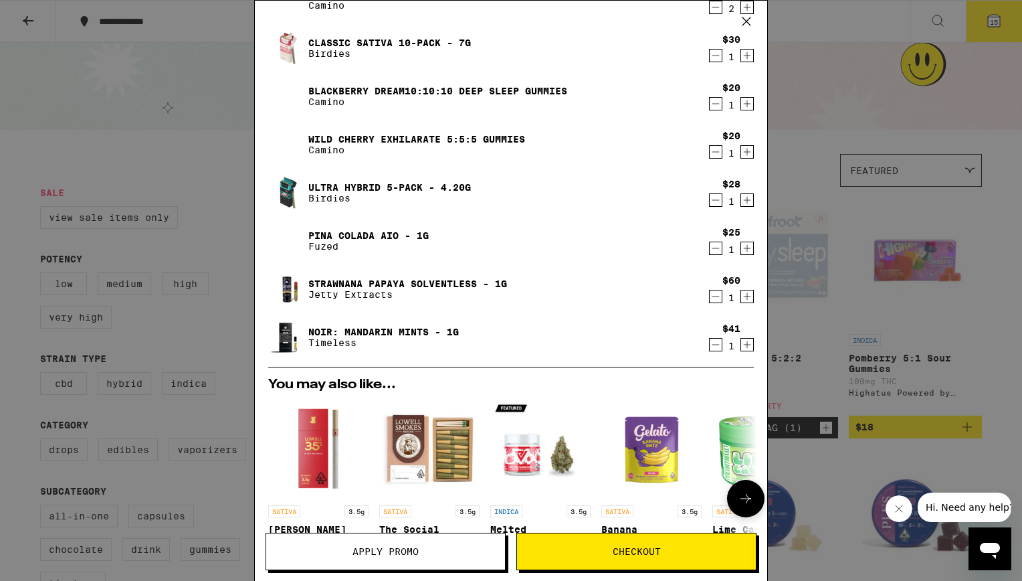
scroll to position [348, 0]
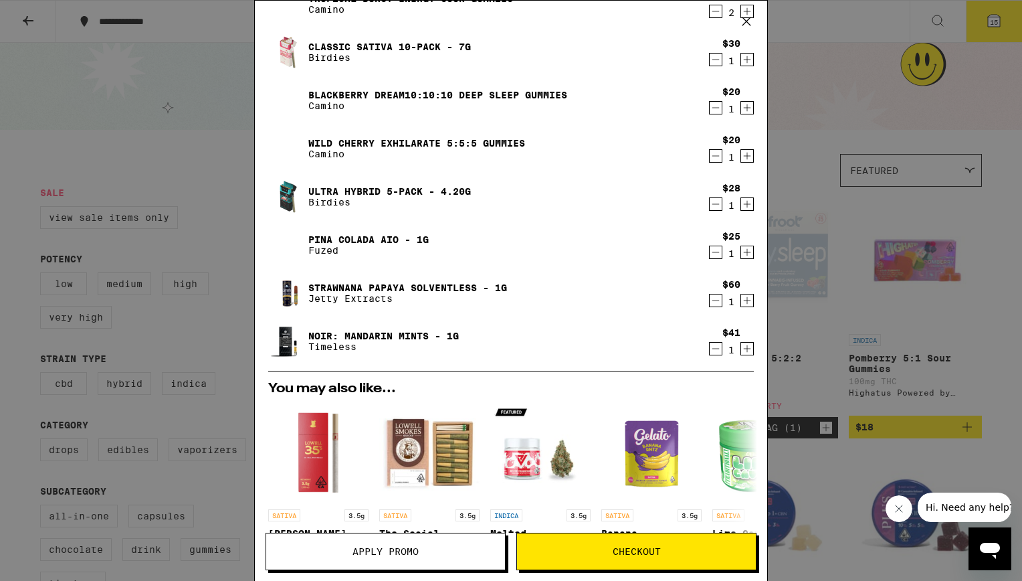
click at [384, 236] on link "Pina Colada AIO - 1g" at bounding box center [368, 239] width 120 height 11
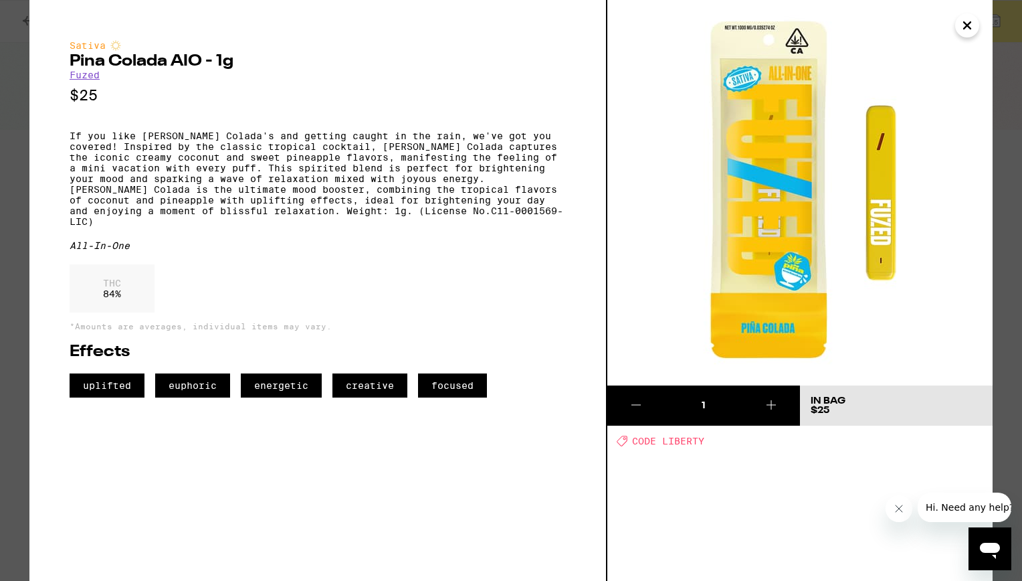
click at [968, 27] on icon "Close" at bounding box center [967, 25] width 7 height 7
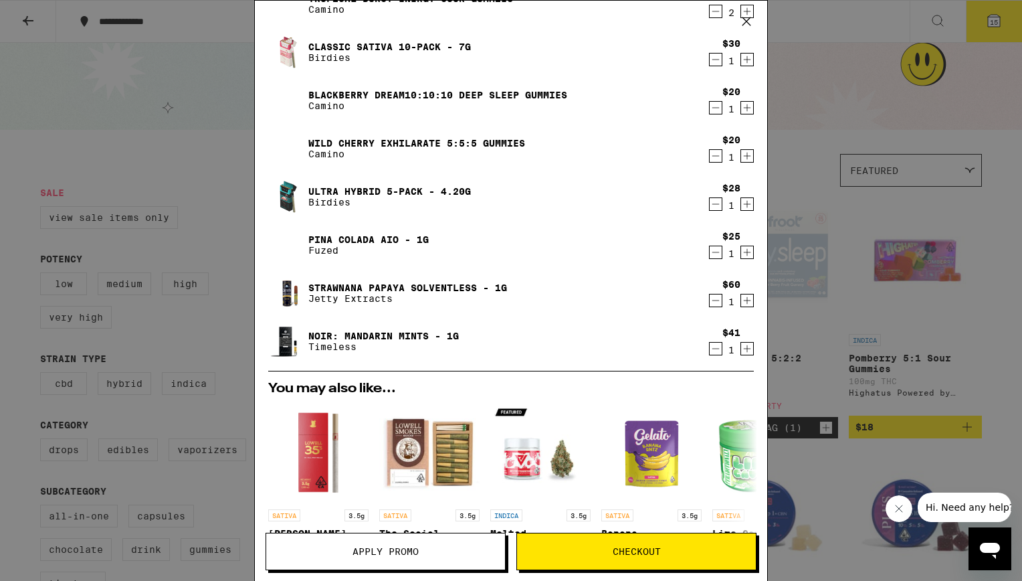
click at [367, 237] on link "Pina Colada AIO - 1g" at bounding box center [368, 239] width 120 height 11
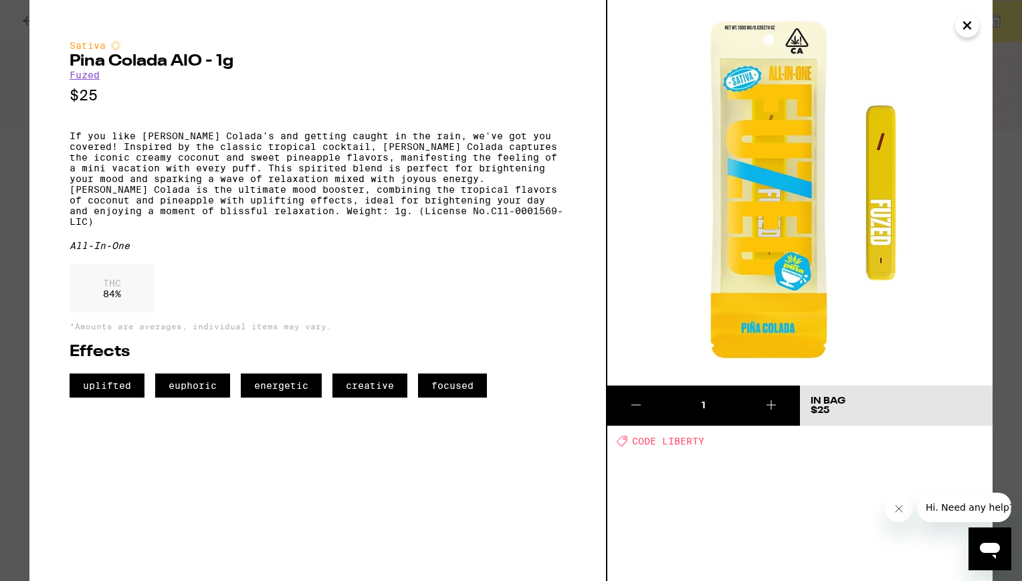
click at [964, 25] on icon "Close" at bounding box center [967, 25] width 16 height 20
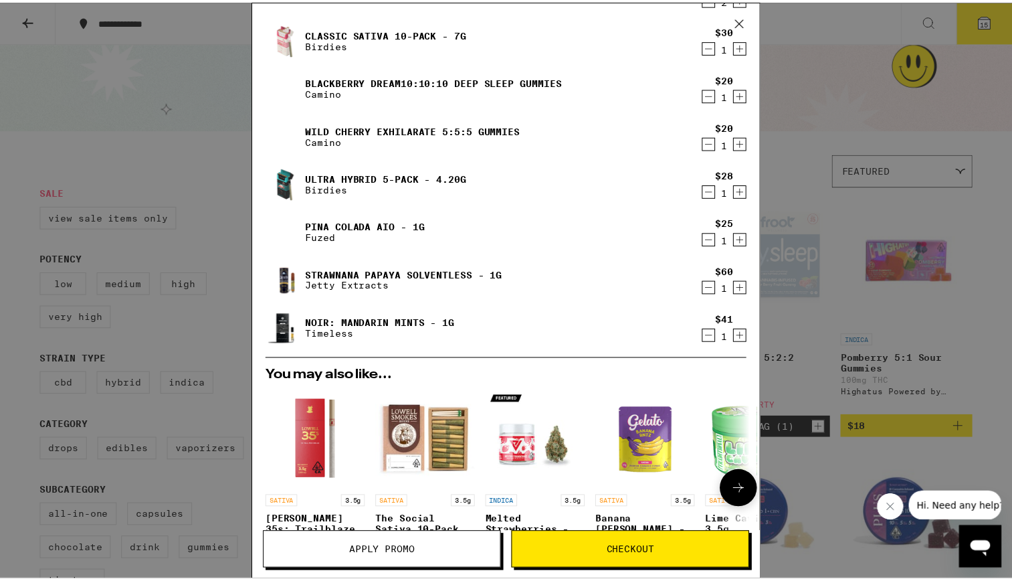
scroll to position [359, 0]
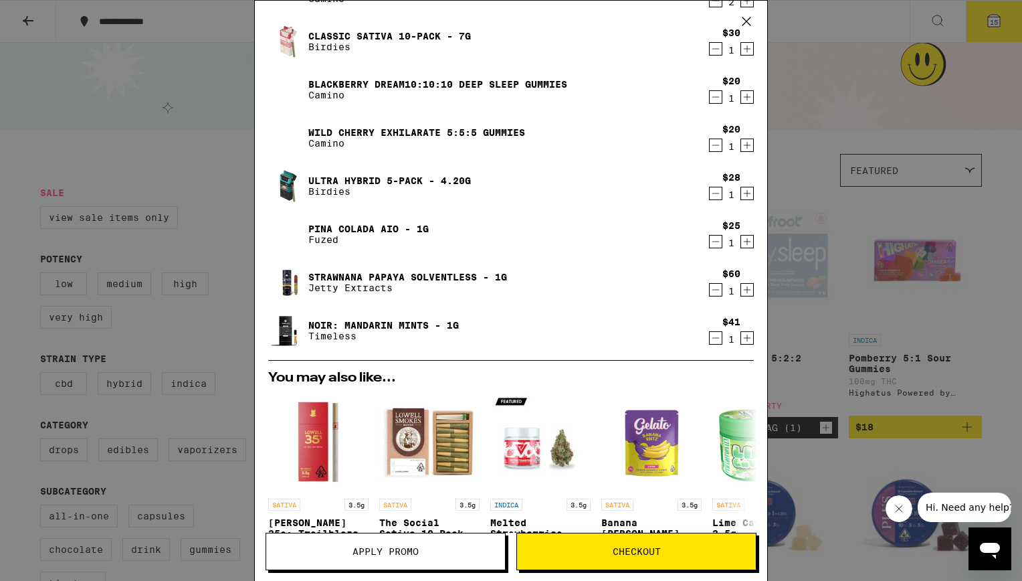
click at [373, 547] on span "Apply Promo" at bounding box center [386, 551] width 66 height 9
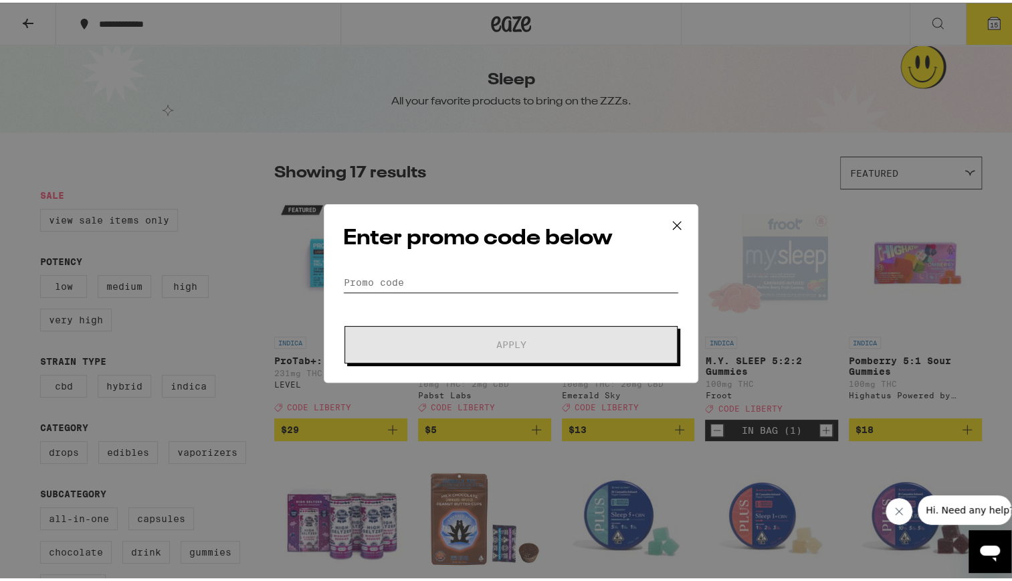
click at [430, 272] on input "Promo Code" at bounding box center [511, 280] width 336 height 20
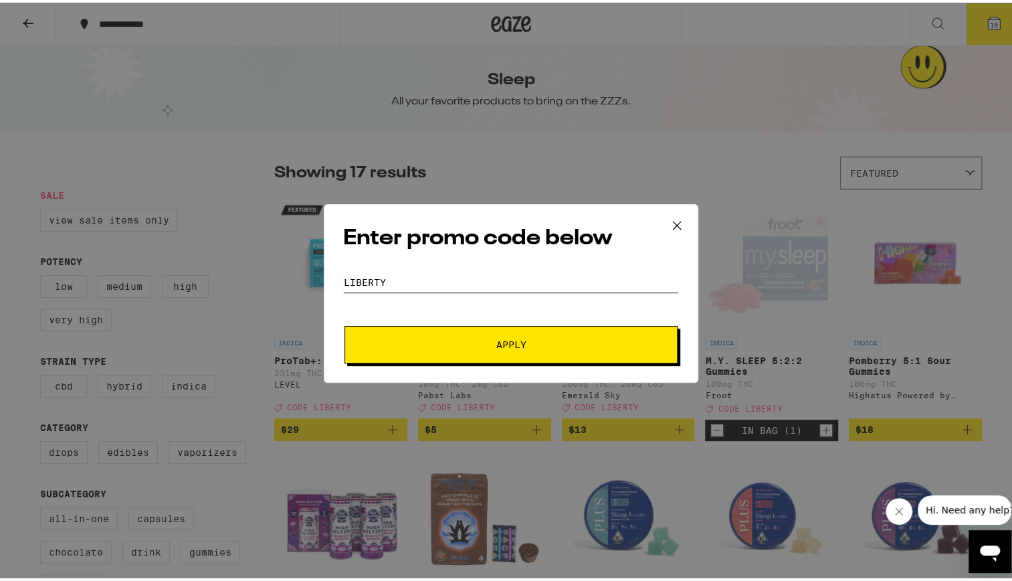
type input "liberty"
click at [500, 327] on button "Apply" at bounding box center [511, 341] width 333 height 37
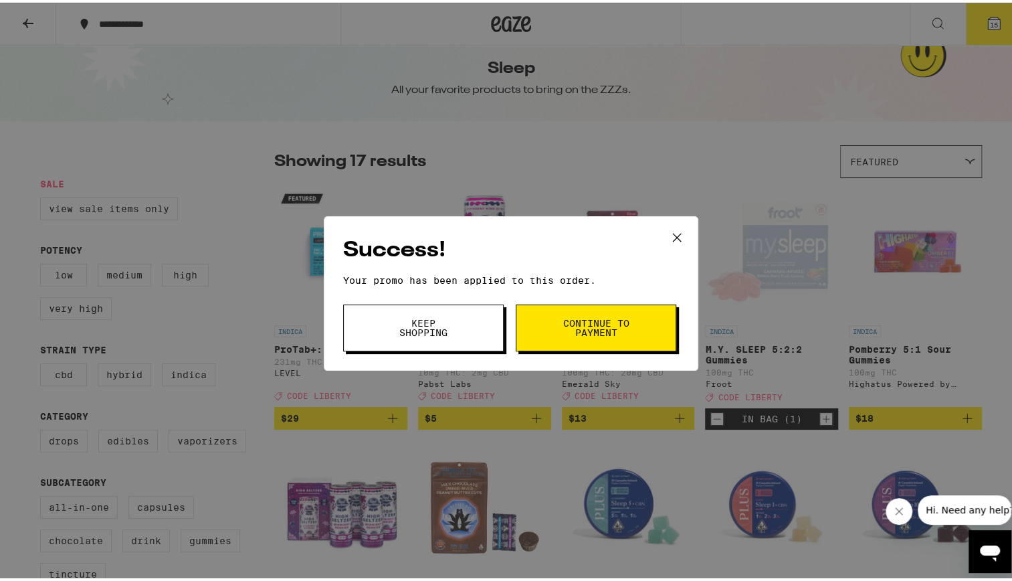
scroll to position [19, 0]
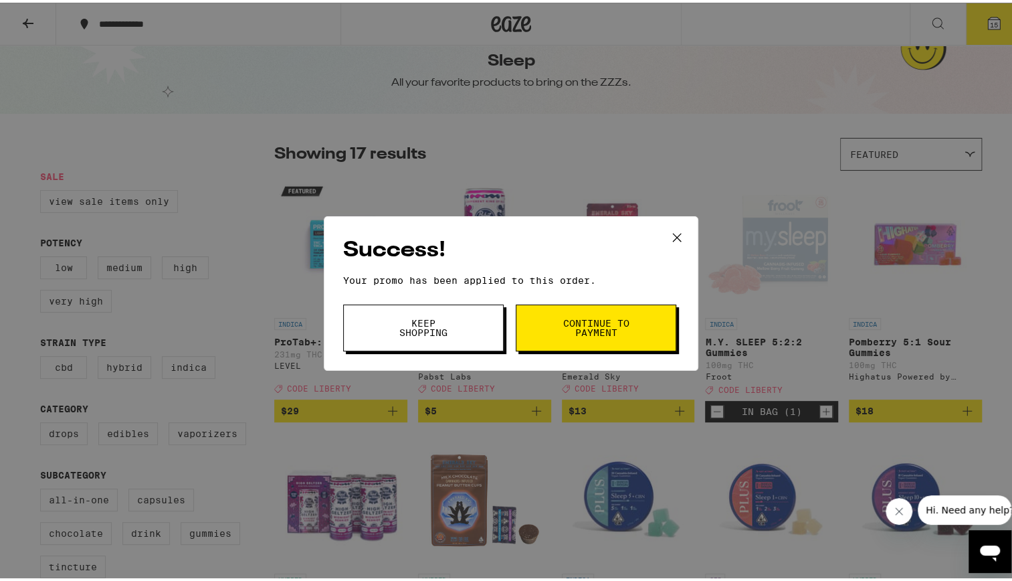
click at [674, 236] on icon at bounding box center [677, 234] width 8 height 8
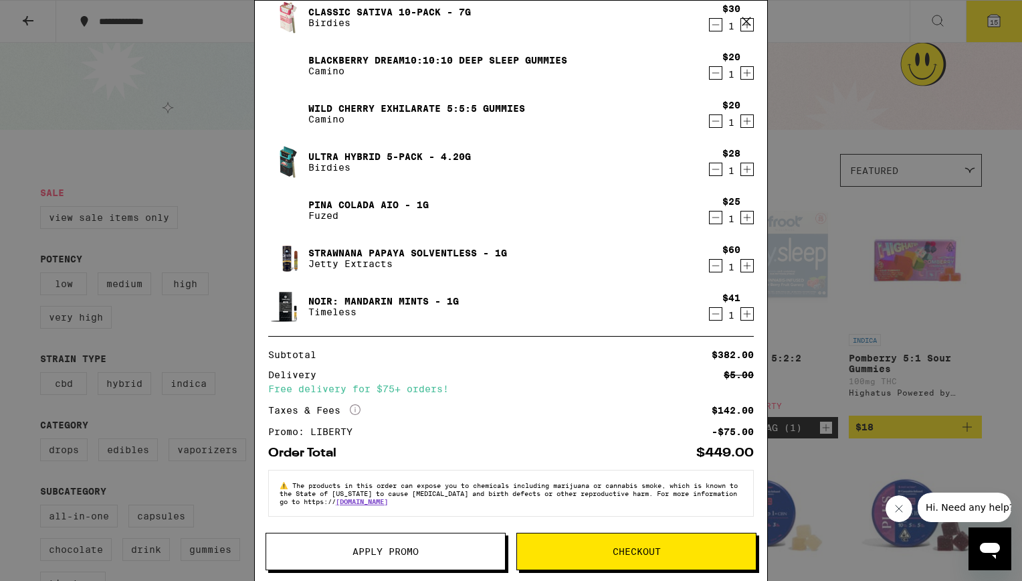
scroll to position [381, 0]
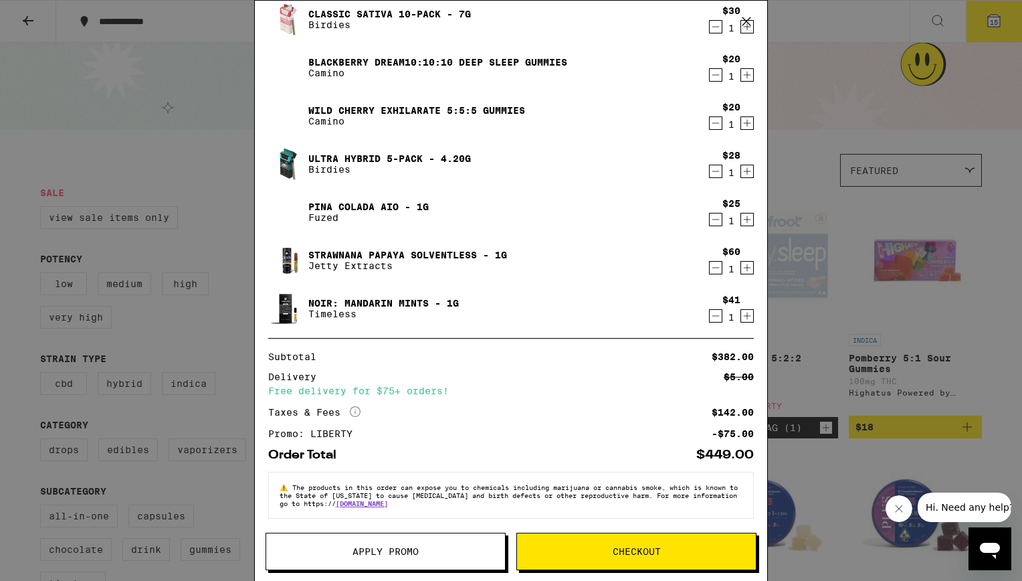
click at [710, 215] on icon "Decrement" at bounding box center [716, 219] width 12 height 16
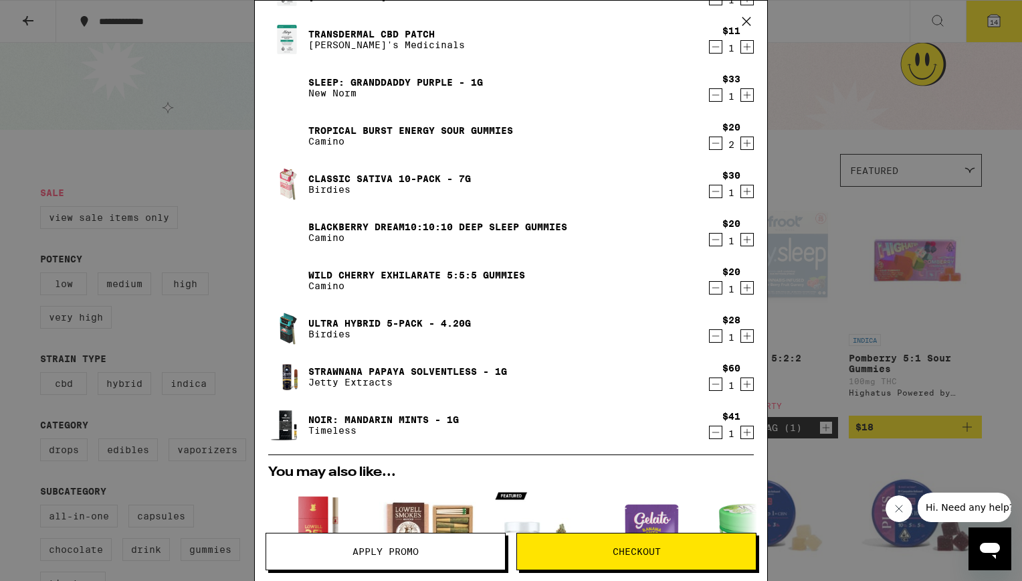
scroll to position [209, 0]
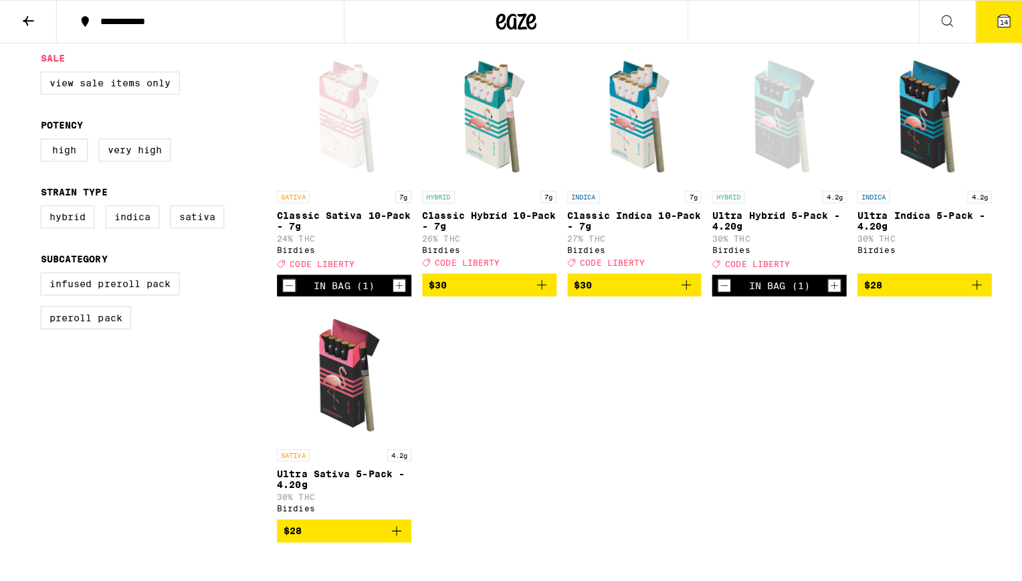
scroll to position [407, 0]
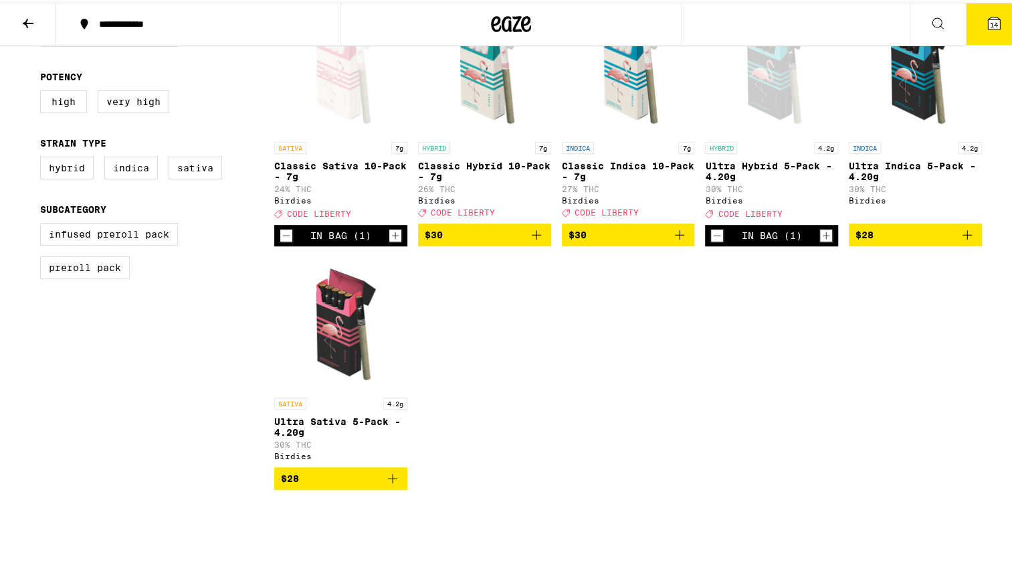
click at [358, 119] on div "Open page for Classic Sativa 10-Pack - 7g from Birdies" at bounding box center [340, 66] width 133 height 134
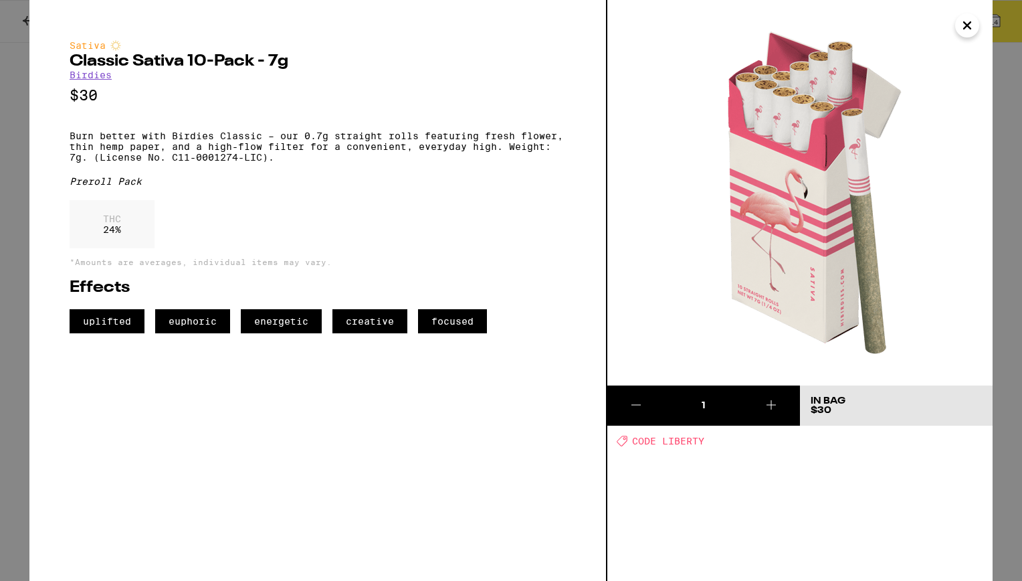
click at [977, 33] on img at bounding box center [800, 192] width 385 height 385
click at [961, 29] on icon "Close" at bounding box center [967, 25] width 16 height 20
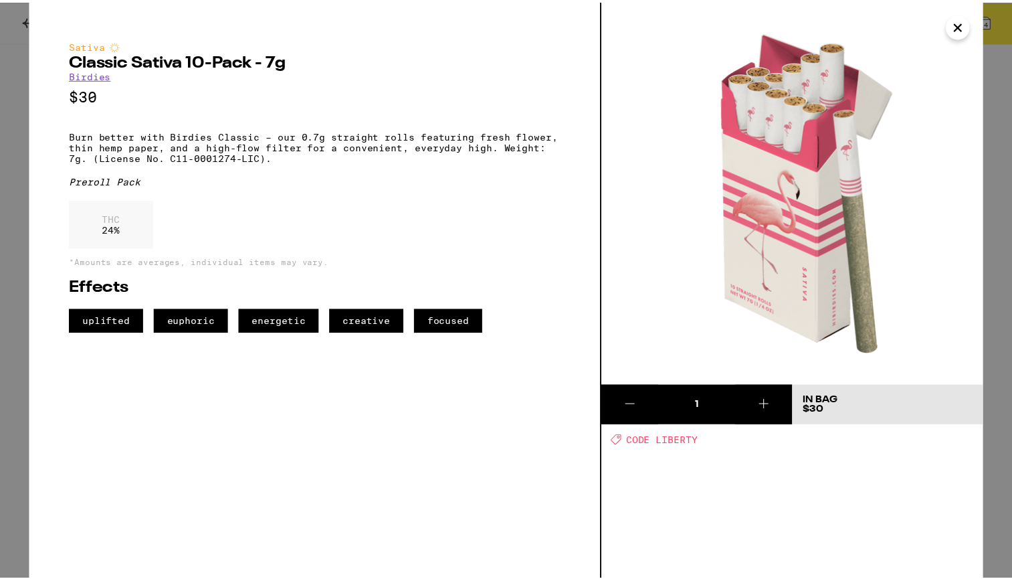
scroll to position [405, 0]
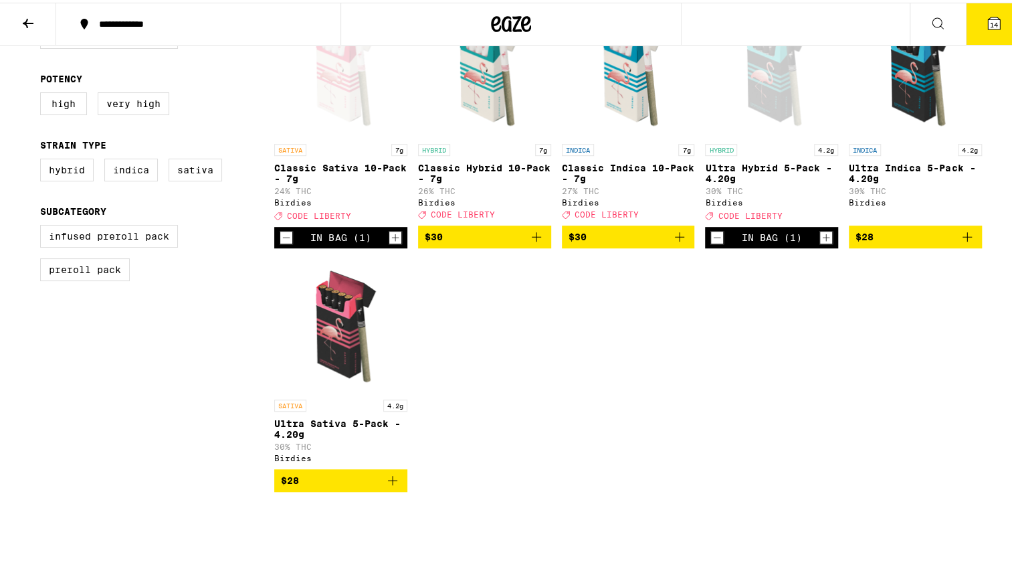
click at [313, 338] on img "Open page for Ultra Sativa 5-Pack - 4.20g from Birdies" at bounding box center [340, 323] width 133 height 134
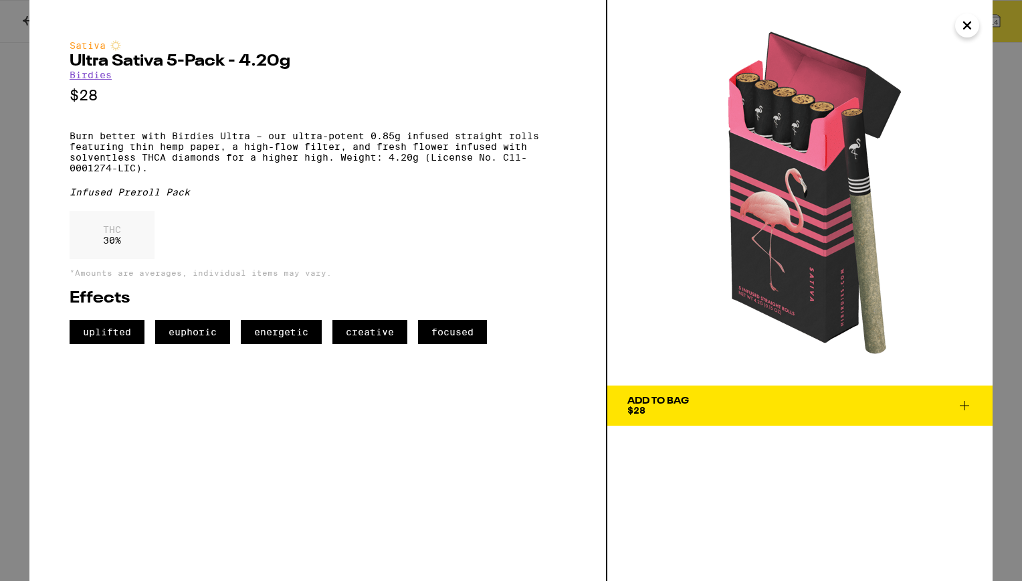
click at [972, 30] on icon "Close" at bounding box center [967, 25] width 16 height 20
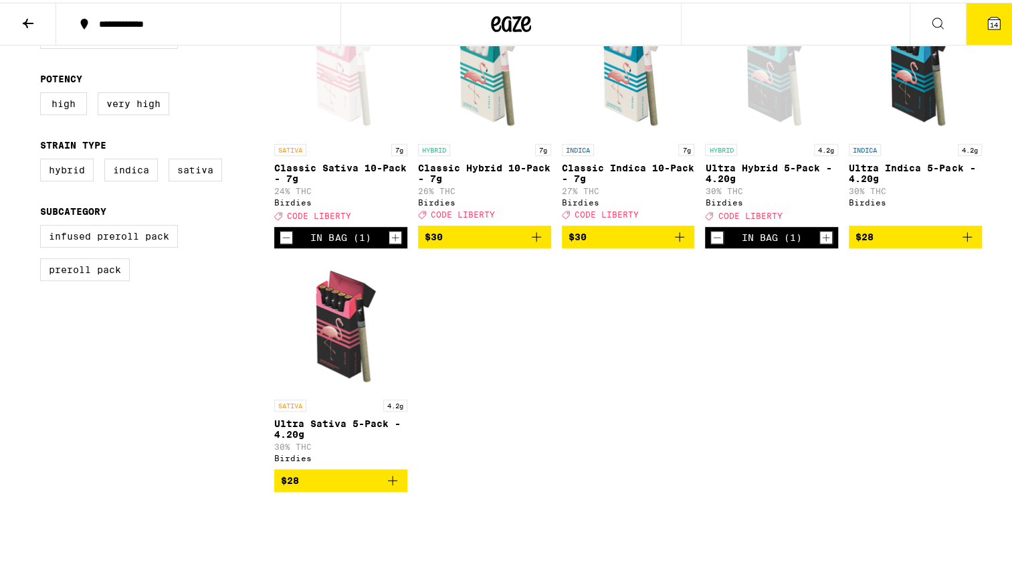
click at [365, 92] on div "Open page for Classic Sativa 10-Pack - 7g from Birdies" at bounding box center [340, 68] width 133 height 134
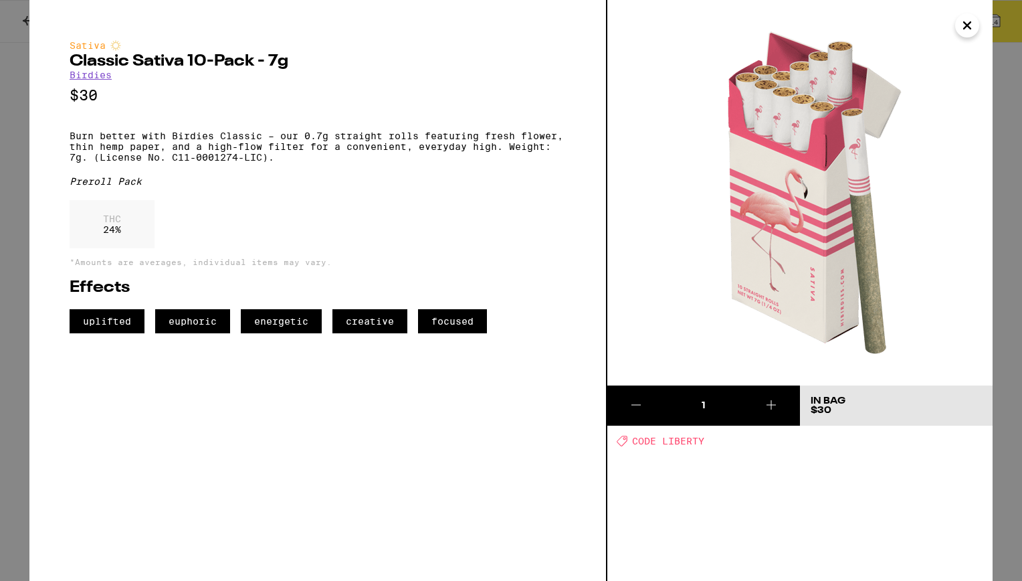
click at [976, 28] on button "Close" at bounding box center [967, 25] width 24 height 24
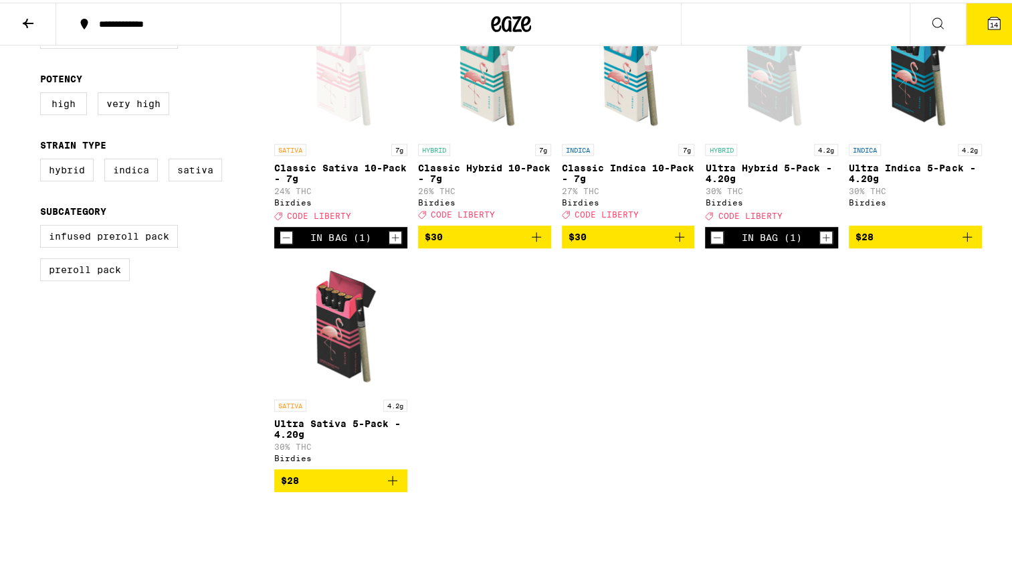
click at [343, 337] on img "Open page for Ultra Sativa 5-Pack - 4.20g from Birdies" at bounding box center [340, 323] width 133 height 134
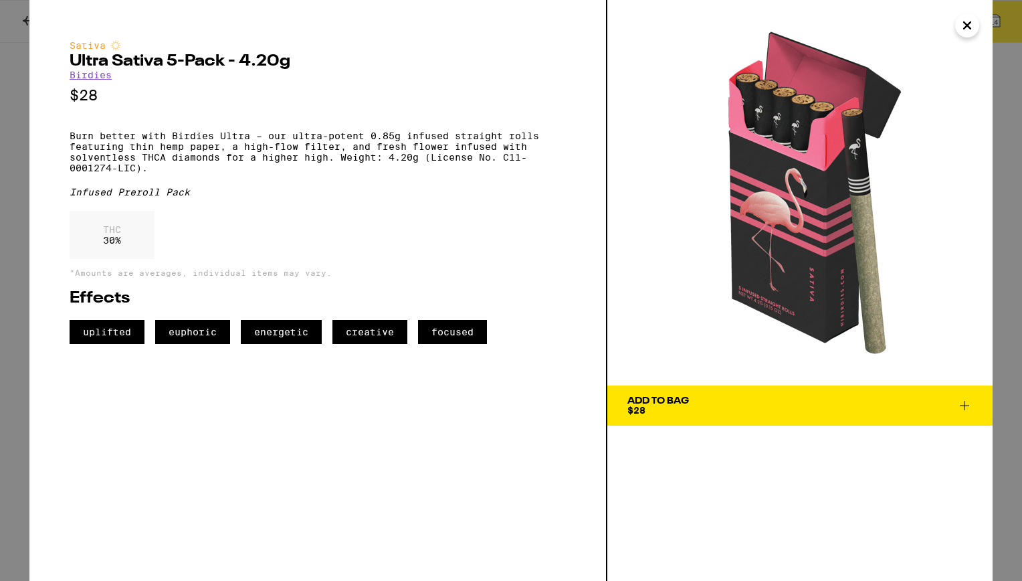
click at [960, 25] on icon "Close" at bounding box center [967, 25] width 16 height 20
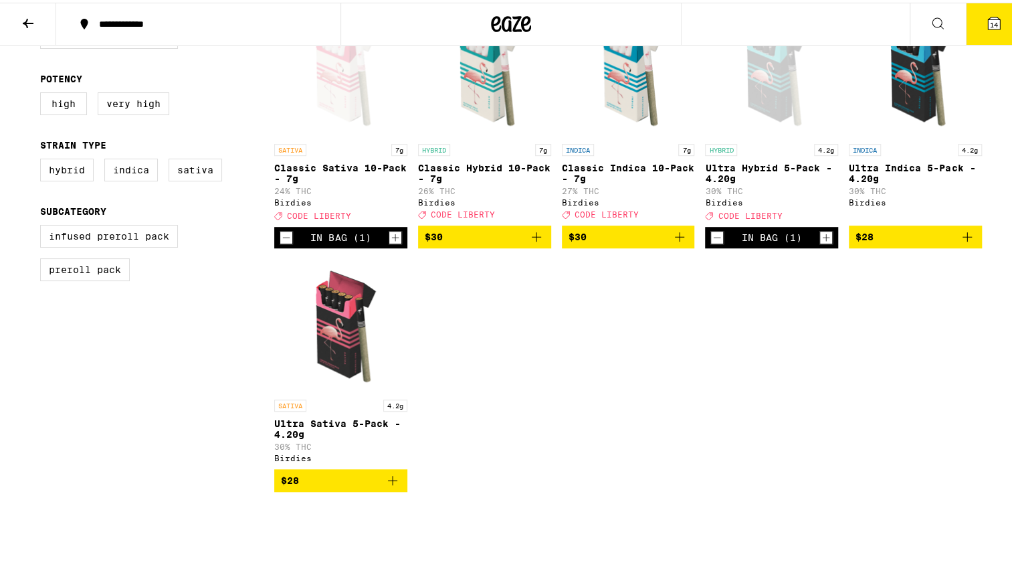
click at [925, 167] on p "Ultra Indica 5-Pack - 4.20g" at bounding box center [915, 170] width 133 height 21
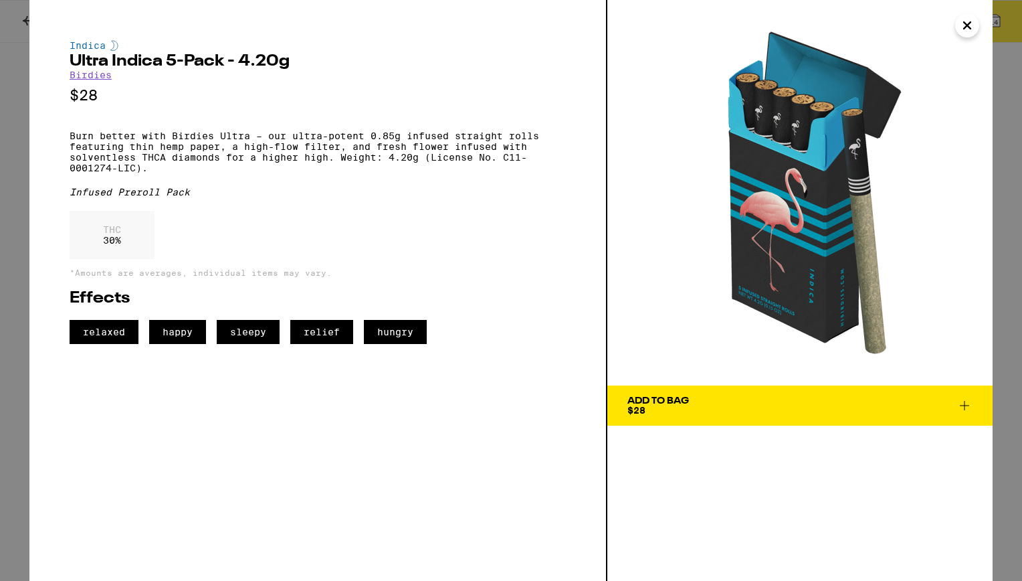
click at [967, 30] on icon "Close" at bounding box center [967, 25] width 16 height 20
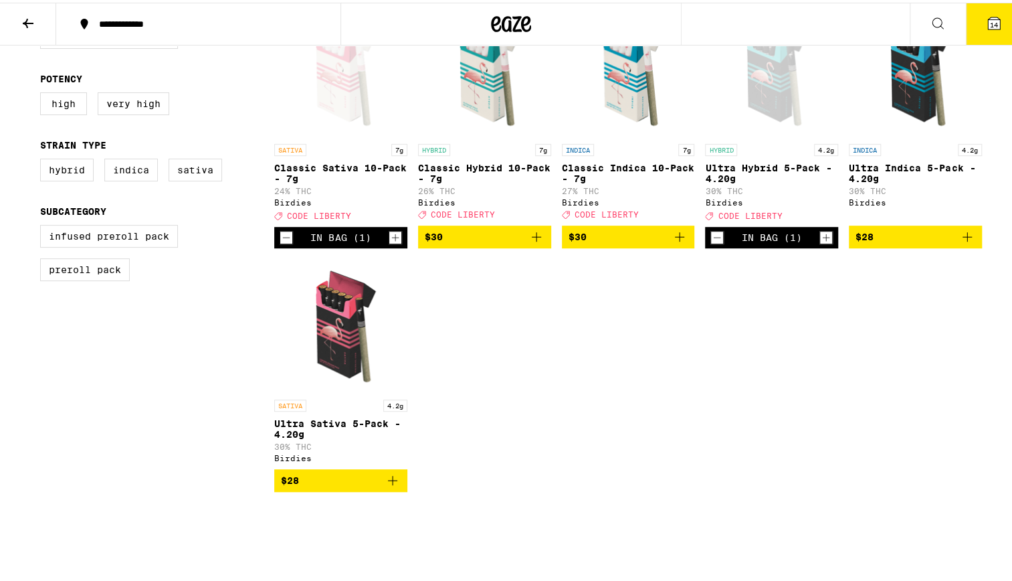
click at [713, 243] on icon "Decrement" at bounding box center [717, 235] width 12 height 16
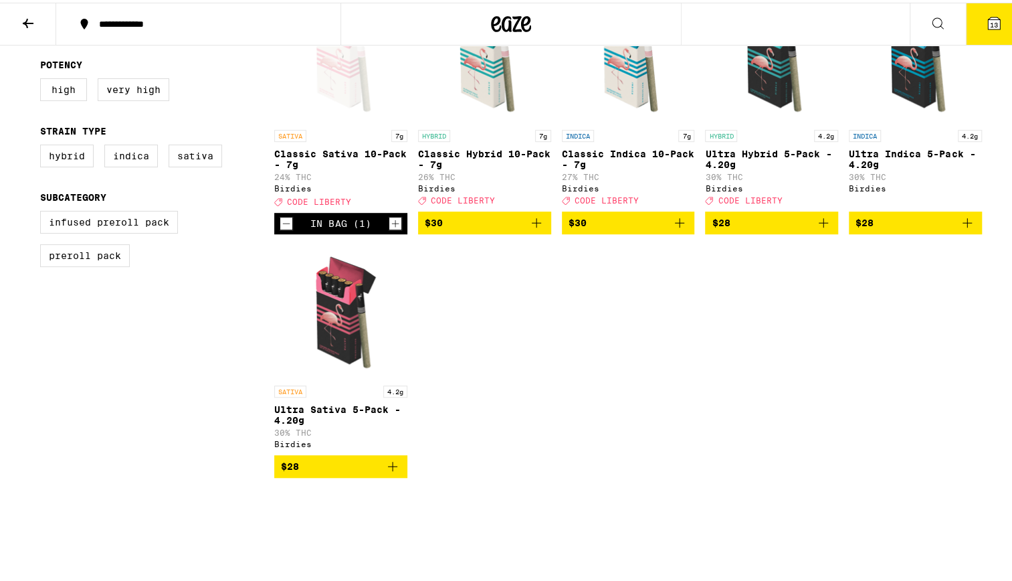
scroll to position [421, 0]
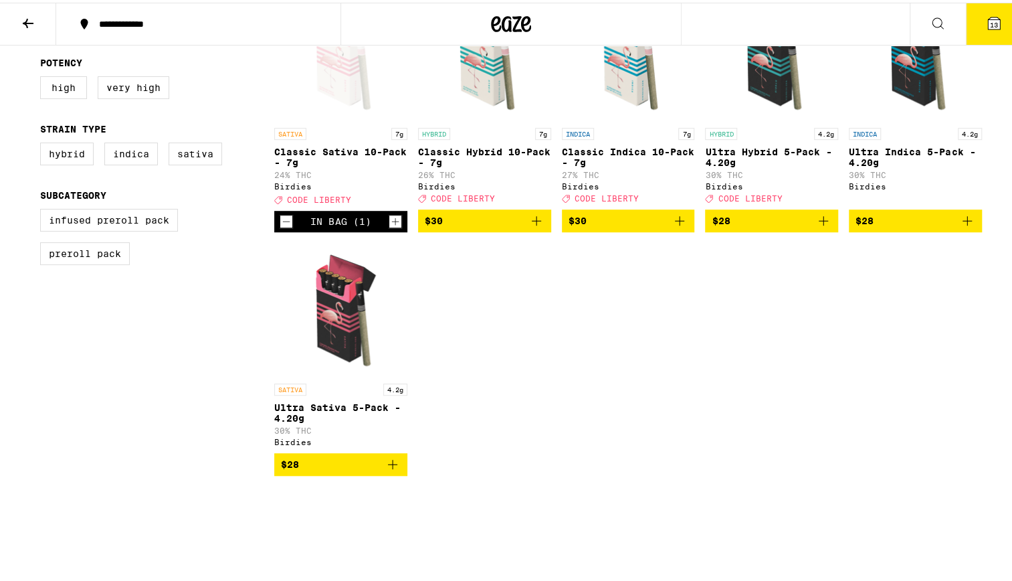
click at [340, 344] on img "Open page for Ultra Sativa 5-Pack - 4.20g from Birdies" at bounding box center [340, 307] width 133 height 134
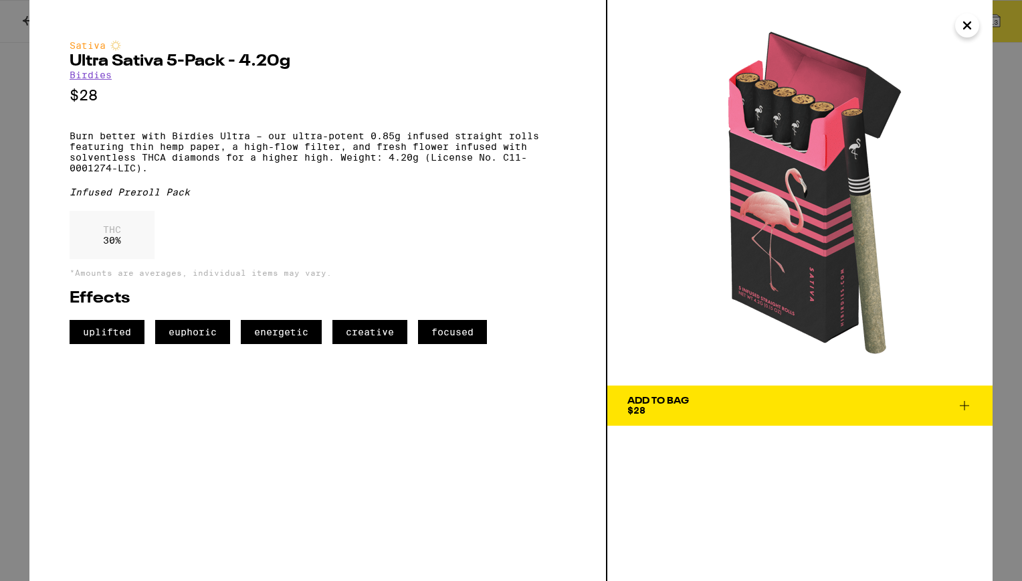
click at [965, 29] on icon "Close" at bounding box center [967, 25] width 7 height 7
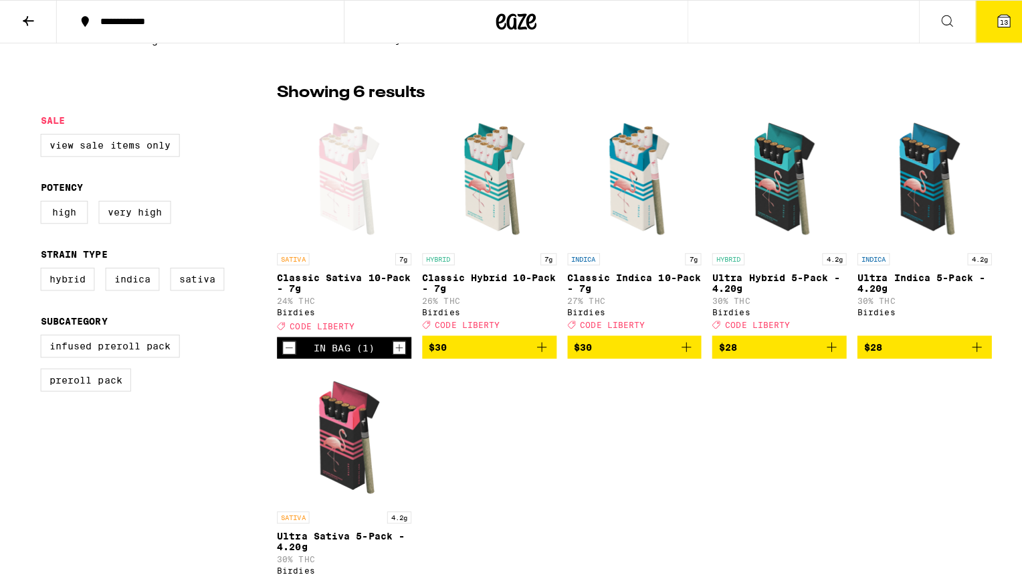
scroll to position [292, 0]
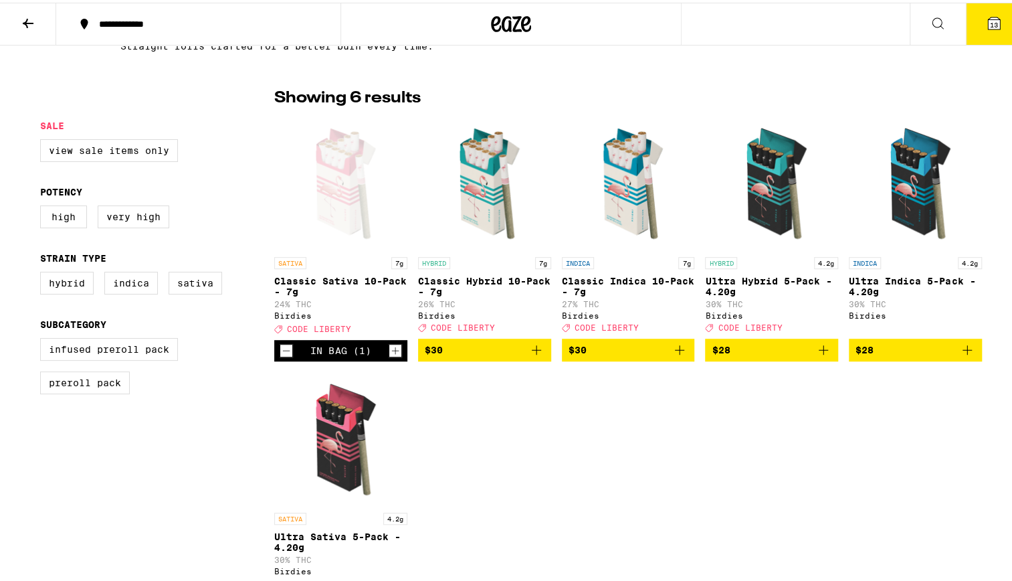
click at [973, 13] on button "13" at bounding box center [994, 21] width 56 height 41
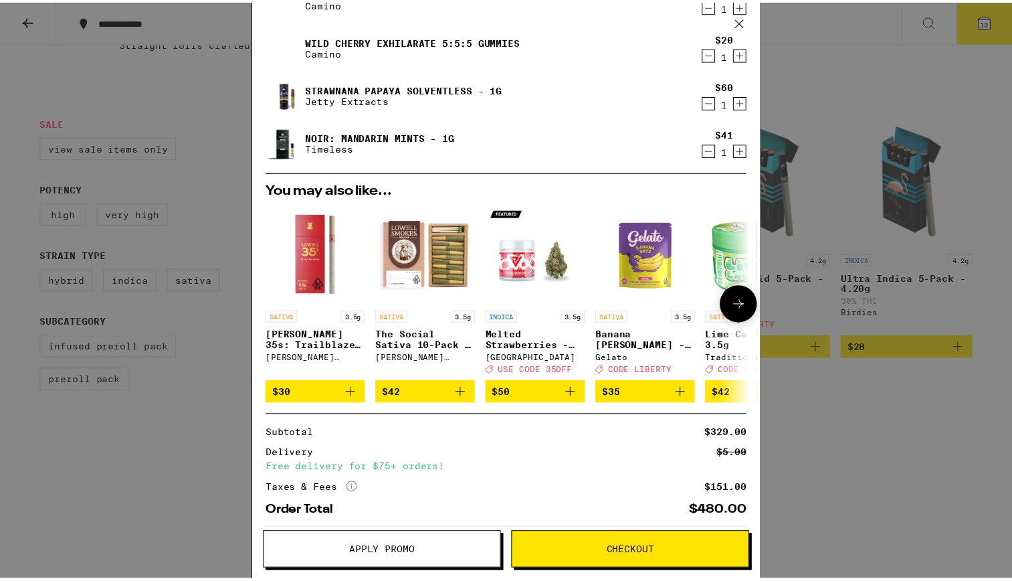
scroll to position [519, 0]
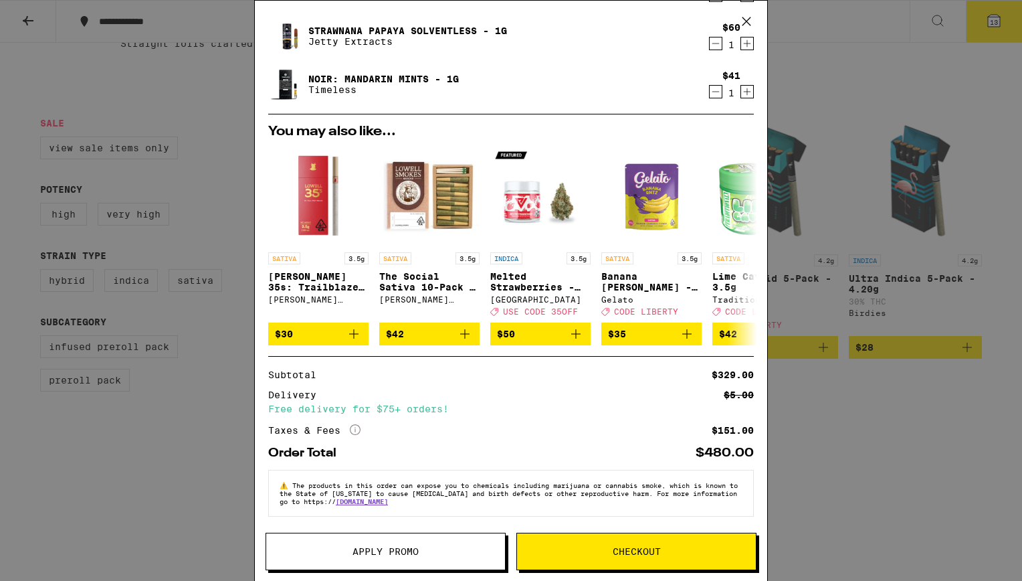
click at [392, 551] on span "Apply Promo" at bounding box center [386, 551] width 66 height 9
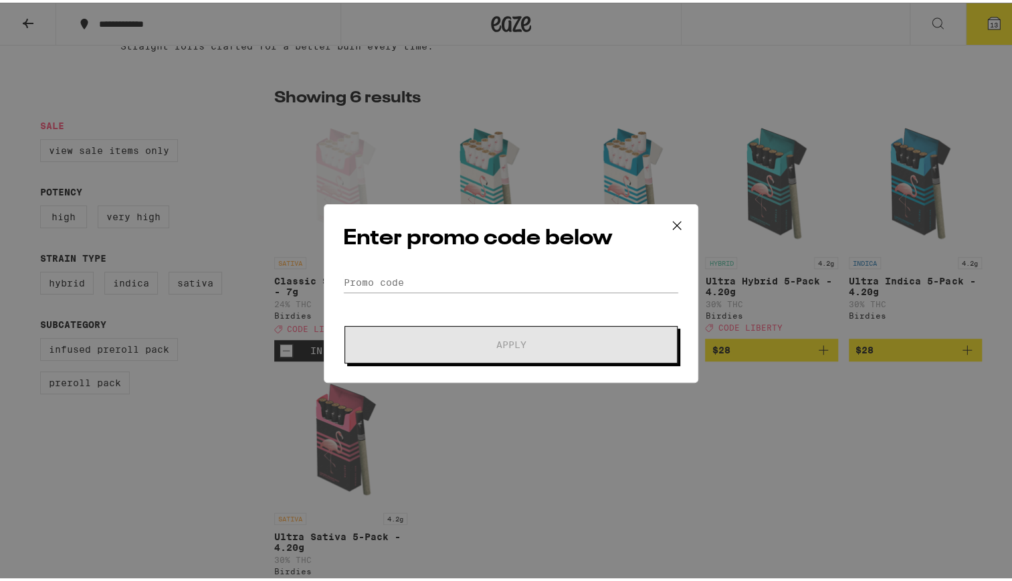
click at [502, 296] on form "Promo Code Apply" at bounding box center [511, 315] width 336 height 91
drag, startPoint x: 510, startPoint y: 280, endPoint x: 525, endPoint y: 285, distance: 16.1
click at [510, 280] on input "Promo Code" at bounding box center [511, 280] width 336 height 20
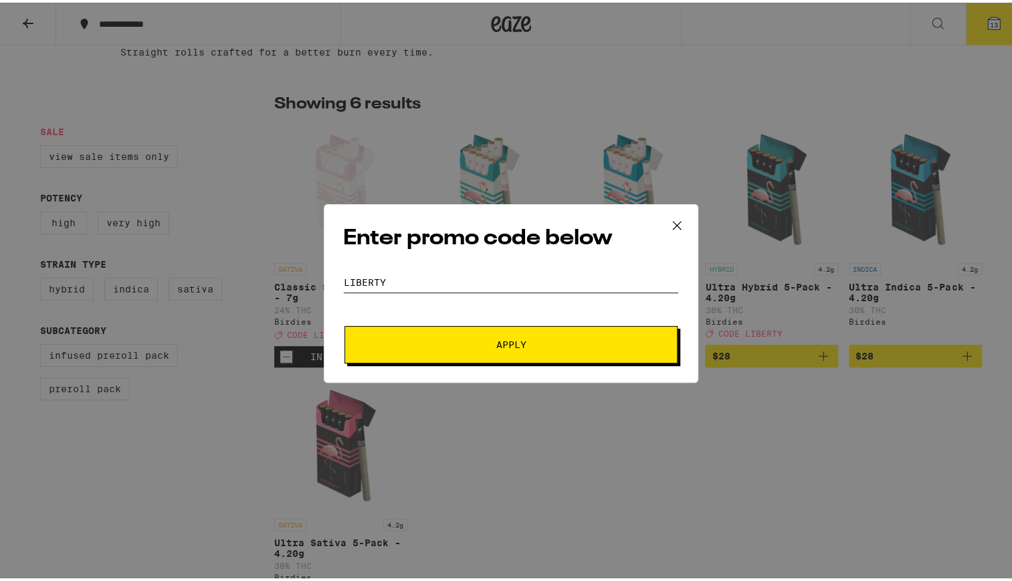
type input "liberty"
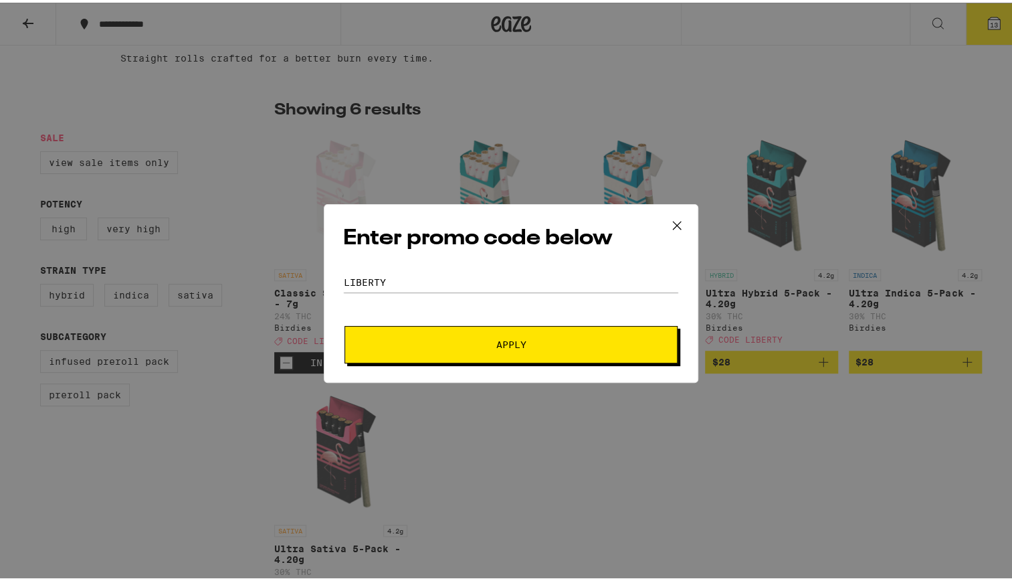
click at [533, 331] on button "Apply" at bounding box center [511, 341] width 333 height 37
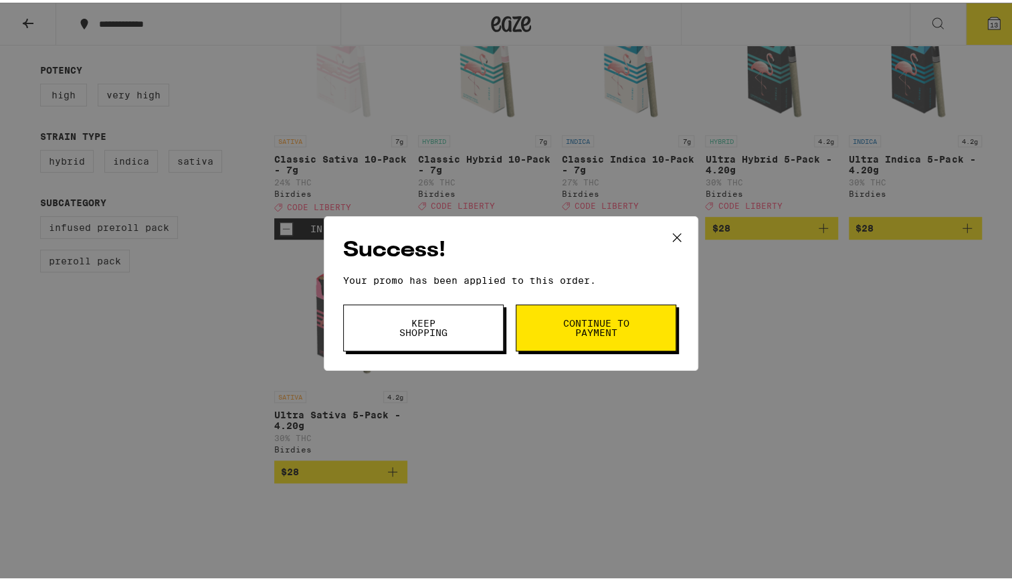
scroll to position [414, 0]
click at [449, 320] on span "Keep Shopping" at bounding box center [423, 325] width 68 height 19
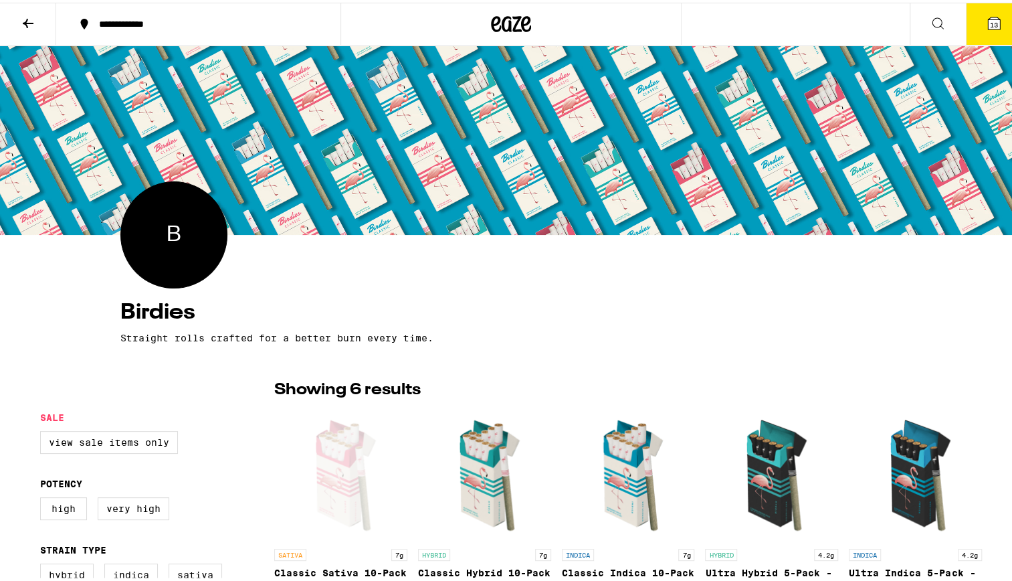
click at [989, 16] on icon at bounding box center [994, 21] width 12 height 12
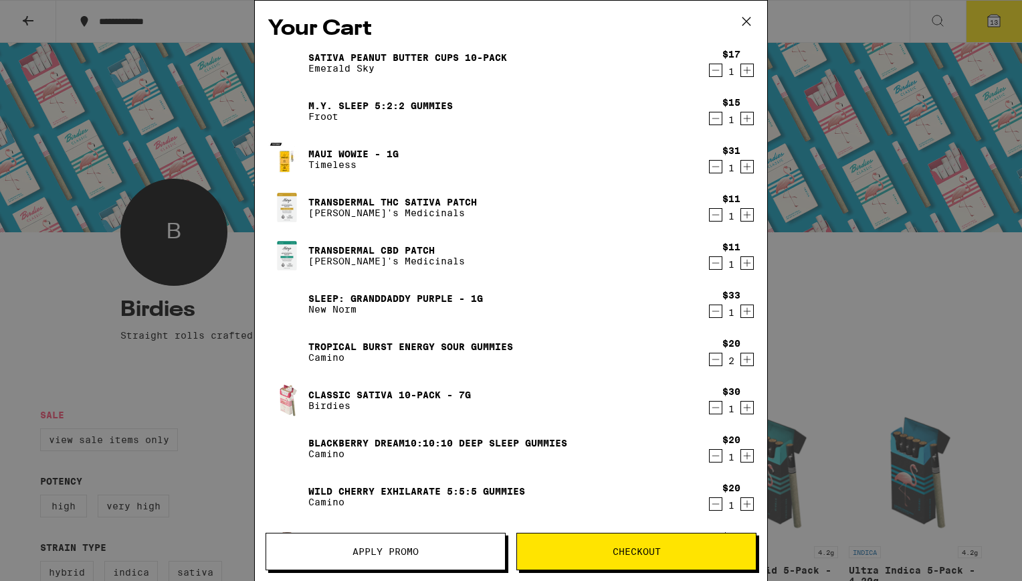
click at [388, 154] on link "Maui Wowie - 1g" at bounding box center [353, 154] width 90 height 11
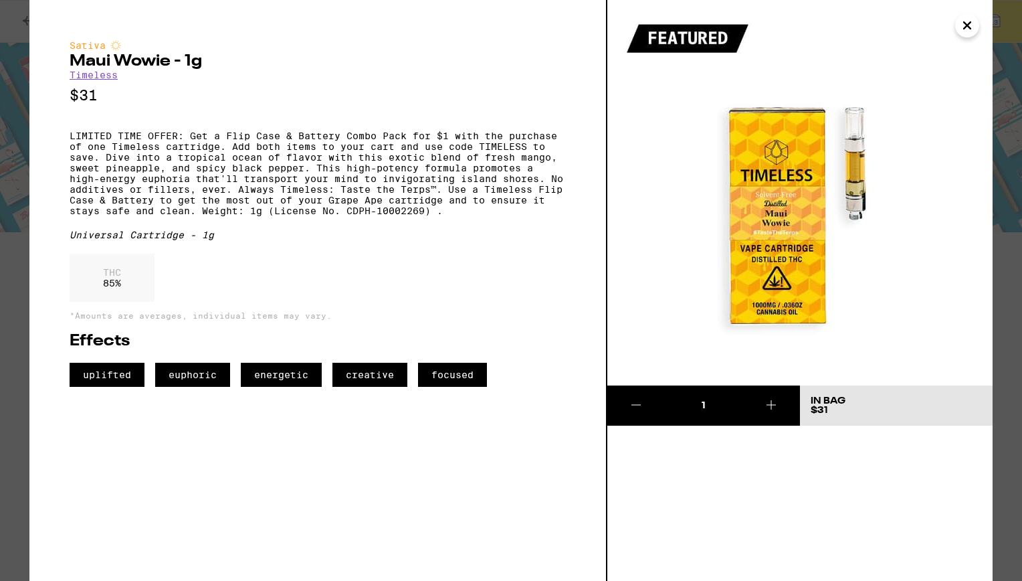
drag, startPoint x: 961, startPoint y: 29, endPoint x: 905, endPoint y: 41, distance: 57.5
click at [961, 29] on icon "Close" at bounding box center [967, 25] width 16 height 20
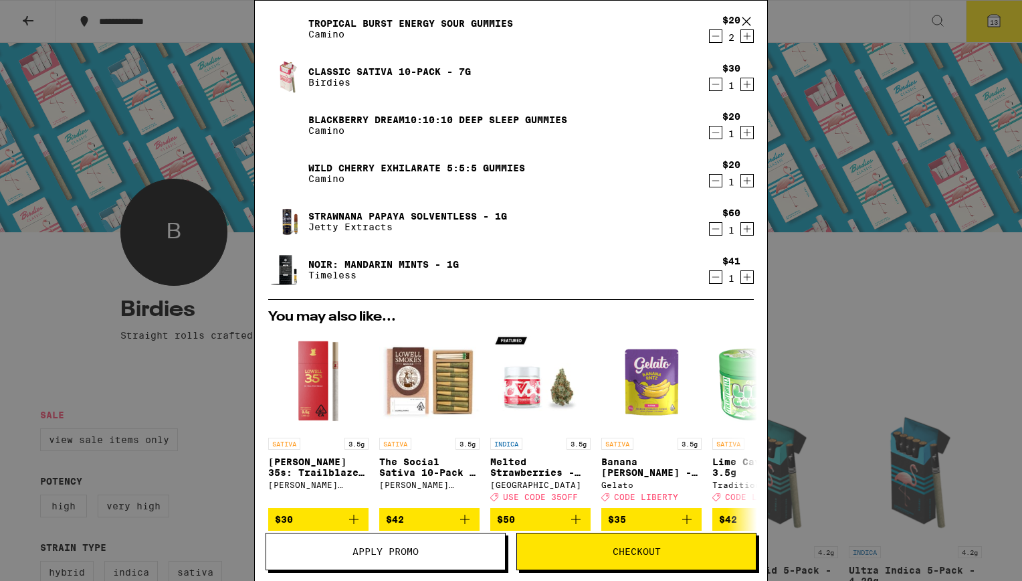
scroll to position [323, 0]
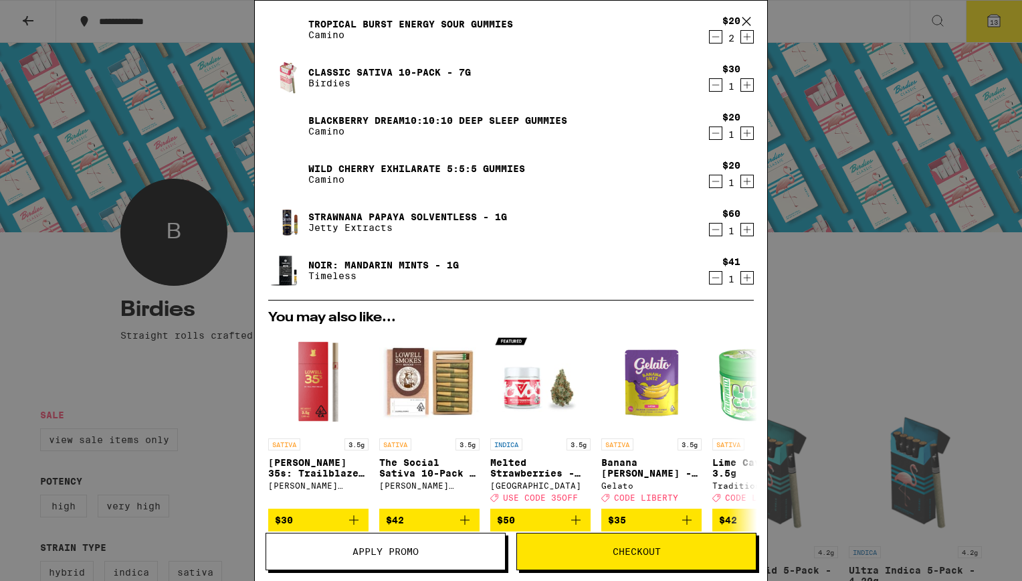
click at [369, 262] on link "NOIR: Mandarin Mints - 1g" at bounding box center [383, 265] width 151 height 11
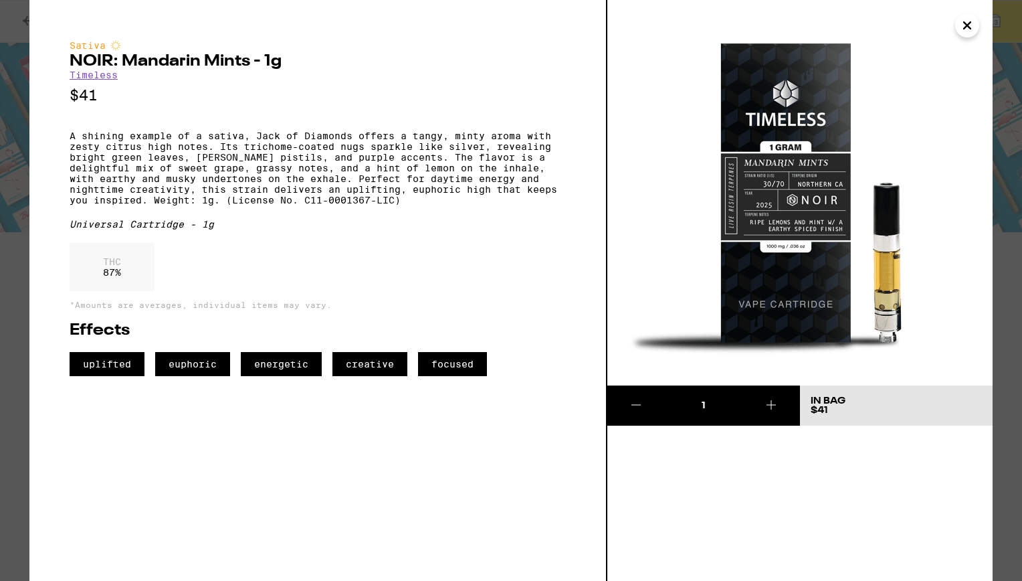
click at [961, 31] on icon "Close" at bounding box center [967, 25] width 16 height 20
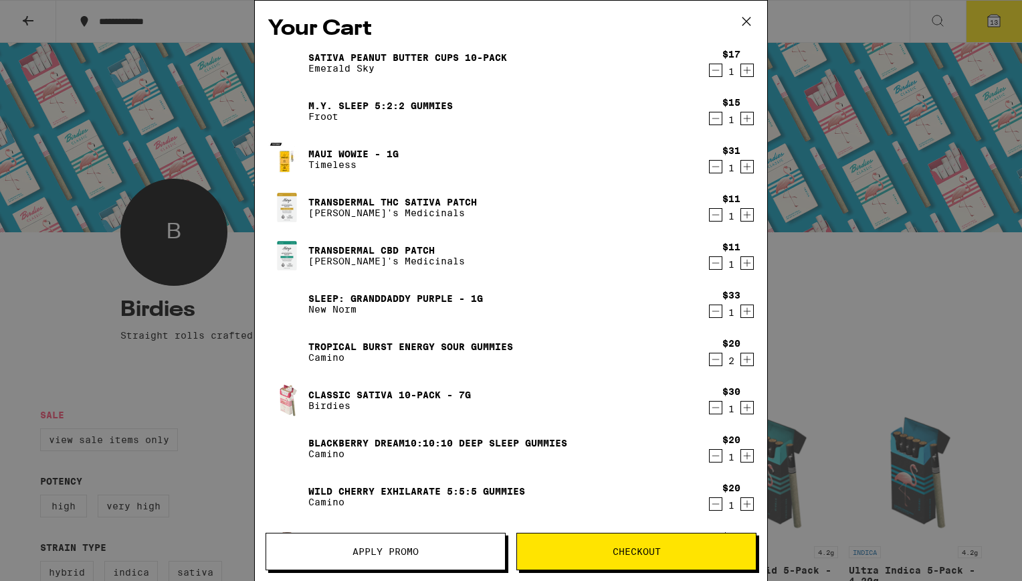
click at [341, 155] on link "Maui Wowie - 1g" at bounding box center [353, 154] width 90 height 11
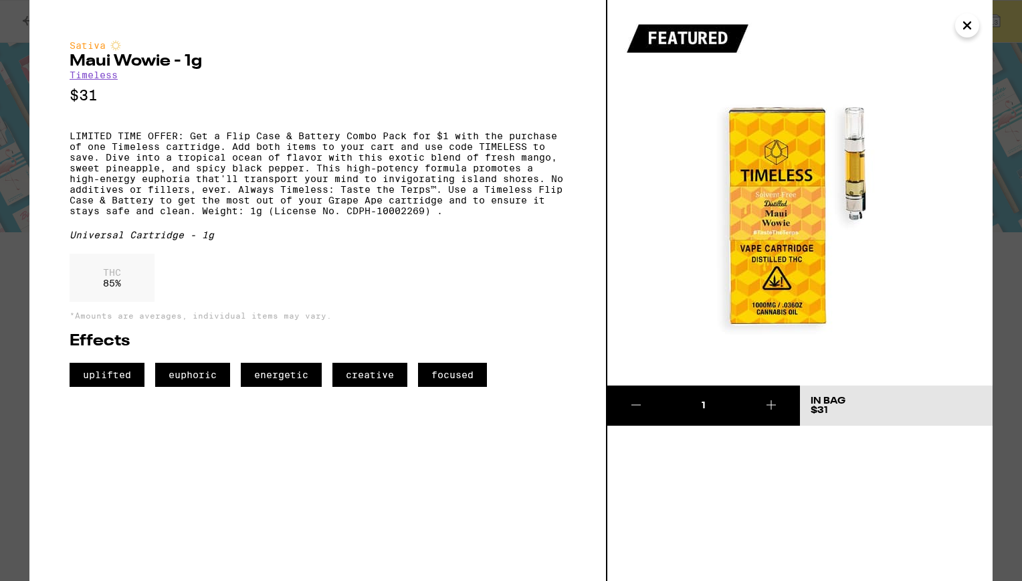
click at [967, 30] on icon "Close" at bounding box center [967, 25] width 16 height 20
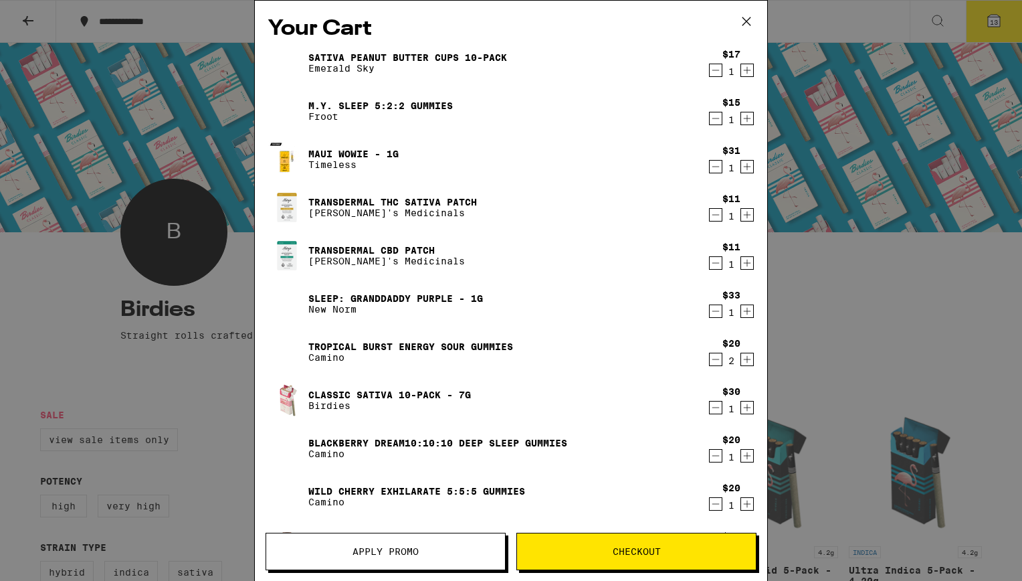
click at [710, 164] on icon "Decrement" at bounding box center [716, 167] width 12 height 16
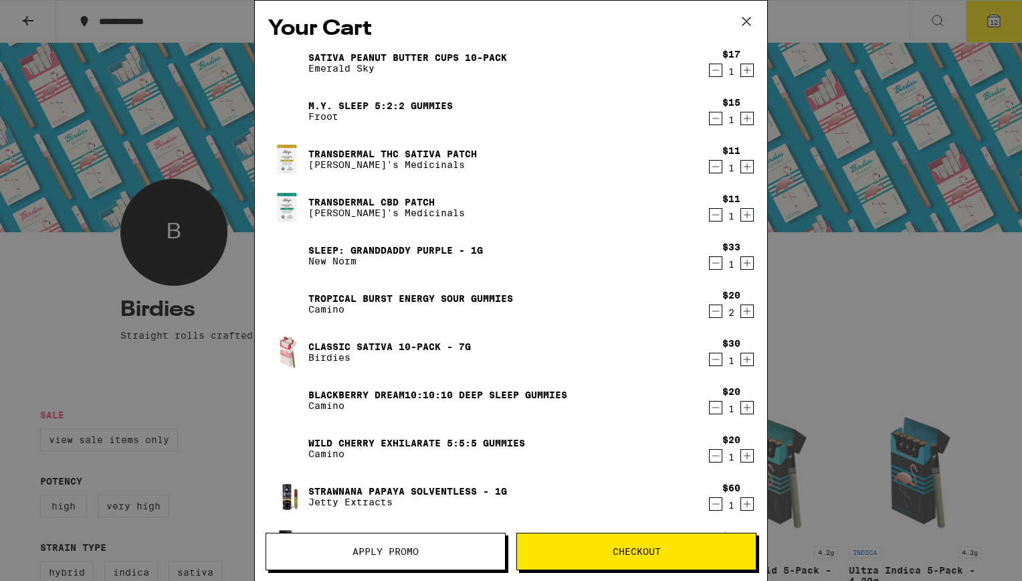
click at [389, 104] on link "M.Y. SLEEP 5:2:2 Gummies" at bounding box center [380, 105] width 145 height 11
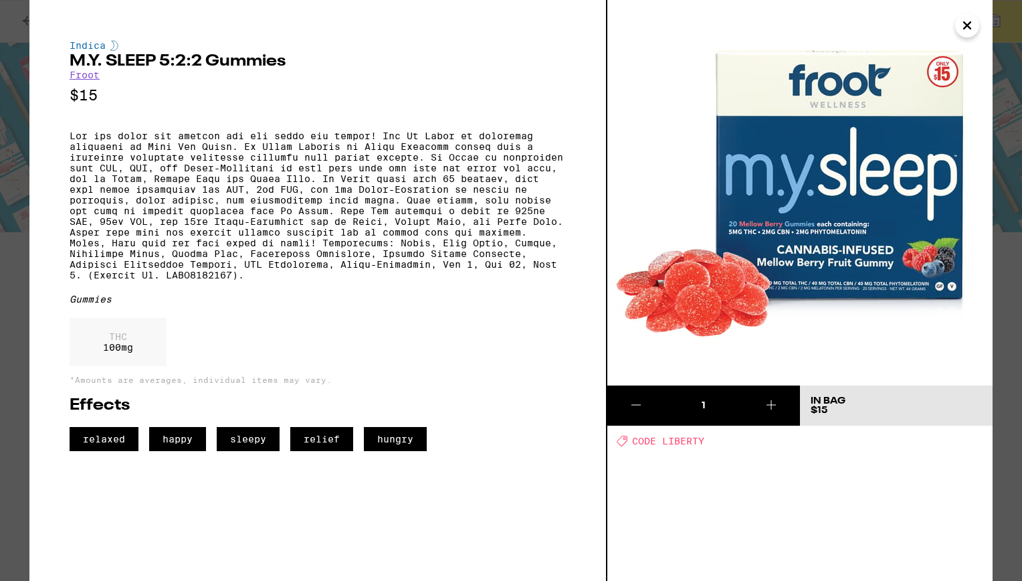
click at [972, 26] on icon "Close" at bounding box center [967, 25] width 16 height 20
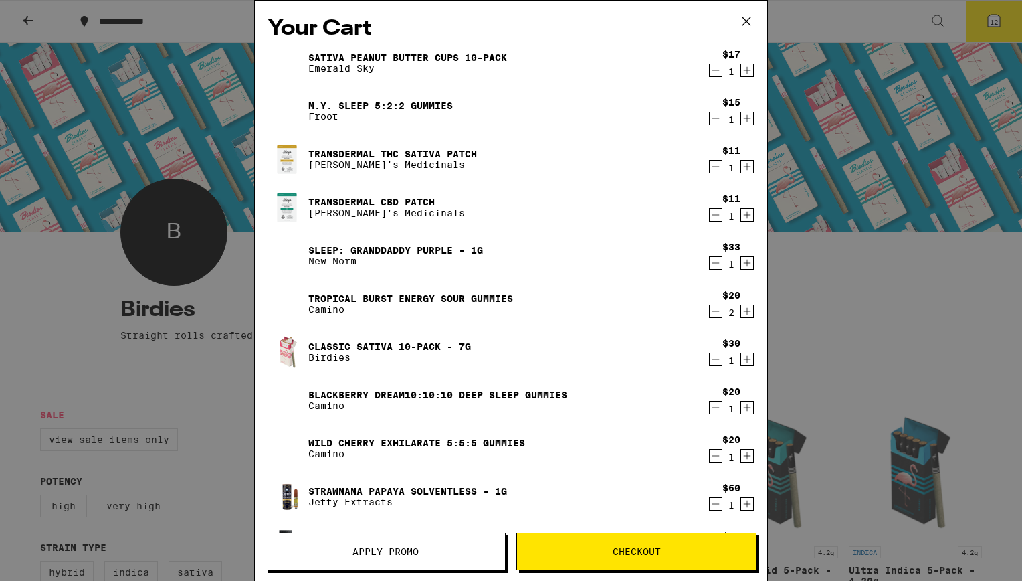
click at [388, 58] on link "Sativa Peanut Butter Cups 10-Pack" at bounding box center [407, 57] width 199 height 11
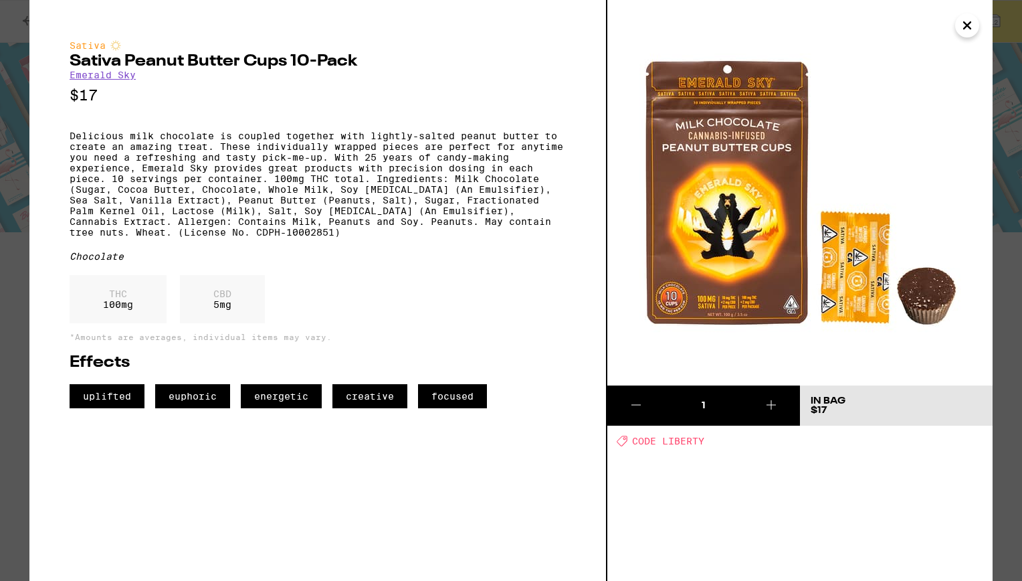
click at [971, 22] on icon "Close" at bounding box center [967, 25] width 7 height 7
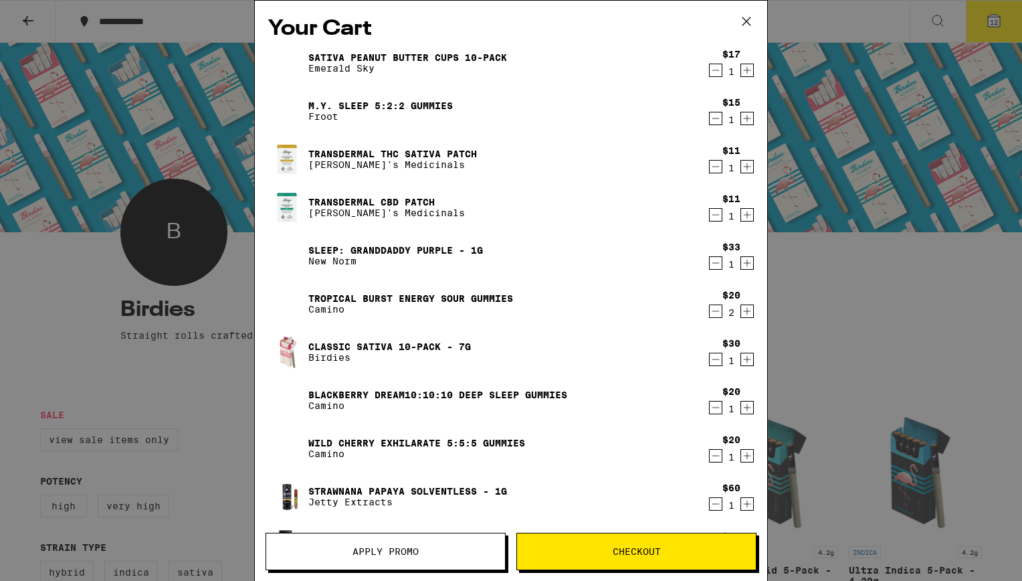
click at [710, 75] on icon "Decrement" at bounding box center [716, 70] width 12 height 16
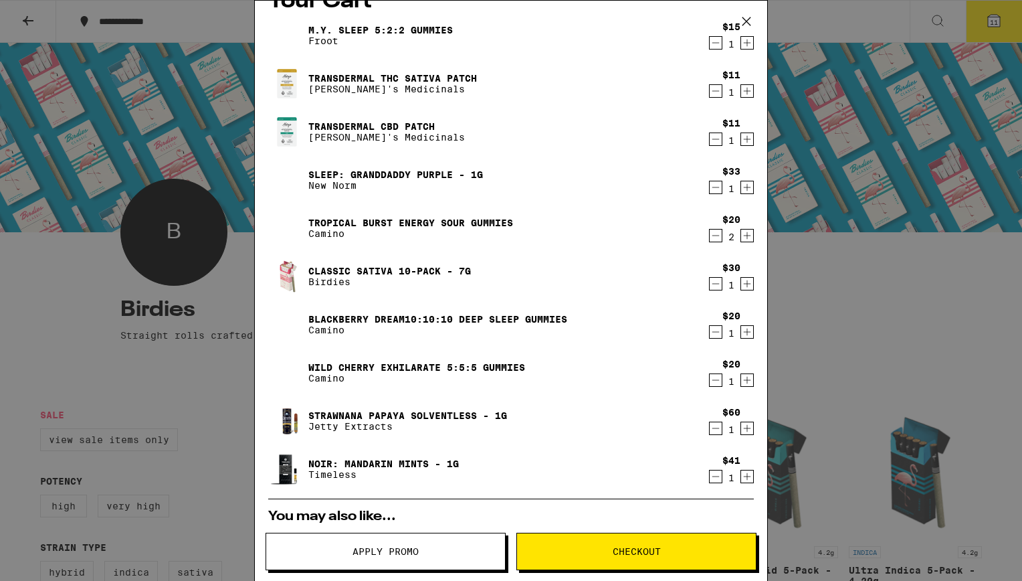
scroll to position [10, 0]
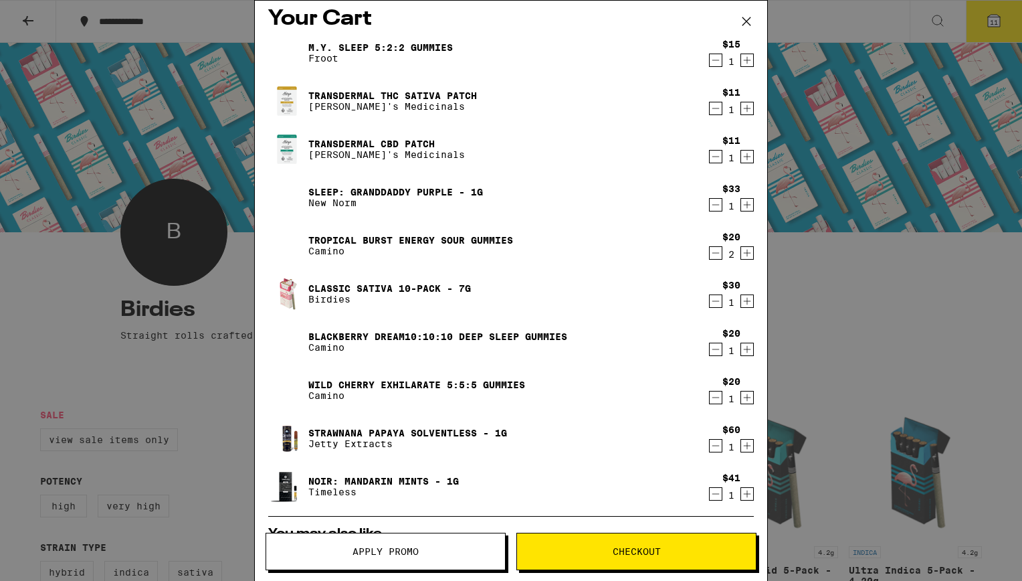
click at [395, 332] on link "Blackberry Dream10:10:10 Deep Sleep Gummies" at bounding box center [437, 336] width 259 height 11
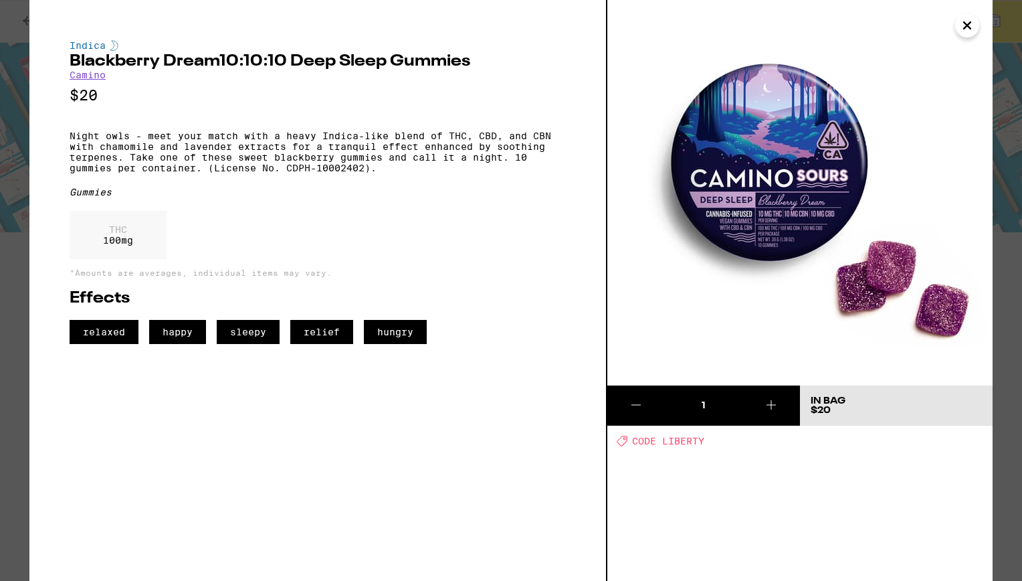
click at [973, 26] on icon "Close" at bounding box center [967, 25] width 16 height 20
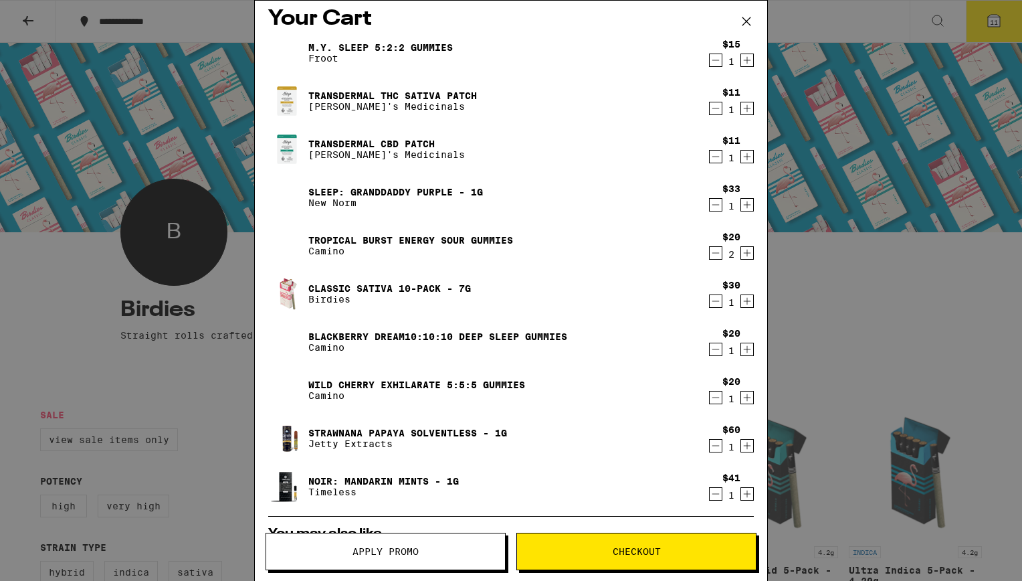
click at [710, 348] on icon "Decrement" at bounding box center [716, 349] width 12 height 16
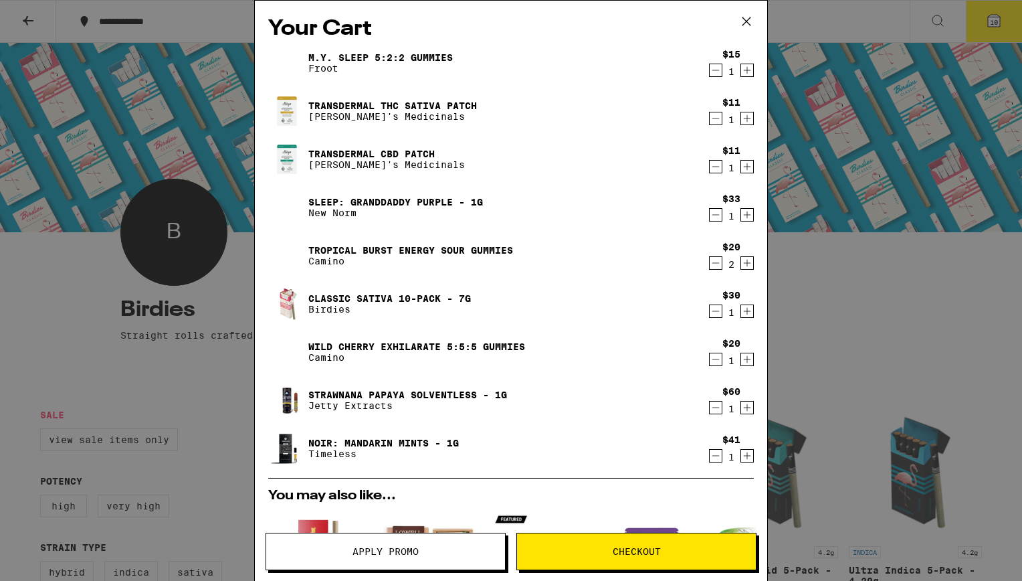
click at [387, 252] on link "Tropical Burst Energy Sour Gummies" at bounding box center [410, 250] width 205 height 11
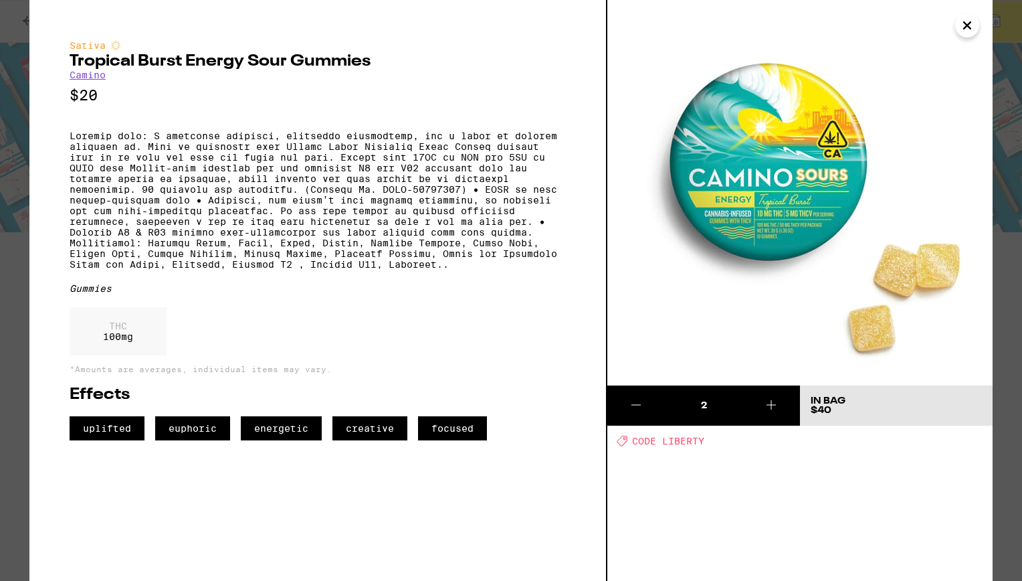
click at [974, 20] on icon "Close" at bounding box center [967, 25] width 16 height 20
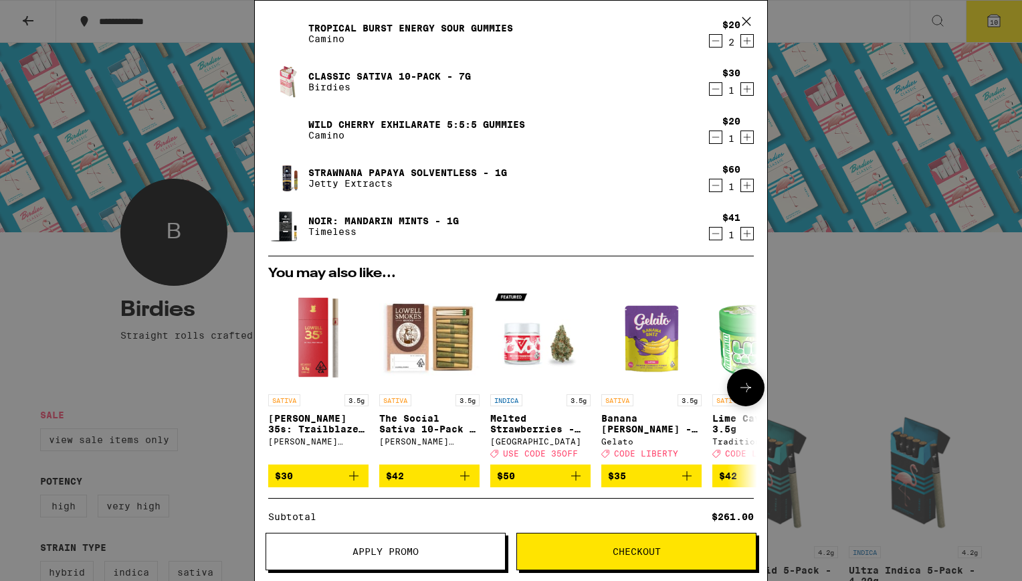
scroll to position [154, 0]
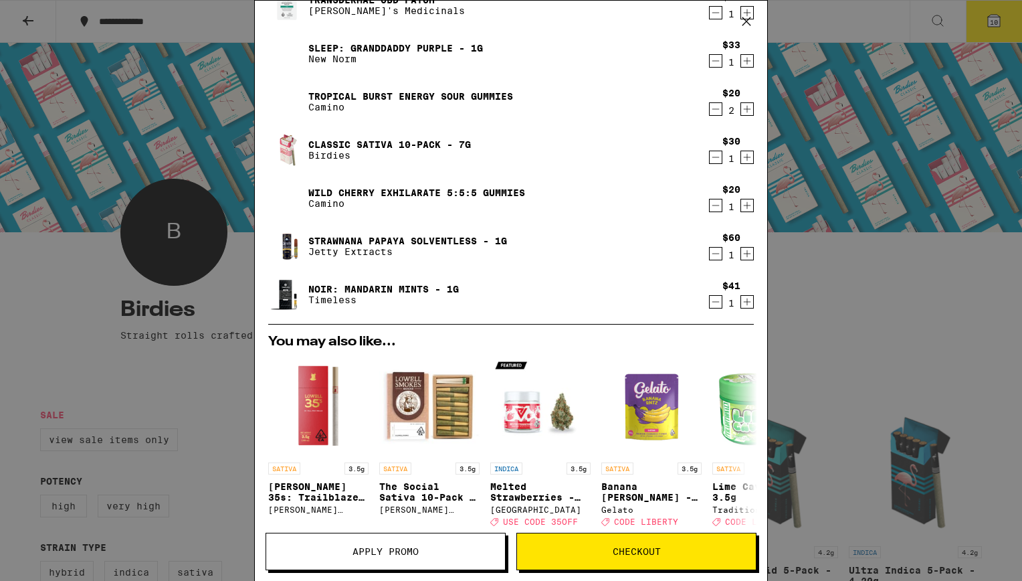
click at [353, 284] on link "NOIR: Mandarin Mints - 1g" at bounding box center [383, 289] width 151 height 11
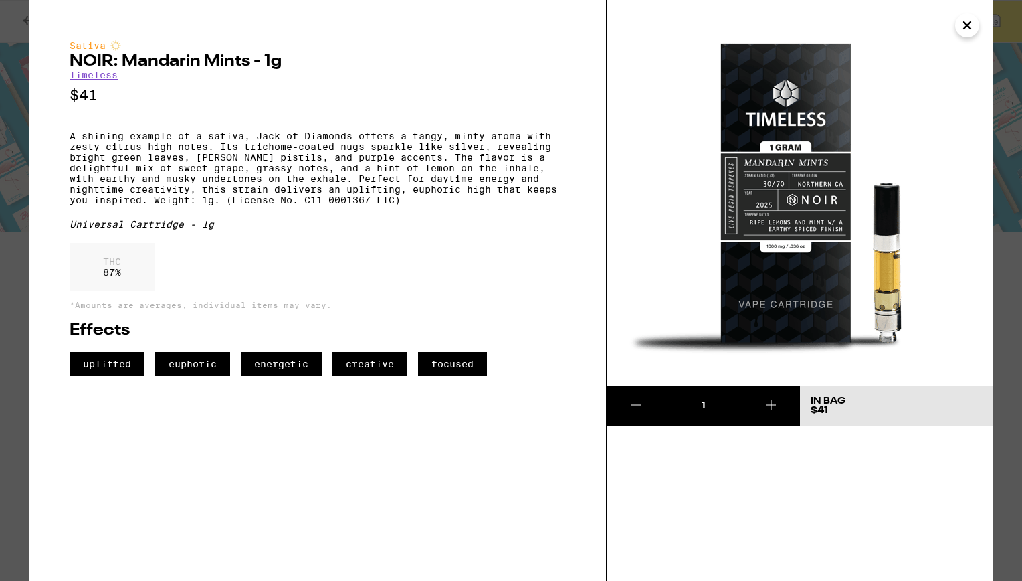
click at [959, 25] on icon "Close" at bounding box center [967, 25] width 16 height 20
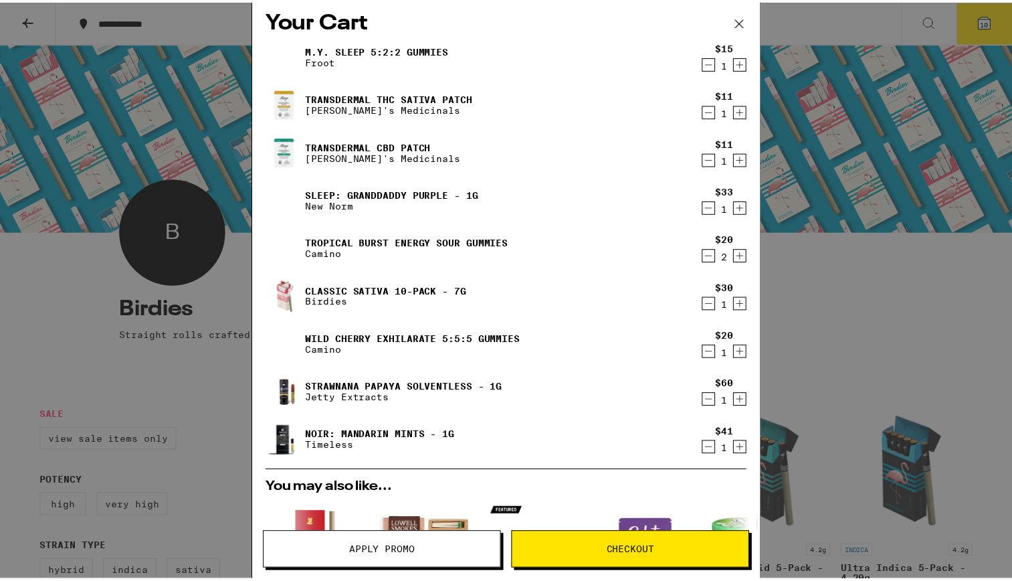
scroll to position [8, 0]
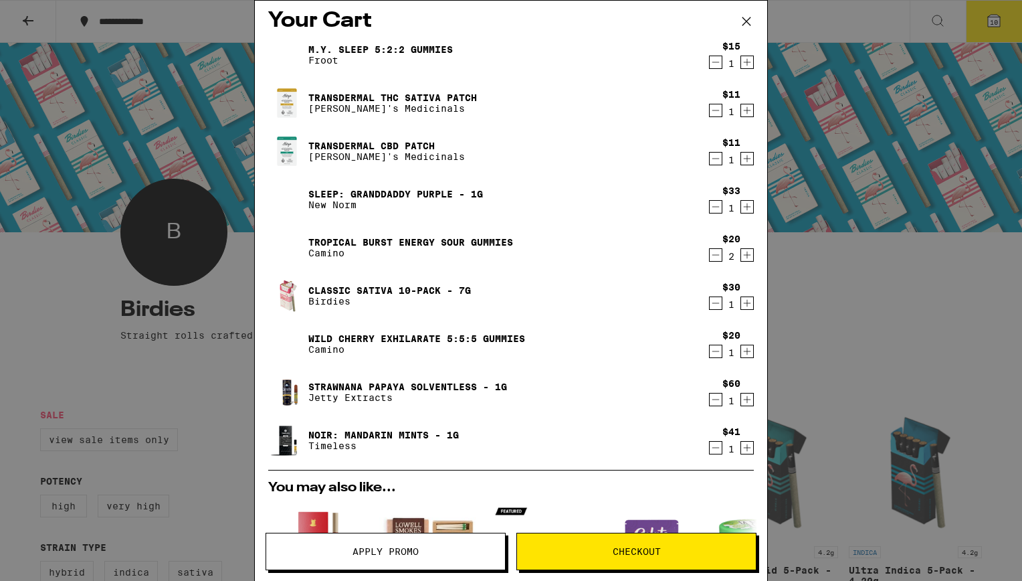
click at [337, 290] on link "Classic Sativa 10-Pack - 7g" at bounding box center [389, 290] width 163 height 11
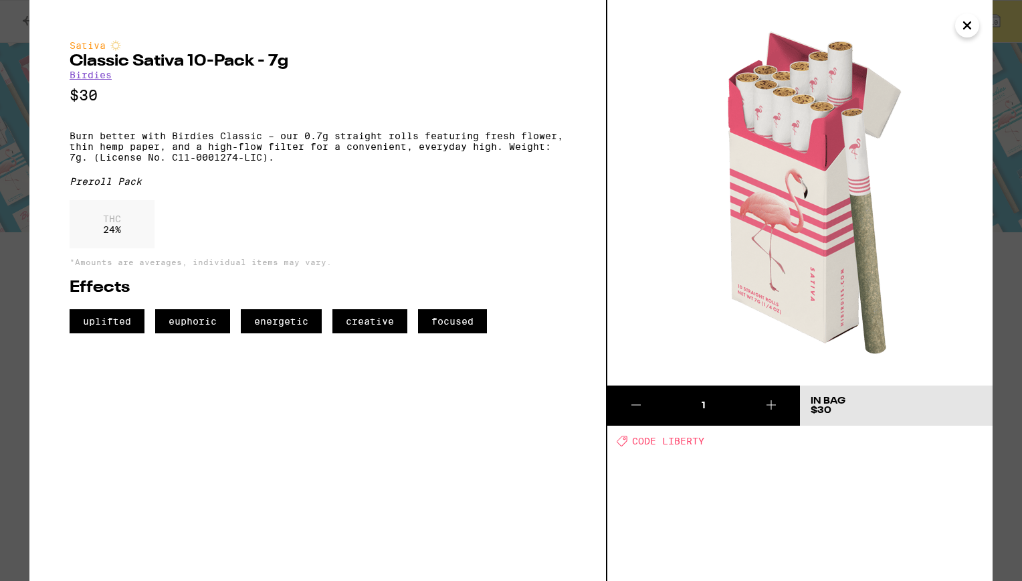
click at [104, 79] on link "Birdies" at bounding box center [91, 75] width 42 height 11
click at [92, 76] on link "Birdies" at bounding box center [91, 75] width 42 height 11
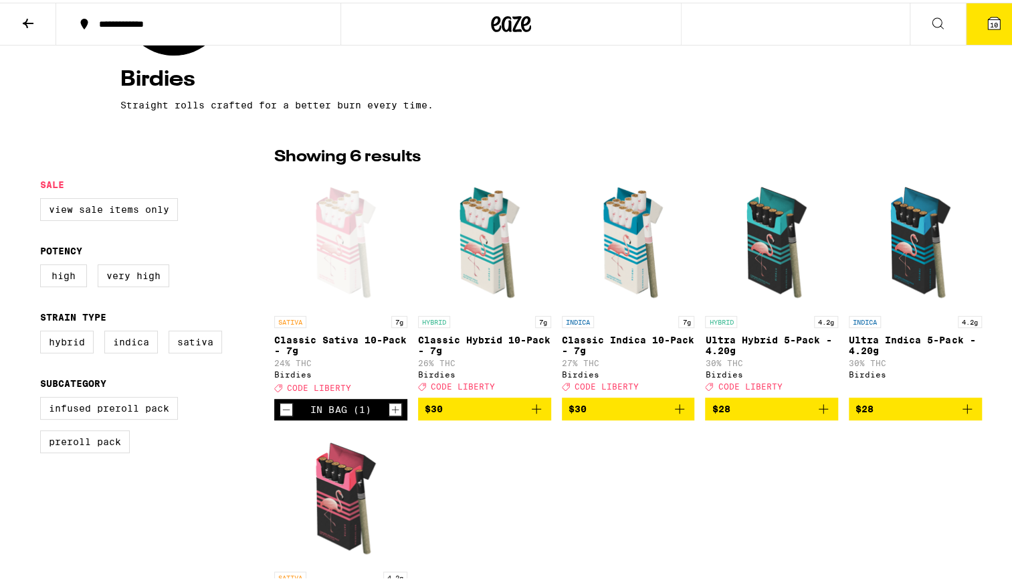
scroll to position [298, 0]
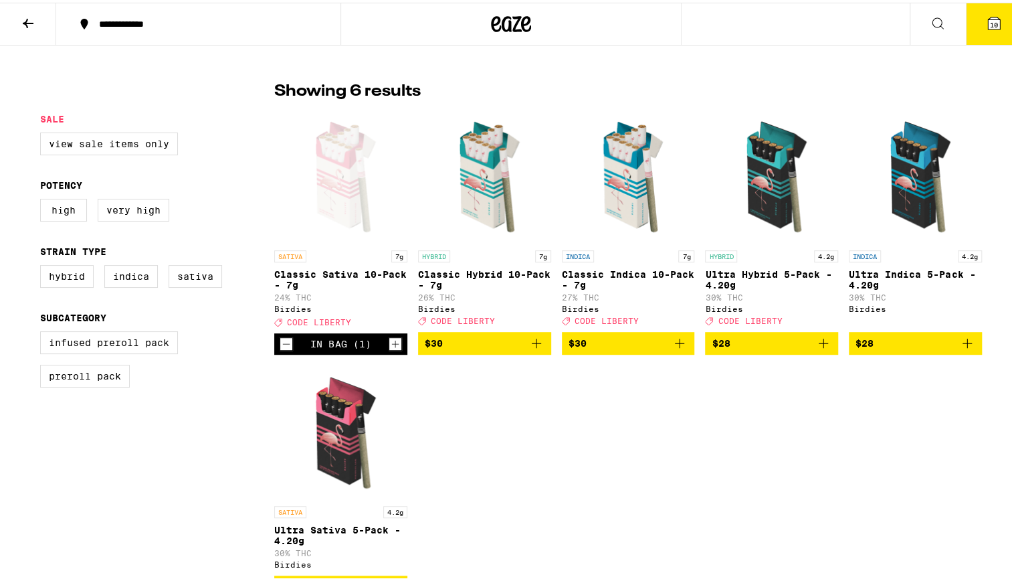
click at [472, 268] on p "Classic Hybrid 10-Pack - 7g" at bounding box center [484, 276] width 133 height 21
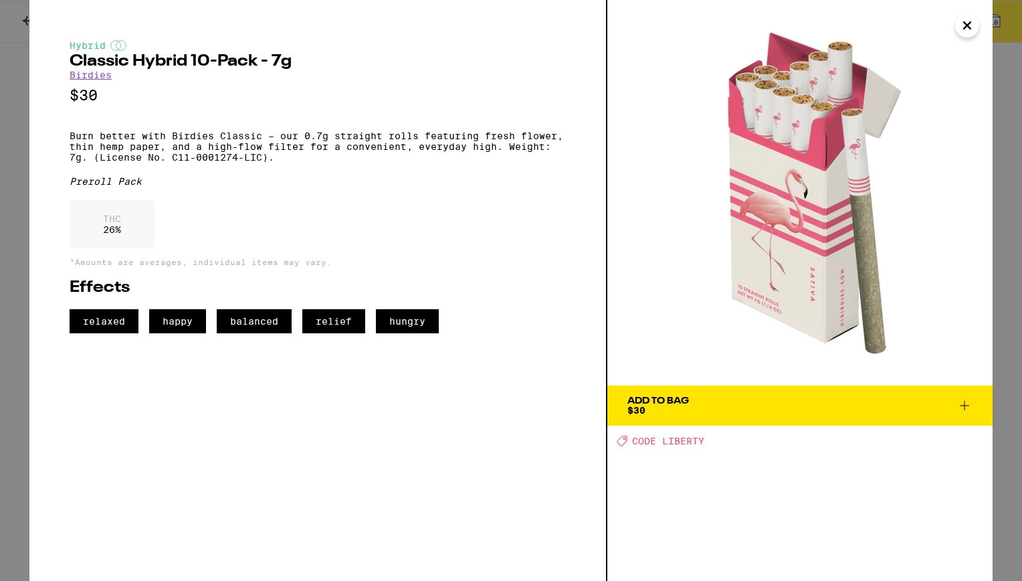
click at [965, 21] on icon "Close" at bounding box center [967, 25] width 16 height 20
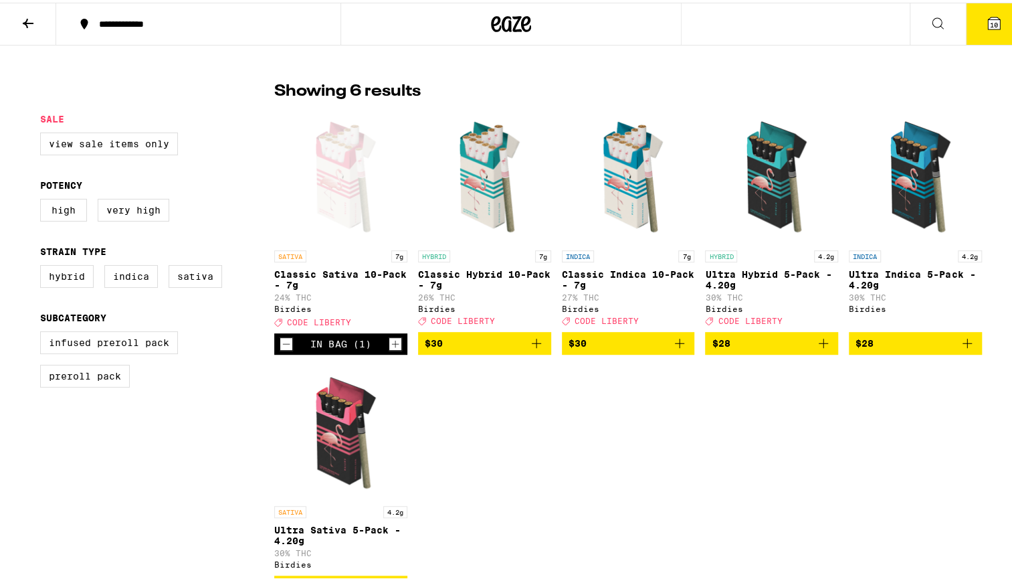
click at [481, 269] on p "Classic Hybrid 10-Pack - 7g" at bounding box center [484, 276] width 133 height 21
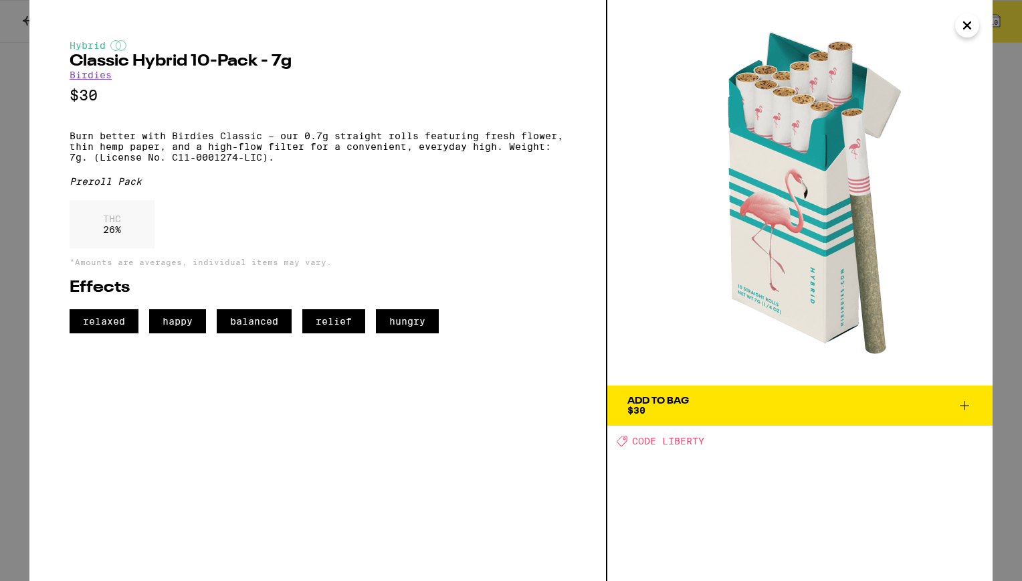
click at [966, 24] on icon "Close" at bounding box center [967, 25] width 7 height 7
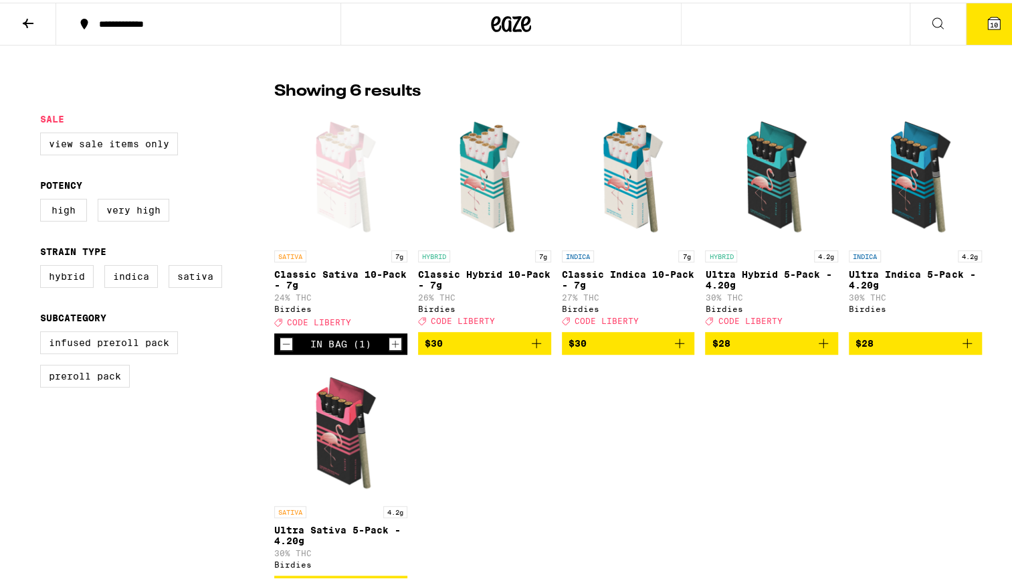
click at [325, 272] on p "Classic Sativa 10-Pack - 7g" at bounding box center [340, 276] width 133 height 21
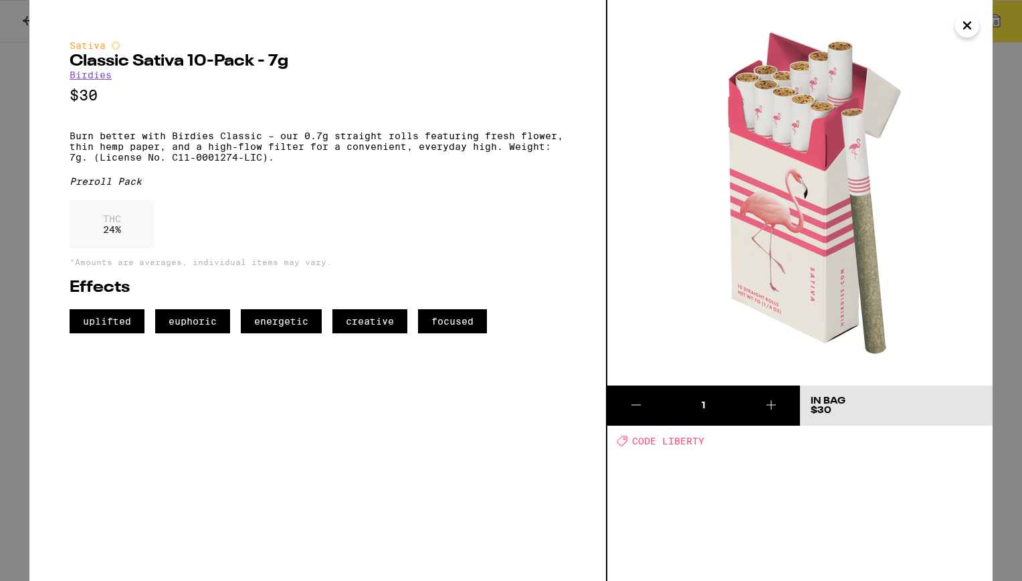
click at [967, 31] on icon "Close" at bounding box center [967, 25] width 16 height 20
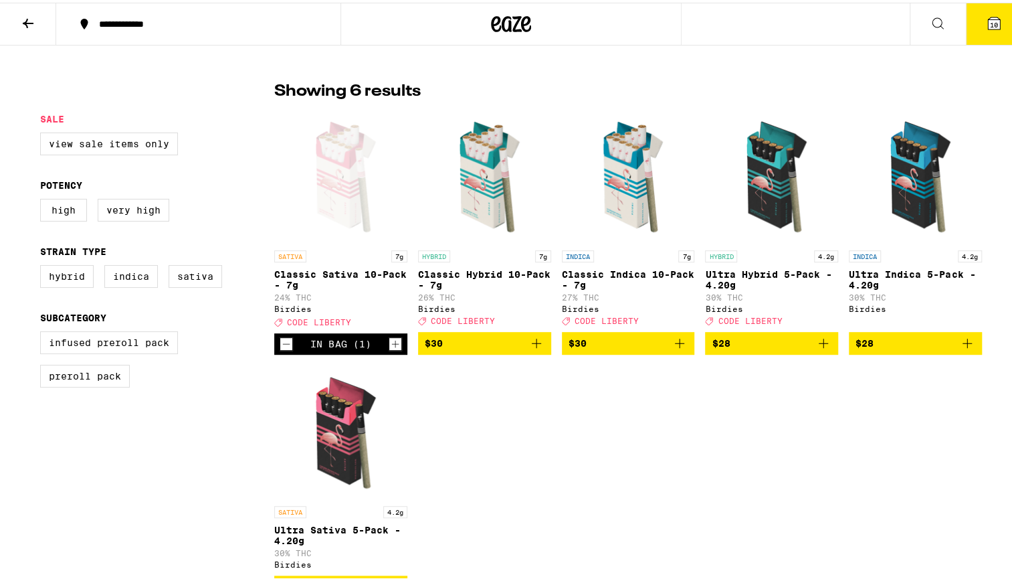
click at [628, 273] on p "Classic Indica 10-Pack - 7g" at bounding box center [628, 276] width 133 height 21
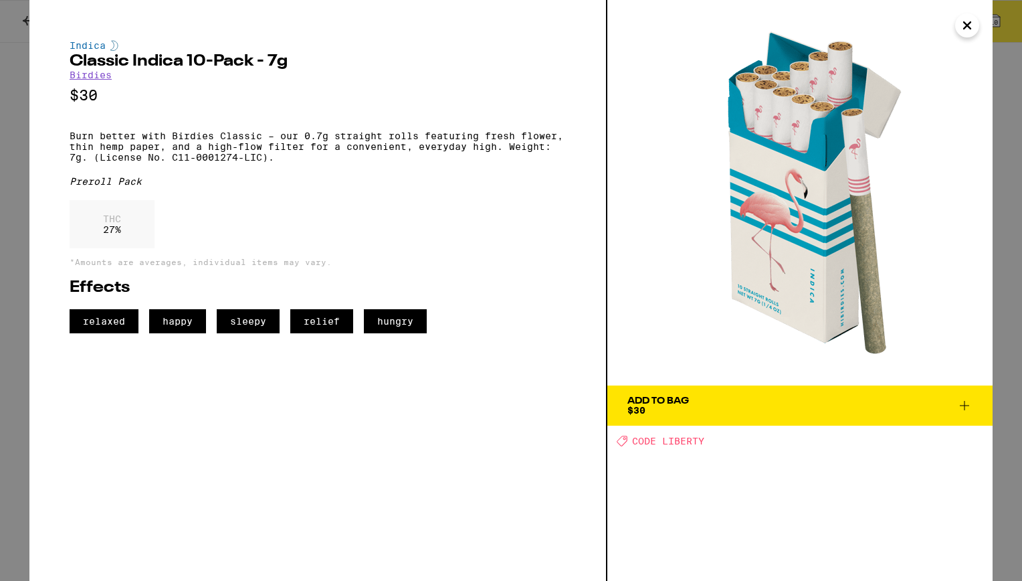
click at [961, 30] on icon "Close" at bounding box center [967, 25] width 16 height 20
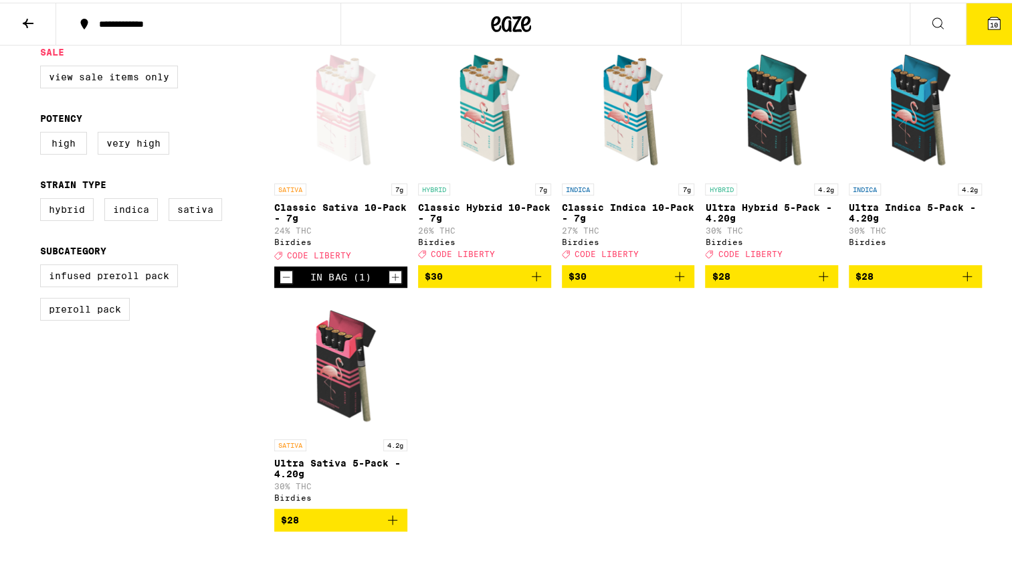
scroll to position [407, 0]
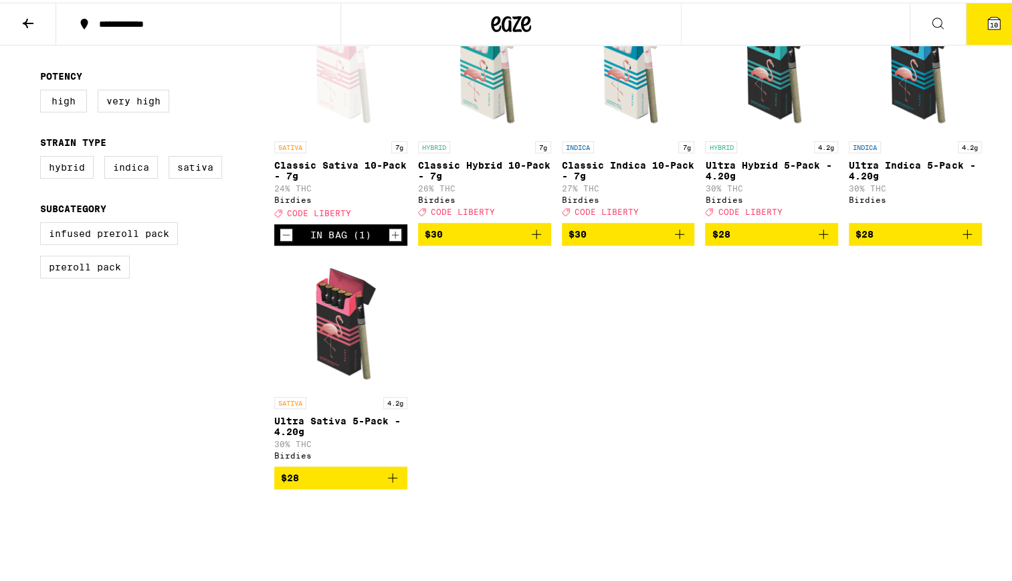
click at [310, 432] on p "Ultra Sativa 5-Pack - 4.20g" at bounding box center [340, 423] width 133 height 21
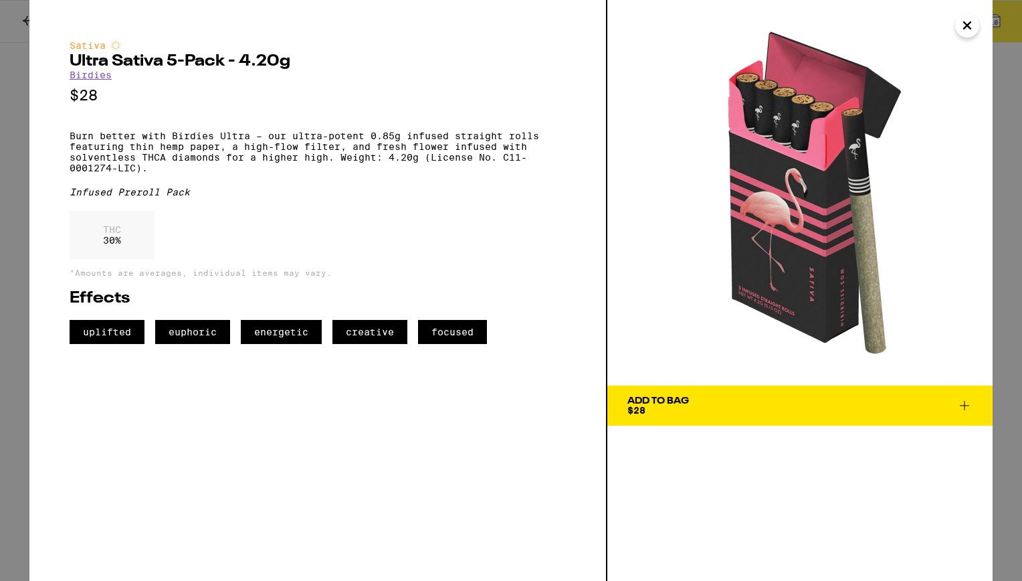
click at [960, 25] on icon "Close" at bounding box center [967, 25] width 16 height 20
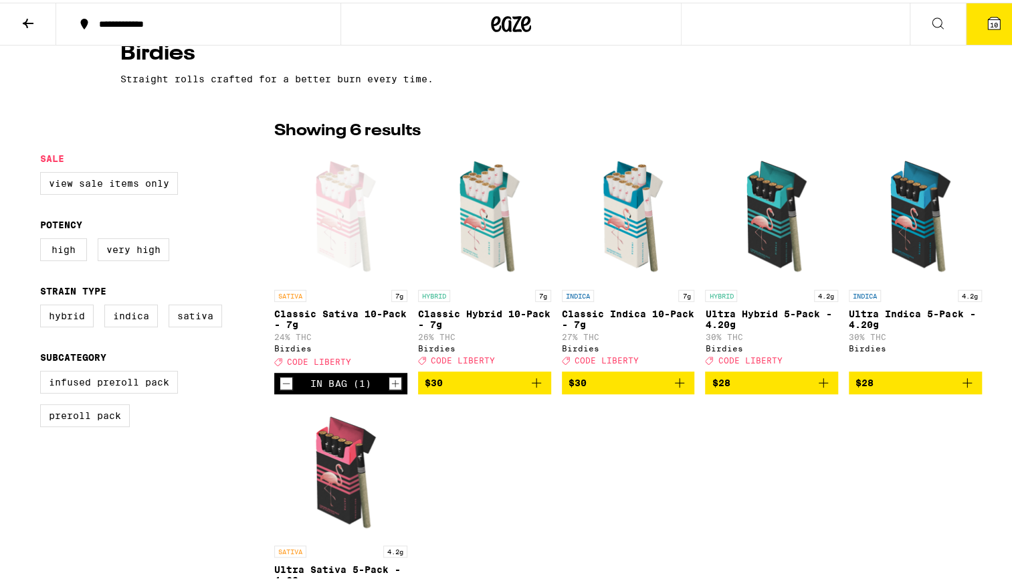
scroll to position [258, 0]
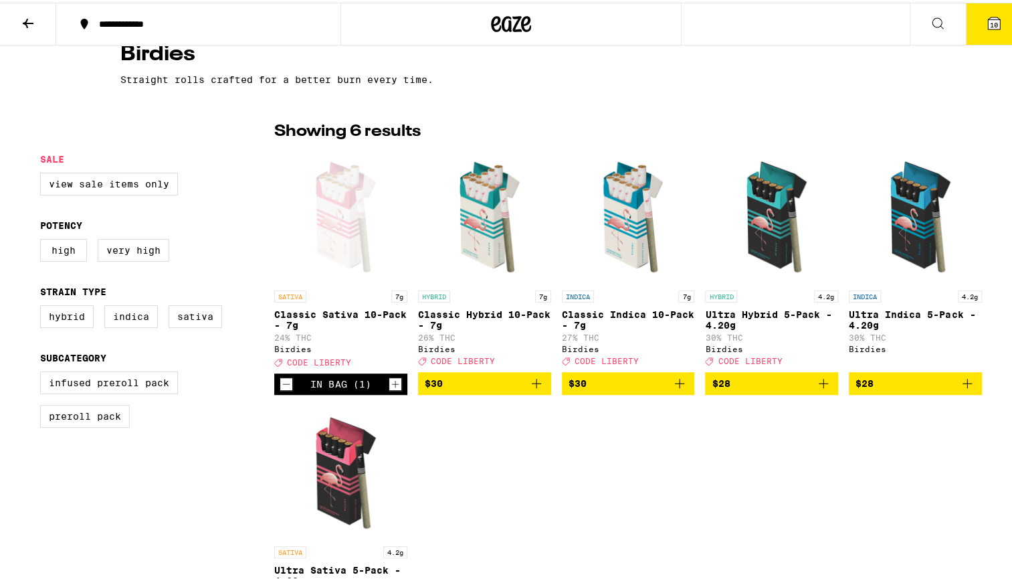
click at [391, 389] on icon "Increment" at bounding box center [395, 381] width 12 height 16
click at [280, 389] on icon "Decrement" at bounding box center [286, 381] width 12 height 16
click at [280, 388] on icon "Decrement" at bounding box center [286, 381] width 12 height 16
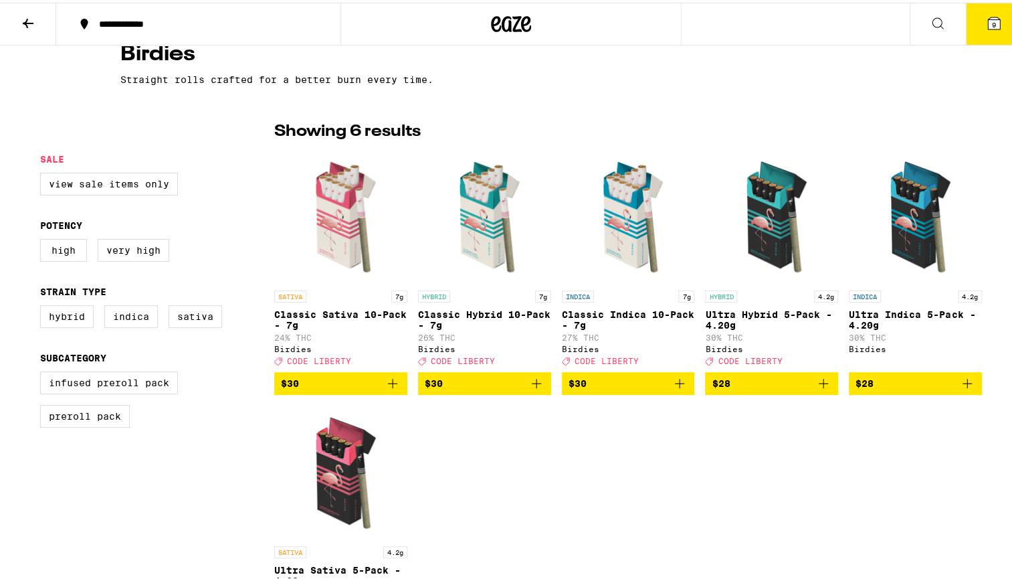
click at [443, 310] on p "Classic Hybrid 10-Pack - 7g" at bounding box center [484, 316] width 133 height 21
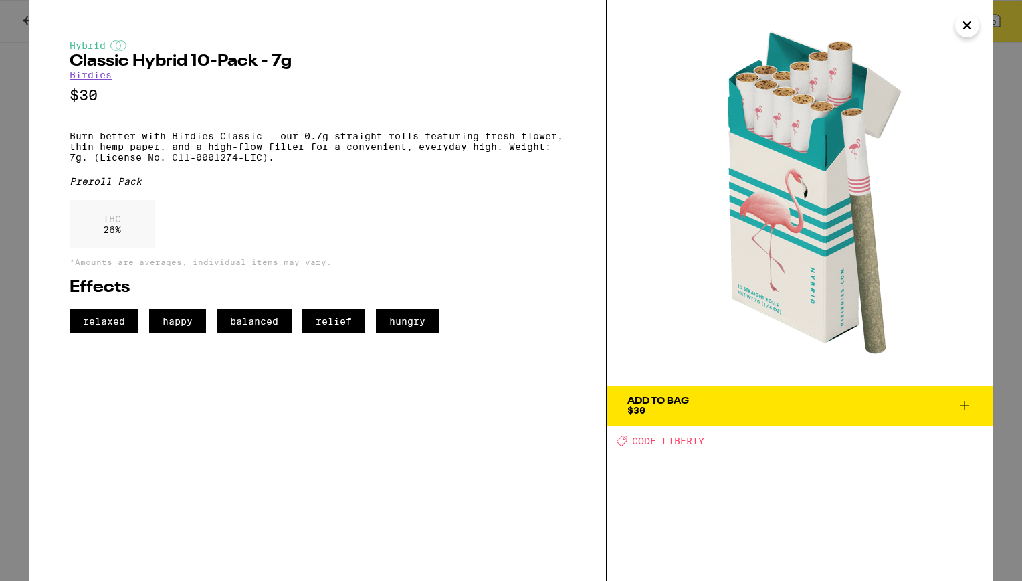
click at [963, 26] on icon "Close" at bounding box center [967, 25] width 16 height 20
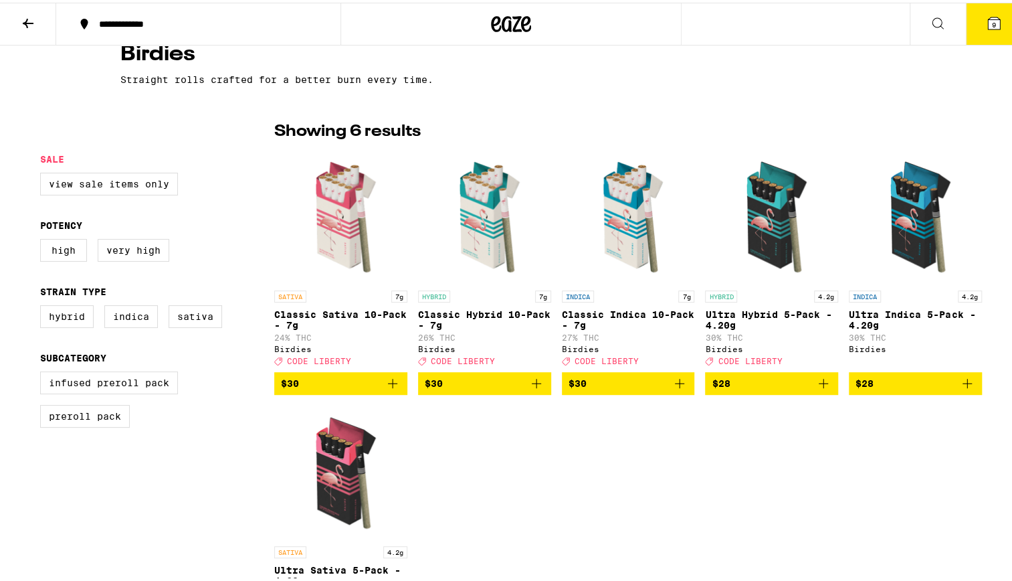
click at [759, 316] on p "Ultra Hybrid 5-Pack - 4.20g" at bounding box center [771, 316] width 133 height 21
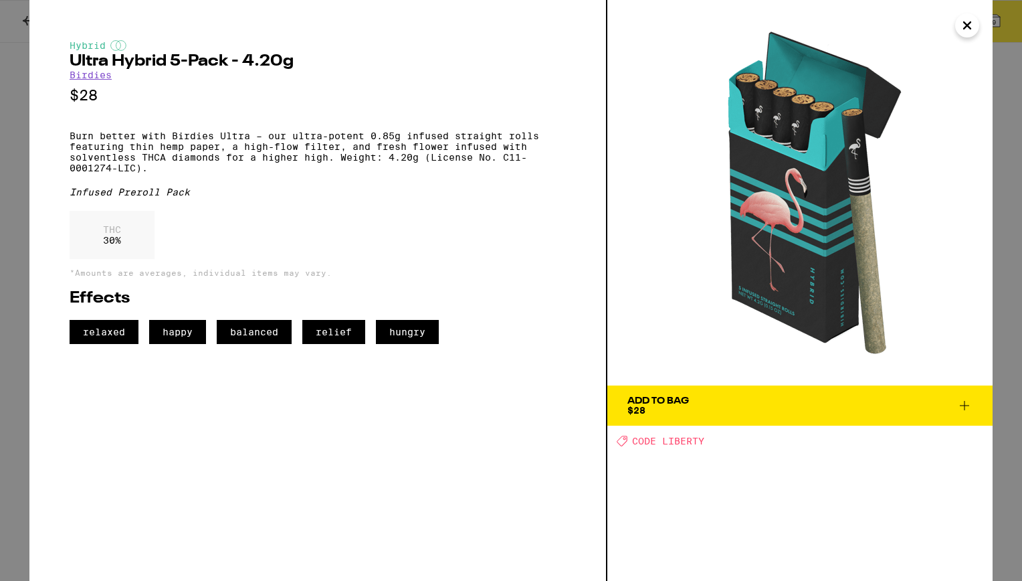
drag, startPoint x: 964, startPoint y: 24, endPoint x: 955, endPoint y: 33, distance: 12.8
click at [964, 25] on icon "Close" at bounding box center [967, 25] width 16 height 20
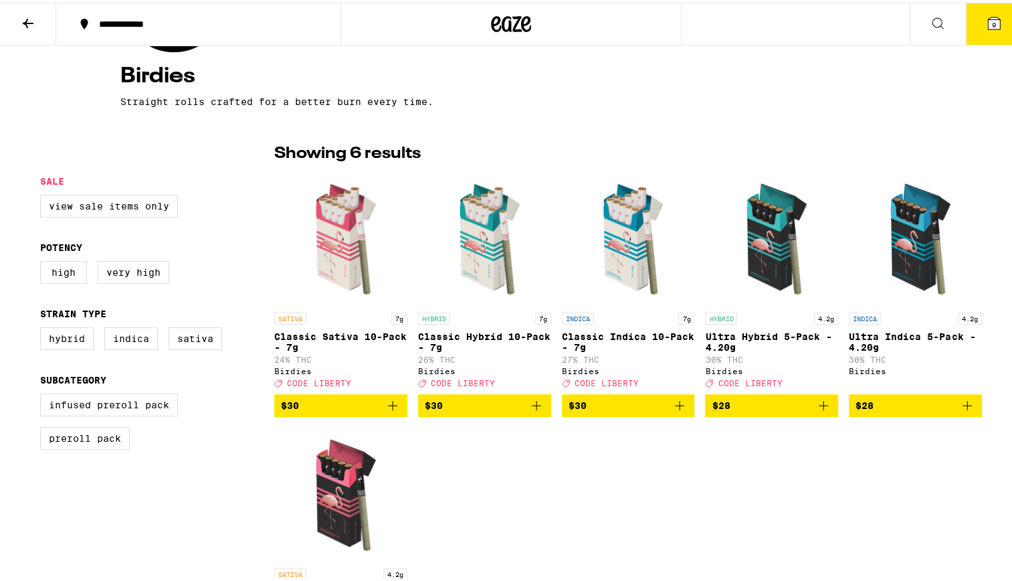
scroll to position [227, 0]
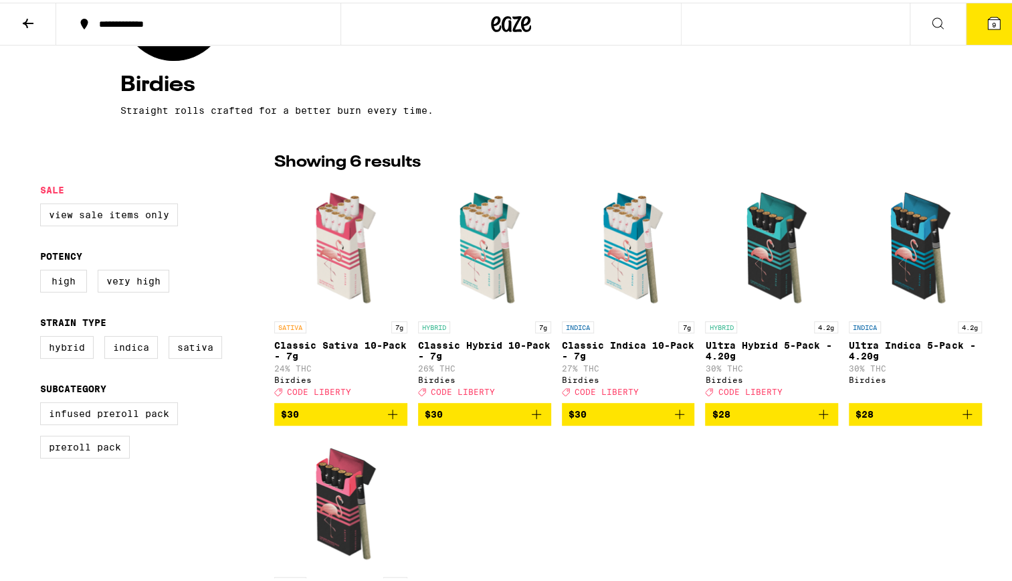
click at [870, 348] on p "Ultra Indica 5-Pack - 4.20g" at bounding box center [915, 347] width 133 height 21
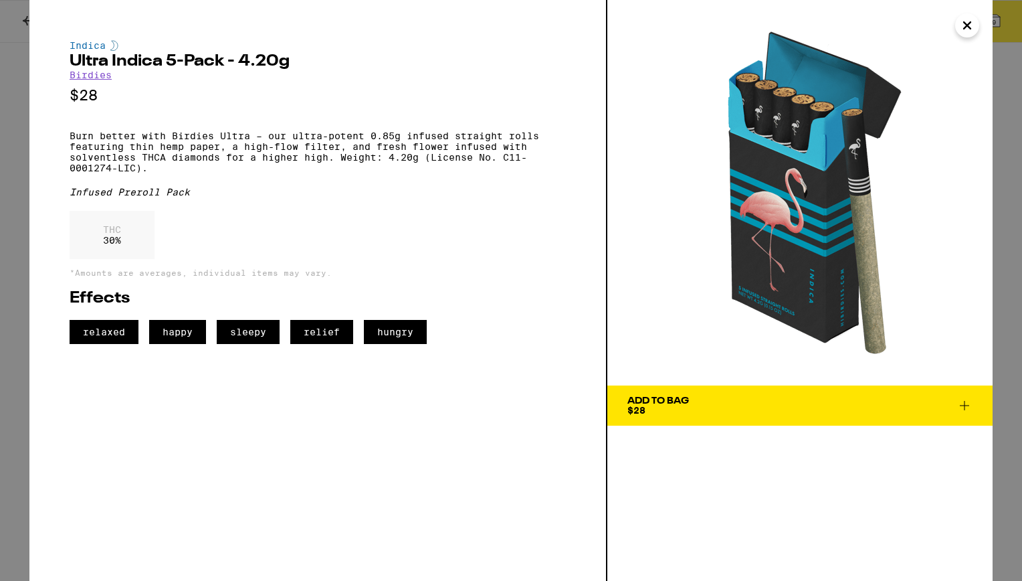
click at [969, 31] on icon "Close" at bounding box center [967, 25] width 16 height 20
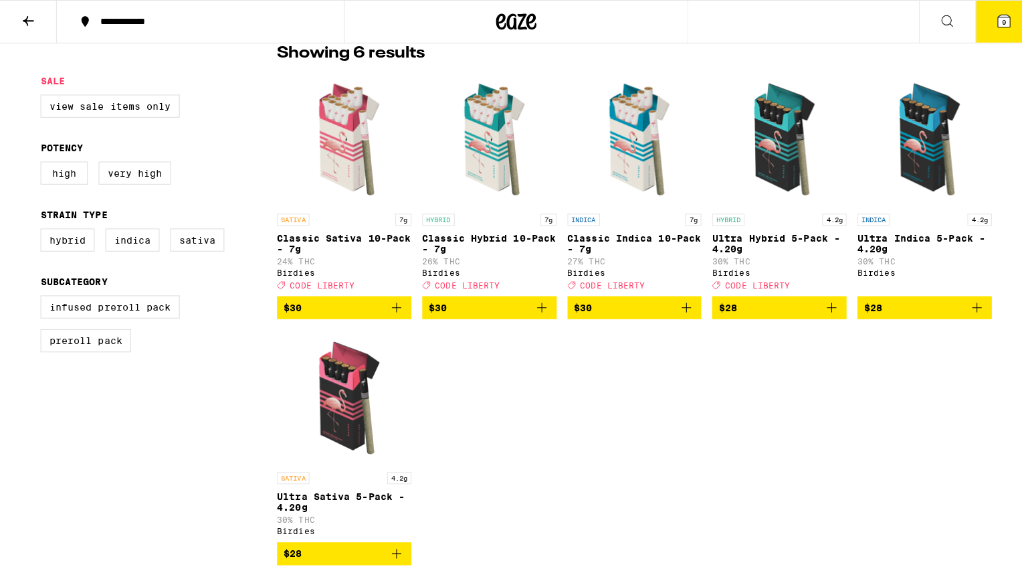
scroll to position [380, 0]
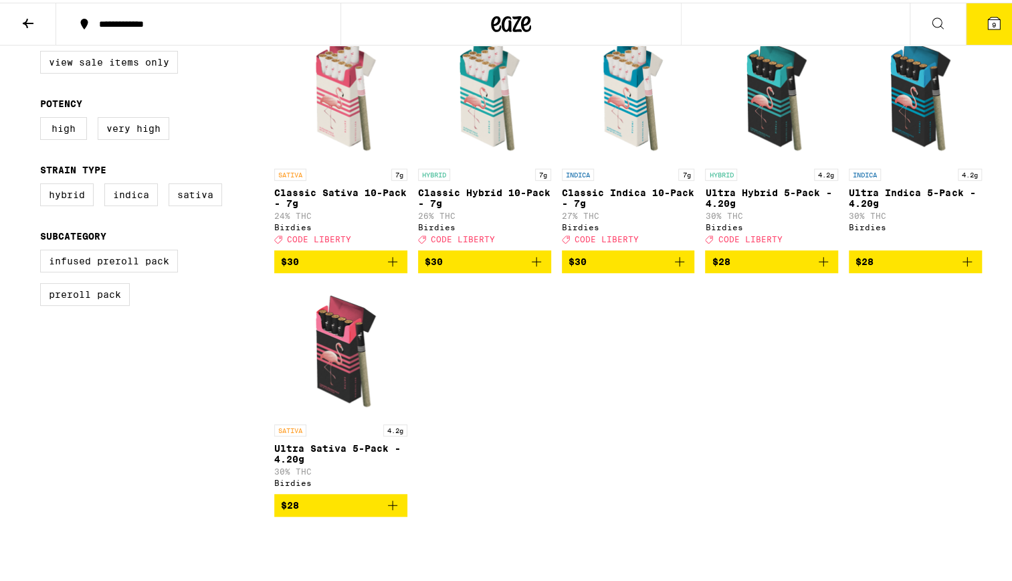
click at [820, 267] on icon "Add to bag" at bounding box center [824, 259] width 16 height 16
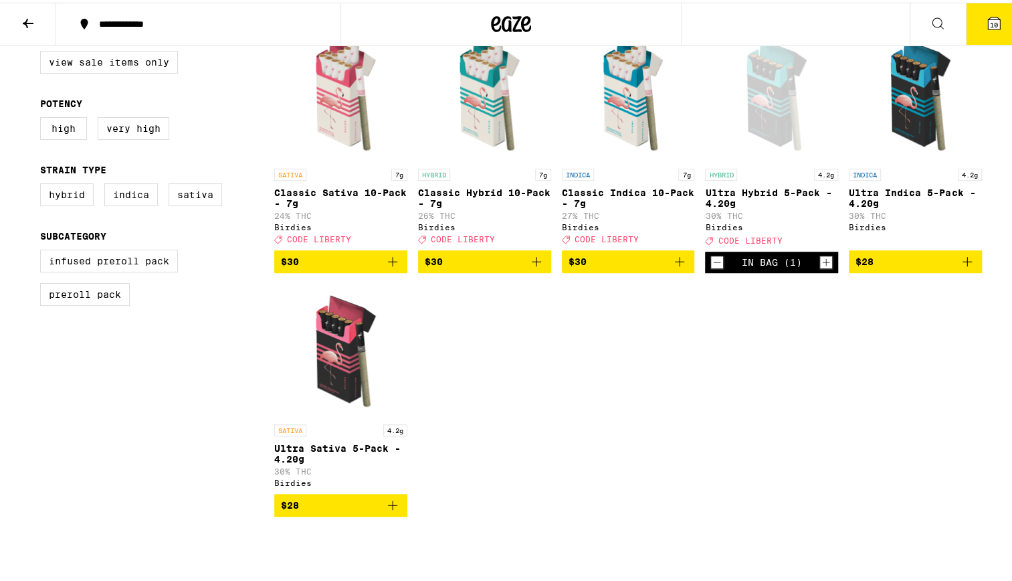
click at [994, 23] on button "10" at bounding box center [994, 21] width 56 height 41
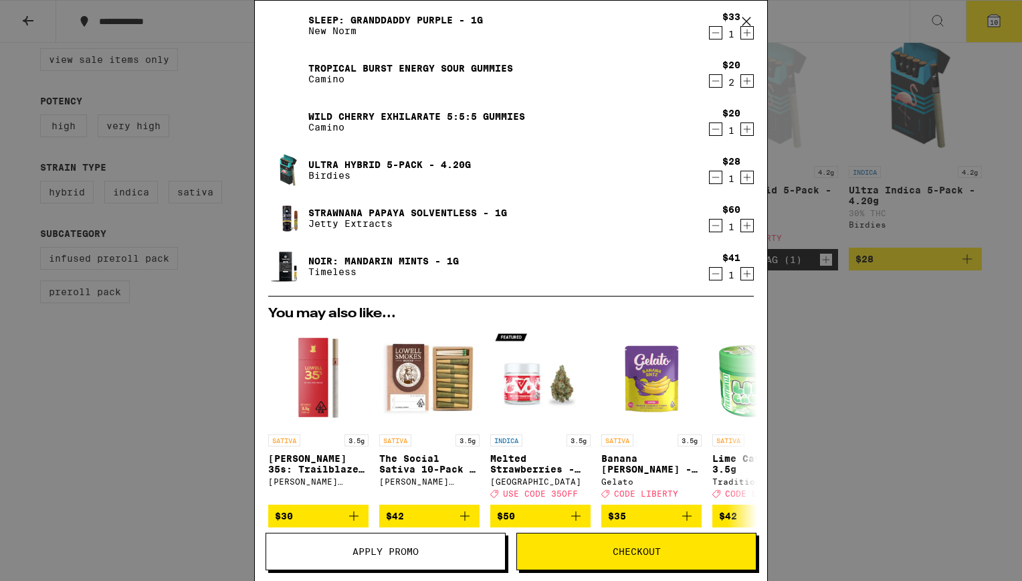
scroll to position [162, 0]
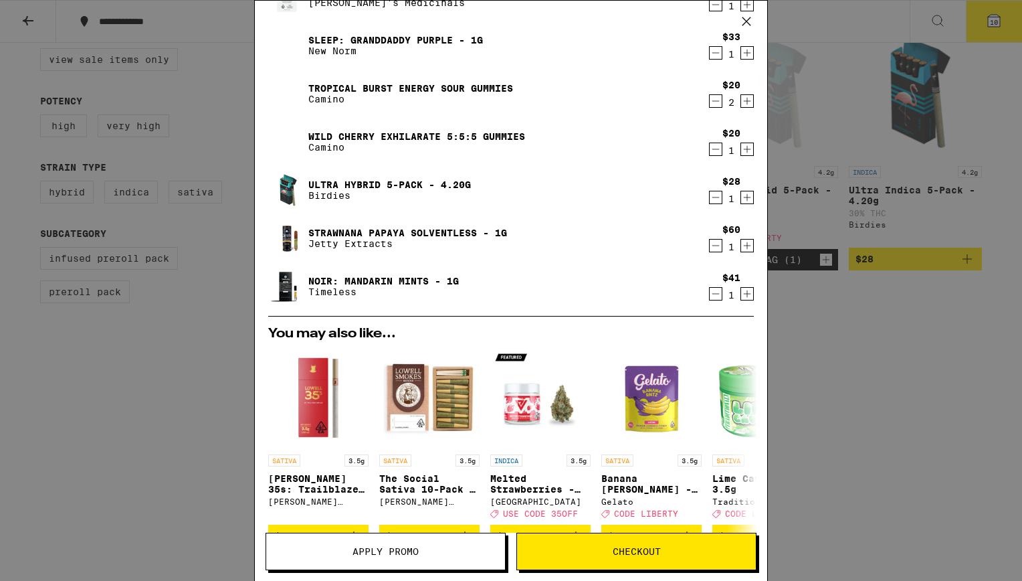
click at [379, 280] on link "NOIR: Mandarin Mints - 1g" at bounding box center [383, 281] width 151 height 11
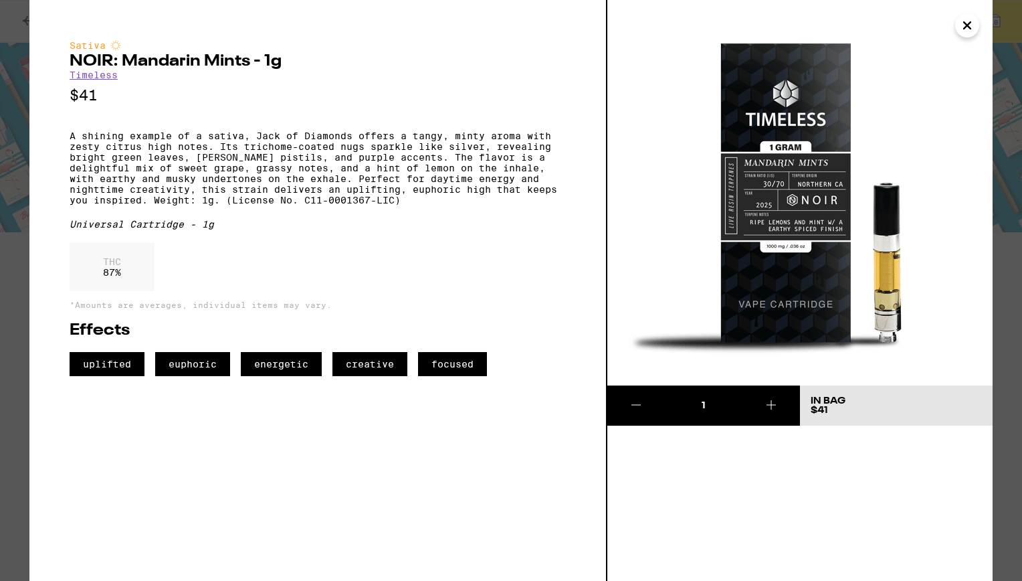
click at [963, 29] on icon "Close" at bounding box center [967, 25] width 16 height 20
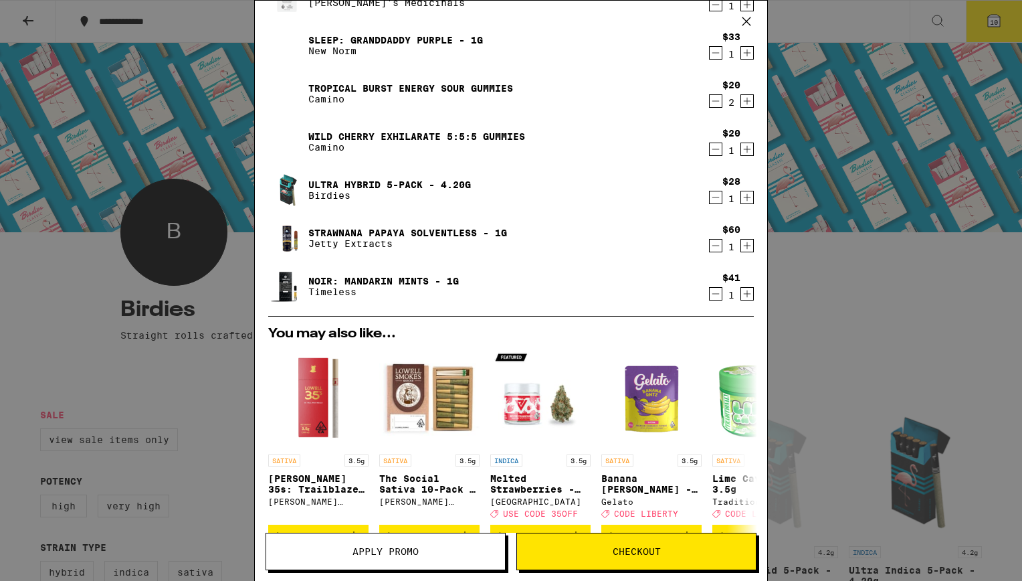
click at [864, 221] on div "Your Cart M.Y. SLEEP 5:2:2 Gummies Froot $15 1 Transdermal THC Sativa Patch Mar…" at bounding box center [511, 290] width 1022 height 581
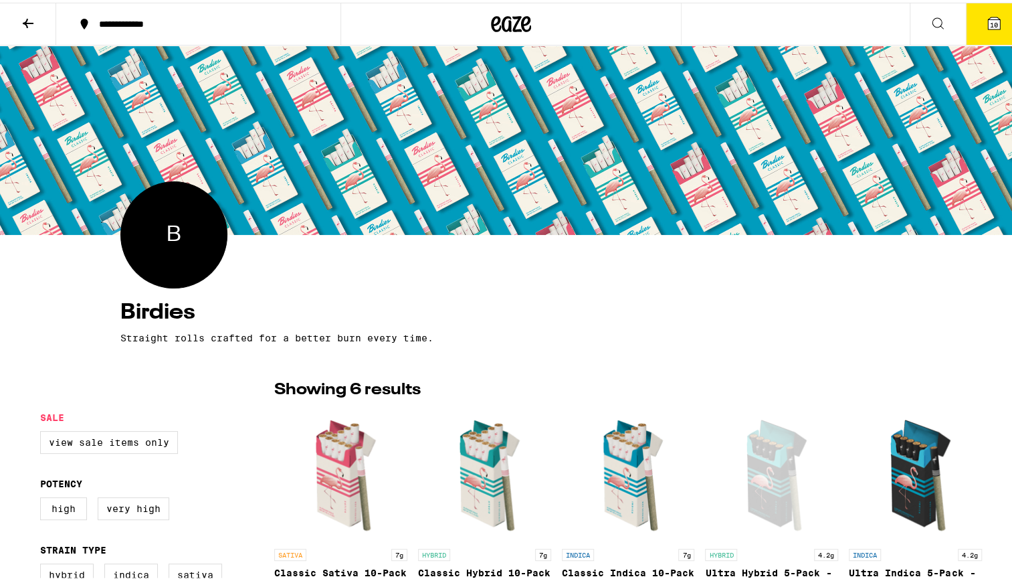
click at [521, 24] on icon at bounding box center [526, 21] width 10 height 16
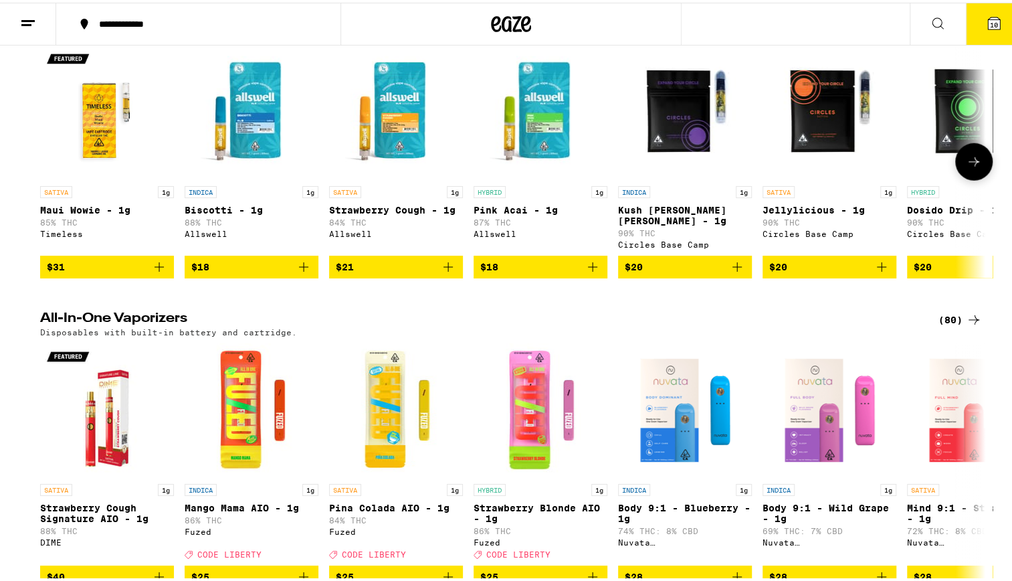
scroll to position [2031, 0]
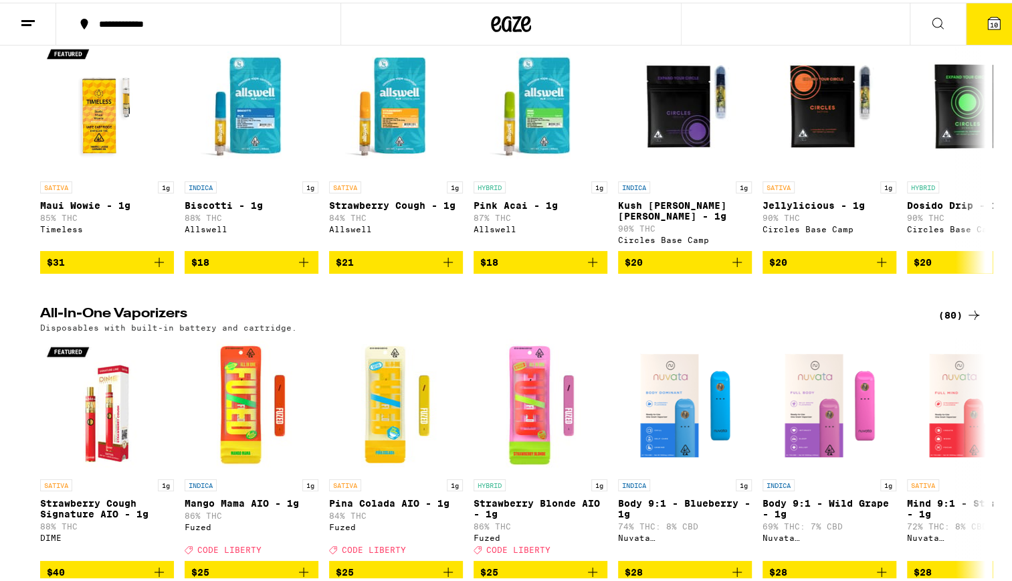
click at [949, 23] on div "(73)" at bounding box center [960, 15] width 43 height 16
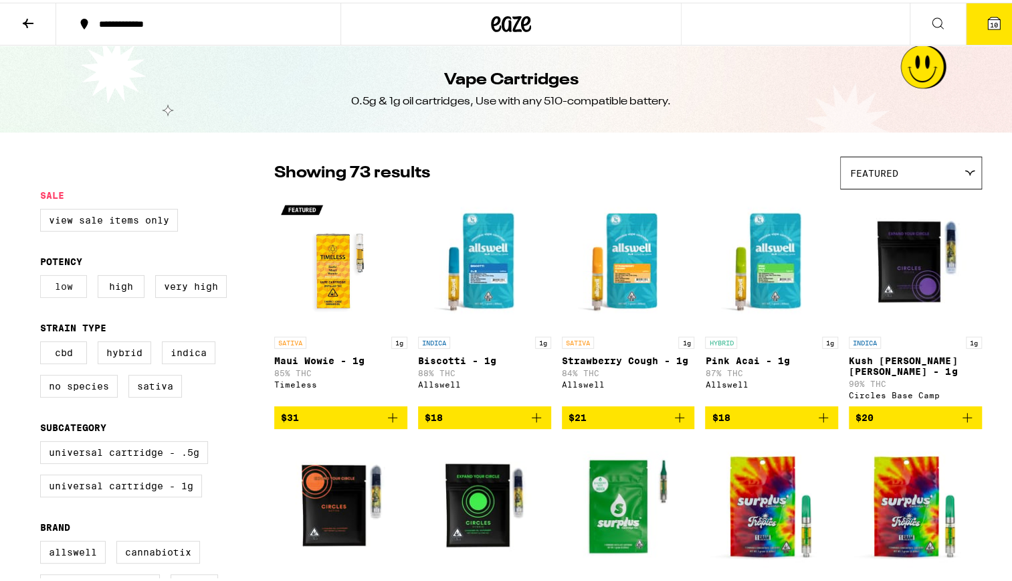
click at [58, 292] on label "Low" at bounding box center [63, 283] width 47 height 23
click at [43, 275] on input "Low" at bounding box center [43, 274] width 1 height 1
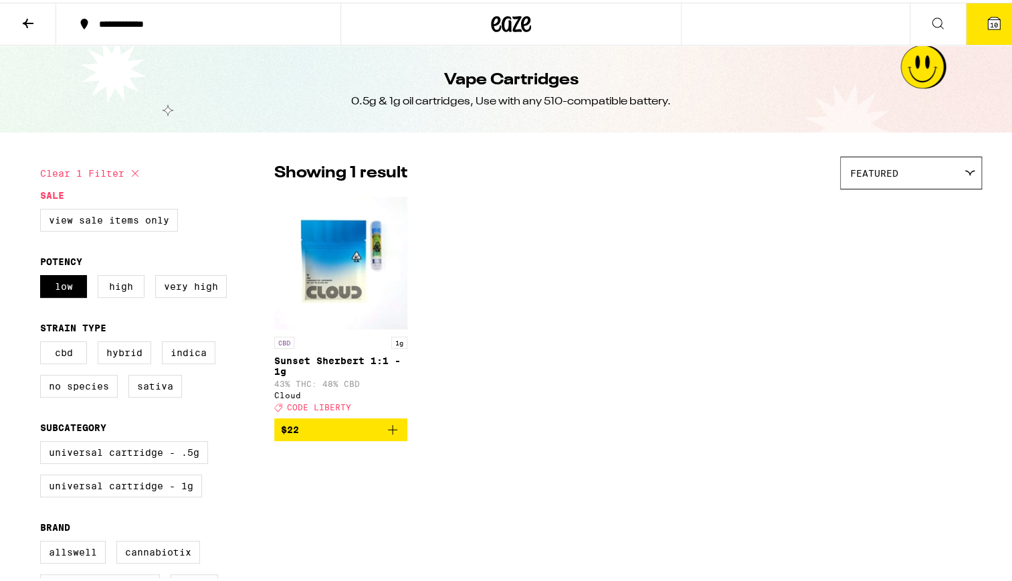
click at [352, 264] on img "Open page for Sunset Sherbert 1:1 - 1g from Cloud" at bounding box center [340, 260] width 133 height 134
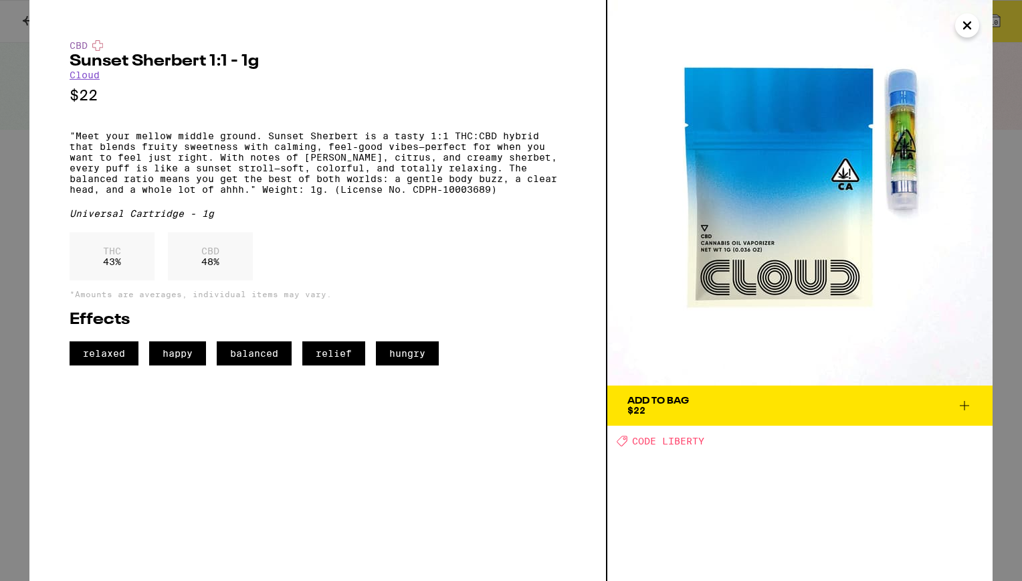
click at [965, 401] on icon at bounding box center [965, 405] width 16 height 16
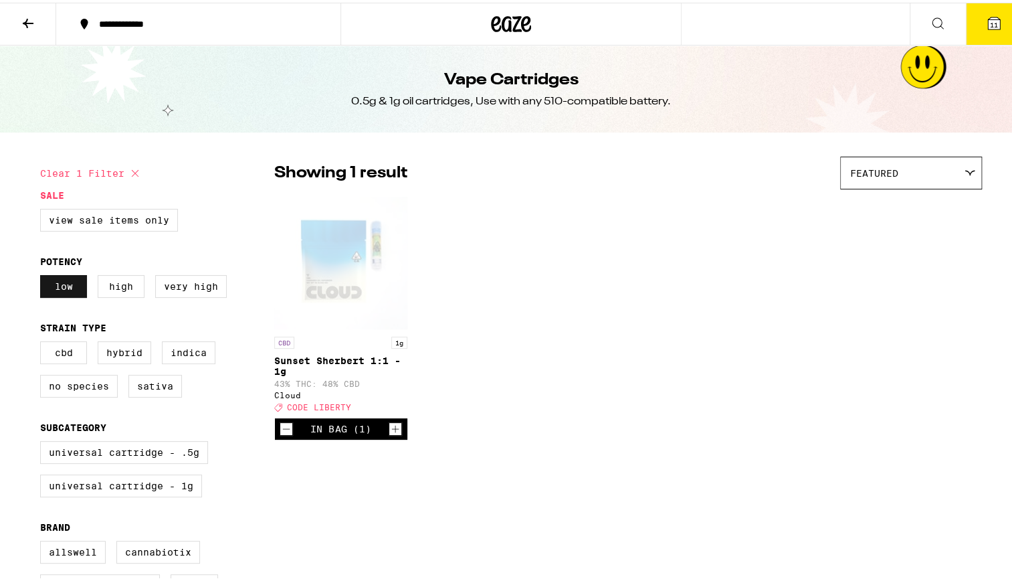
click at [62, 285] on label "Low" at bounding box center [63, 283] width 47 height 23
click at [43, 275] on input "Low" at bounding box center [43, 274] width 1 height 1
checkbox input "false"
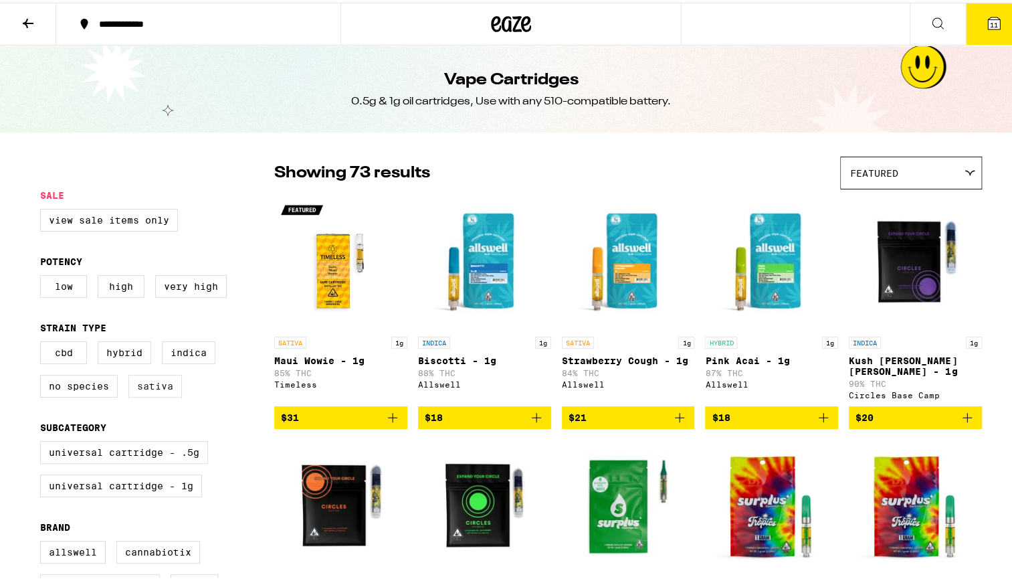
click at [157, 393] on label "Sativa" at bounding box center [155, 383] width 54 height 23
click at [43, 341] on input "Sativa" at bounding box center [43, 341] width 1 height 1
checkbox input "true"
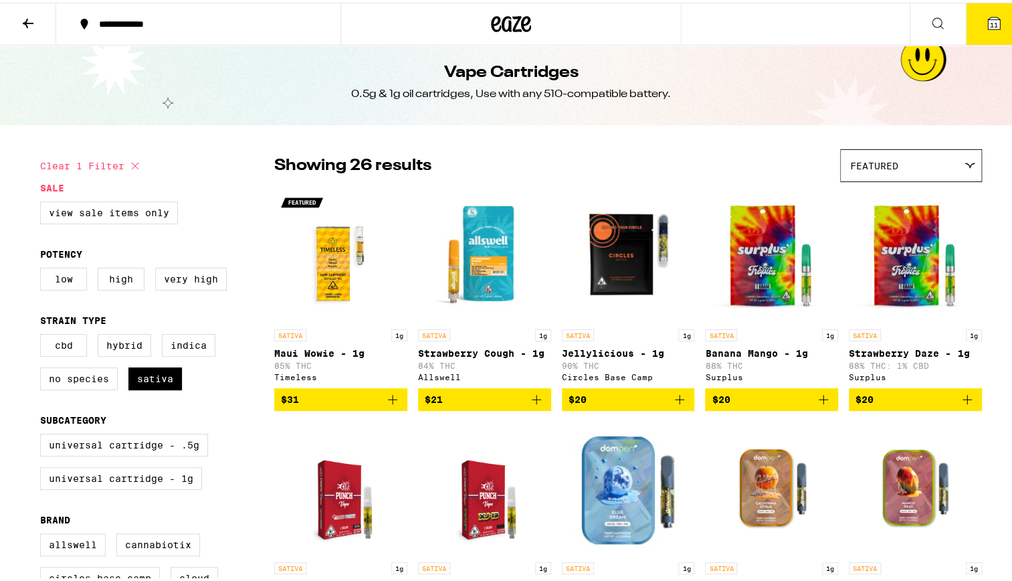
scroll to position [9, 0]
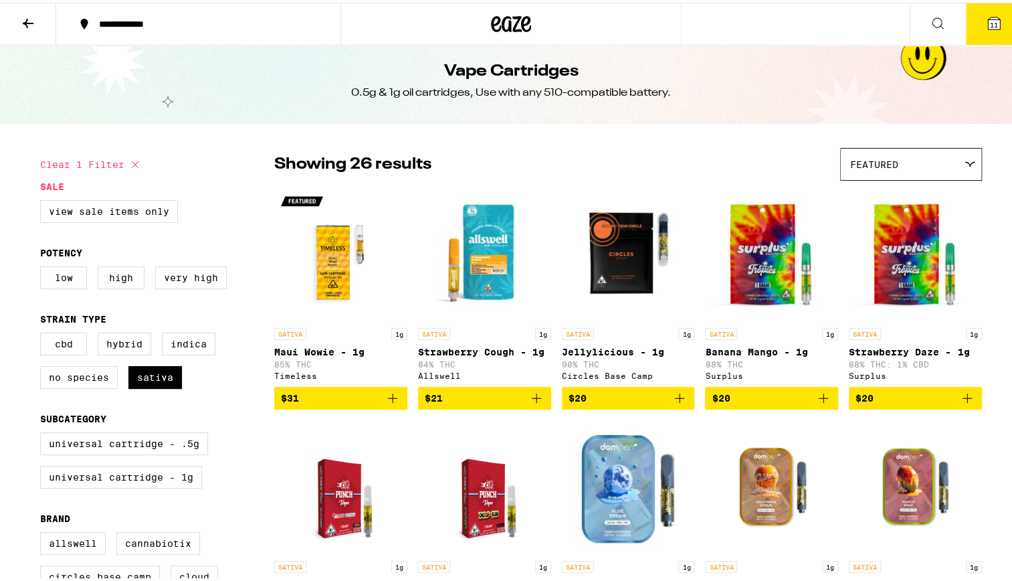
click at [331, 263] on img "Open page for Maui Wowie - 1g from Timeless" at bounding box center [340, 252] width 133 height 134
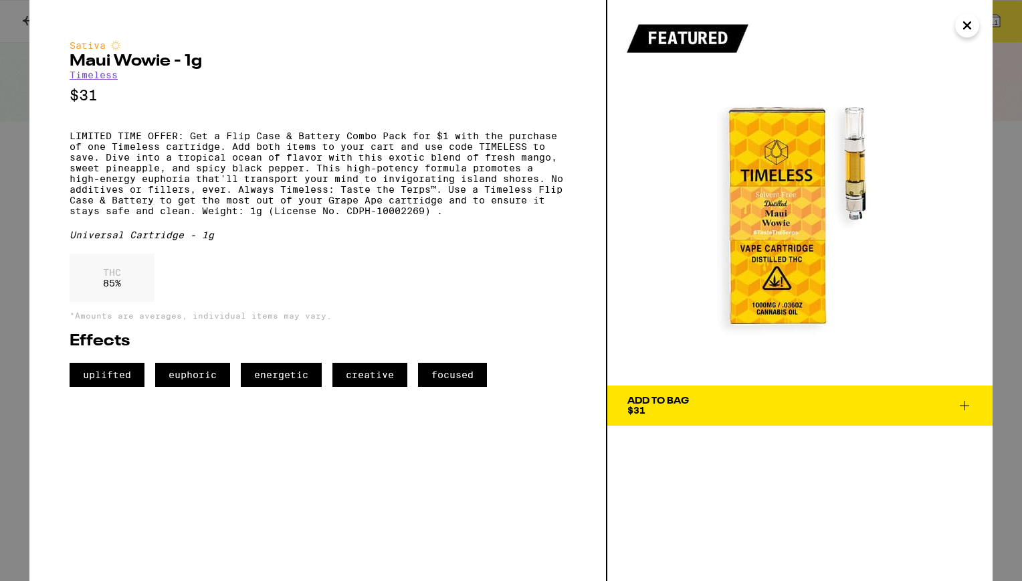
click at [966, 27] on icon "Close" at bounding box center [967, 25] width 7 height 7
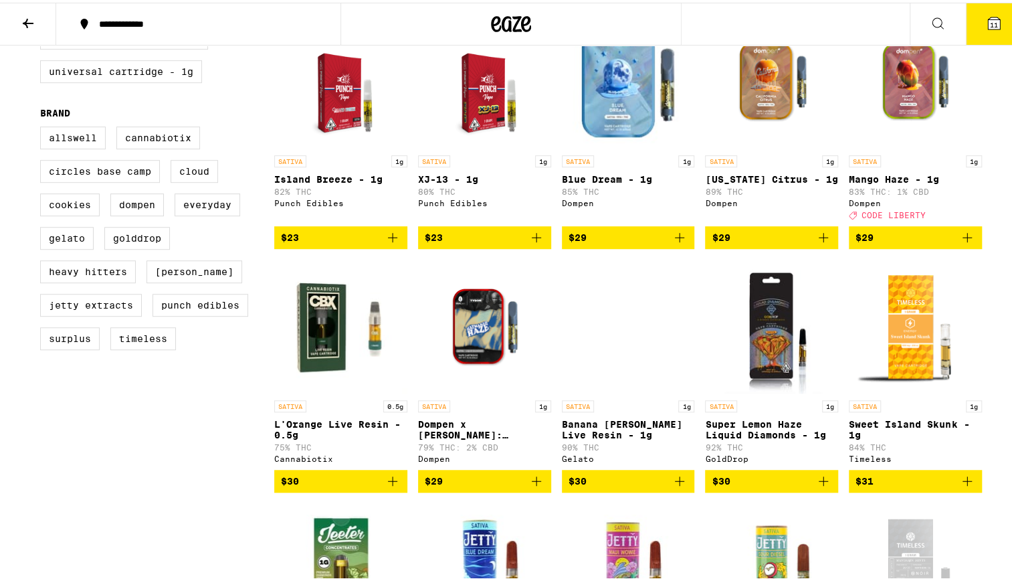
scroll to position [421, 0]
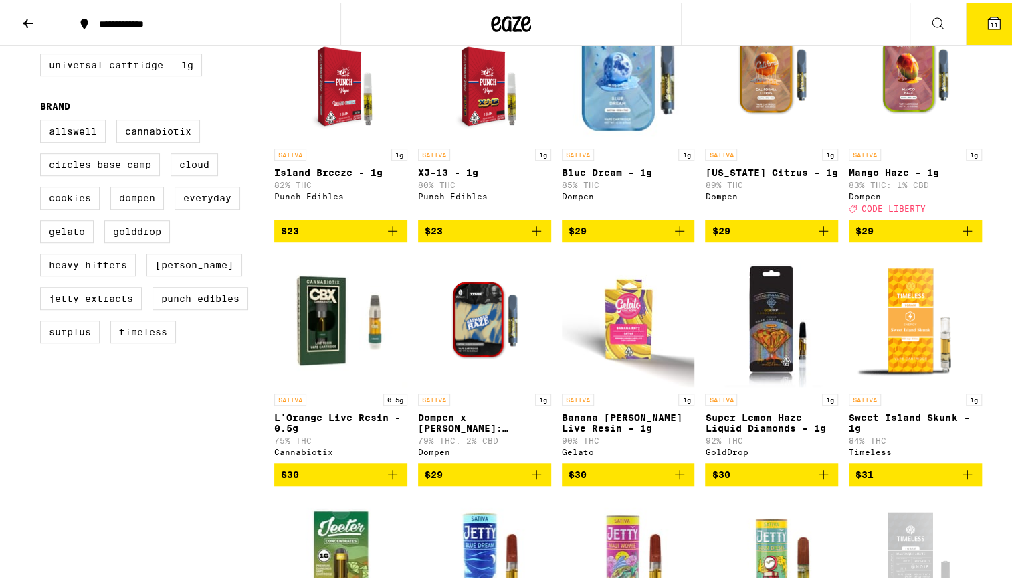
click at [898, 325] on img "Open page for Sweet Island Skunk - 1g from Timeless" at bounding box center [915, 317] width 133 height 134
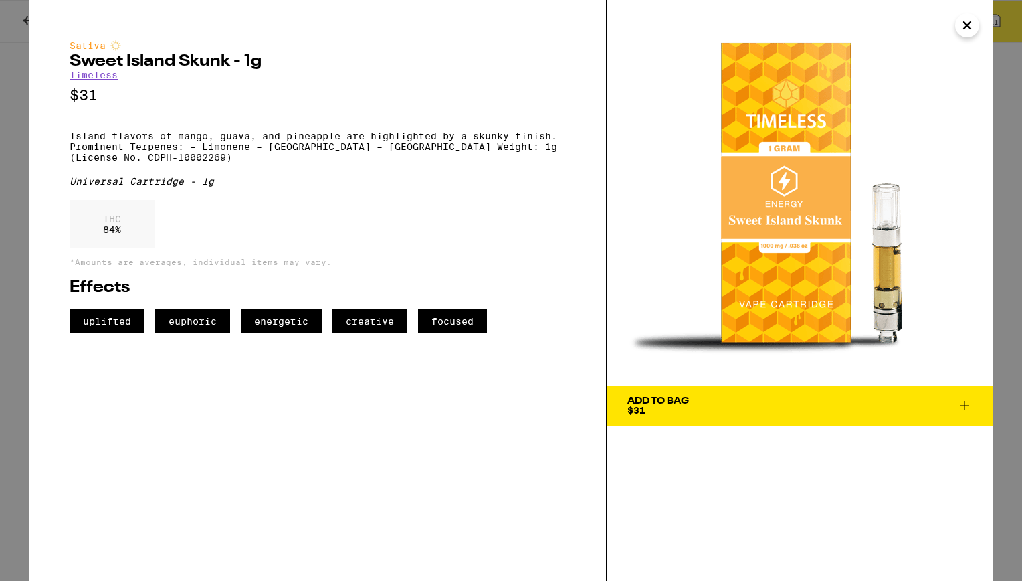
click at [972, 26] on icon "Close" at bounding box center [967, 25] width 16 height 20
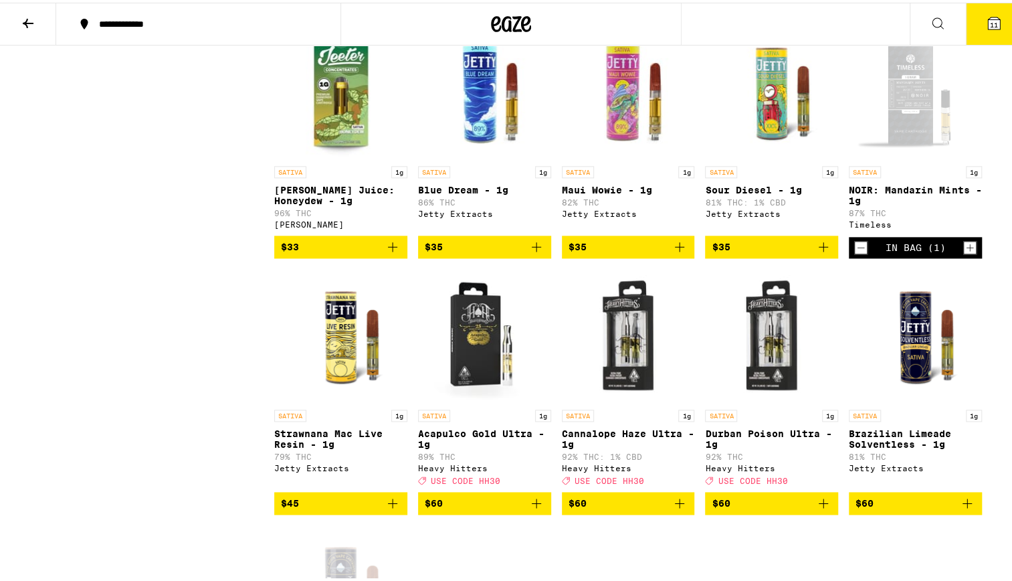
scroll to position [860, 0]
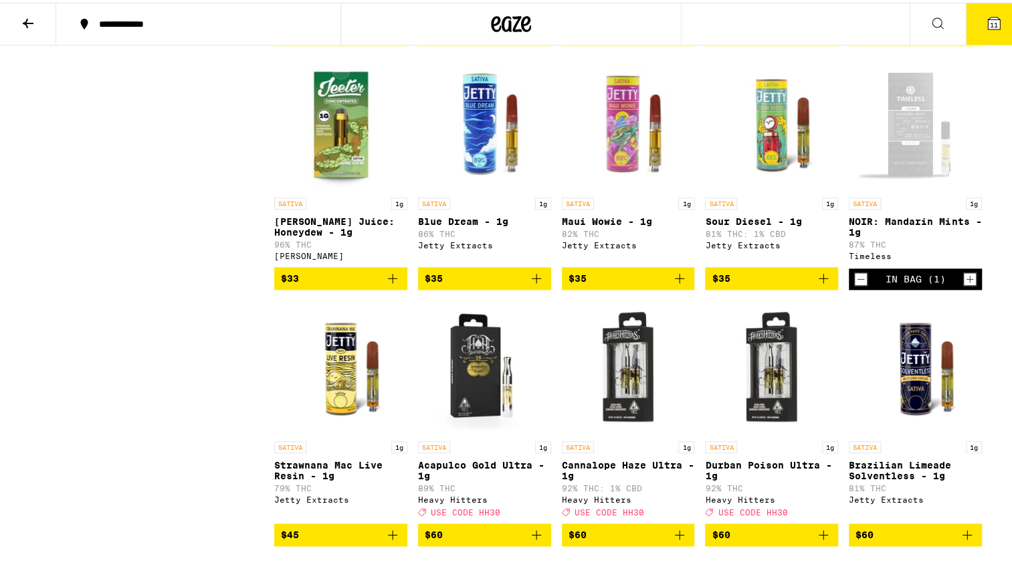
click at [903, 175] on div "Open page for NOIR: Mandarin Mints - 1g from Timeless" at bounding box center [915, 121] width 133 height 134
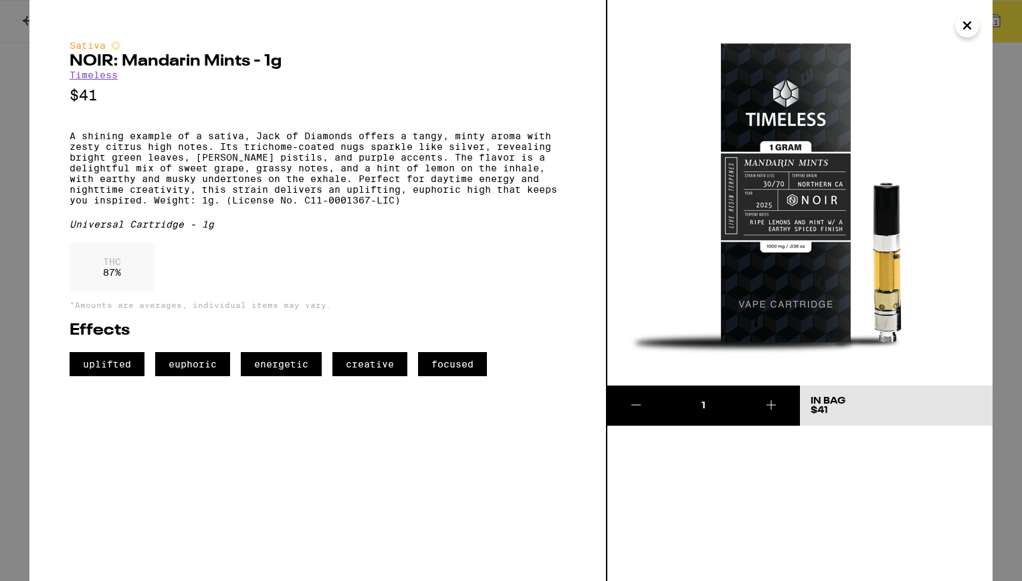
click at [974, 28] on icon "Close" at bounding box center [967, 25] width 16 height 20
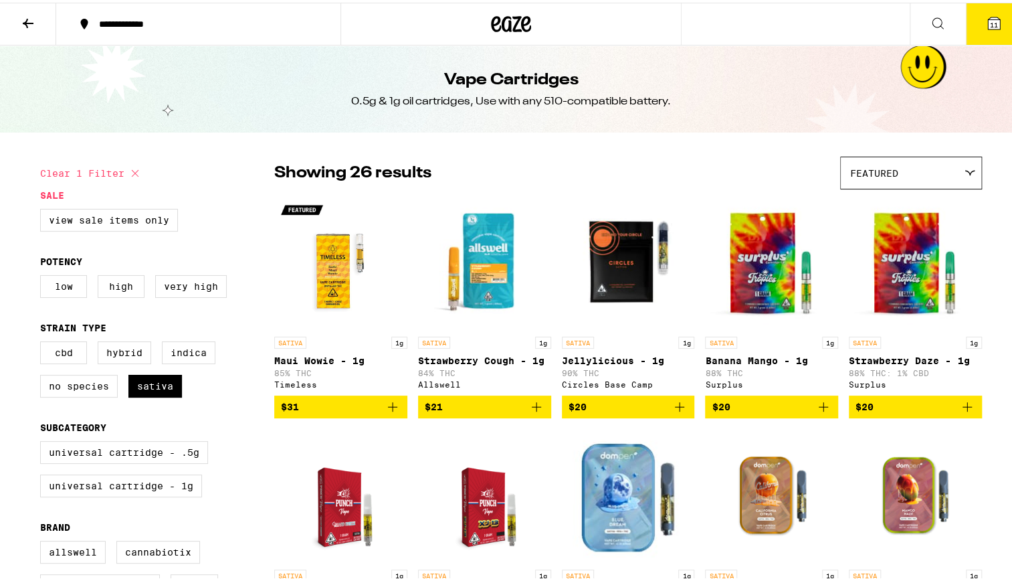
click at [314, 260] on img "Open page for Maui Wowie - 1g from Timeless" at bounding box center [340, 260] width 133 height 134
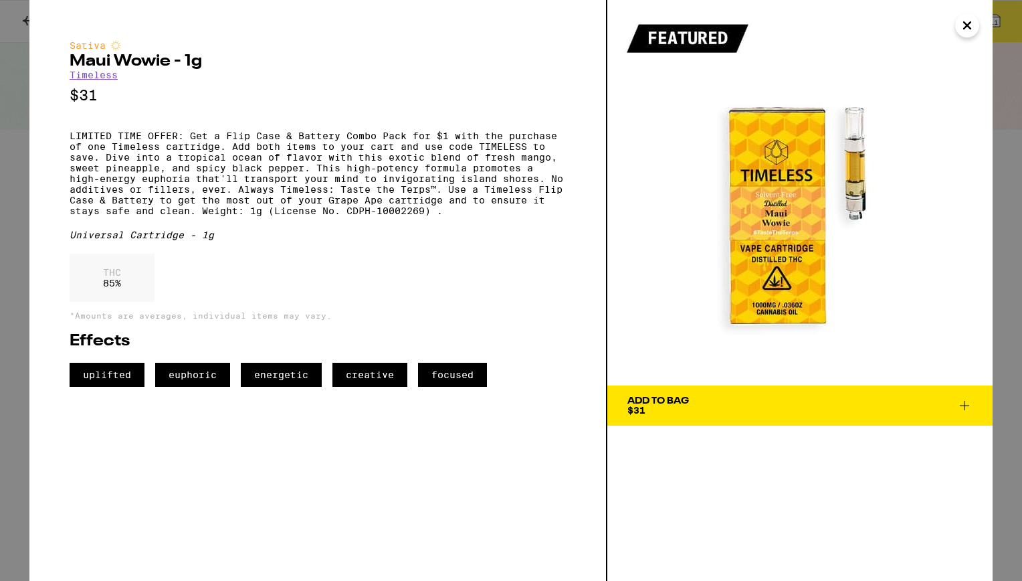
click at [968, 29] on icon "Close" at bounding box center [967, 25] width 16 height 20
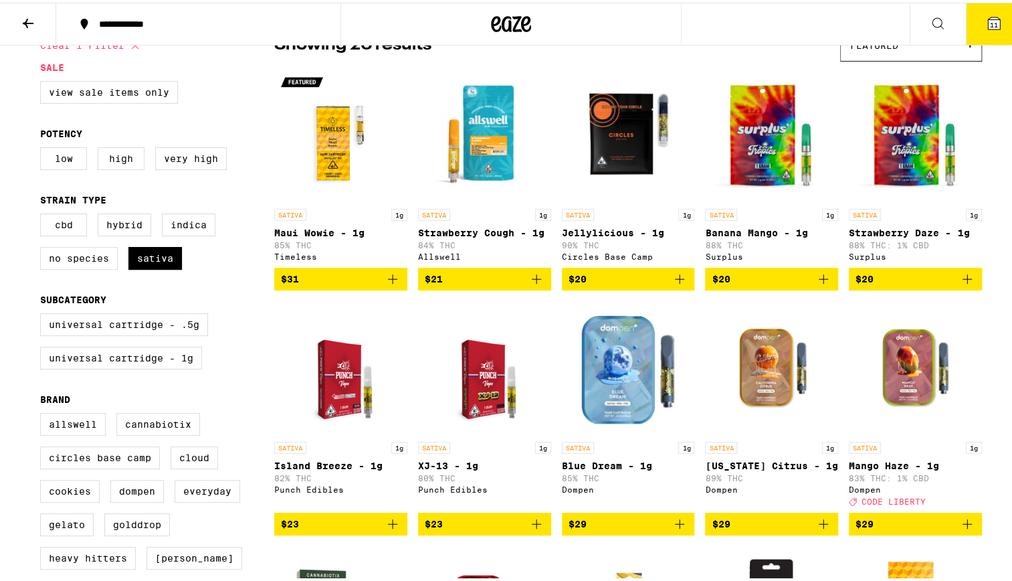
scroll to position [120, 0]
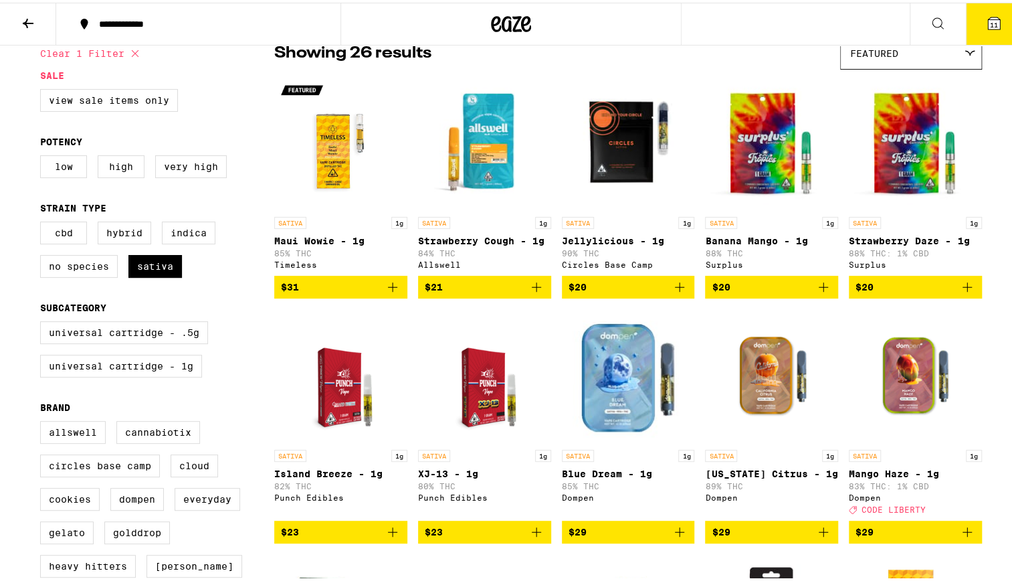
click at [345, 147] on img "Open page for Maui Wowie - 1g from Timeless" at bounding box center [340, 141] width 133 height 134
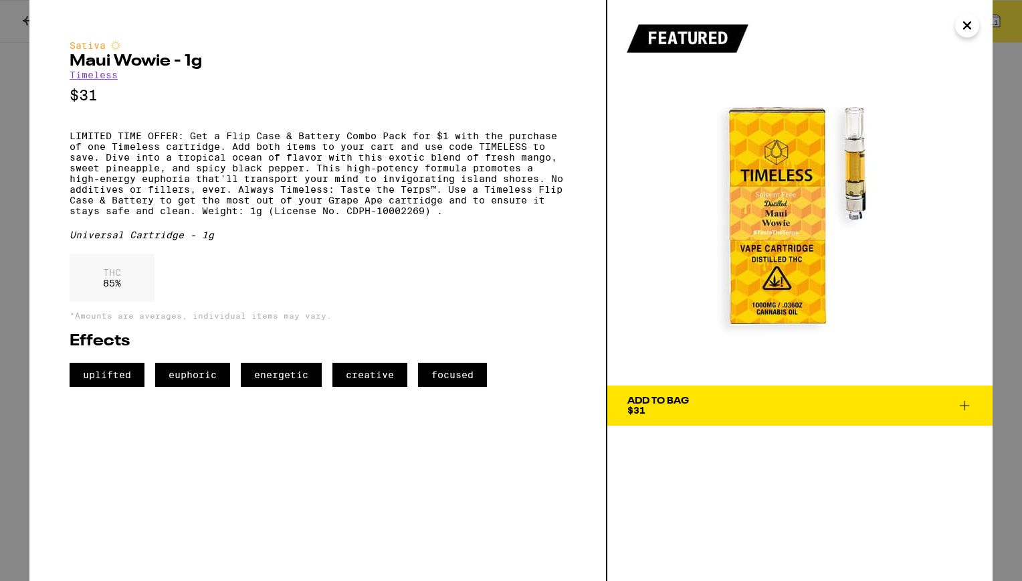
click at [972, 25] on icon "Close" at bounding box center [967, 25] width 16 height 20
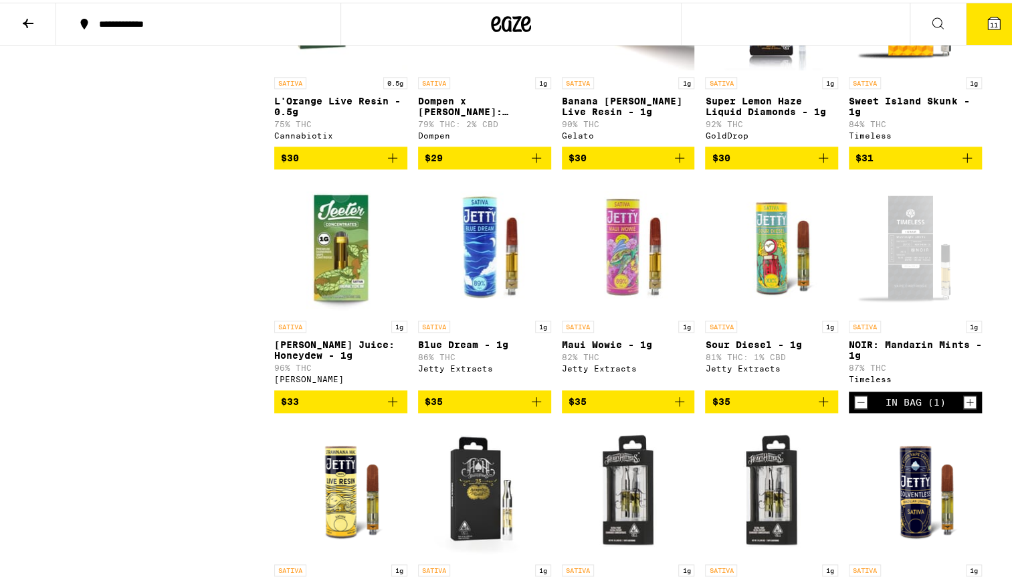
scroll to position [725, 0]
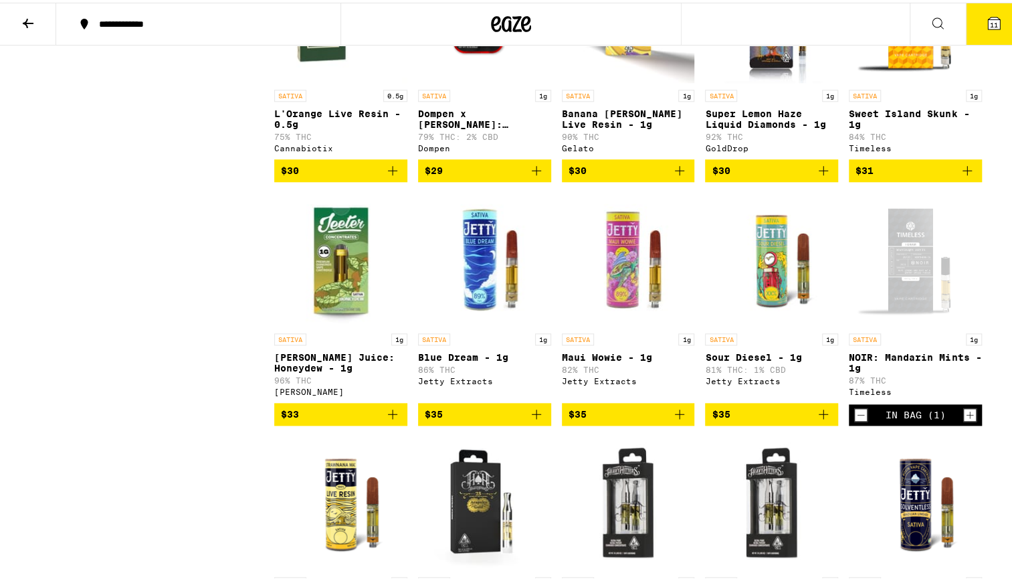
click at [895, 298] on div "Open page for NOIR: Mandarin Mints - 1g from Timeless" at bounding box center [915, 257] width 133 height 134
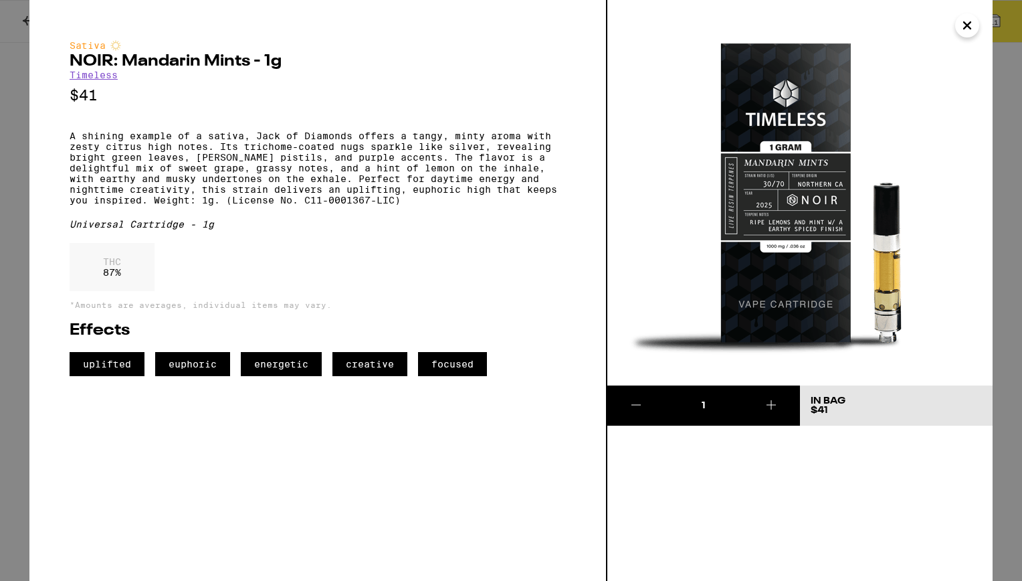
click at [969, 27] on icon "Close" at bounding box center [967, 25] width 7 height 7
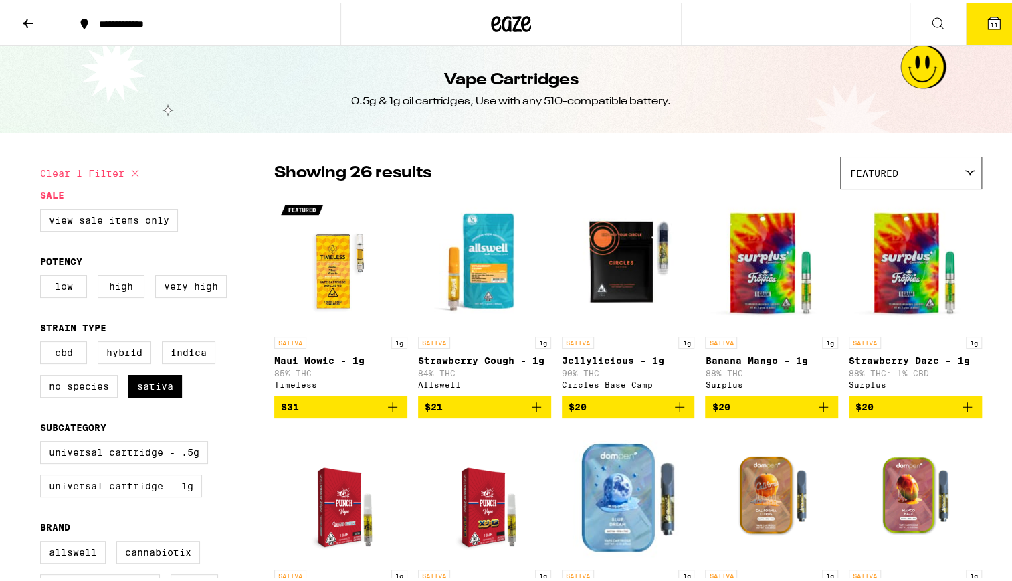
click at [320, 276] on img "Open page for Maui Wowie - 1g from Timeless" at bounding box center [340, 260] width 133 height 134
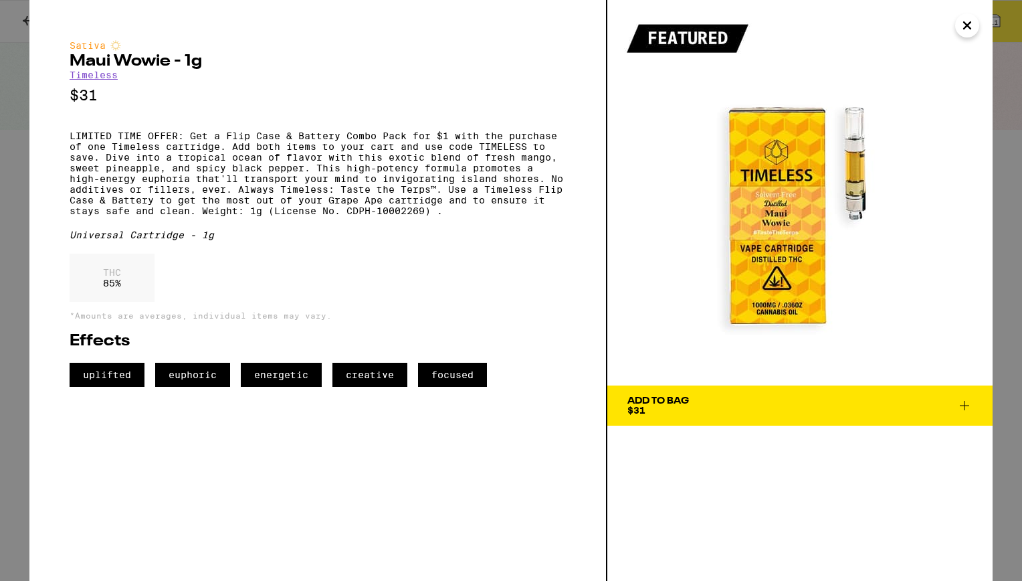
drag, startPoint x: 970, startPoint y: 26, endPoint x: 963, endPoint y: 10, distance: 17.4
click at [970, 26] on icon "Close" at bounding box center [967, 25] width 16 height 20
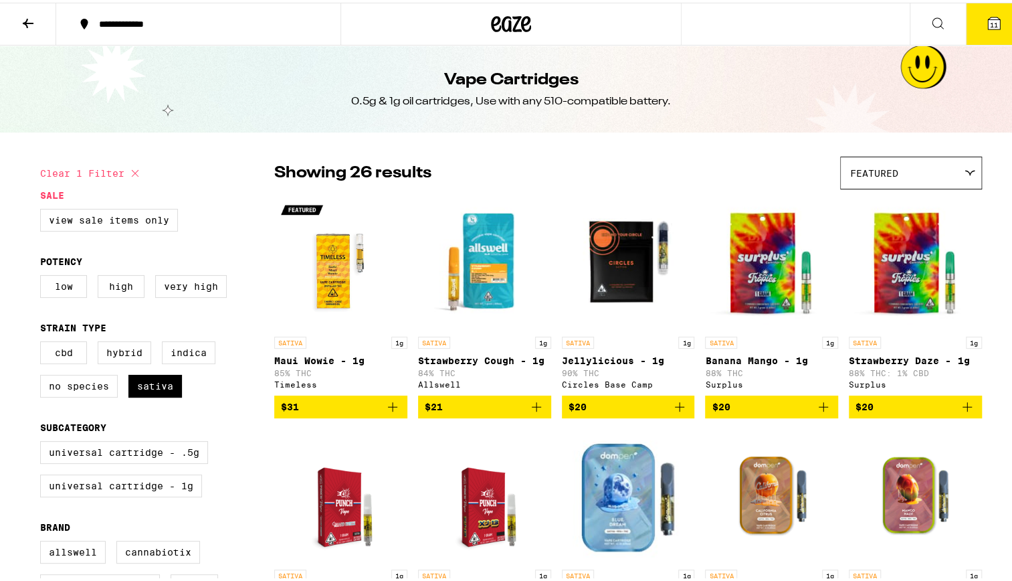
click at [328, 260] on img "Open page for Maui Wowie - 1g from Timeless" at bounding box center [340, 260] width 133 height 134
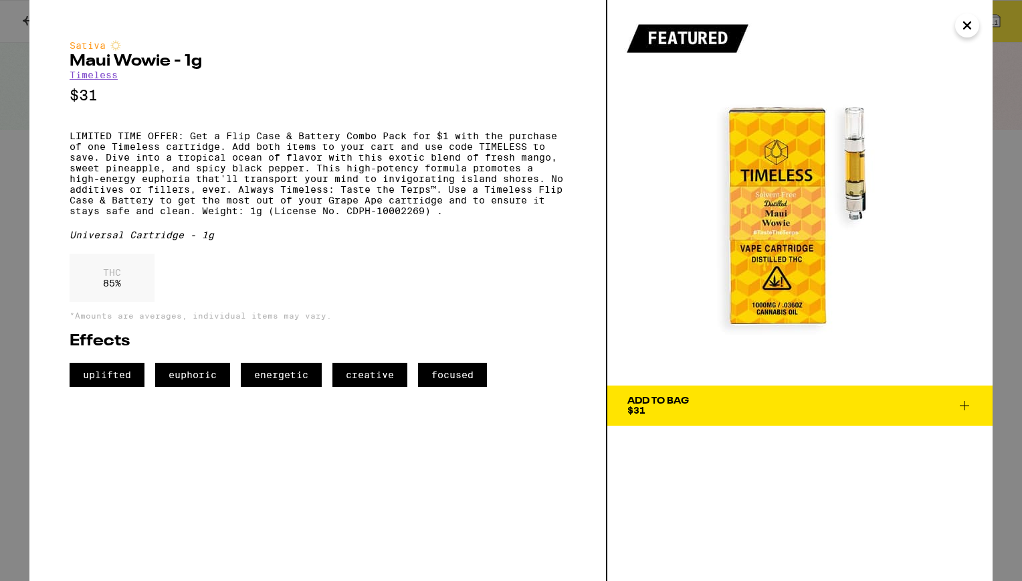
click at [964, 33] on icon "Close" at bounding box center [967, 25] width 16 height 20
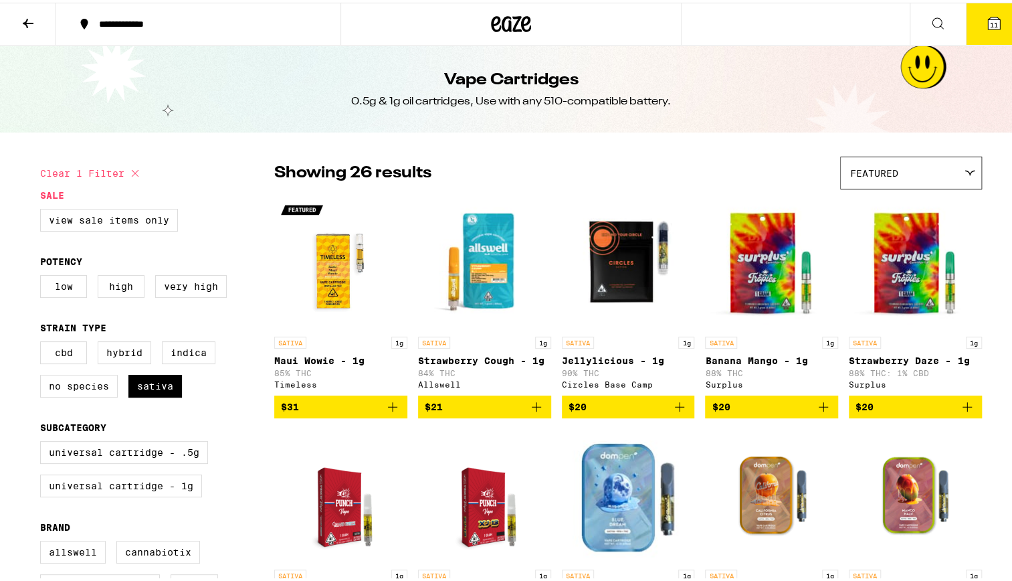
click at [988, 27] on icon at bounding box center [994, 21] width 12 height 12
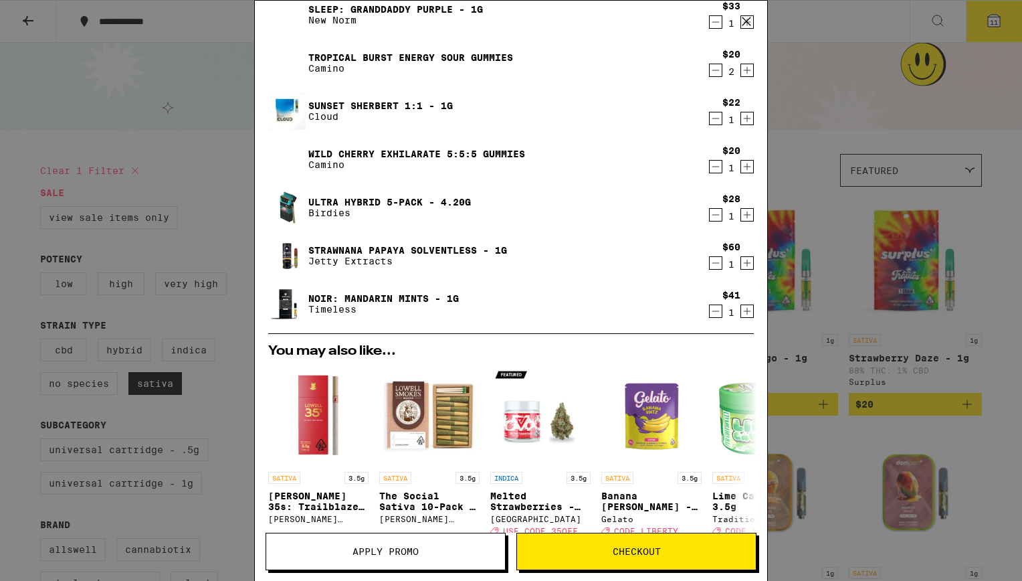
scroll to position [202, 0]
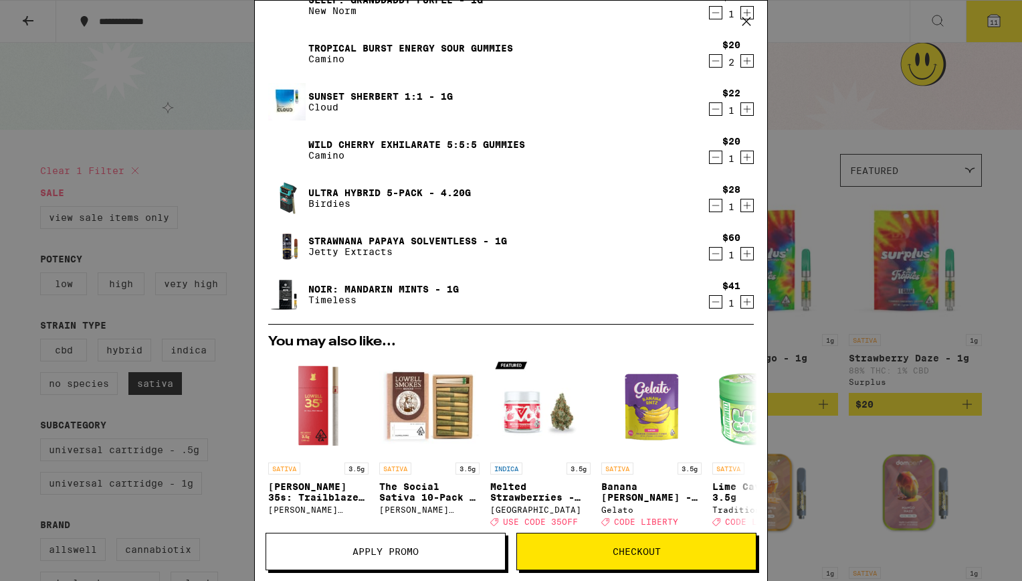
click at [383, 285] on link "NOIR: Mandarin Mints - 1g" at bounding box center [383, 289] width 151 height 11
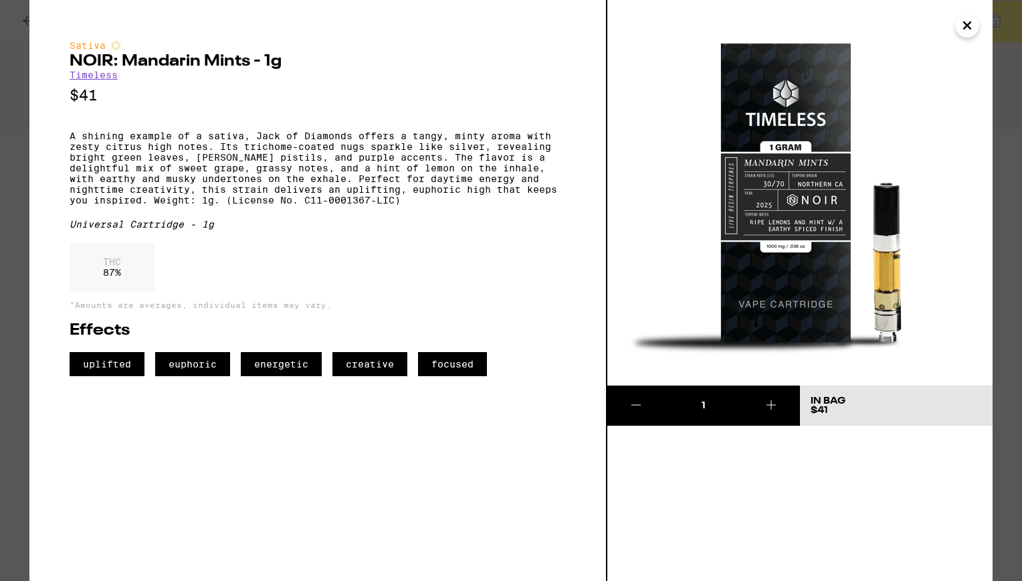
click at [974, 31] on icon "Close" at bounding box center [967, 25] width 16 height 20
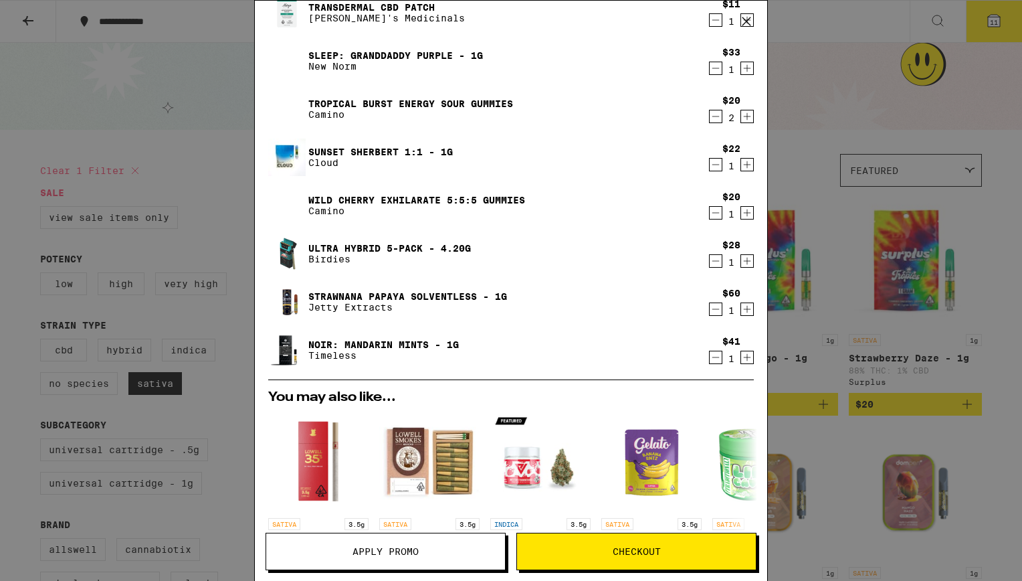
scroll to position [143, 0]
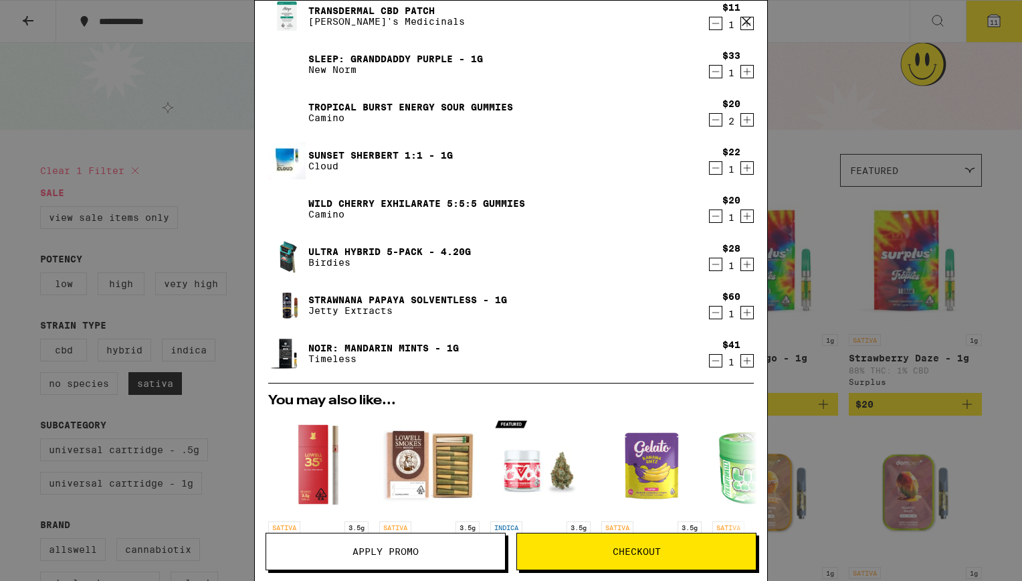
click at [386, 294] on link "Strawnana Papaya Solventless - 1g" at bounding box center [407, 299] width 199 height 11
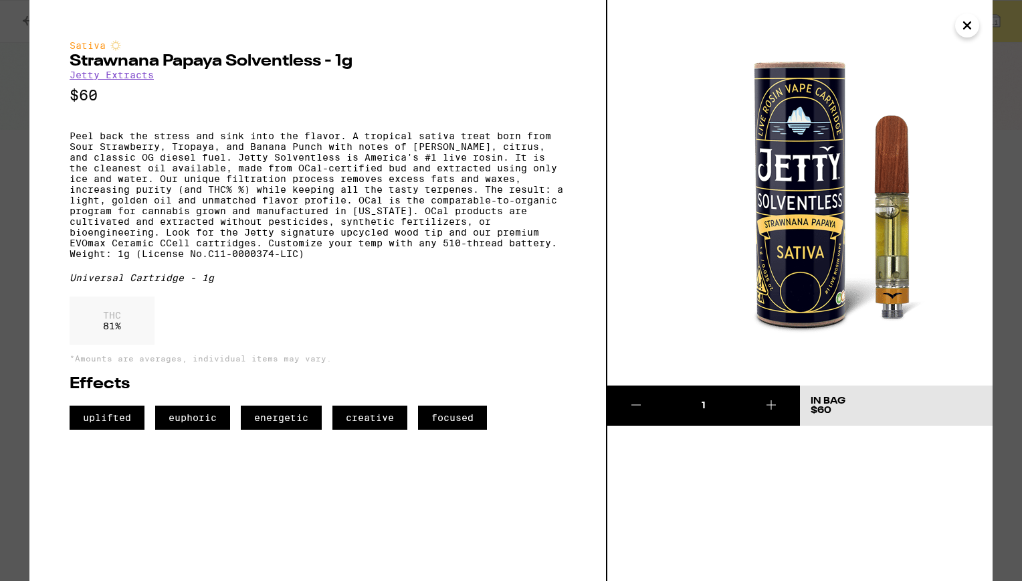
click at [962, 33] on icon "Close" at bounding box center [967, 25] width 16 height 20
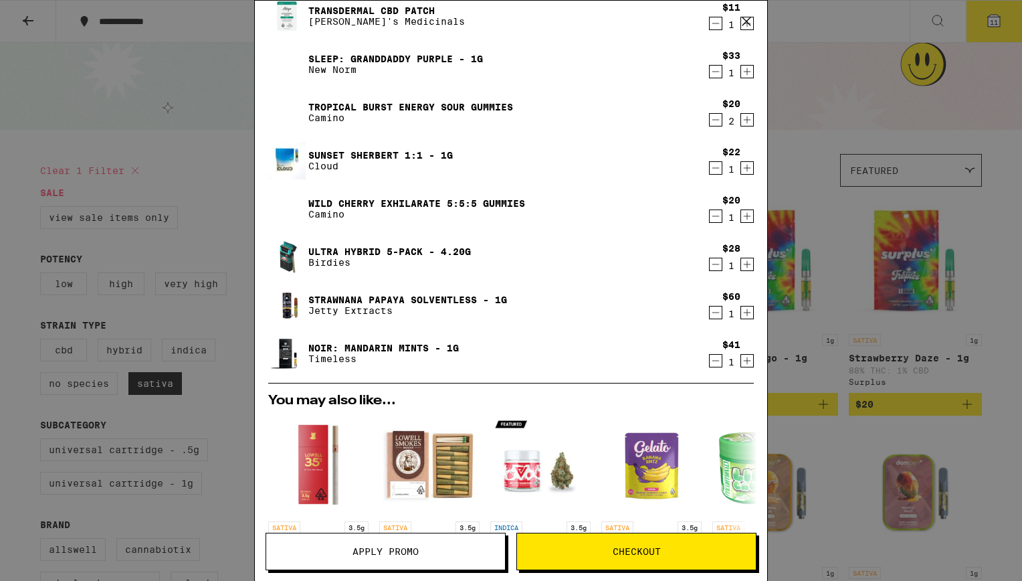
click at [300, 304] on img at bounding box center [286, 304] width 37 height 37
click at [373, 300] on link "Strawnana Papaya Solventless - 1g" at bounding box center [407, 299] width 199 height 11
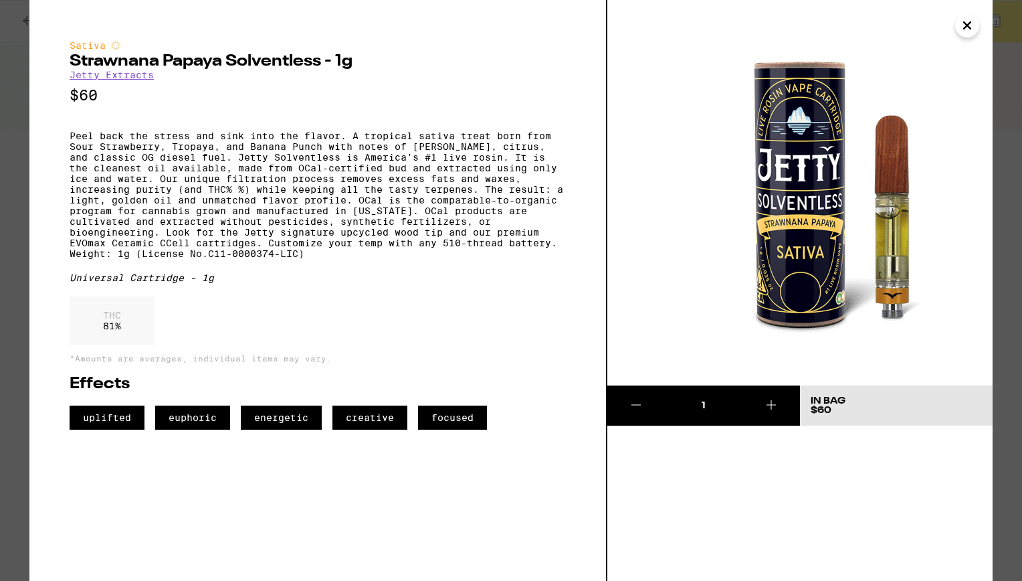
click at [972, 29] on icon "Close" at bounding box center [967, 25] width 16 height 20
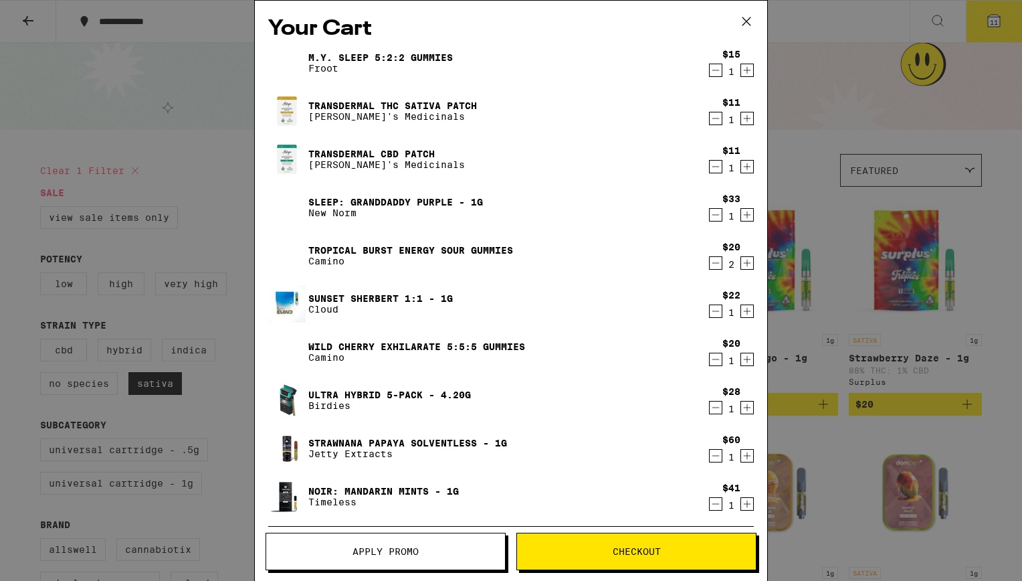
click at [380, 297] on link "Sunset Sherbert 1:1 - 1g" at bounding box center [380, 298] width 145 height 11
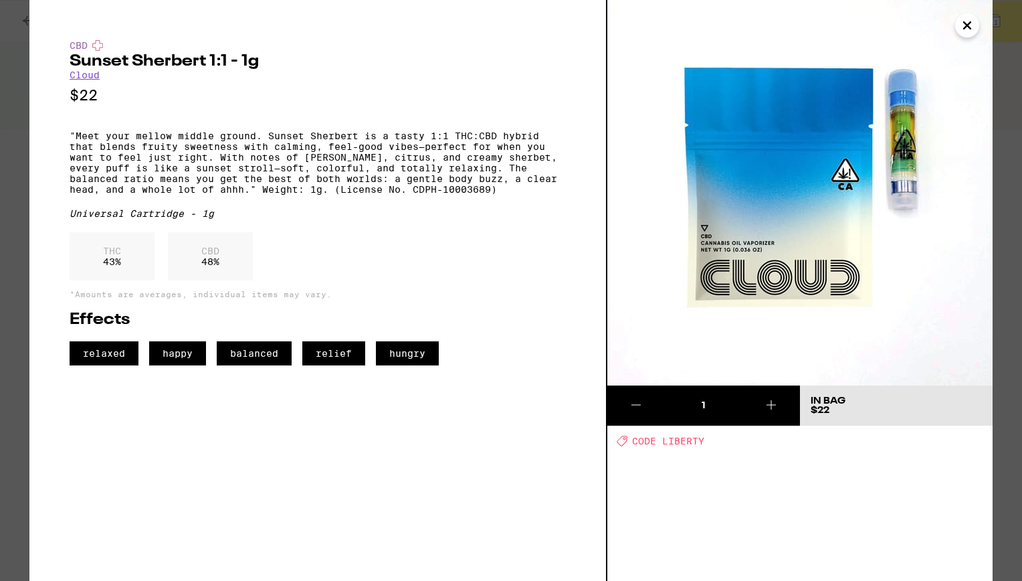
click at [967, 29] on icon "Close" at bounding box center [967, 25] width 16 height 20
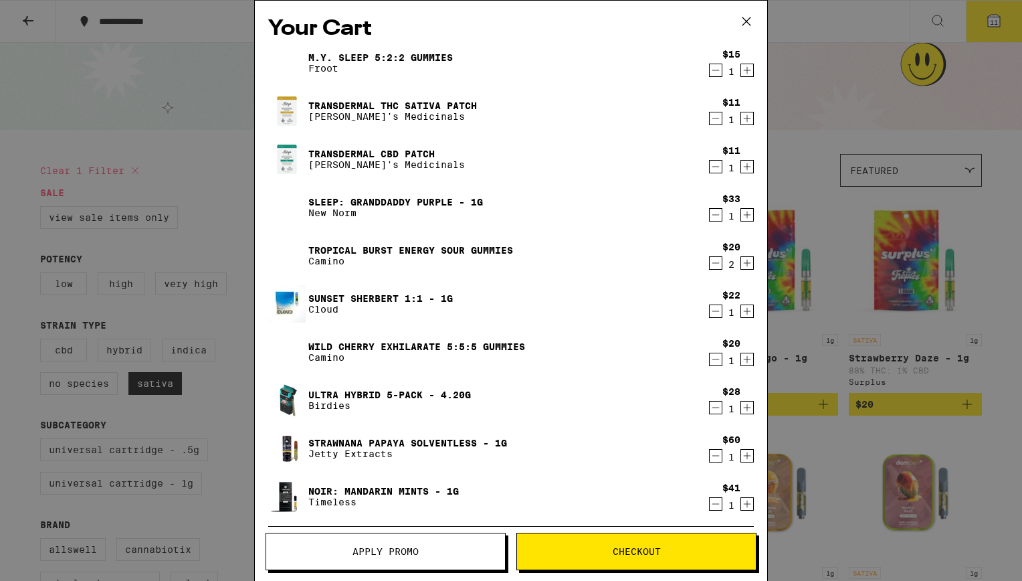
click at [710, 309] on icon "Decrement" at bounding box center [716, 311] width 12 height 16
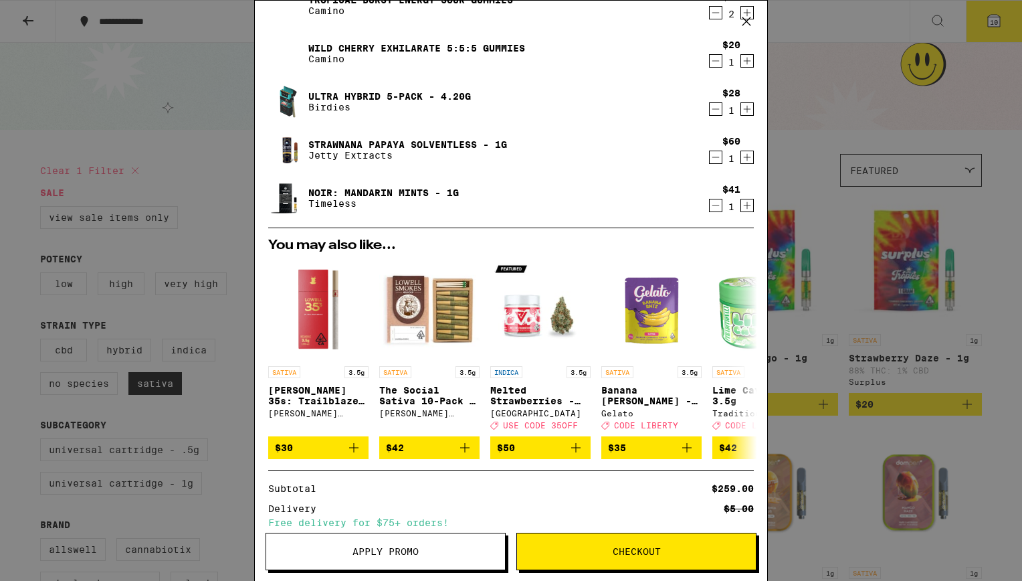
scroll to position [252, 0]
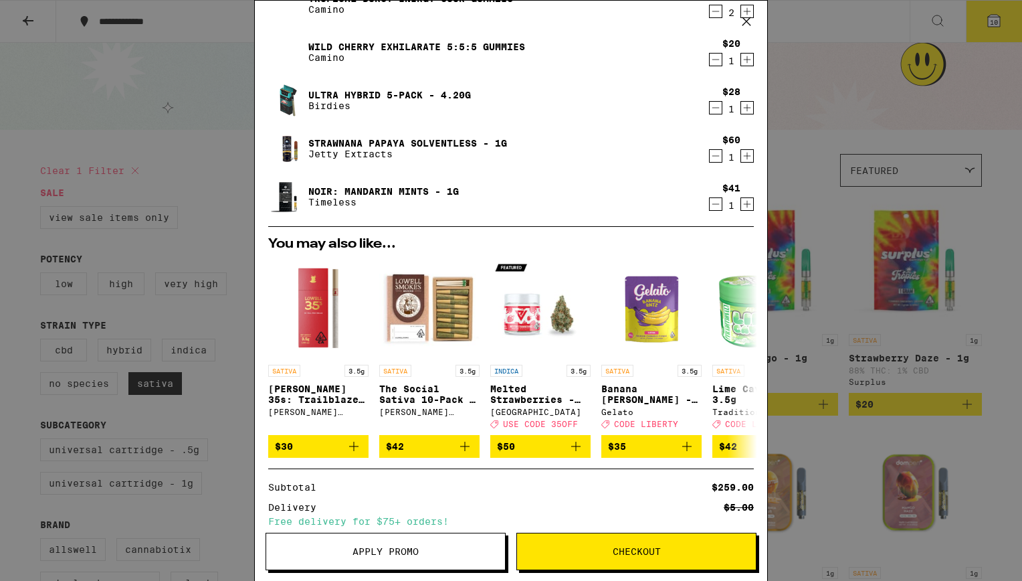
click at [403, 191] on link "NOIR: Mandarin Mints - 1g" at bounding box center [383, 191] width 151 height 11
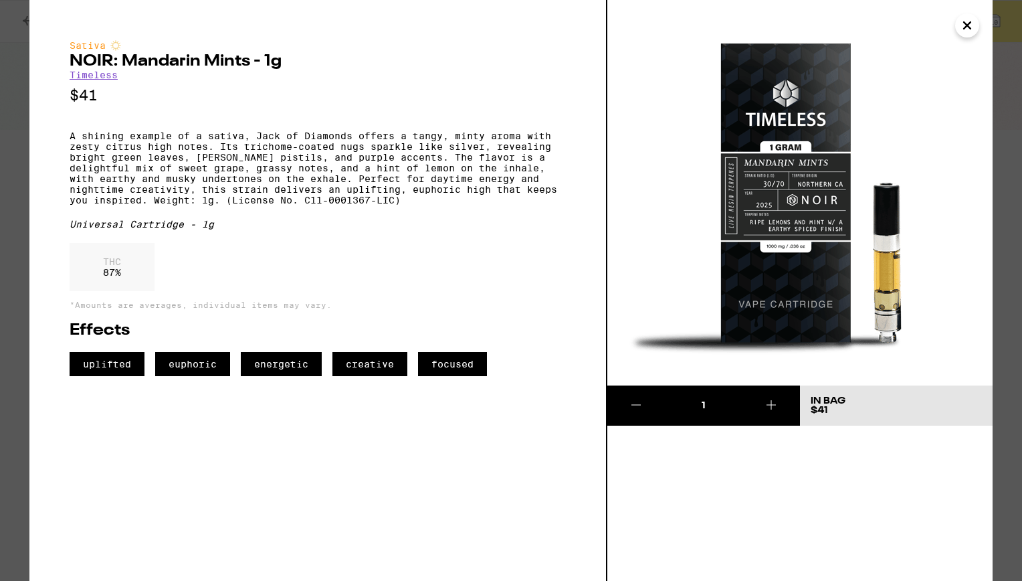
click at [970, 34] on icon "Close" at bounding box center [967, 25] width 16 height 20
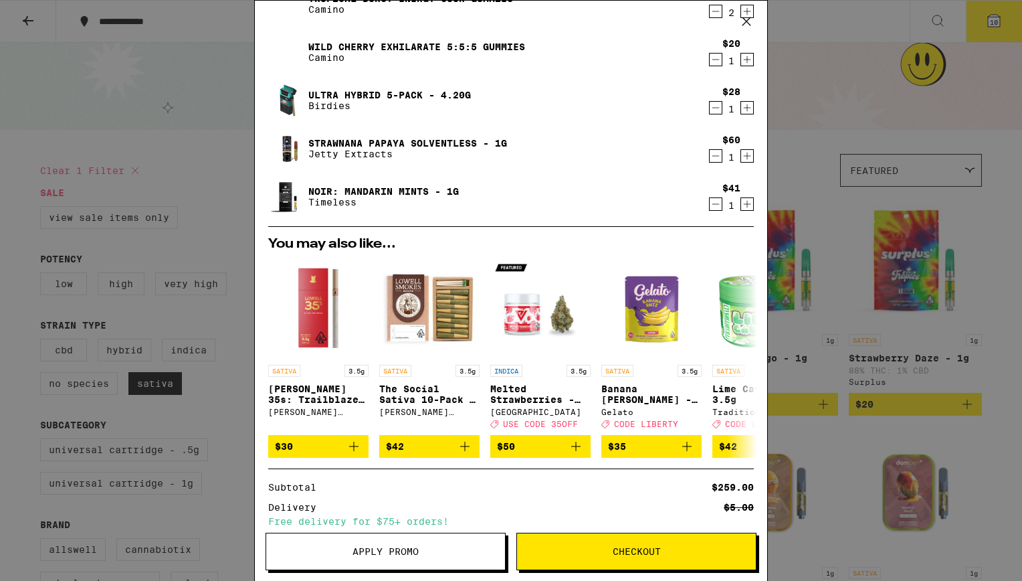
click at [428, 146] on link "Strawnana Papaya Solventless - 1g" at bounding box center [407, 143] width 199 height 11
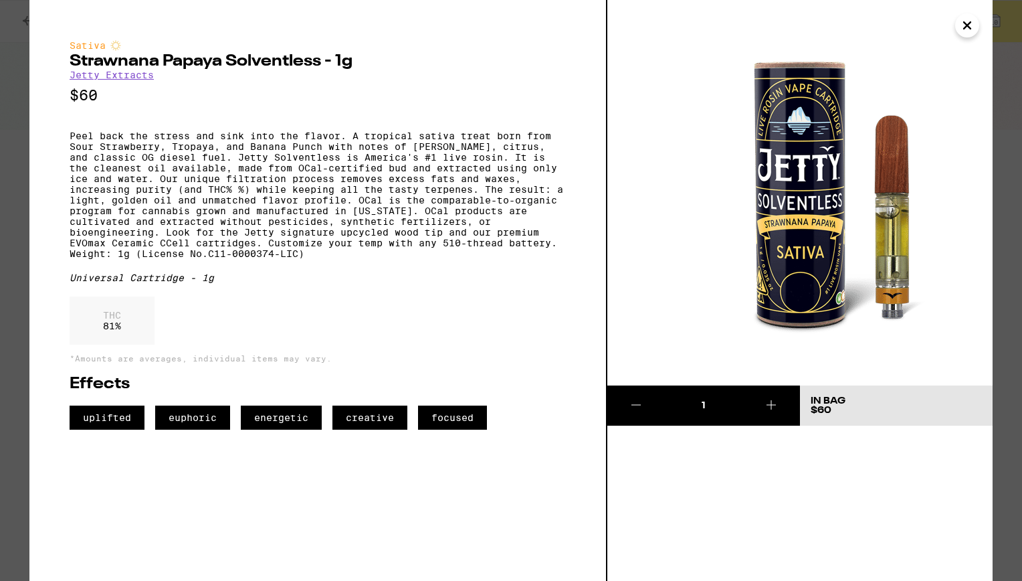
click at [973, 27] on icon "Close" at bounding box center [967, 25] width 16 height 20
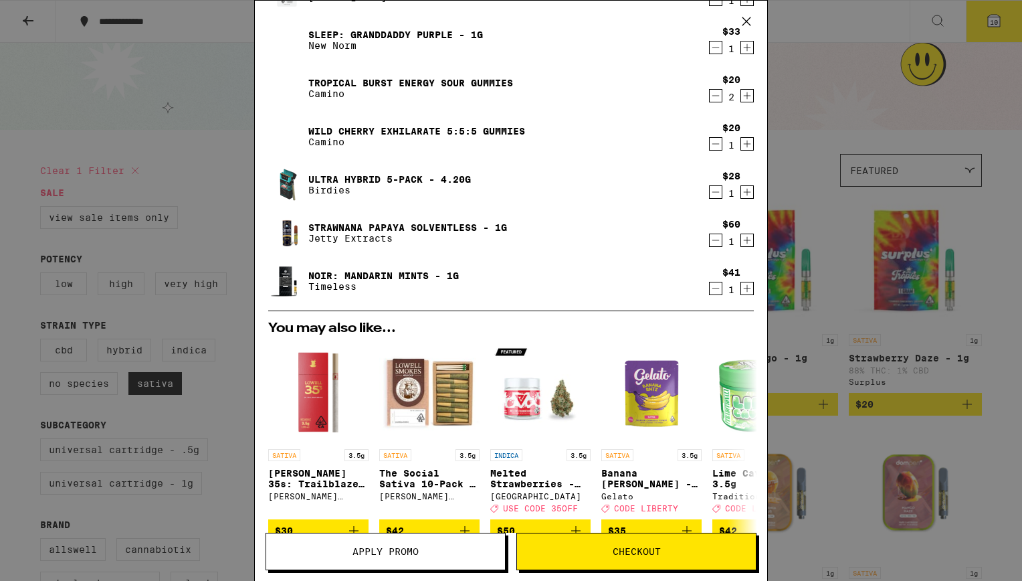
scroll to position [199, 0]
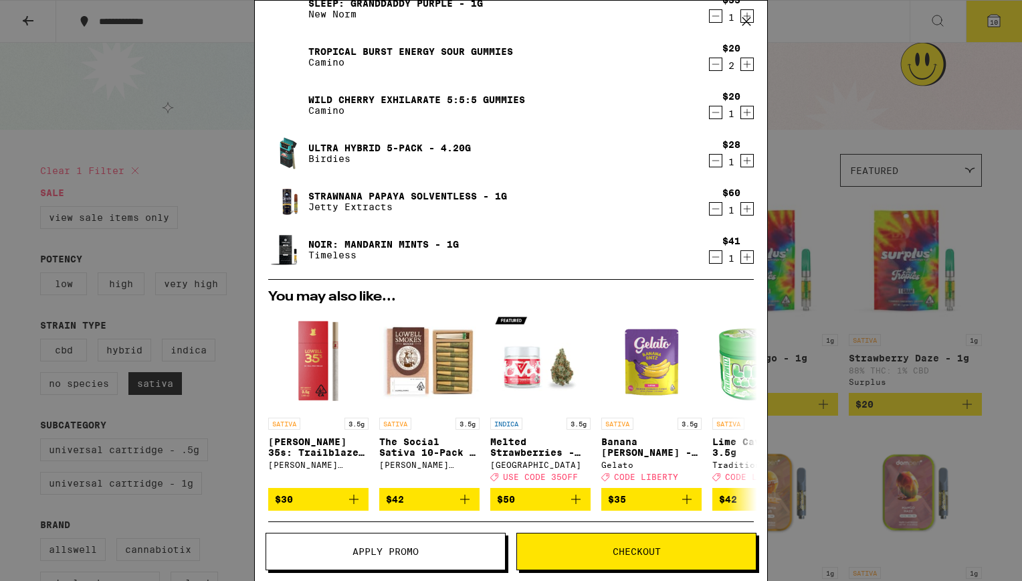
click at [970, 244] on div "Your Cart M.Y. SLEEP 5:2:2 Gummies Froot $15 1 Transdermal THC Sativa Patch Mar…" at bounding box center [511, 290] width 1022 height 581
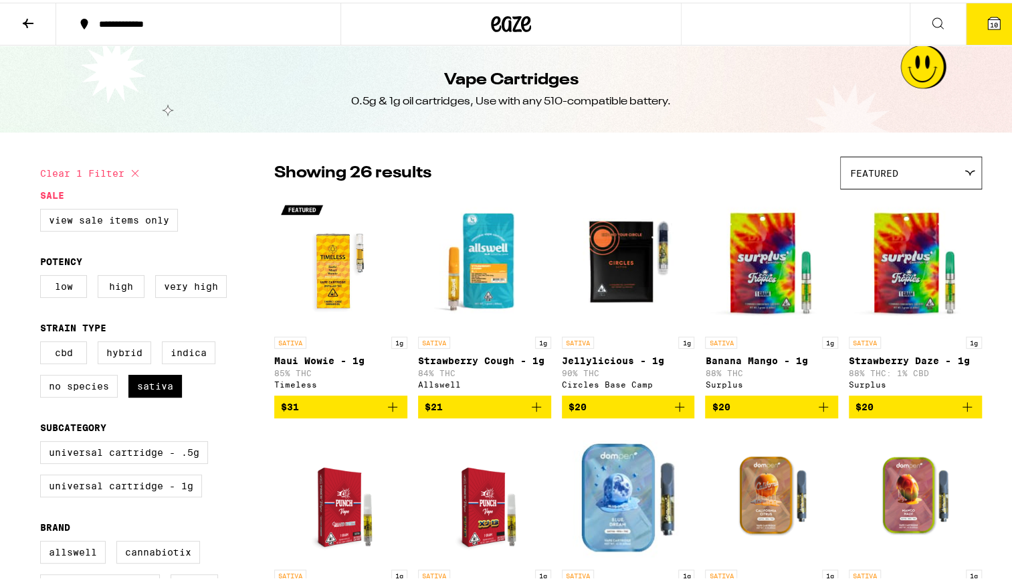
click at [333, 290] on img "Open page for Maui Wowie - 1g from Timeless" at bounding box center [340, 260] width 133 height 134
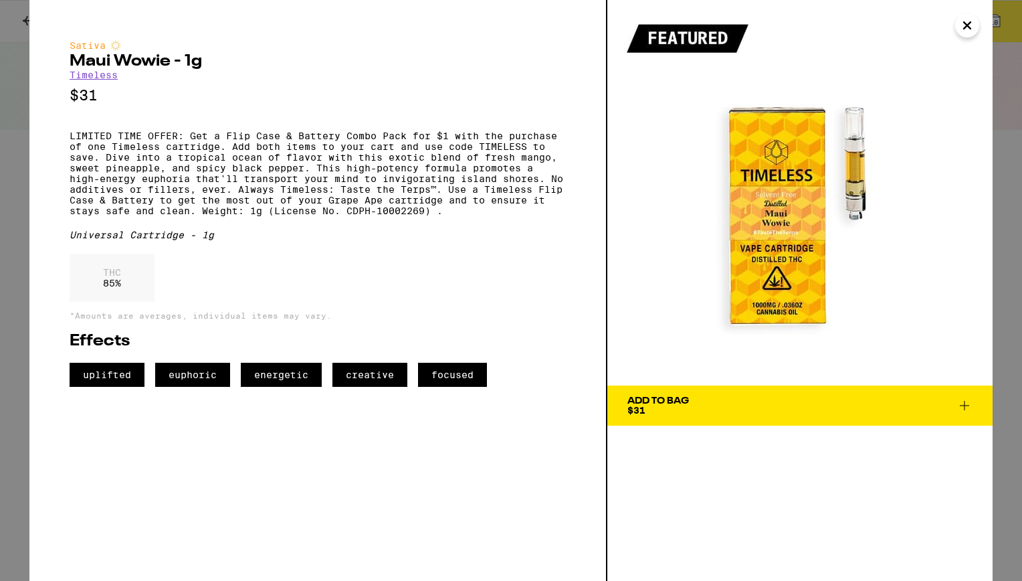
click at [967, 409] on icon at bounding box center [965, 405] width 16 height 16
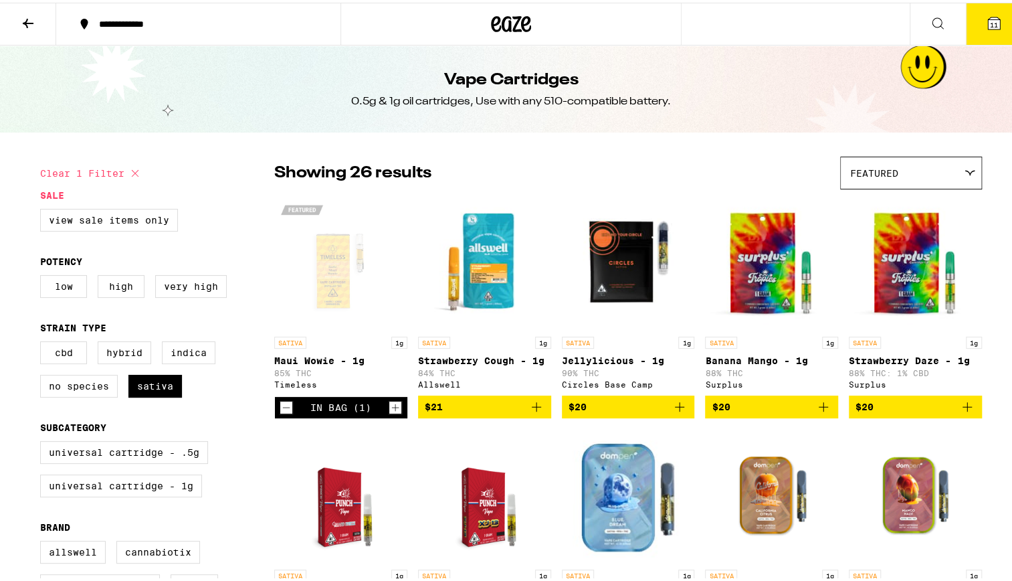
click at [990, 26] on span "11" at bounding box center [994, 22] width 8 height 8
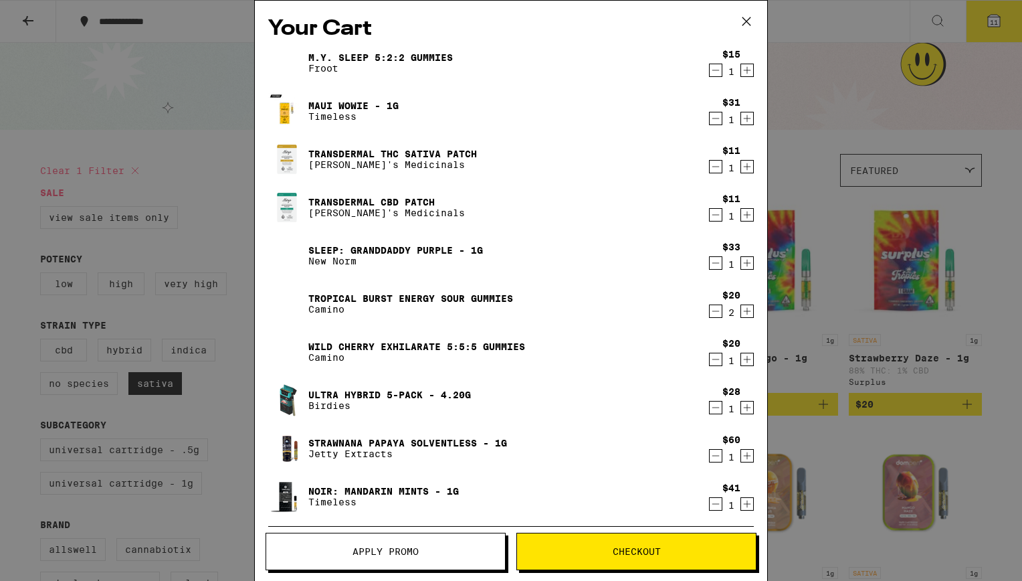
click at [376, 203] on link "Transdermal CBD Patch" at bounding box center [386, 202] width 157 height 11
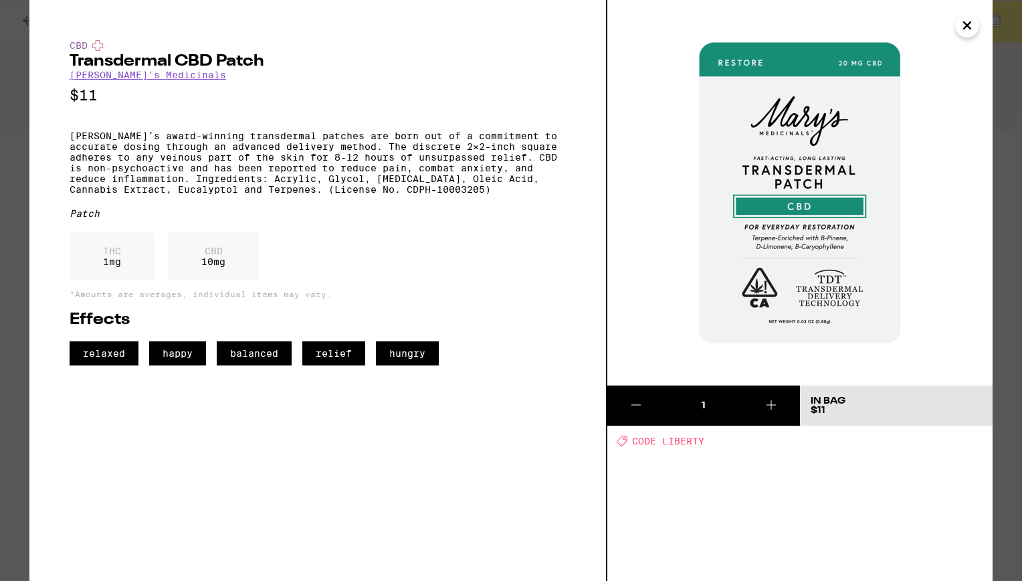
click at [975, 23] on icon "Close" at bounding box center [967, 25] width 16 height 20
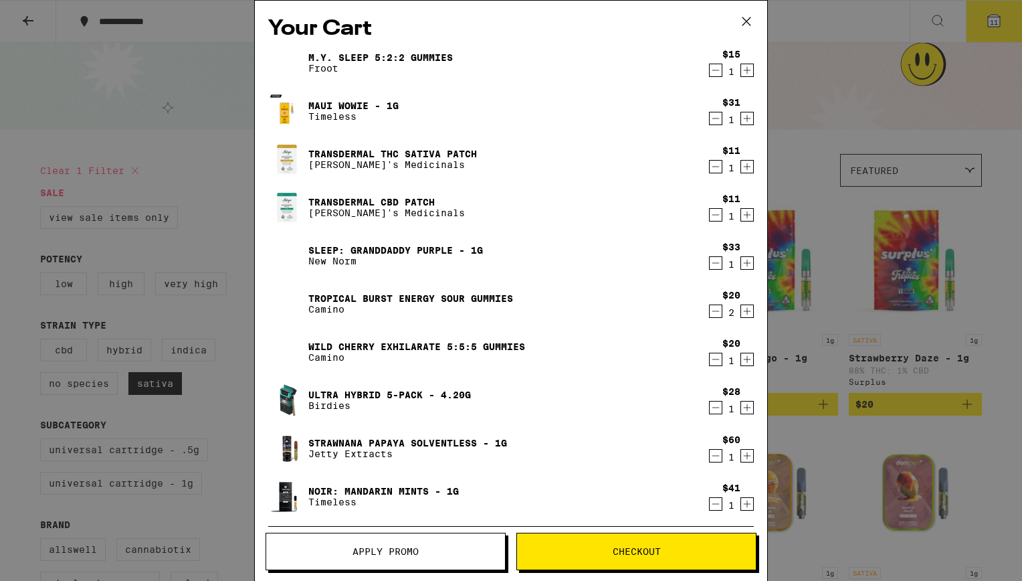
click at [710, 210] on icon "Decrement" at bounding box center [716, 215] width 12 height 16
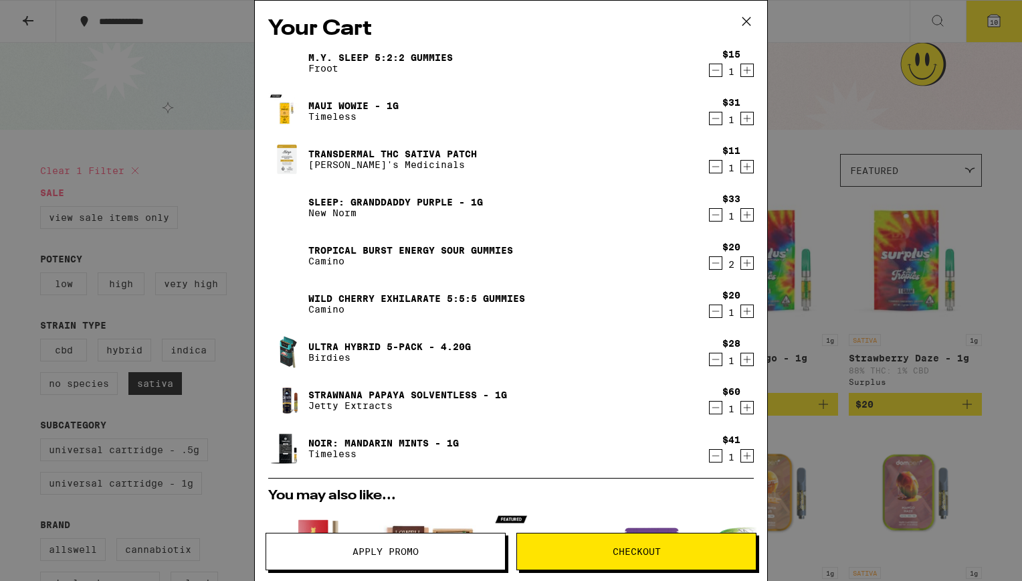
click at [376, 156] on link "Transdermal THC Sativa Patch" at bounding box center [392, 154] width 169 height 11
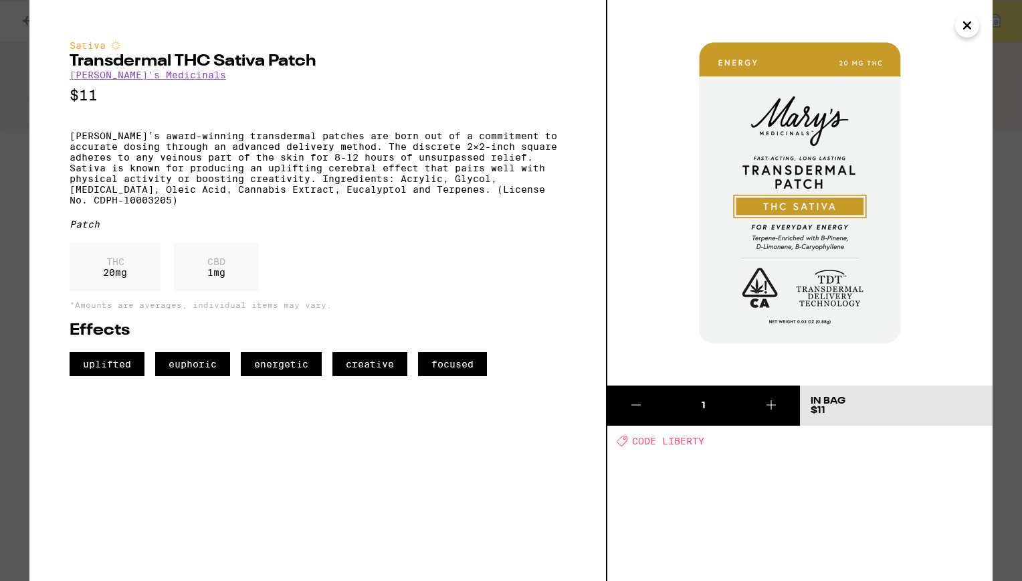
click at [968, 27] on icon "Close" at bounding box center [967, 25] width 16 height 20
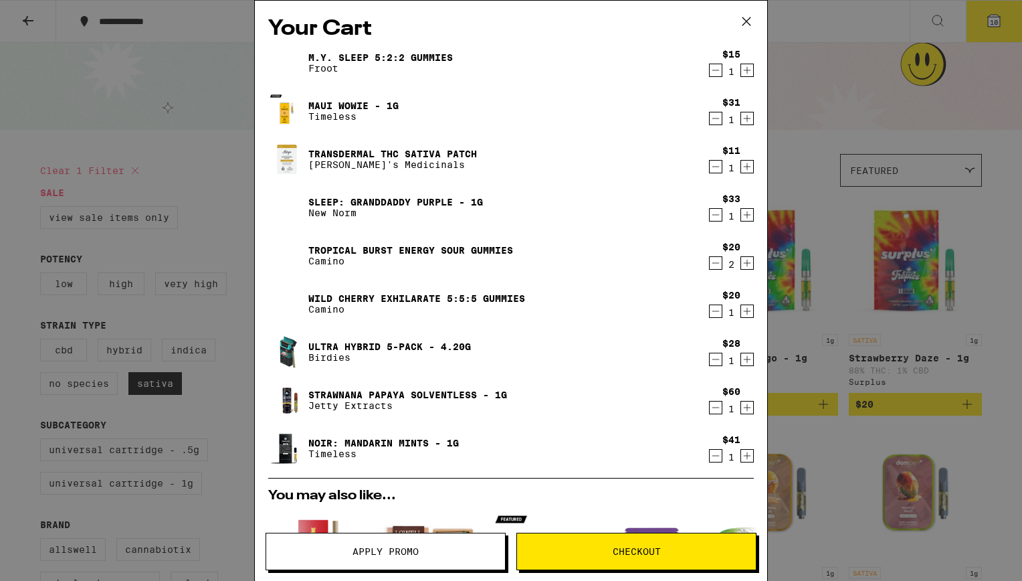
click at [331, 154] on link "Transdermal THC Sativa Patch" at bounding box center [392, 154] width 169 height 11
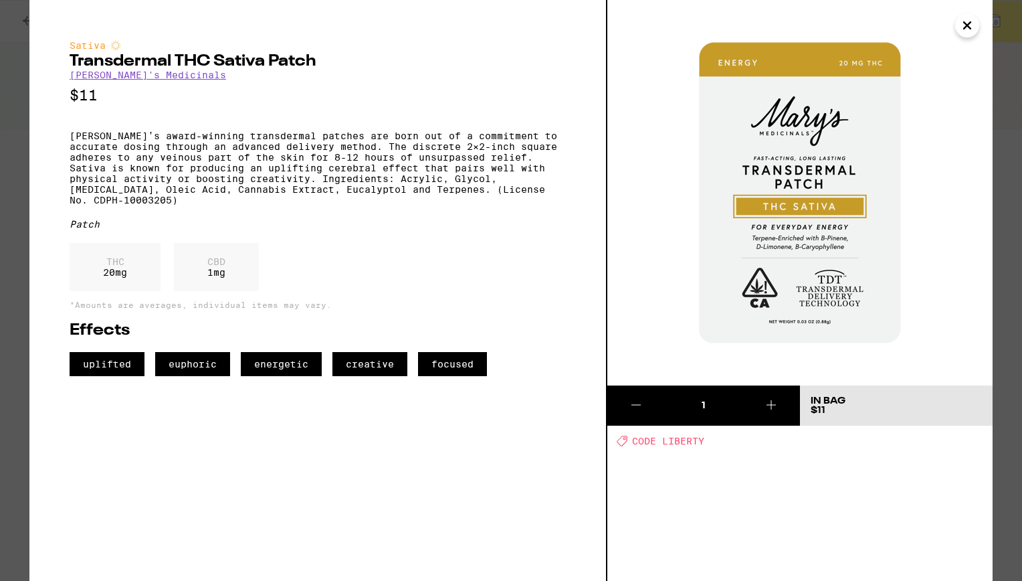
click at [960, 27] on icon "Close" at bounding box center [967, 25] width 16 height 20
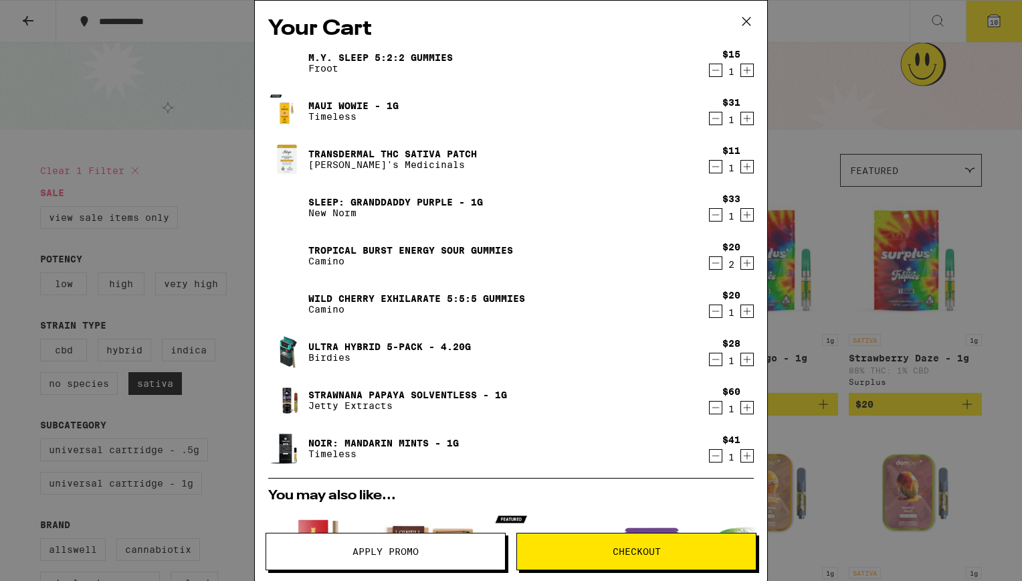
click at [329, 204] on link "Sleep: Granddaddy Purple - 1g" at bounding box center [395, 202] width 175 height 11
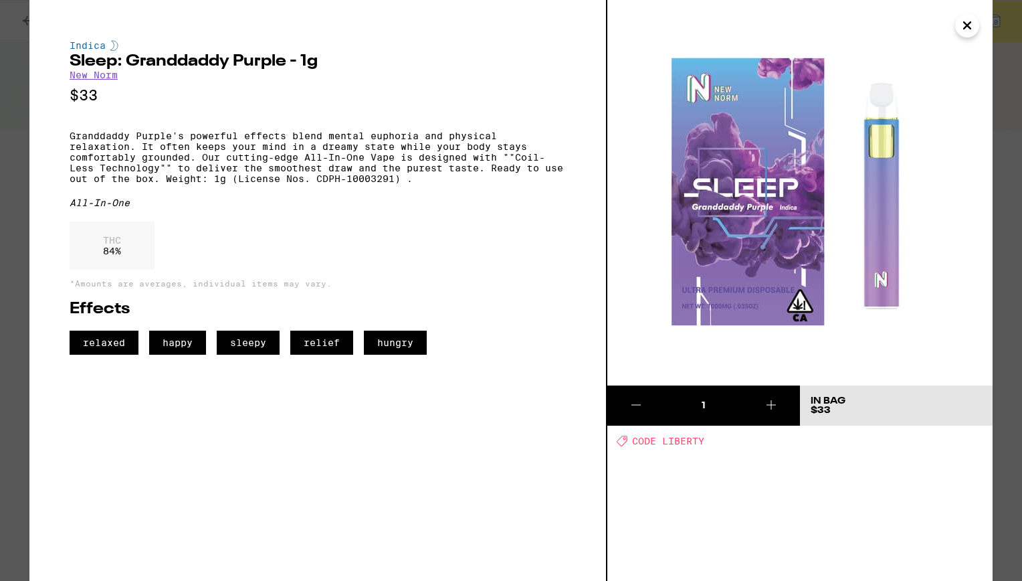
click at [969, 28] on icon "Close" at bounding box center [967, 25] width 16 height 20
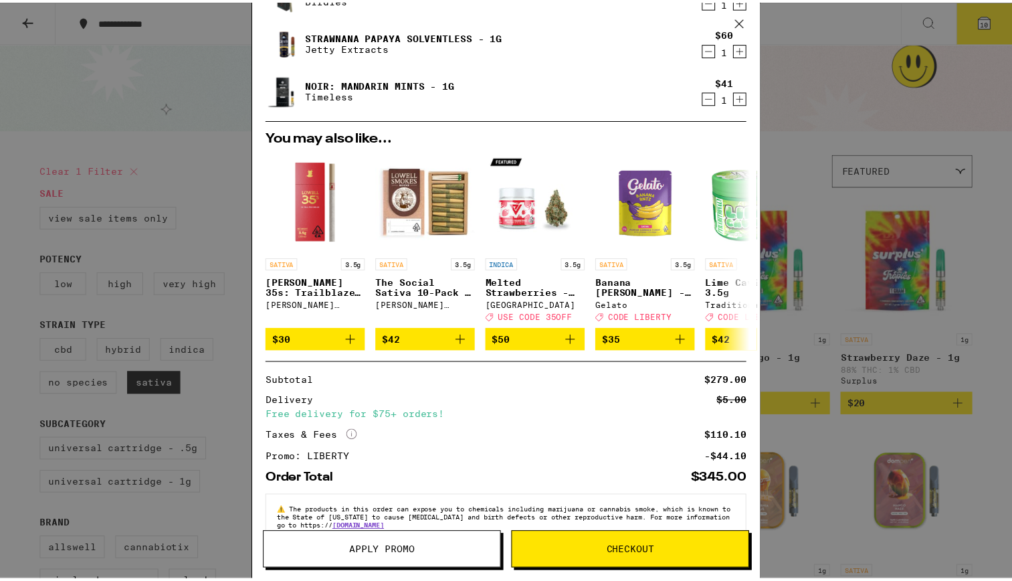
scroll to position [356, 0]
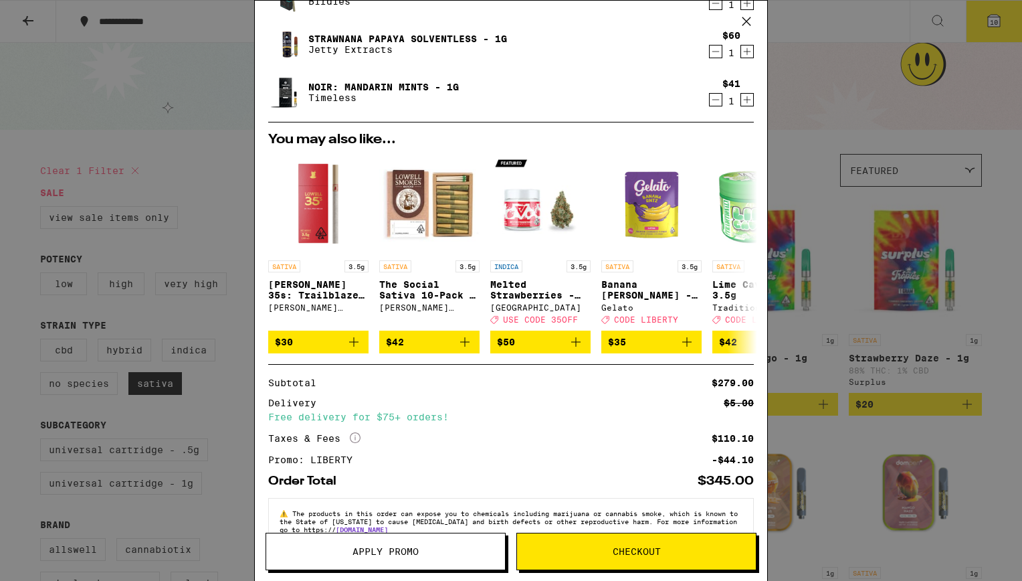
click at [650, 553] on span "Checkout" at bounding box center [637, 551] width 48 height 9
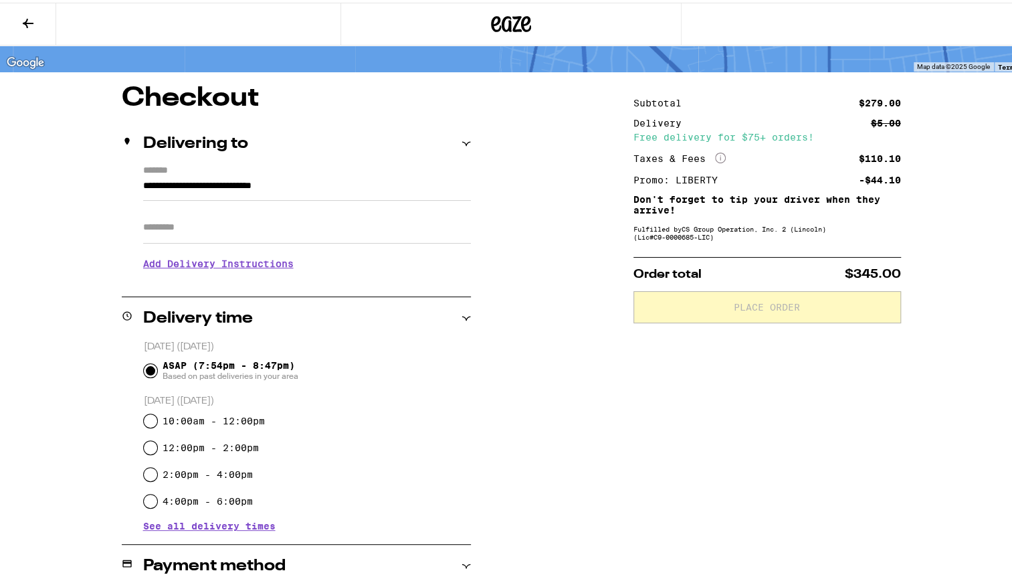
scroll to position [87, 0]
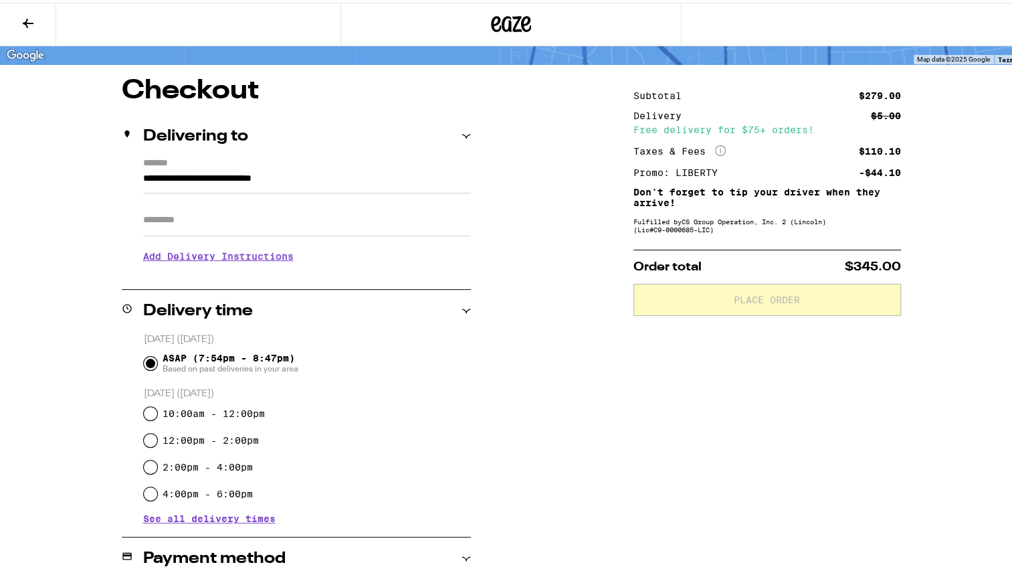
click at [197, 254] on h3 "Add Delivery Instructions" at bounding box center [307, 253] width 328 height 31
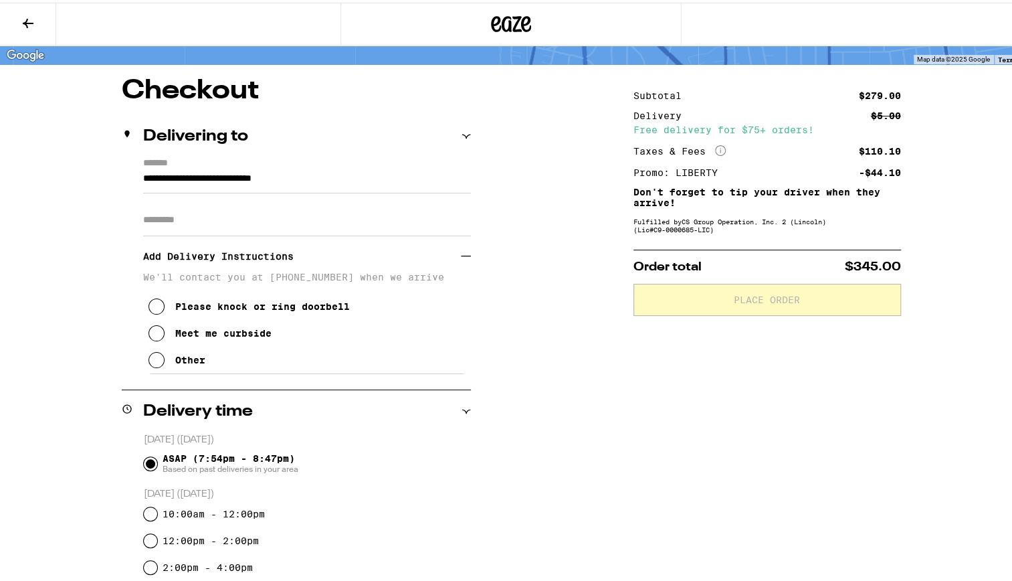
click at [153, 334] on icon at bounding box center [157, 331] width 16 height 16
click at [151, 364] on icon at bounding box center [157, 357] width 16 height 16
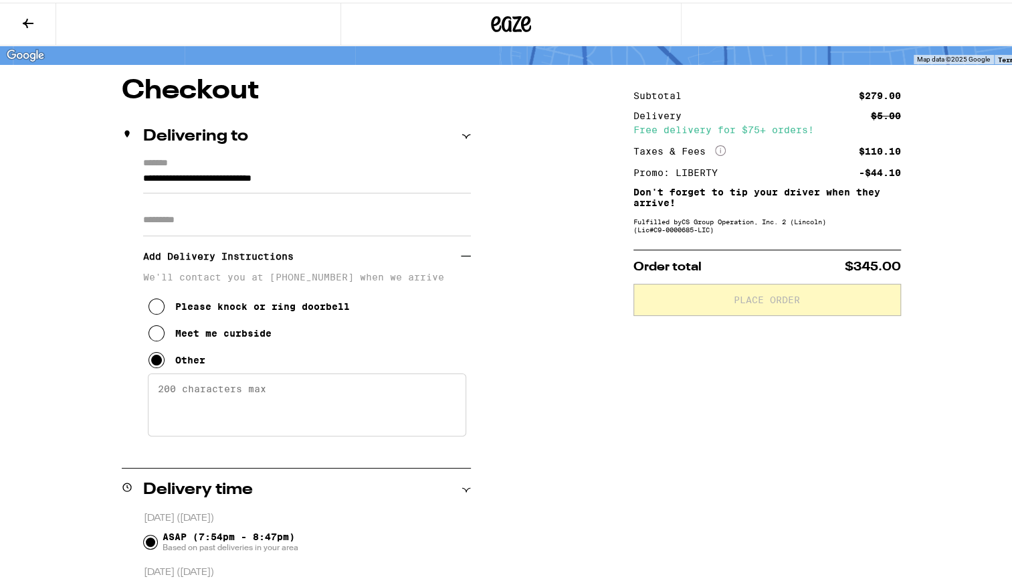
click at [181, 391] on textarea "Enter any other delivery instructions you want driver to know" at bounding box center [307, 402] width 318 height 63
type textarea "meet outside"
drag, startPoint x: 188, startPoint y: 393, endPoint x: 90, endPoint y: 387, distance: 98.5
click at [454, 261] on h3 "Add Delivery Instructions" at bounding box center [302, 253] width 318 height 31
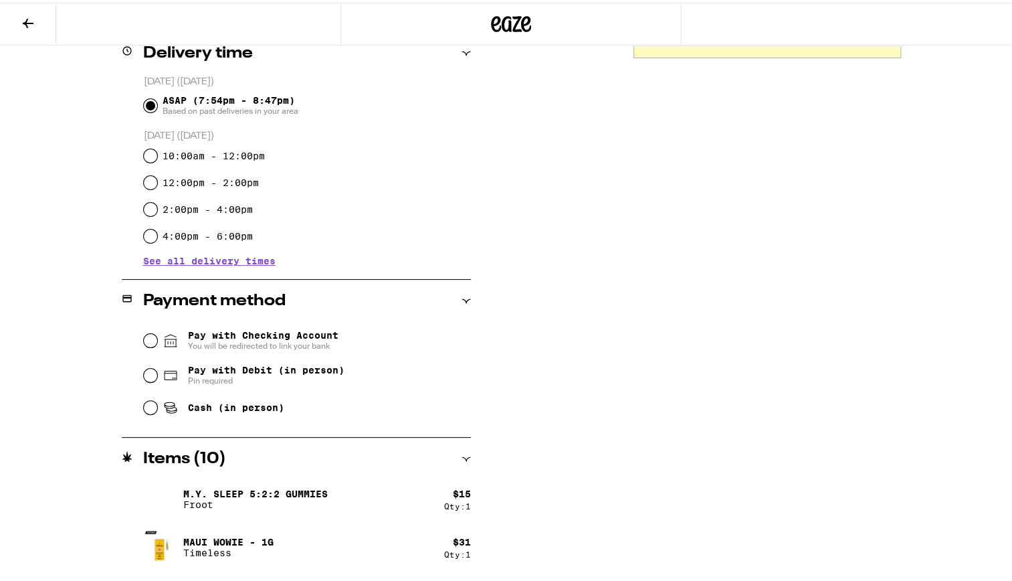
scroll to position [356, 0]
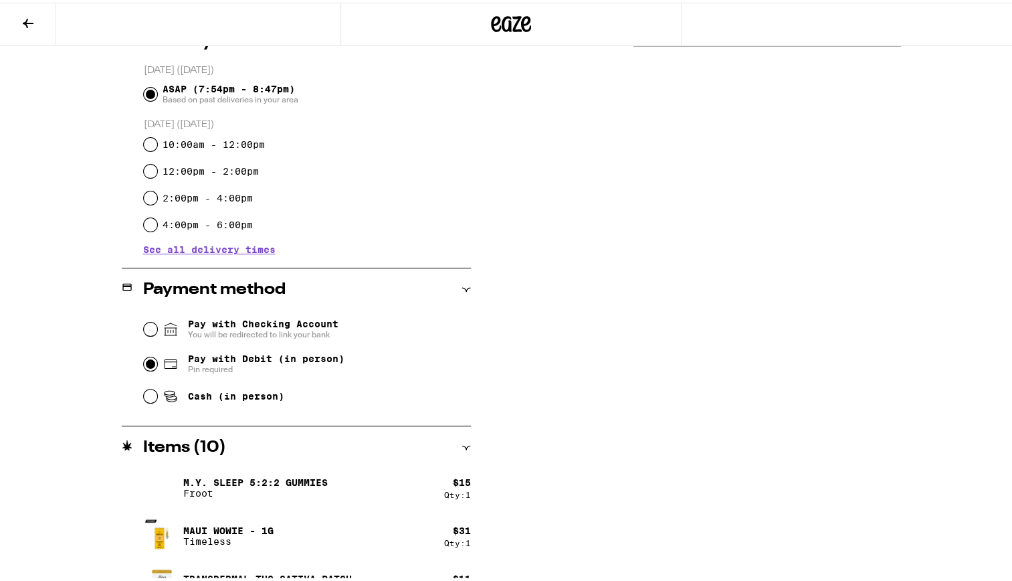
click at [149, 364] on input "Pay with Debit (in person) Pin required" at bounding box center [150, 361] width 13 height 13
radio input "true"
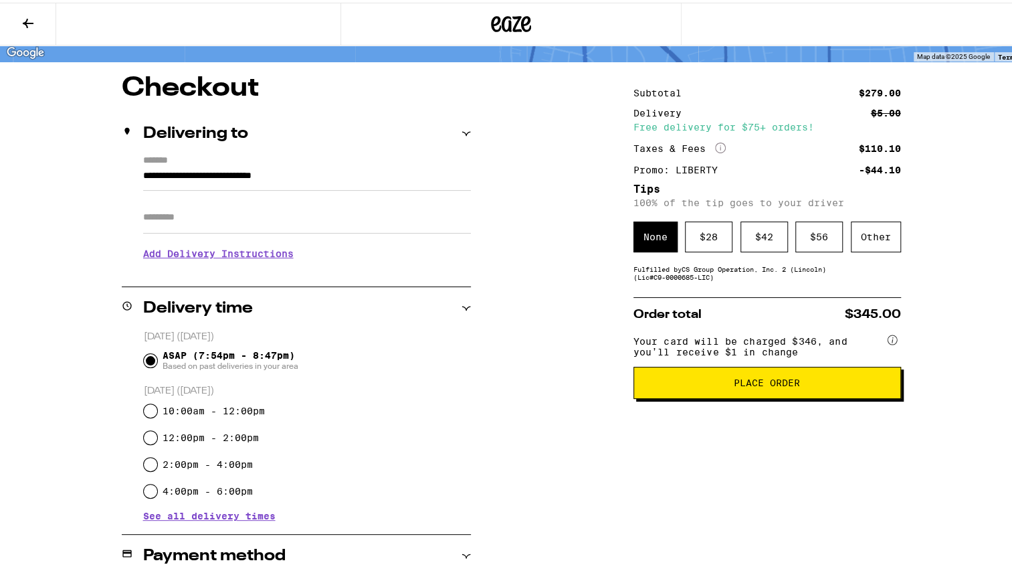
scroll to position [92, 0]
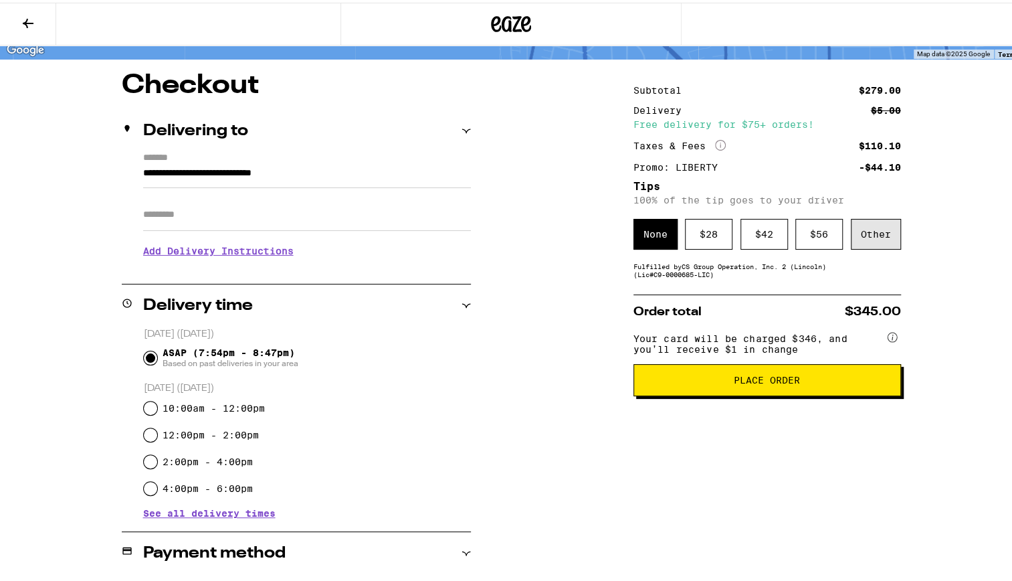
click at [864, 241] on div "Other" at bounding box center [876, 231] width 50 height 31
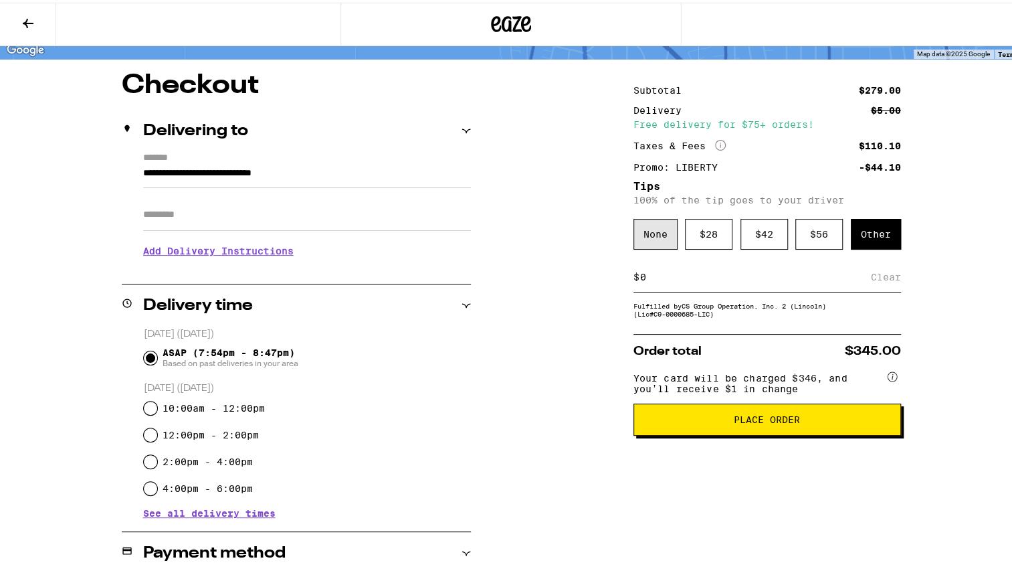
click at [649, 233] on div "None" at bounding box center [656, 231] width 44 height 31
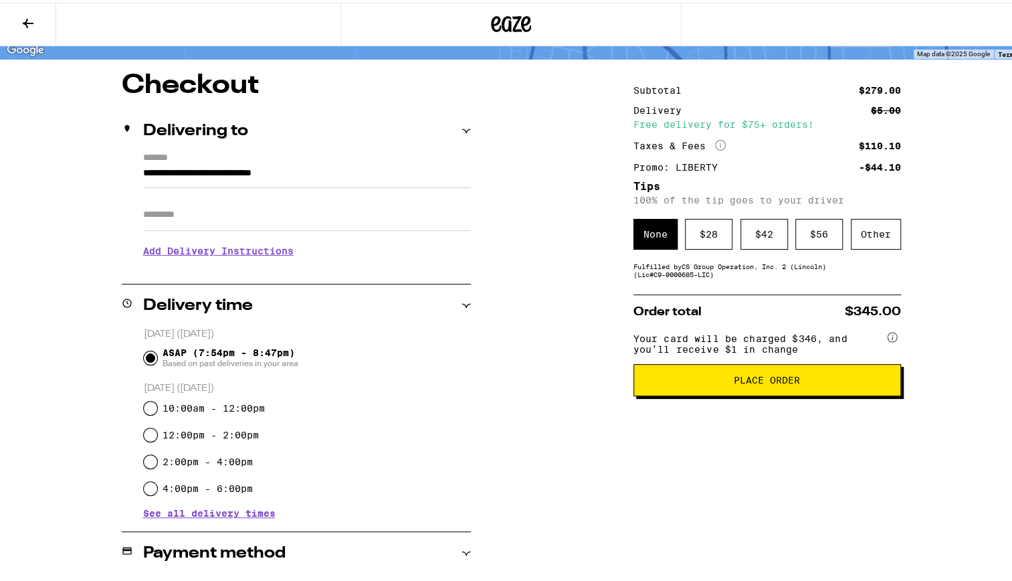
click at [215, 246] on h3 "Add Delivery Instructions" at bounding box center [307, 248] width 328 height 31
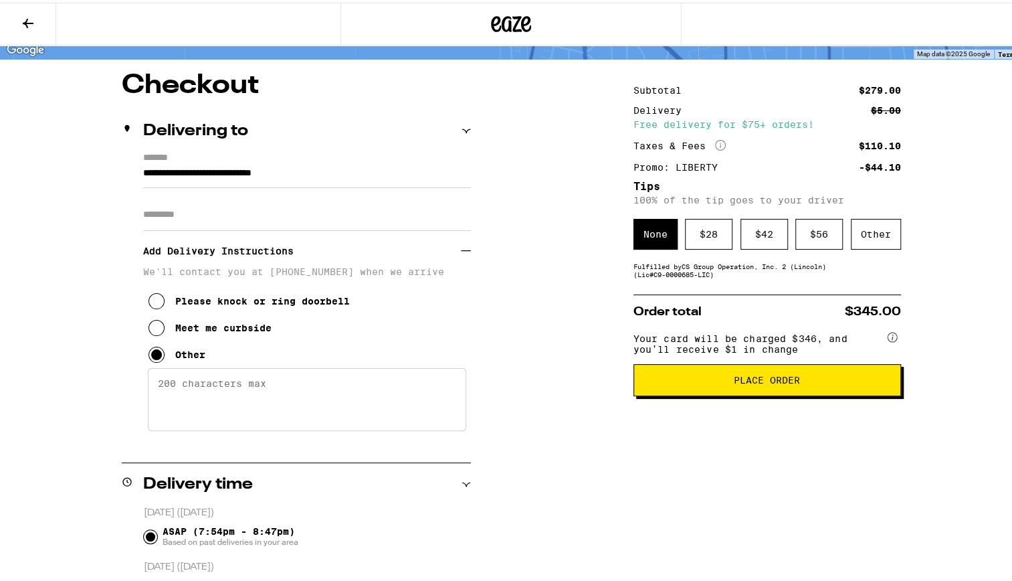
click at [198, 405] on textarea "Enter any other delivery instructions you want driver to know" at bounding box center [307, 396] width 318 height 63
type textarea "C"
type textarea "I"
type textarea "CASH TIP"
click at [743, 382] on span "Place Order" at bounding box center [767, 377] width 66 height 9
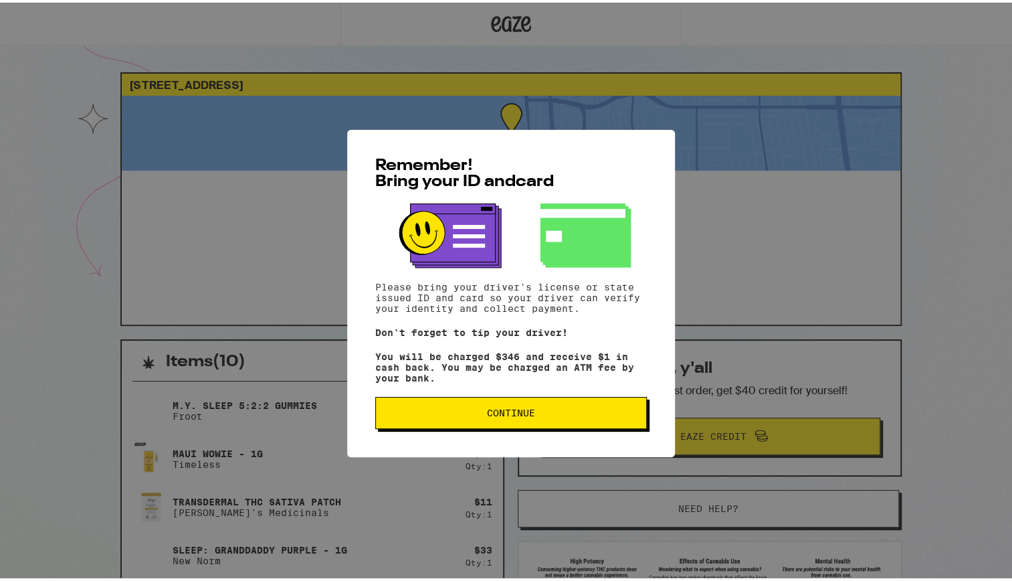
click at [513, 415] on span "Continue" at bounding box center [511, 409] width 48 height 9
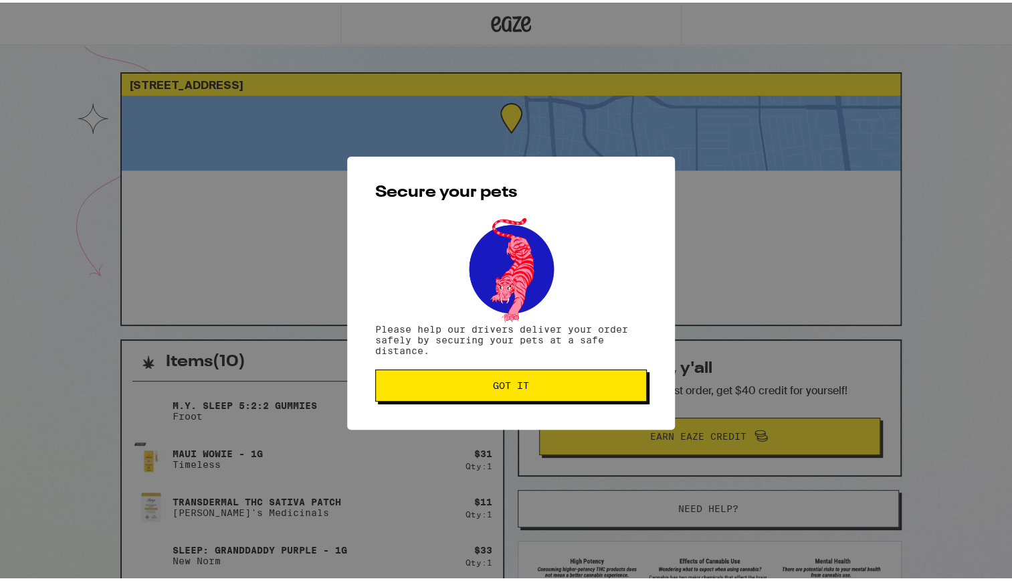
click at [498, 385] on span "Got it" at bounding box center [511, 382] width 36 height 9
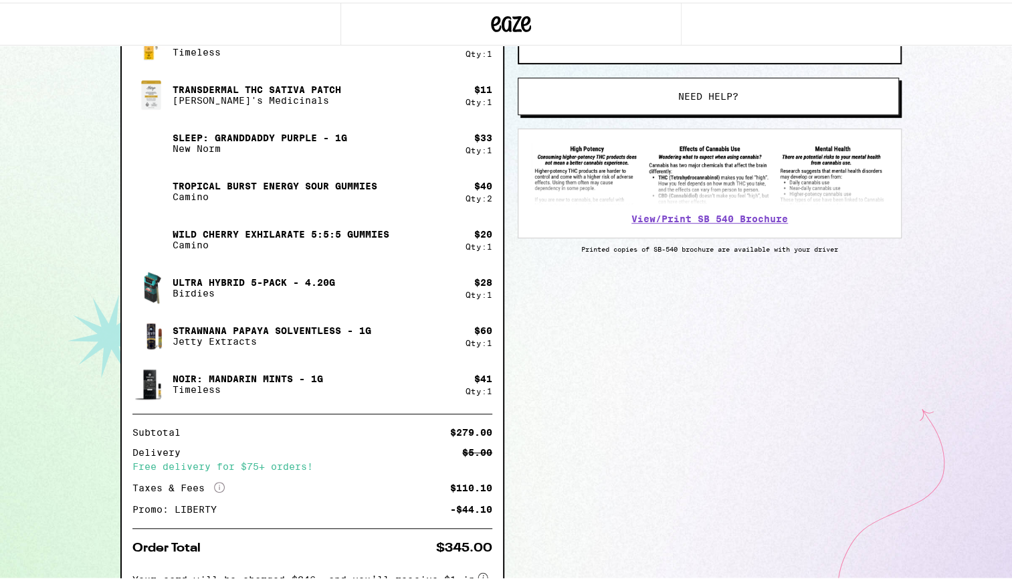
scroll to position [513, 0]
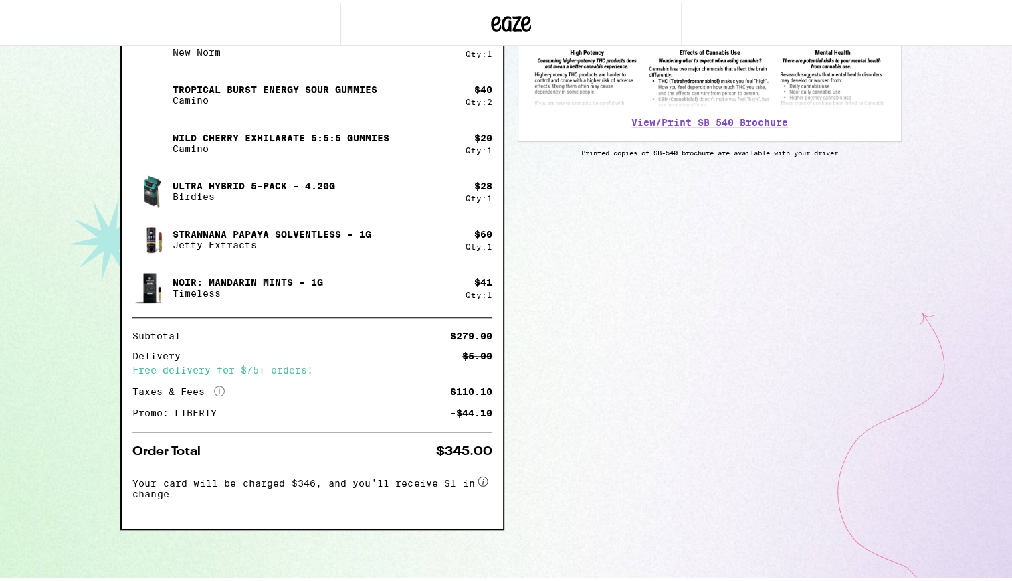
click at [214, 388] on icon "More Info" at bounding box center [219, 388] width 11 height 11
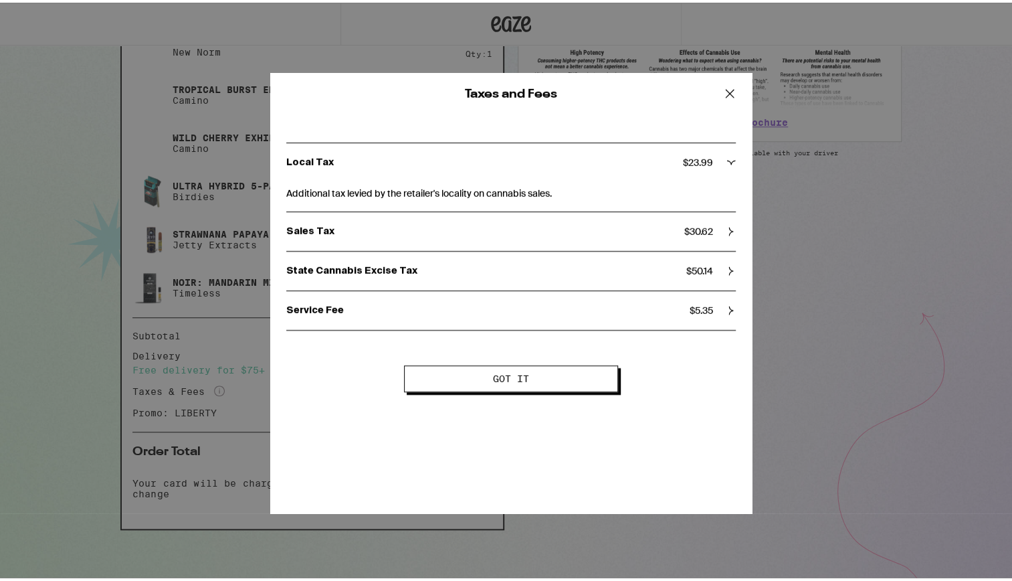
click at [725, 89] on icon at bounding box center [730, 91] width 20 height 20
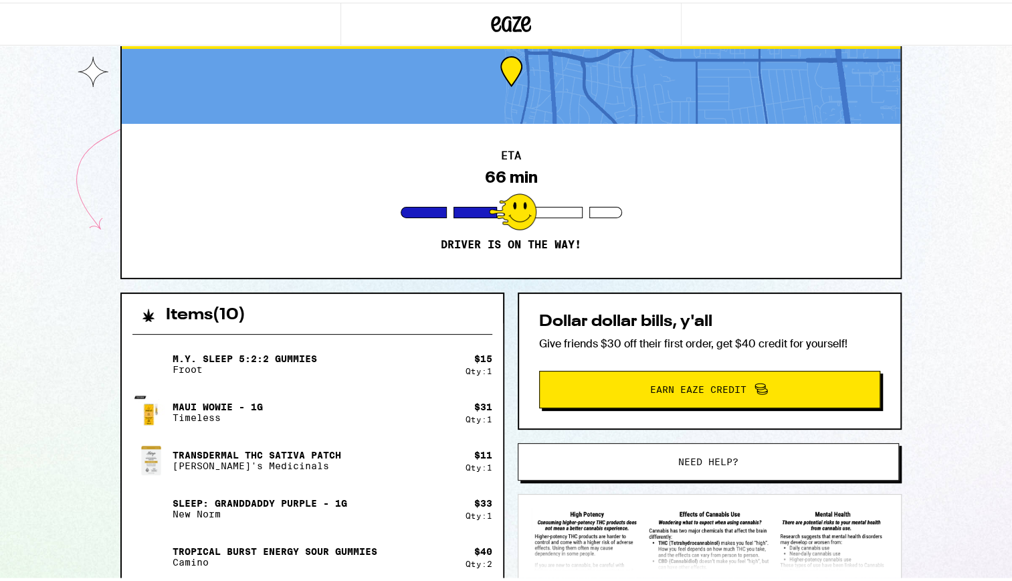
scroll to position [47, 0]
